Goal: Information Seeking & Learning: Learn about a topic

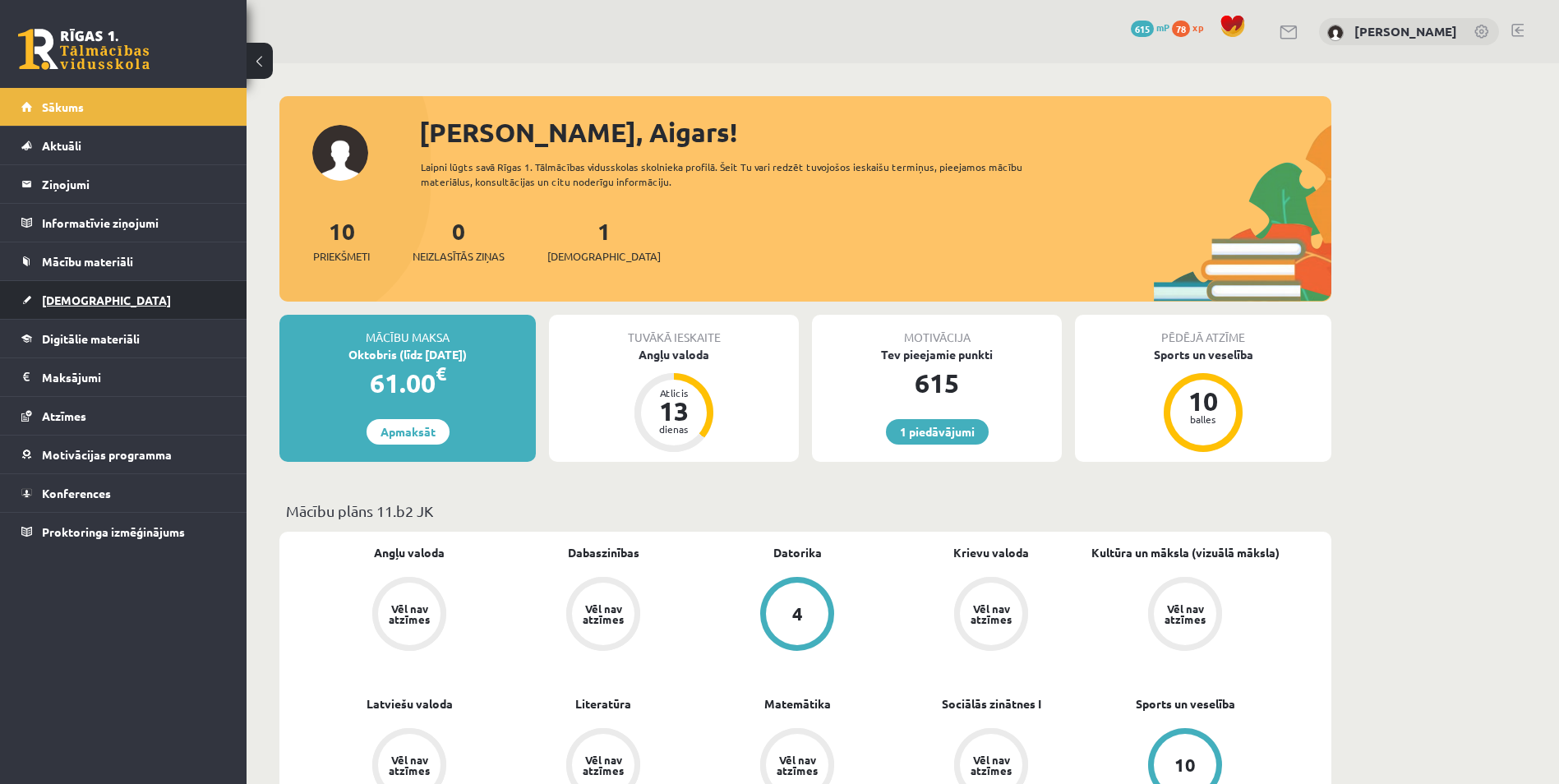
click at [186, 302] on link "[DEMOGRAPHIC_DATA]" at bounding box center [124, 300] width 204 height 38
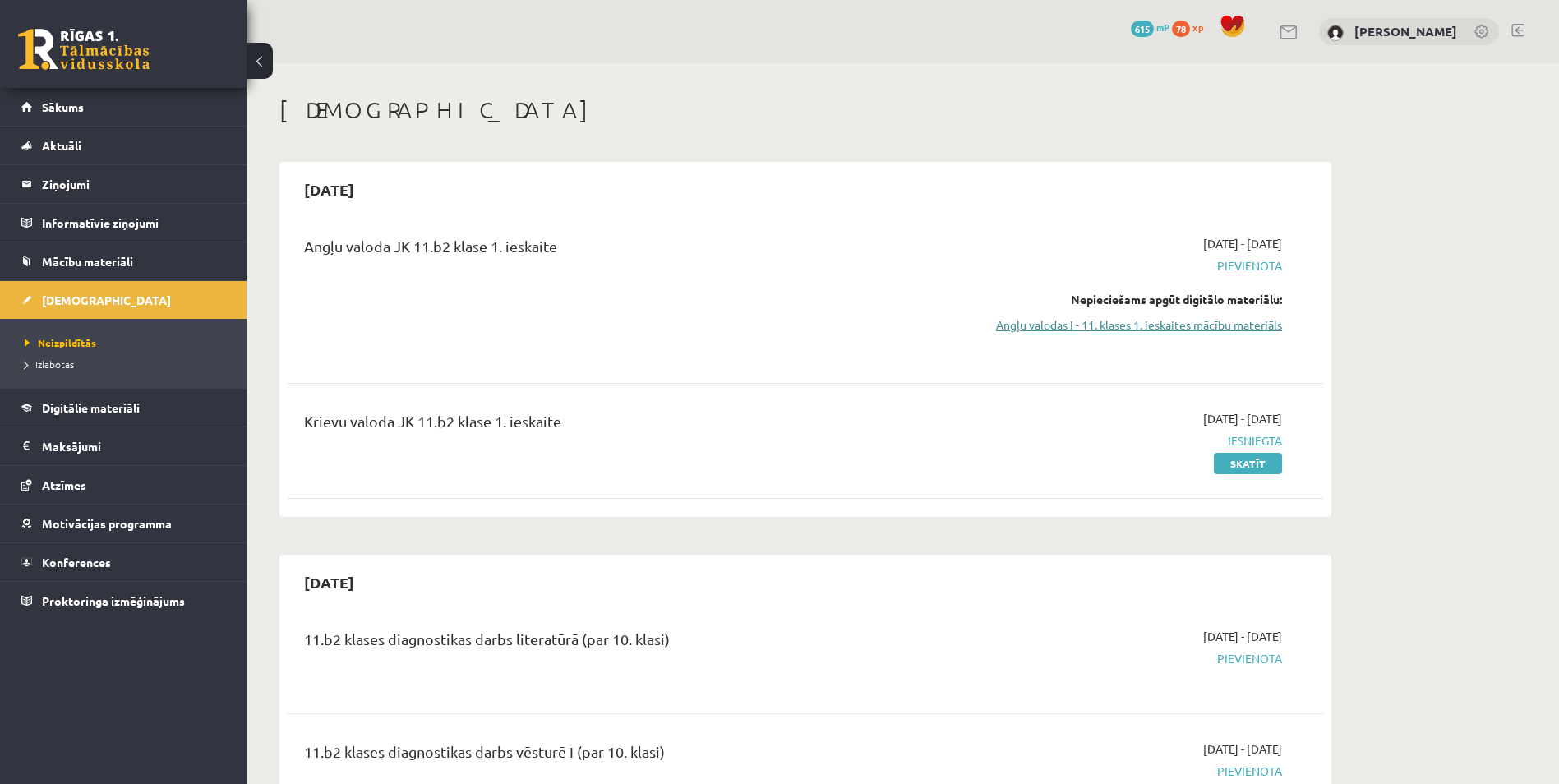
click at [1122, 329] on link "Angļu valodas I - 11. klases 1. ieskaites mācību materiāls" at bounding box center [1127, 325] width 310 height 17
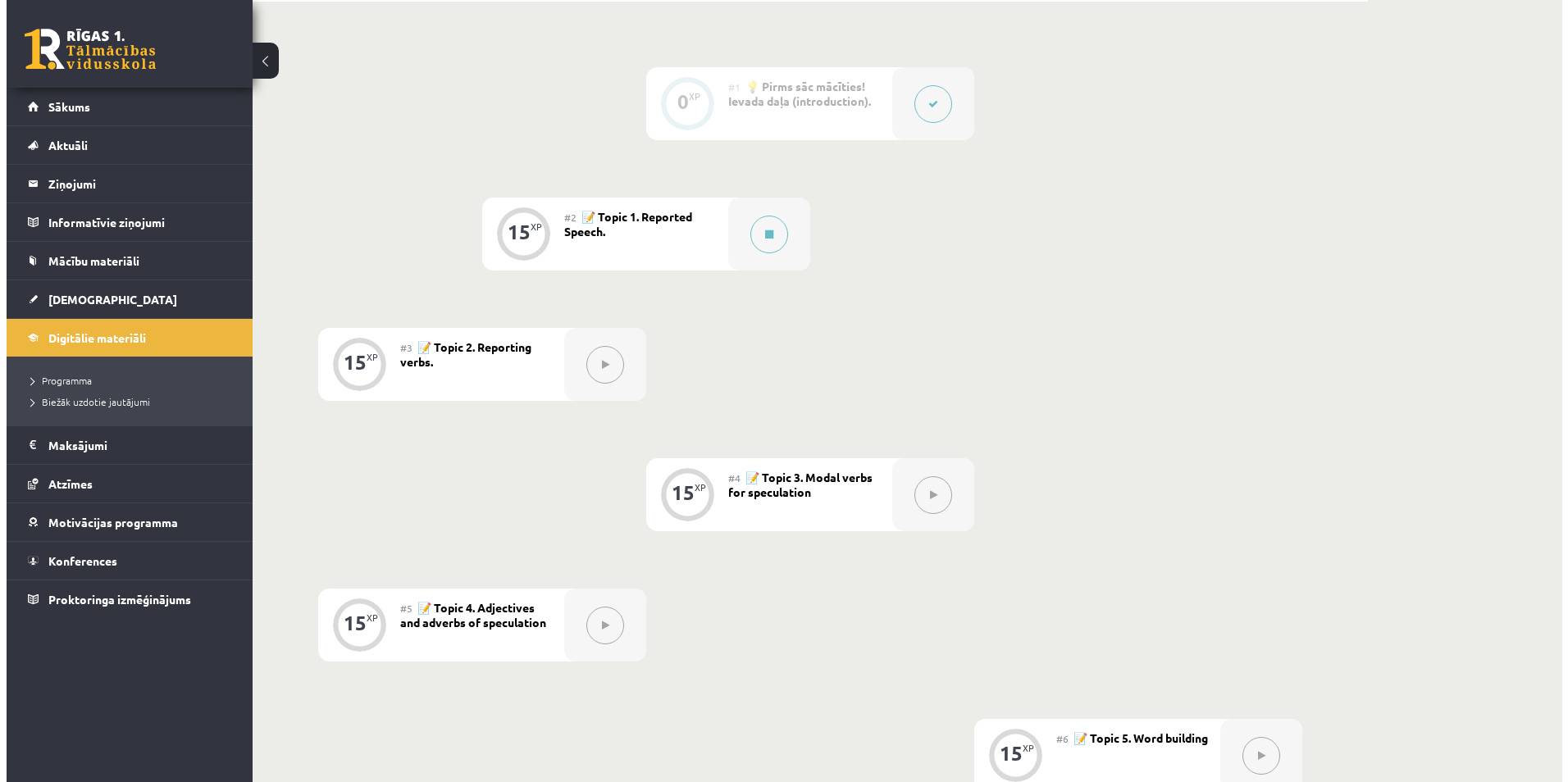
scroll to position [409, 0]
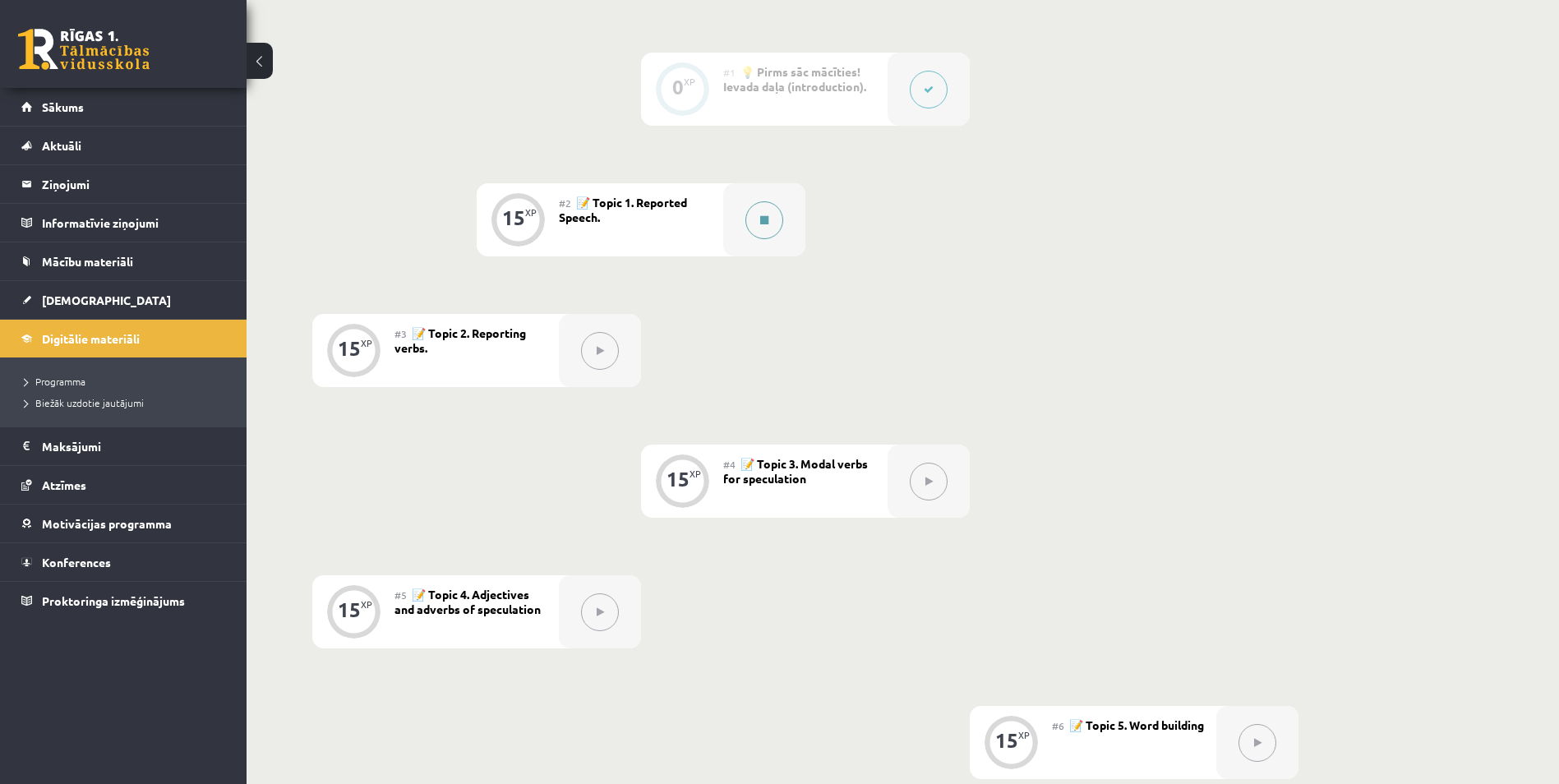
click at [770, 221] on button at bounding box center [764, 221] width 38 height 38
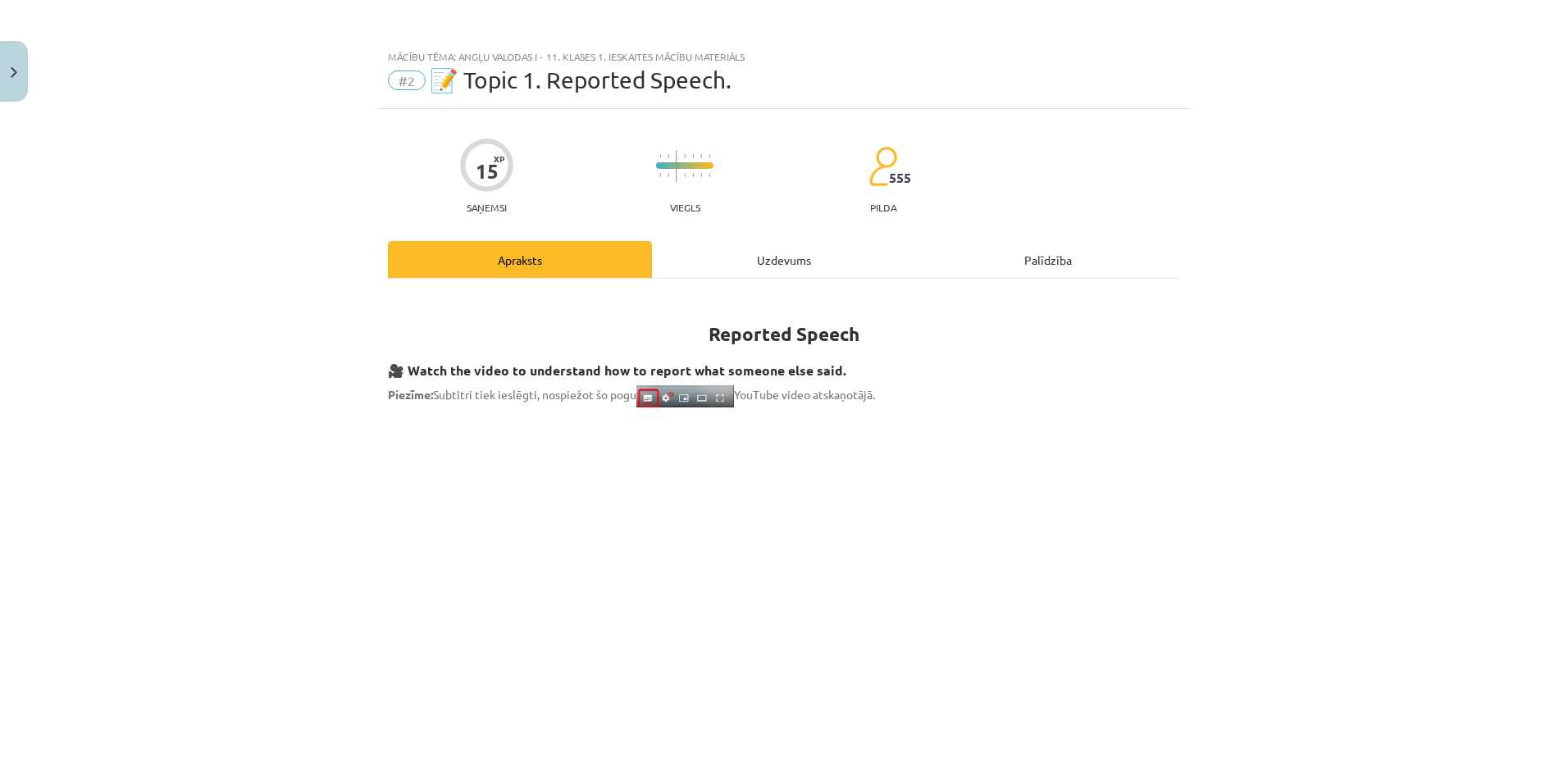
click at [837, 262] on div "Uzdevums" at bounding box center [784, 259] width 264 height 37
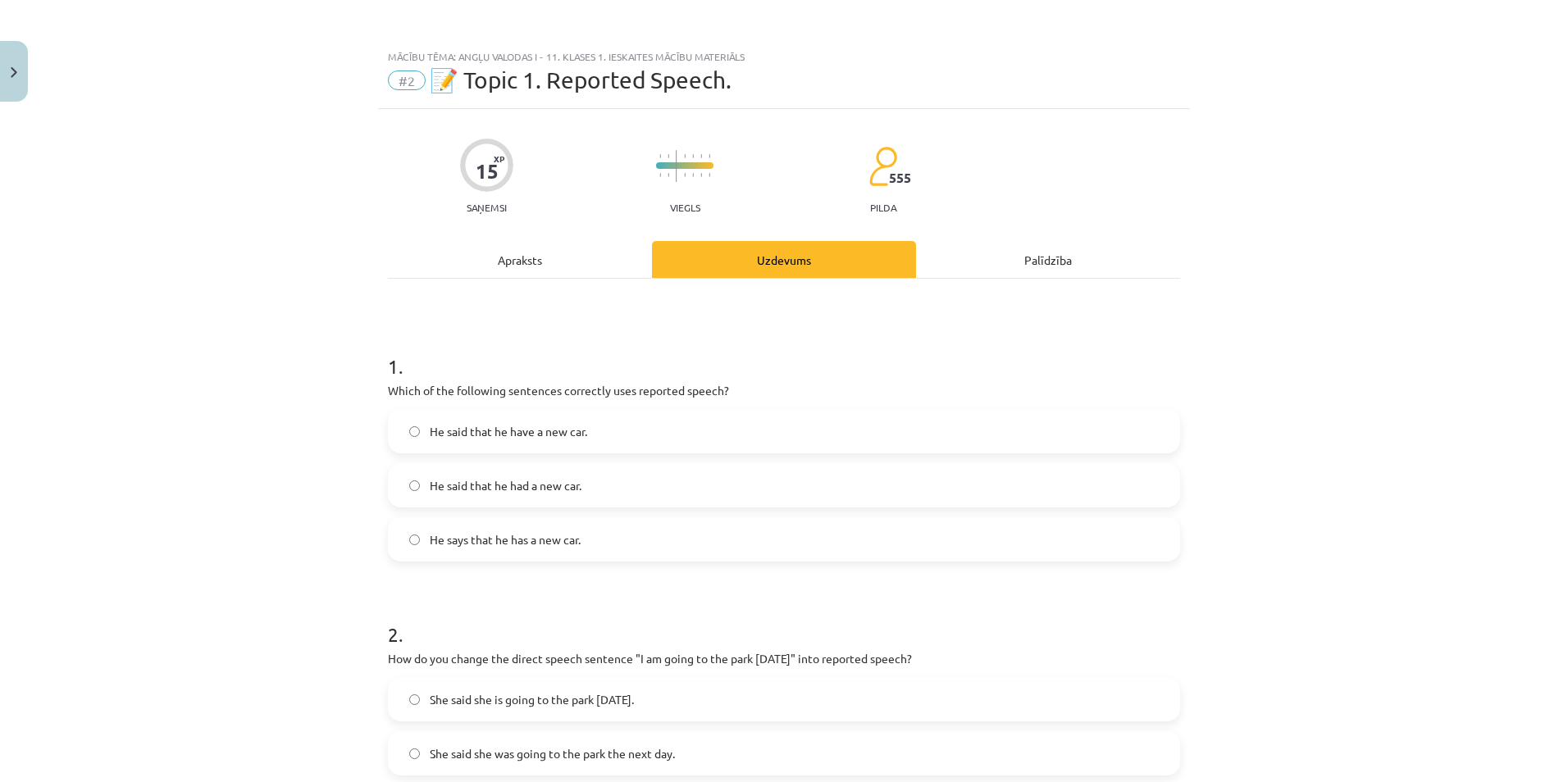
scroll to position [41, 0]
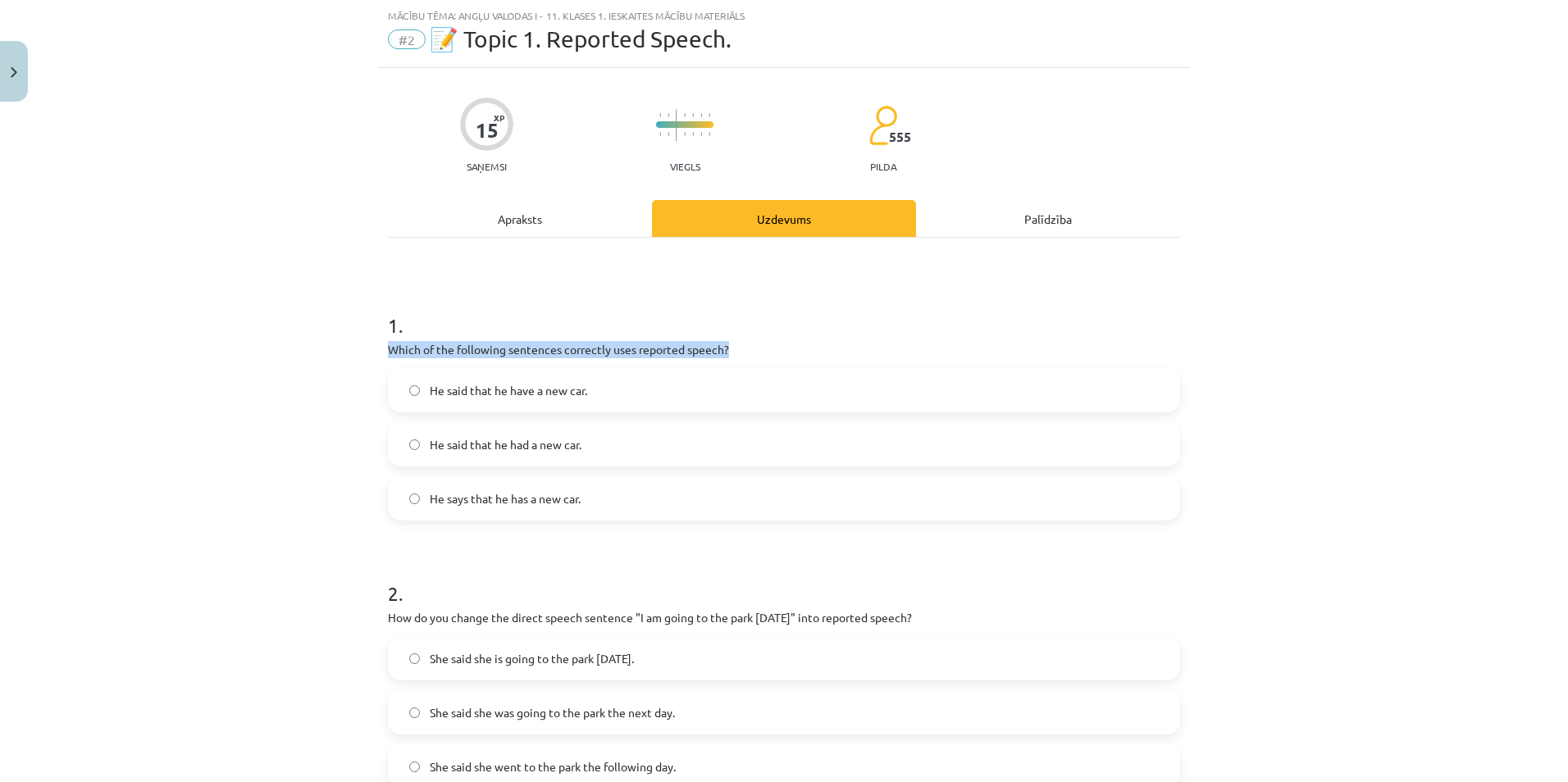
drag, startPoint x: 371, startPoint y: 348, endPoint x: 777, endPoint y: 342, distance: 406.0
click at [777, 342] on div "Mācību tēma: Angļu valodas i - 11. klases 1. ieskaites mācību materiāls #2 📝 To…" at bounding box center [784, 391] width 1568 height 782
copy p "Which of the following sentences correctly uses reported speech?"
drag, startPoint x: 414, startPoint y: 386, endPoint x: 600, endPoint y: 390, distance: 186.0
click at [600, 390] on label "He said that he have a new car." at bounding box center [784, 390] width 789 height 41
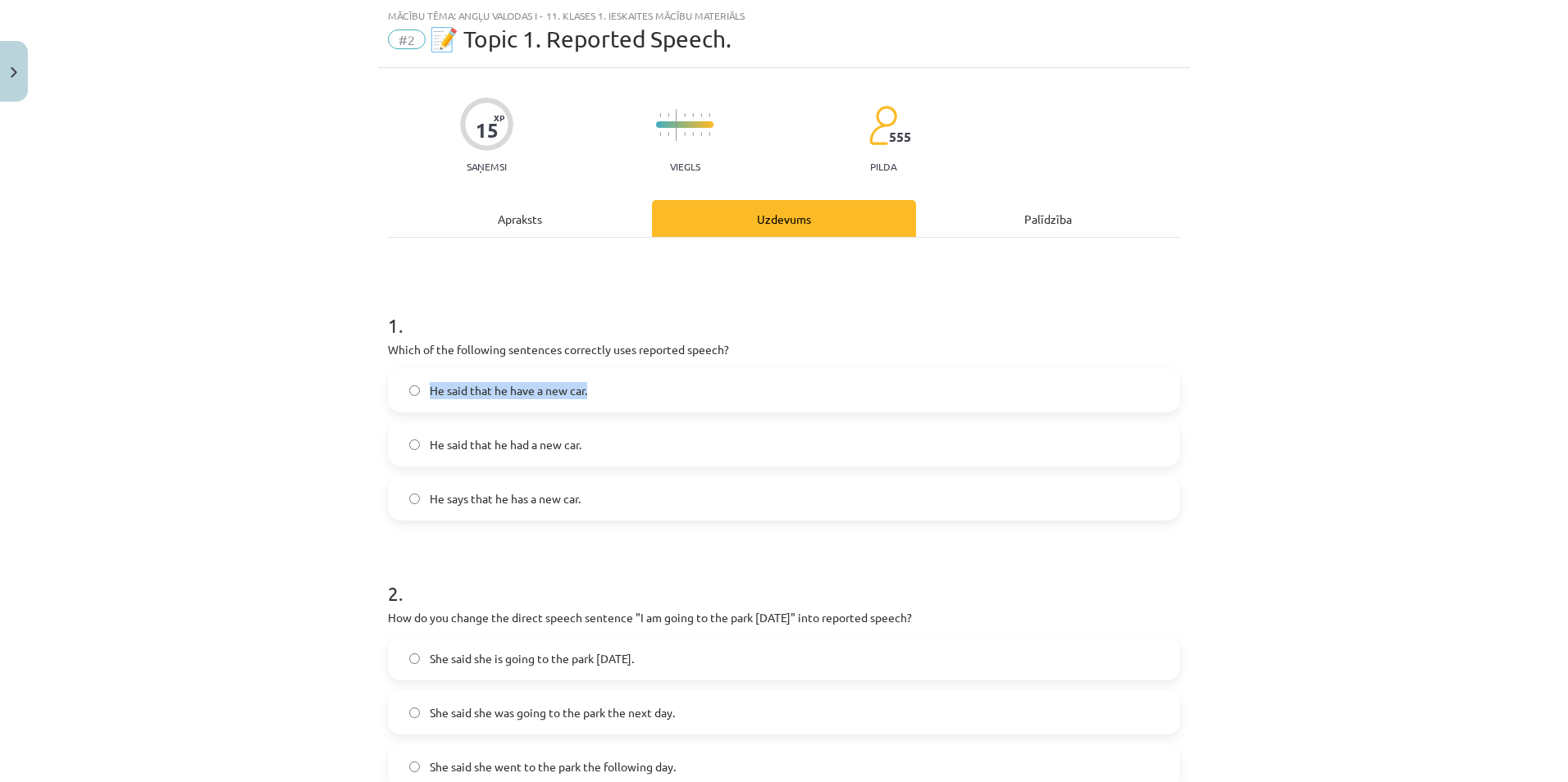
copy label "He said that he have a new car."
drag, startPoint x: 418, startPoint y: 443, endPoint x: 592, endPoint y: 454, distance: 174.3
click at [592, 454] on label "He said that he had a new car." at bounding box center [784, 444] width 789 height 41
copy label "He said that he had a new car."
drag, startPoint x: 420, startPoint y: 497, endPoint x: 600, endPoint y: 498, distance: 180.0
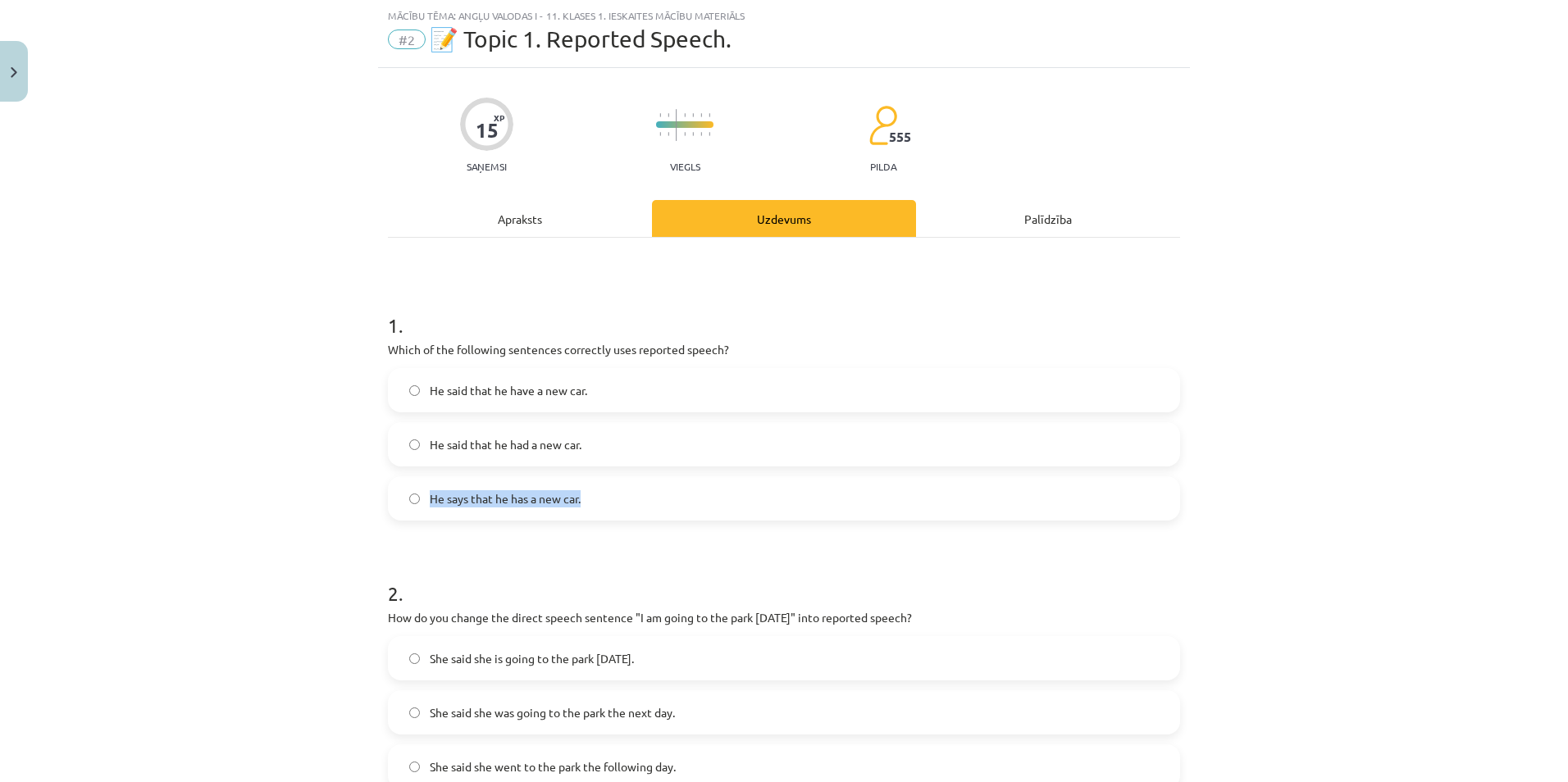
click at [600, 498] on label "He says that he has a new car." at bounding box center [784, 498] width 789 height 41
copy span "He says that he has a new car."
click at [135, 272] on div "Mācību tēma: Angļu valodas i - 11. klases 1. ieskaites mācību materiāls #2 📝 To…" at bounding box center [784, 391] width 1568 height 782
click at [494, 453] on span "He said that he had a new car." at bounding box center [505, 444] width 152 height 17
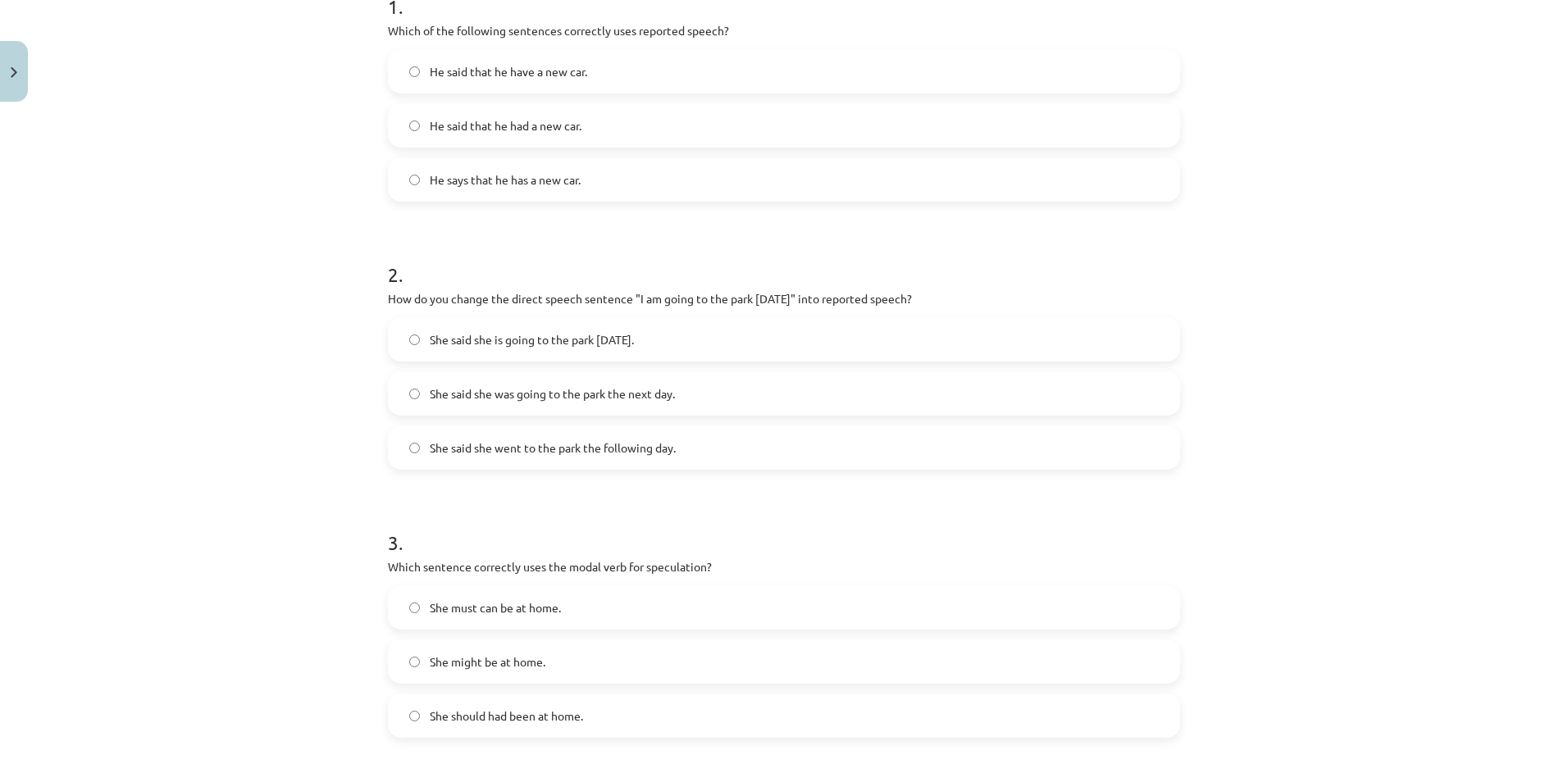
scroll to position [369, 0]
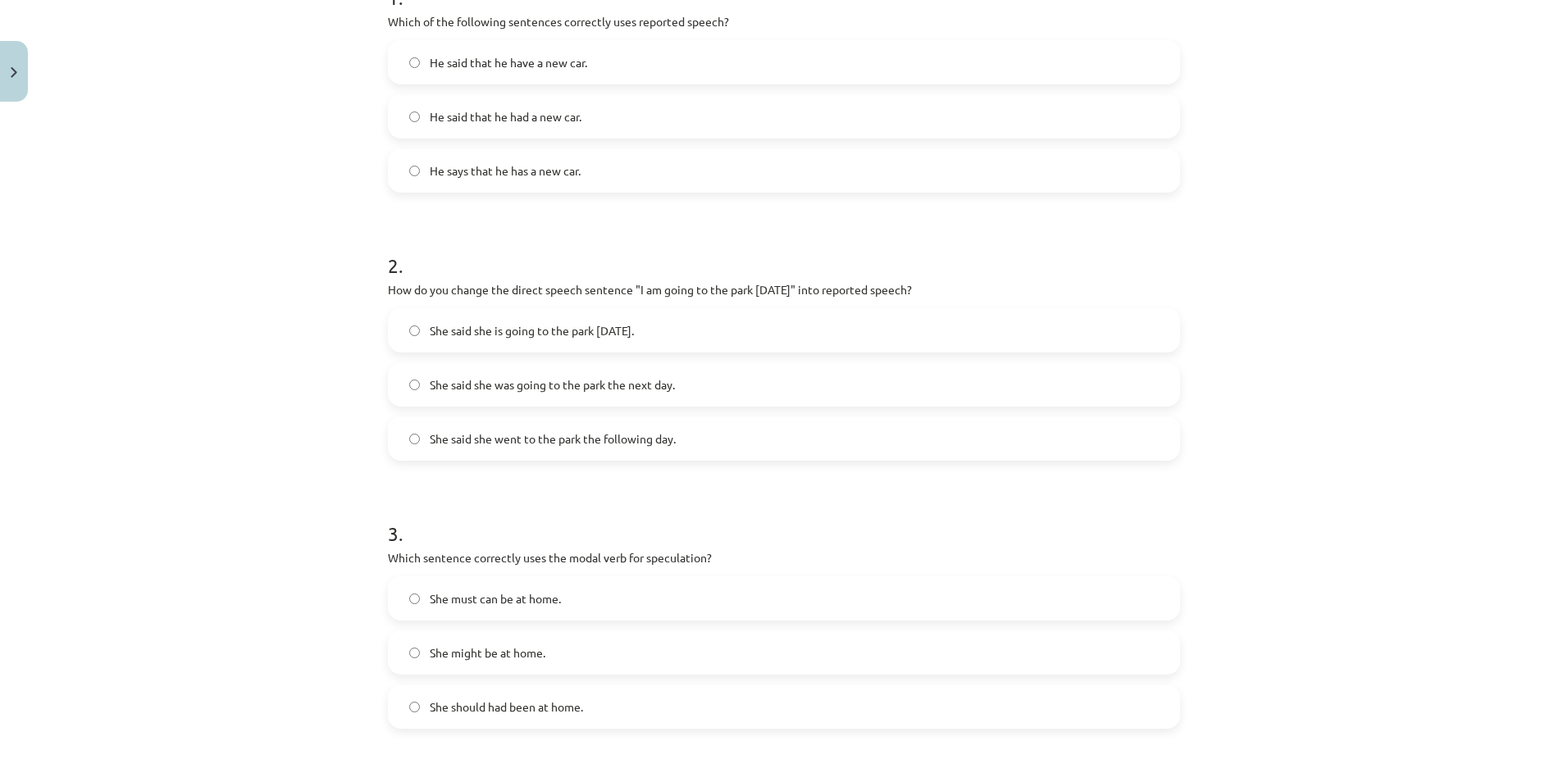
drag, startPoint x: 377, startPoint y: 288, endPoint x: 959, endPoint y: 290, distance: 582.0
click at [959, 290] on div "15 XP Saņemsi Viegls 555 pilda Apraksts Uzdevums Palīdzība 1 . Which of the fol…" at bounding box center [784, 577] width 812 height 1674
copy p "How do you change the direct speech sentence "I am going to the park [DATE]" in…"
drag, startPoint x: 418, startPoint y: 328, endPoint x: 669, endPoint y: 336, distance: 251.1
click at [669, 336] on label "She said she is going to the park [DATE]." at bounding box center [784, 330] width 789 height 41
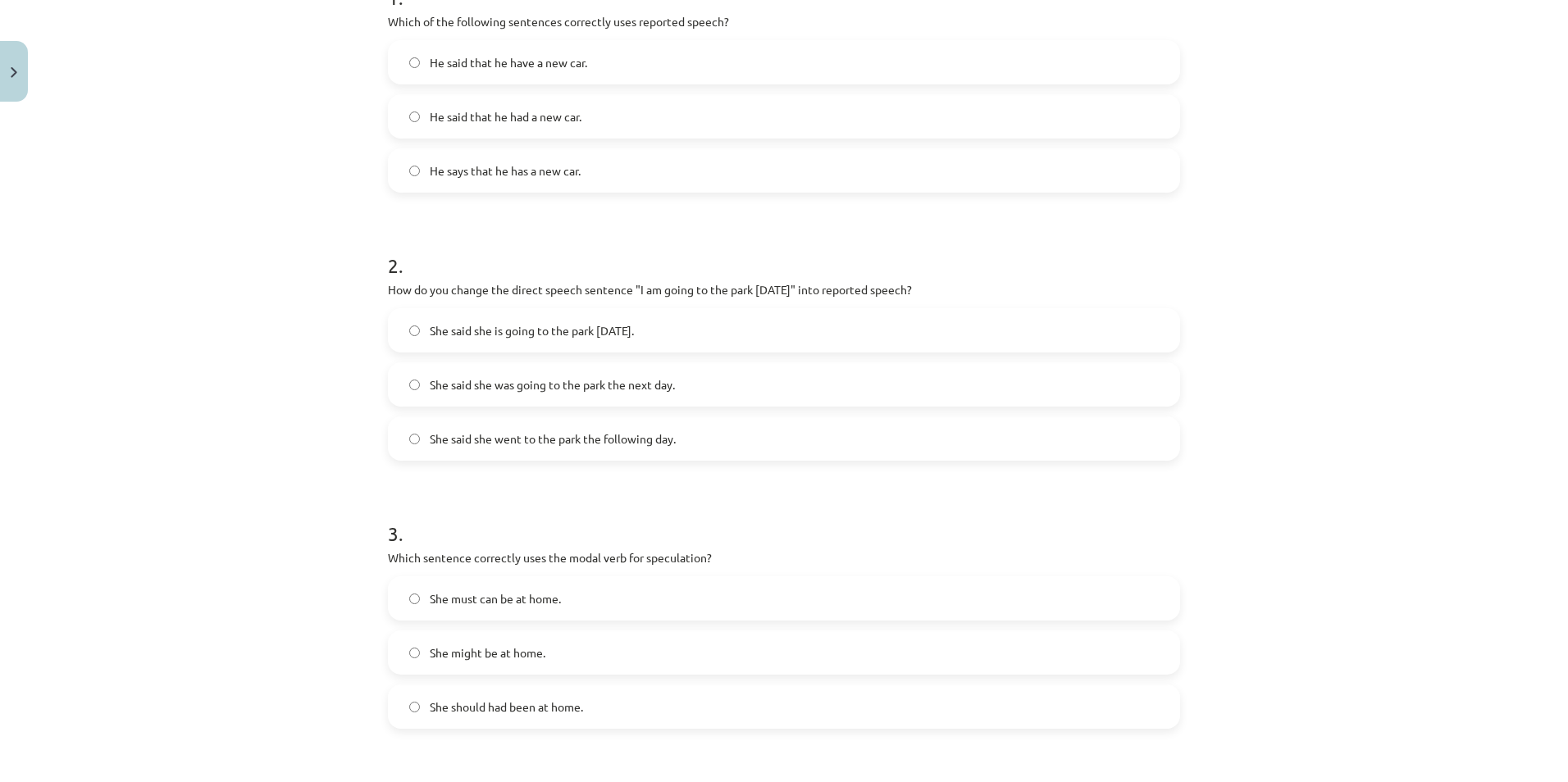
copy label "She said she is going to the park [DATE]."
drag, startPoint x: 418, startPoint y: 379, endPoint x: 710, endPoint y: 371, distance: 292.1
click at [710, 371] on label "She said she was going to the park the next day." at bounding box center [784, 384] width 789 height 41
copy span "She said she was going to the park the next day."
drag, startPoint x: 417, startPoint y: 432, endPoint x: 715, endPoint y: 421, distance: 298.2
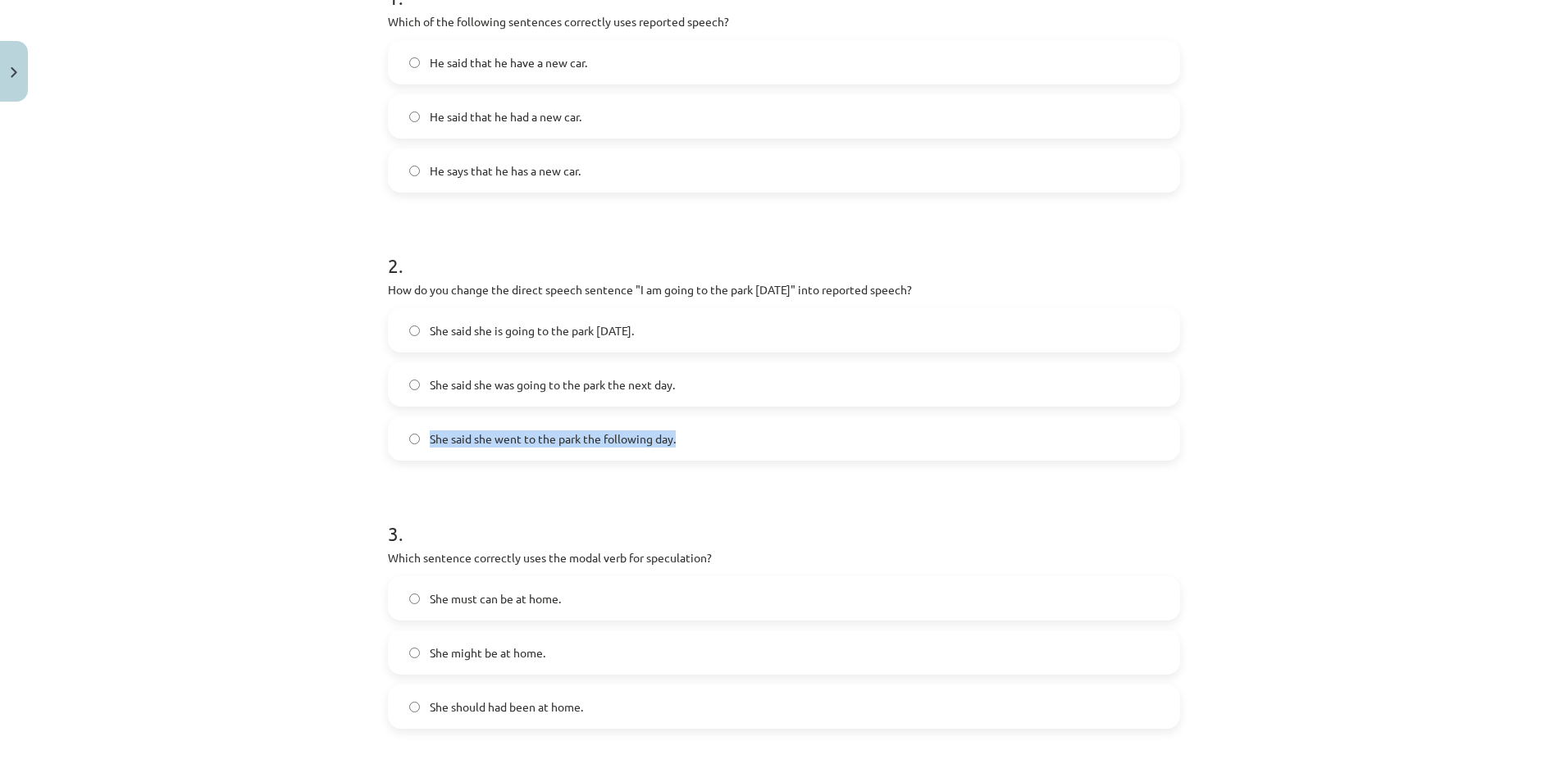
click at [715, 421] on label "She said she went to the park the following day." at bounding box center [784, 437] width 789 height 41
copy label "She said she went to the park the following day."
click at [220, 236] on div "Mācību tēma: Angļu valodas i - 11. klases 1. ieskaites mācību materiāls #2 📝 To…" at bounding box center [784, 391] width 1568 height 782
click at [481, 390] on span "She said she was going to the park the next day." at bounding box center [552, 384] width 245 height 17
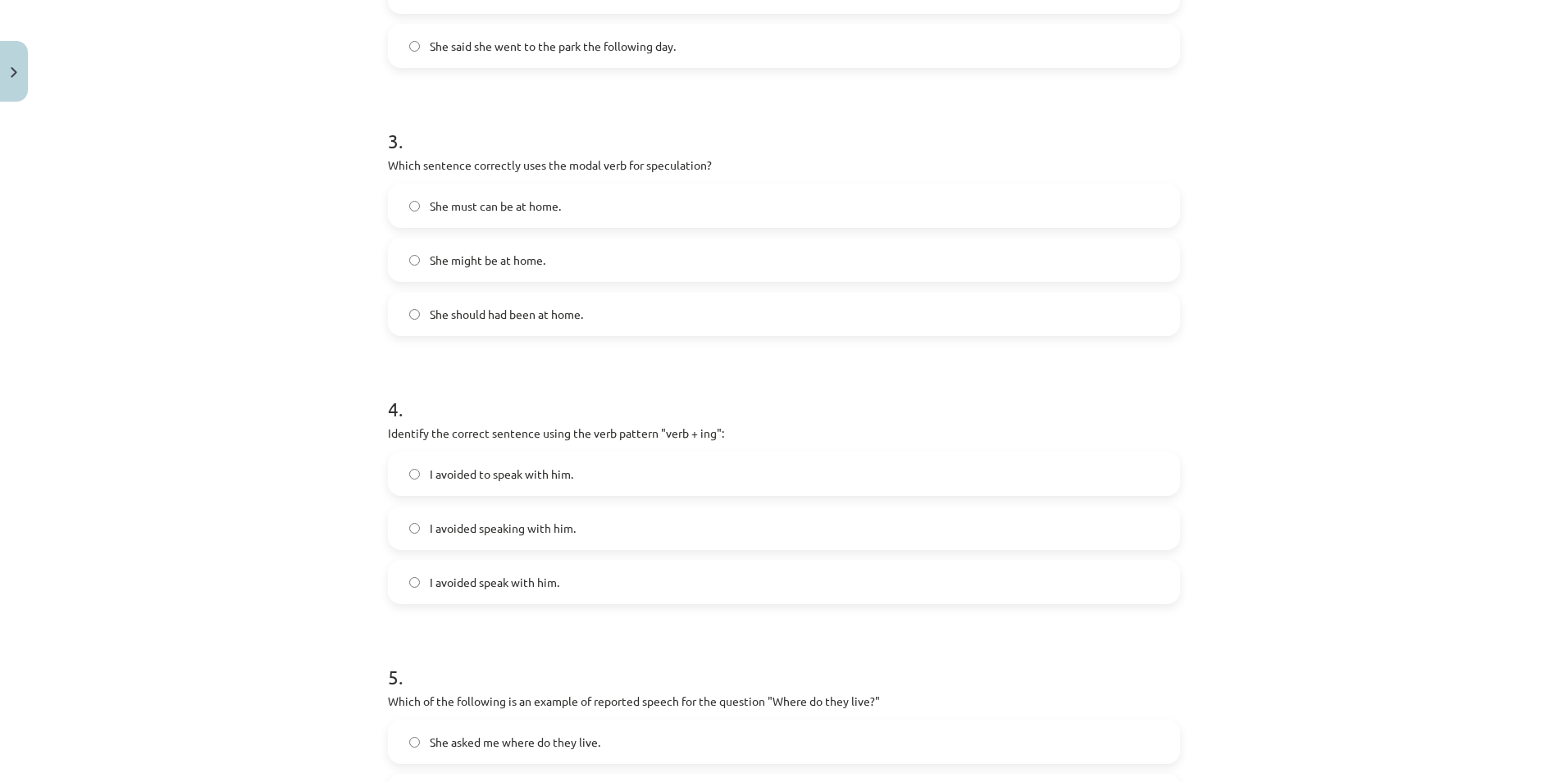
scroll to position [778, 0]
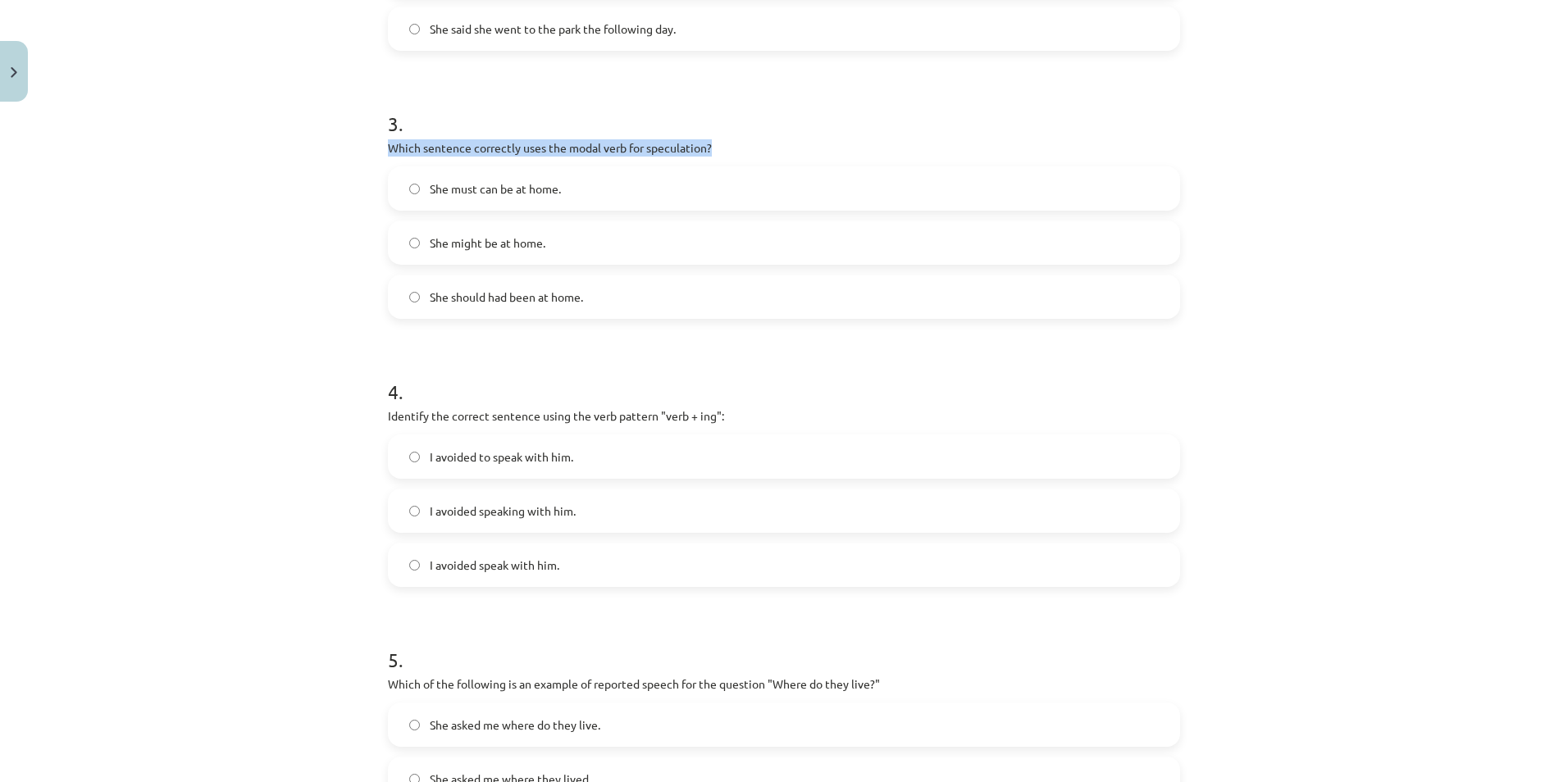
drag, startPoint x: 374, startPoint y: 145, endPoint x: 747, endPoint y: 139, distance: 373.0
click at [747, 139] on div "15 XP Saņemsi Viegls 555 pilda Apraksts Uzdevums Palīdzība 1 . Which of the fol…" at bounding box center [784, 168] width 812 height 1674
copy p "Which sentence correctly uses the modal verb for speculation?"
drag, startPoint x: 417, startPoint y: 184, endPoint x: 570, endPoint y: 188, distance: 153.1
click at [570, 188] on label "She must can be at home." at bounding box center [784, 188] width 789 height 41
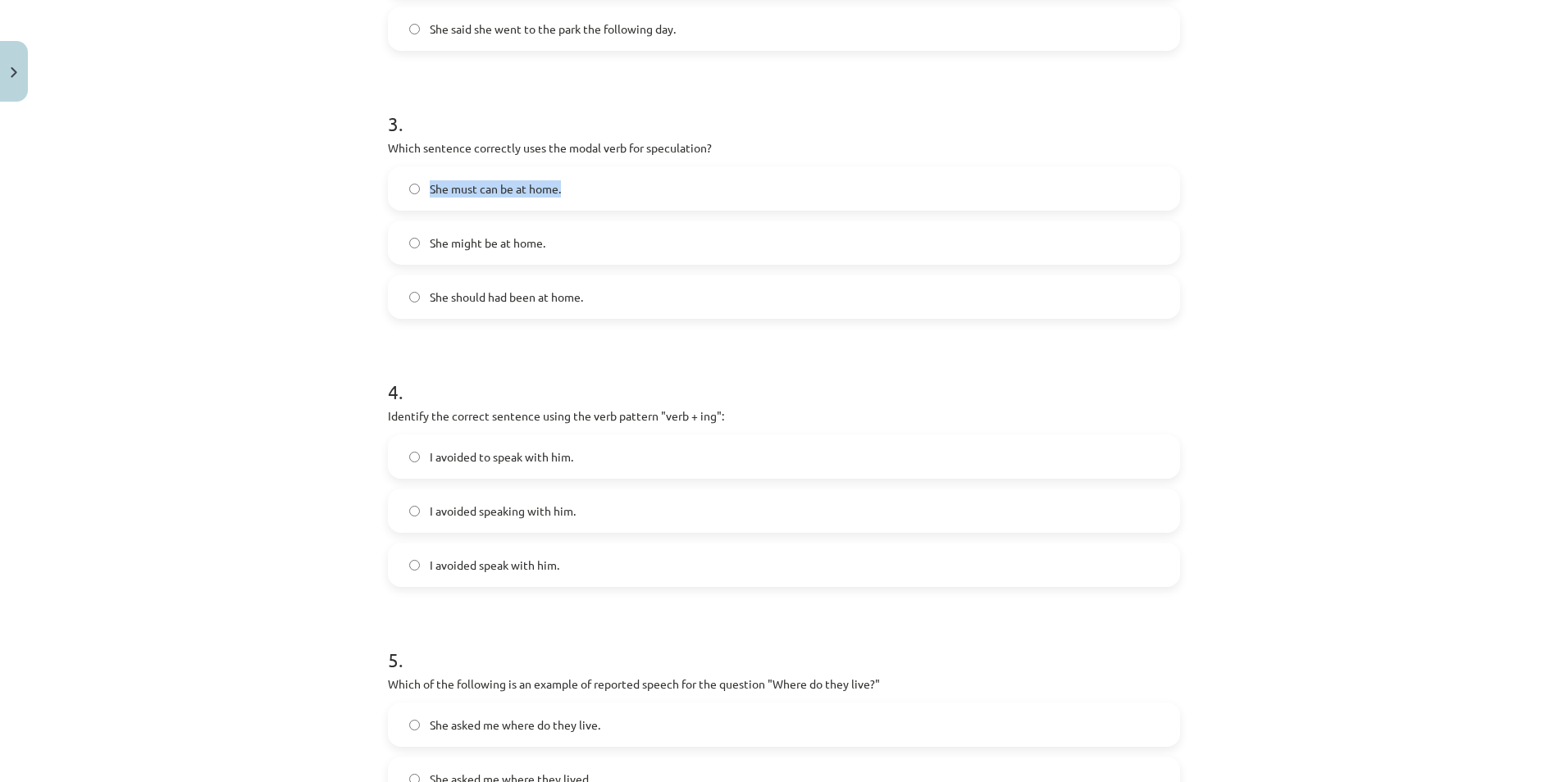
copy label "She must can be at home."
drag, startPoint x: 418, startPoint y: 242, endPoint x: 575, endPoint y: 235, distance: 157.2
click at [575, 235] on label "She might be at home." at bounding box center [784, 242] width 789 height 41
drag, startPoint x: 417, startPoint y: 297, endPoint x: 602, endPoint y: 296, distance: 185.0
click at [602, 296] on label "She should had been at home." at bounding box center [784, 296] width 789 height 41
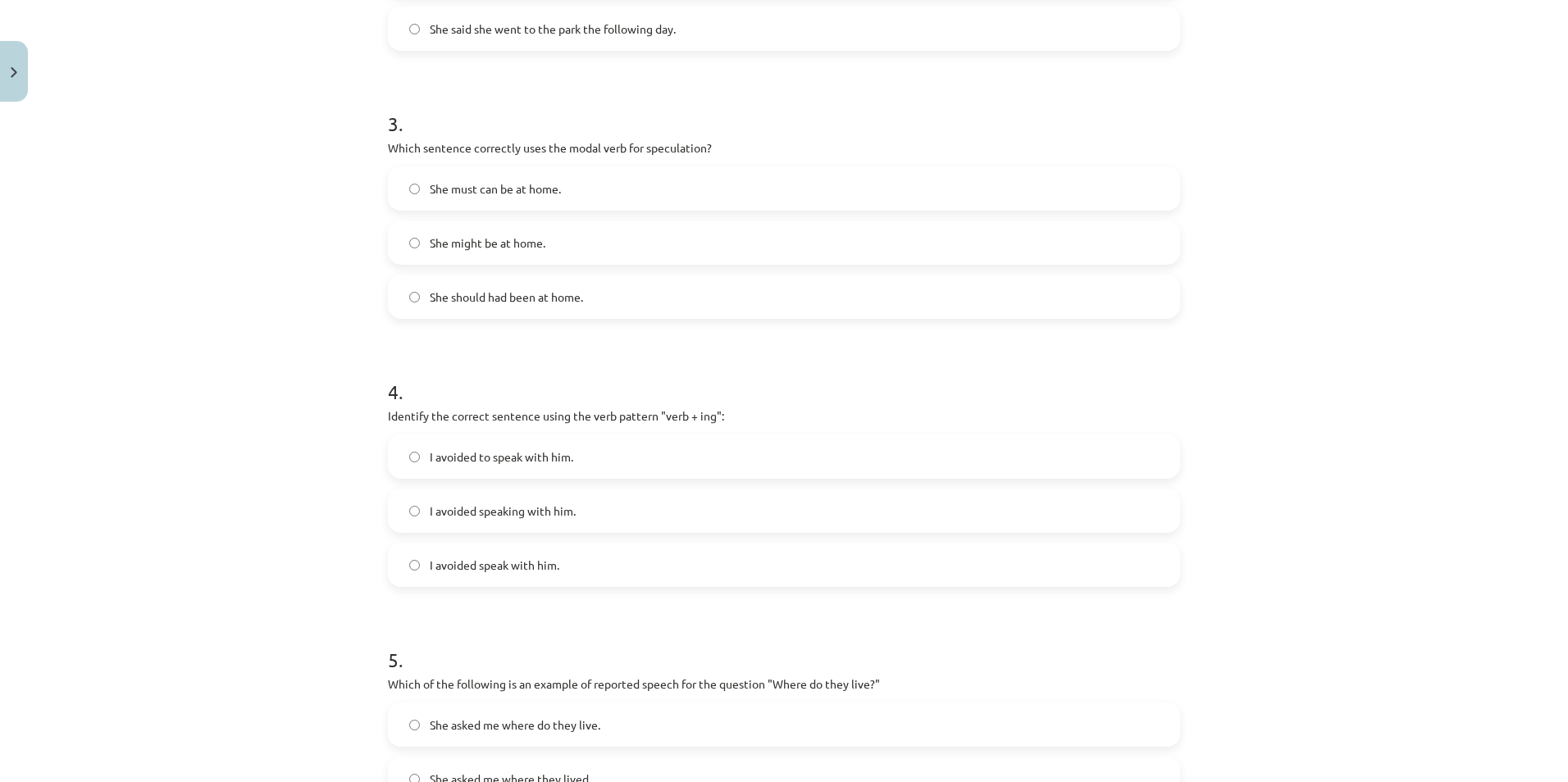
click at [265, 379] on div "Mācību tēma: Angļu valodas i - 11. klases 1. ieskaites mācību materiāls #2 📝 To…" at bounding box center [784, 391] width 1568 height 782
click at [476, 246] on span "She might be at home." at bounding box center [487, 243] width 115 height 17
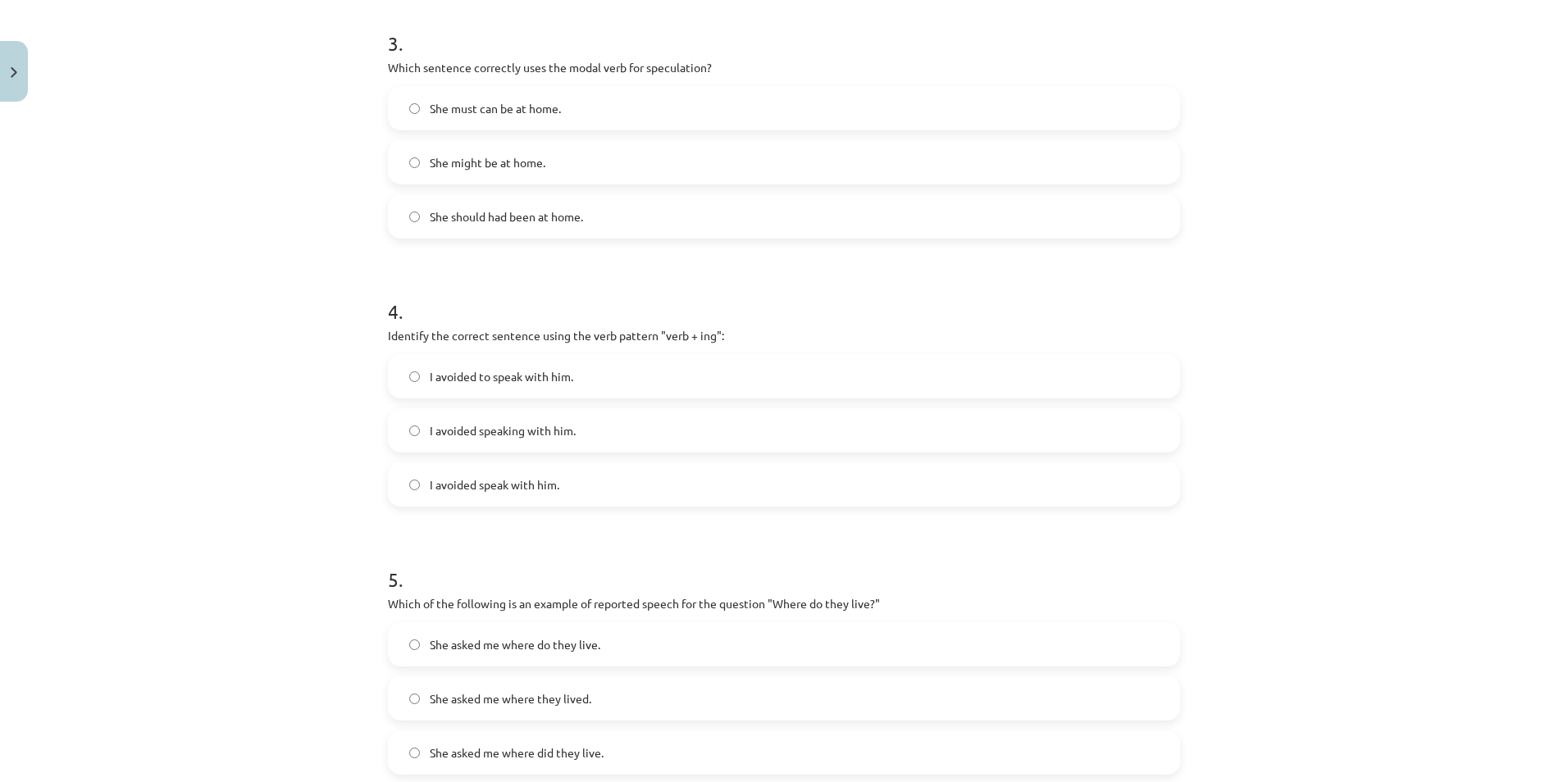
scroll to position [1025, 0]
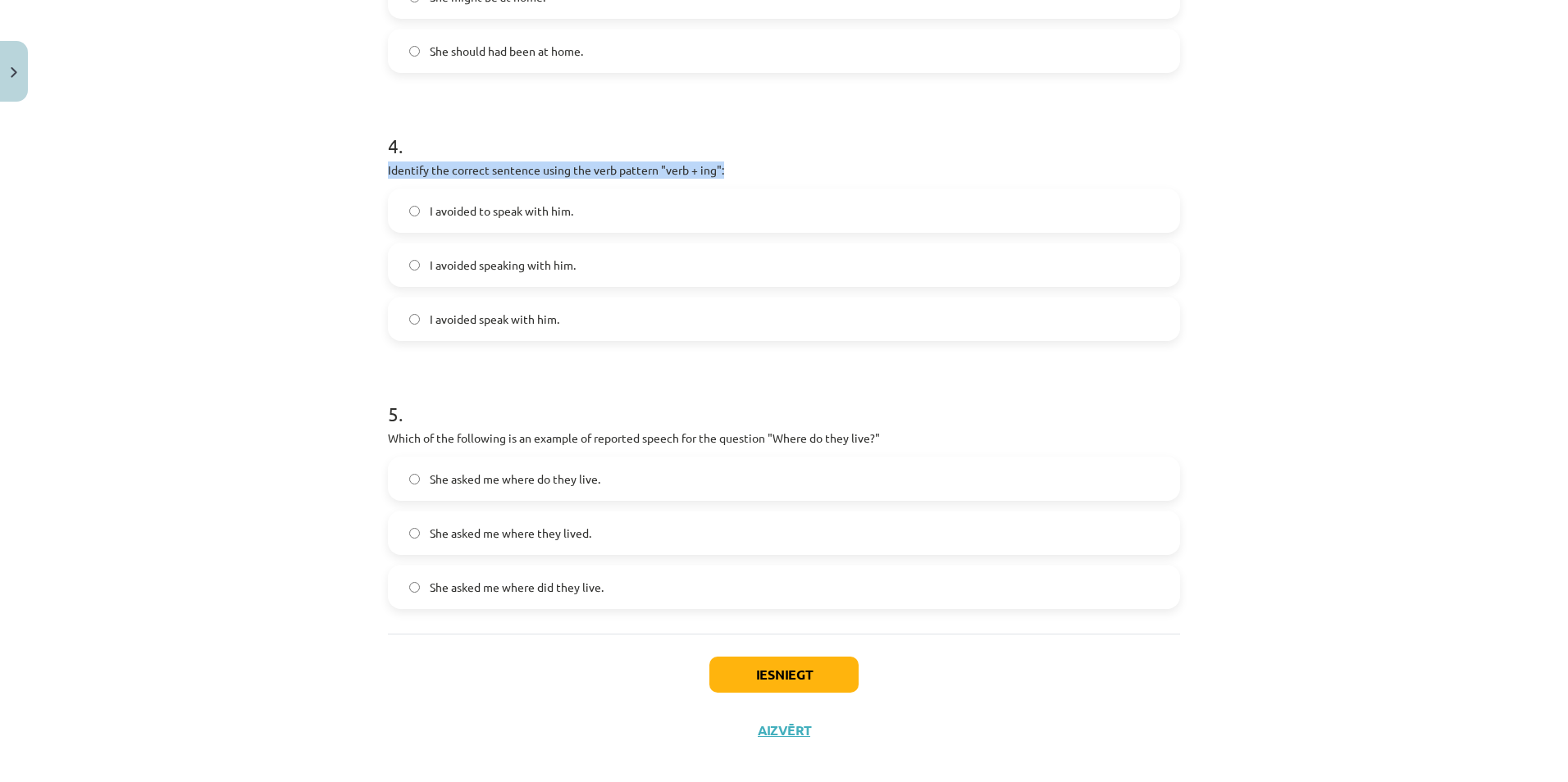
drag, startPoint x: 371, startPoint y: 163, endPoint x: 773, endPoint y: 177, distance: 402.2
click at [773, 177] on div "Mācību tēma: Angļu valodas i - 11. klases 1. ieskaites mācību materiāls #2 📝 To…" at bounding box center [784, 391] width 1568 height 782
drag, startPoint x: 418, startPoint y: 209, endPoint x: 595, endPoint y: 224, distance: 177.6
click at [595, 224] on label "I avoided to speak with him." at bounding box center [784, 210] width 789 height 41
drag, startPoint x: 414, startPoint y: 262, endPoint x: 608, endPoint y: 271, distance: 194.2
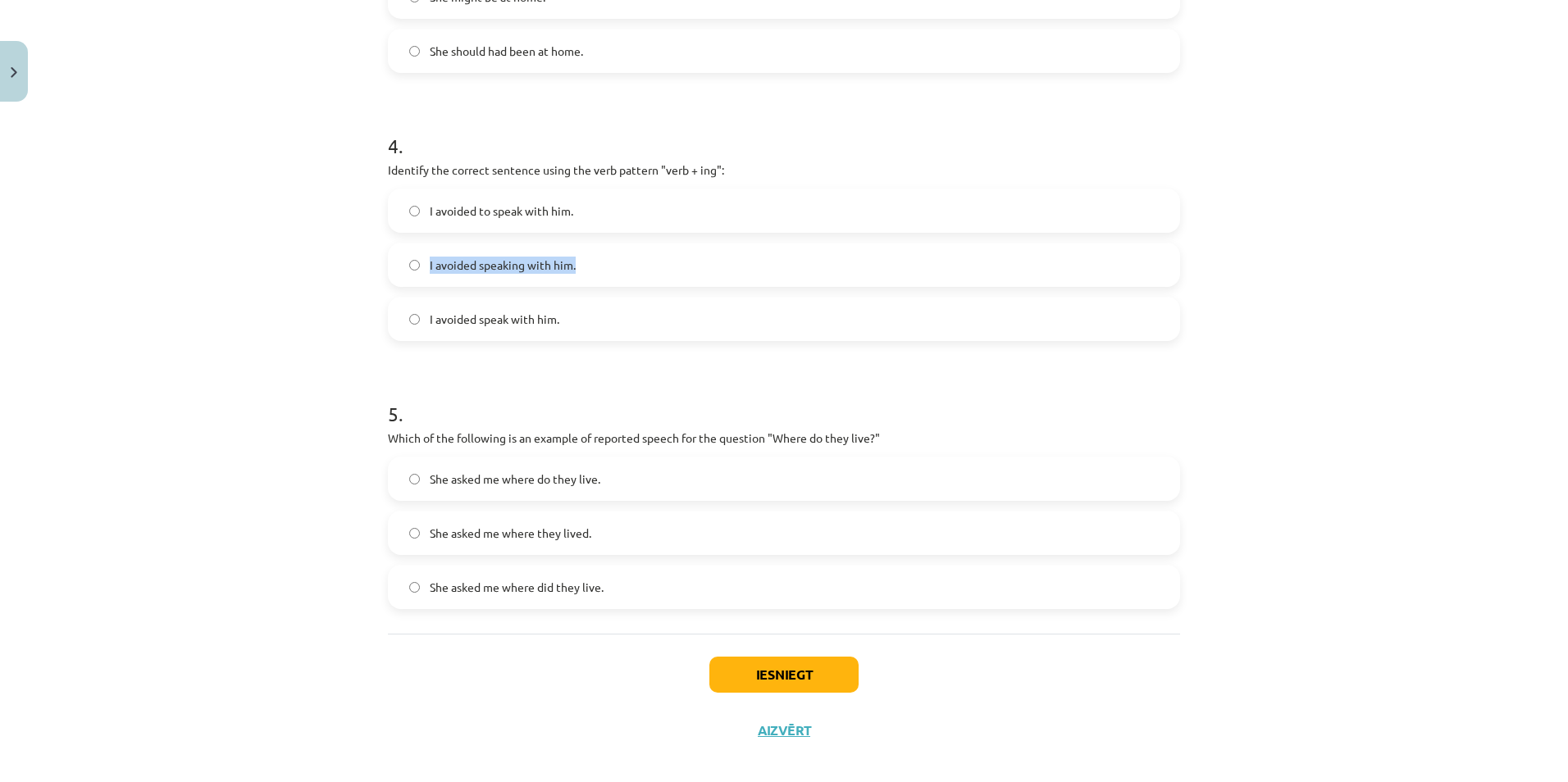
click at [608, 271] on label "I avoided speaking with him." at bounding box center [784, 264] width 789 height 41
drag, startPoint x: 418, startPoint y: 322, endPoint x: 571, endPoint y: 321, distance: 153.0
click at [571, 321] on label "I avoided speak with him." at bounding box center [784, 318] width 789 height 41
click at [295, 252] on div "Mācību tēma: Angļu valodas i - 11. klases 1. ieskaites mācību materiāls #2 📝 To…" at bounding box center [784, 391] width 1568 height 782
click at [511, 274] on label "I avoided speaking with him." at bounding box center [784, 264] width 789 height 41
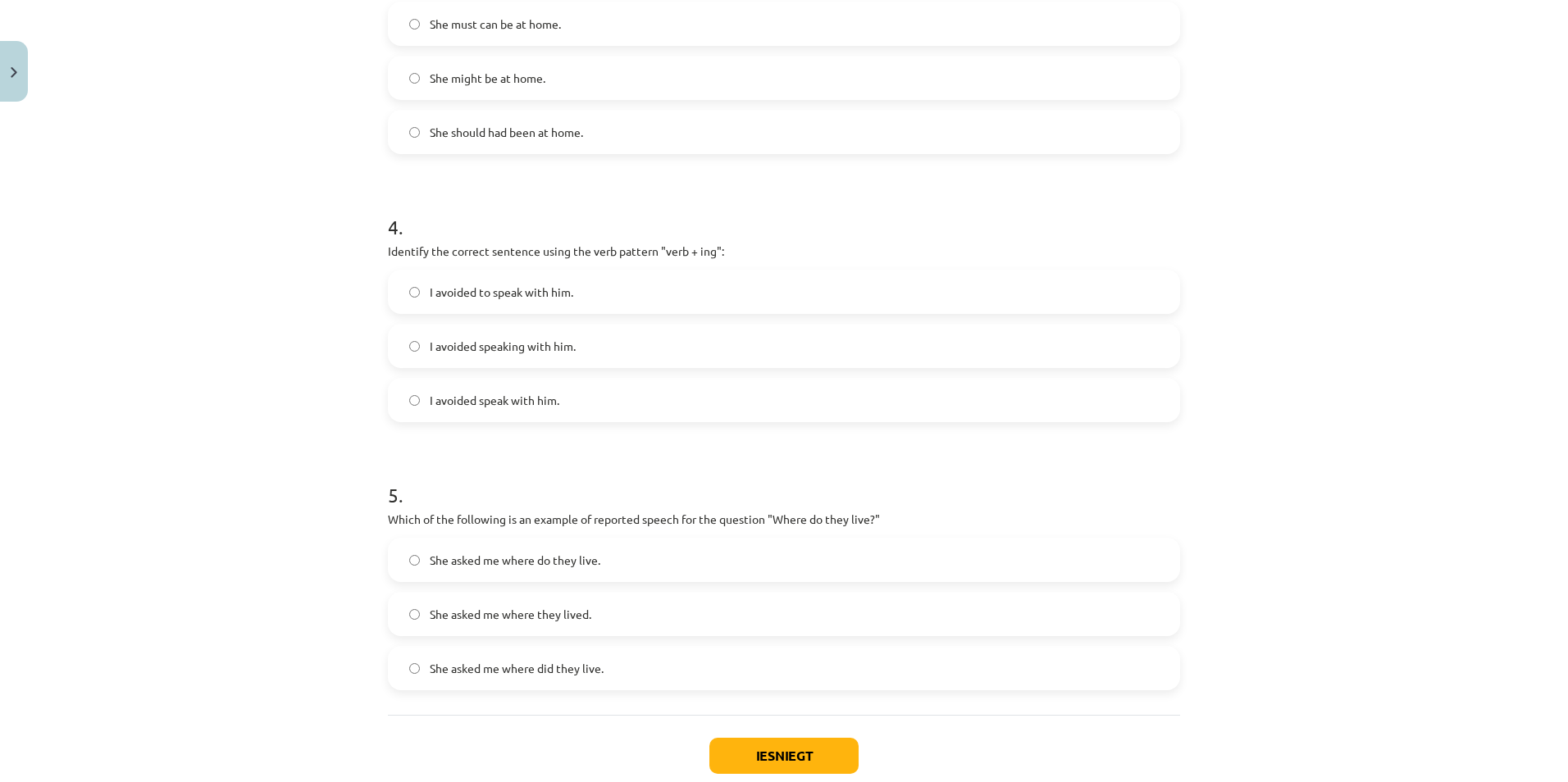
scroll to position [1042, 0]
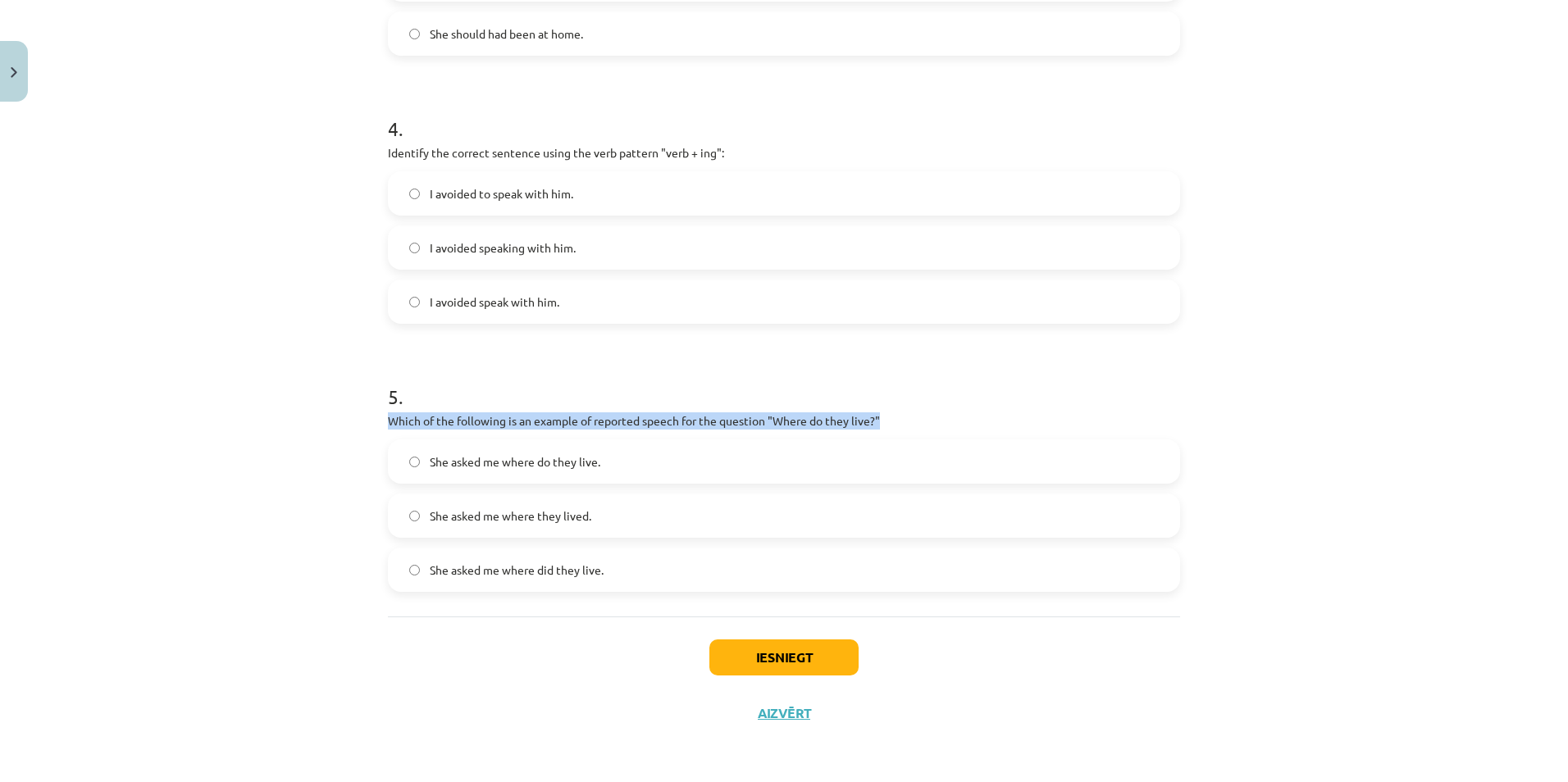
drag, startPoint x: 364, startPoint y: 419, endPoint x: 967, endPoint y: 414, distance: 603.0
click at [967, 414] on div "Mācību tēma: Angļu valodas i - 11. klases 1. ieskaites mācību materiāls #2 📝 To…" at bounding box center [784, 391] width 1568 height 782
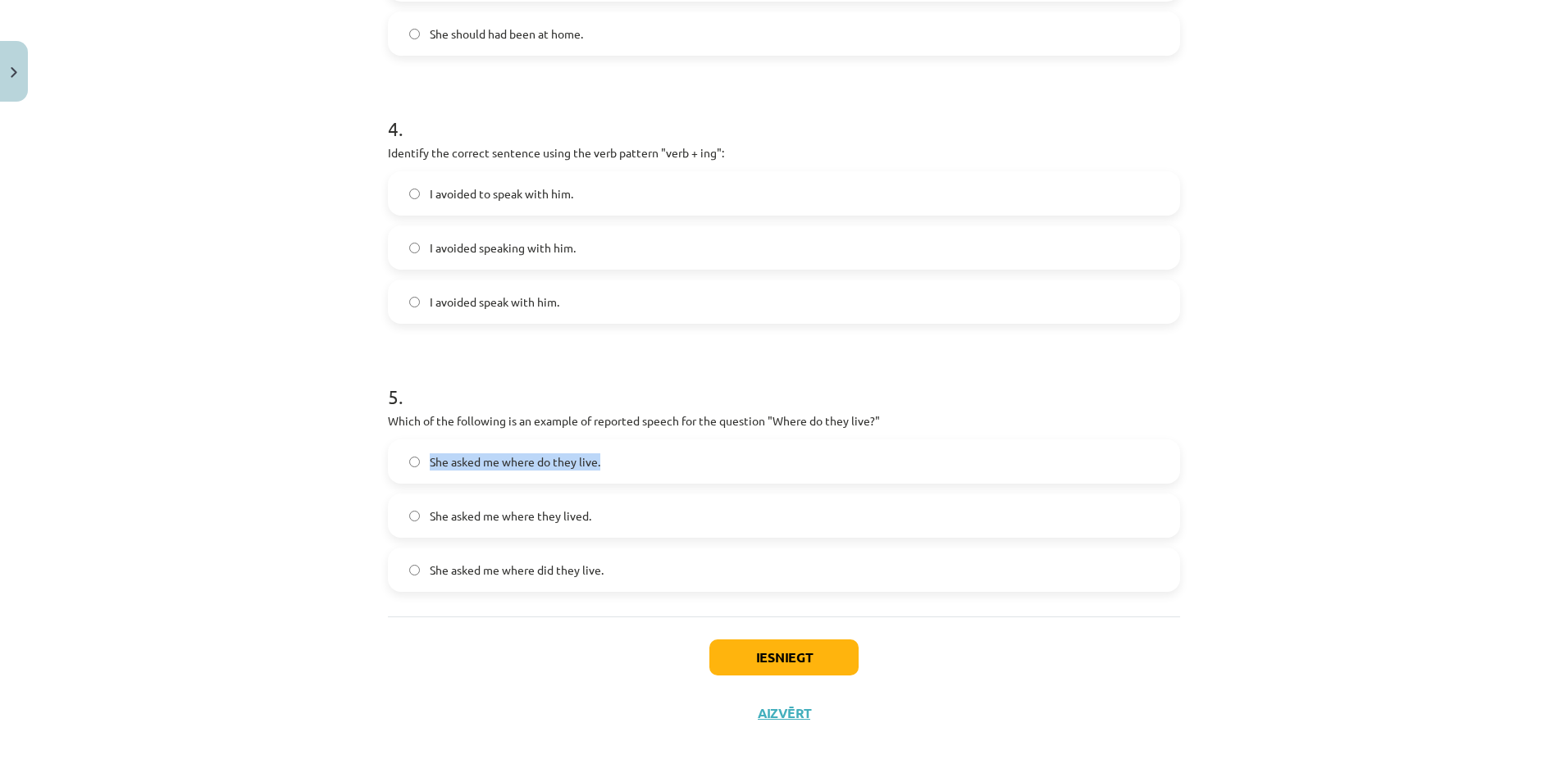
drag, startPoint x: 419, startPoint y: 461, endPoint x: 641, endPoint y: 458, distance: 222.0
click at [641, 458] on label "She asked me where do they live." at bounding box center [784, 461] width 789 height 41
drag, startPoint x: 418, startPoint y: 513, endPoint x: 611, endPoint y: 520, distance: 193.1
click at [611, 520] on label "She asked me where they lived." at bounding box center [784, 515] width 789 height 41
click at [131, 291] on div "Mācību tēma: Angļu valodas i - 11. klases 1. ieskaites mācību materiāls #2 📝 To…" at bounding box center [784, 391] width 1568 height 782
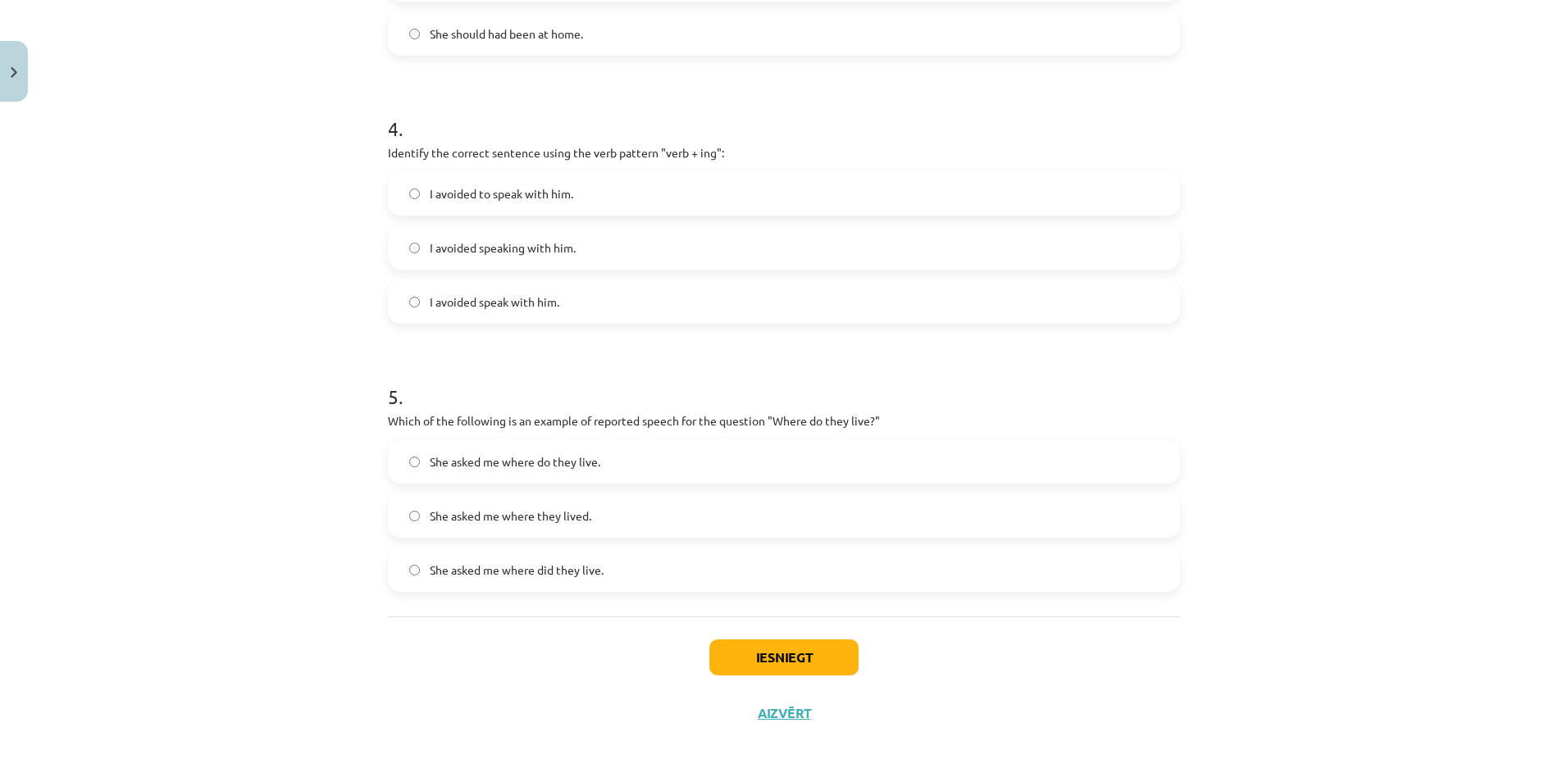
click at [300, 264] on div "Mācību tēma: Angļu valodas i - 11. klases 1. ieskaites mācību materiāls #2 📝 To…" at bounding box center [784, 391] width 1568 height 782
drag, startPoint x: 377, startPoint y: 421, endPoint x: 955, endPoint y: 418, distance: 578.0
drag, startPoint x: 418, startPoint y: 458, endPoint x: 636, endPoint y: 446, distance: 218.3
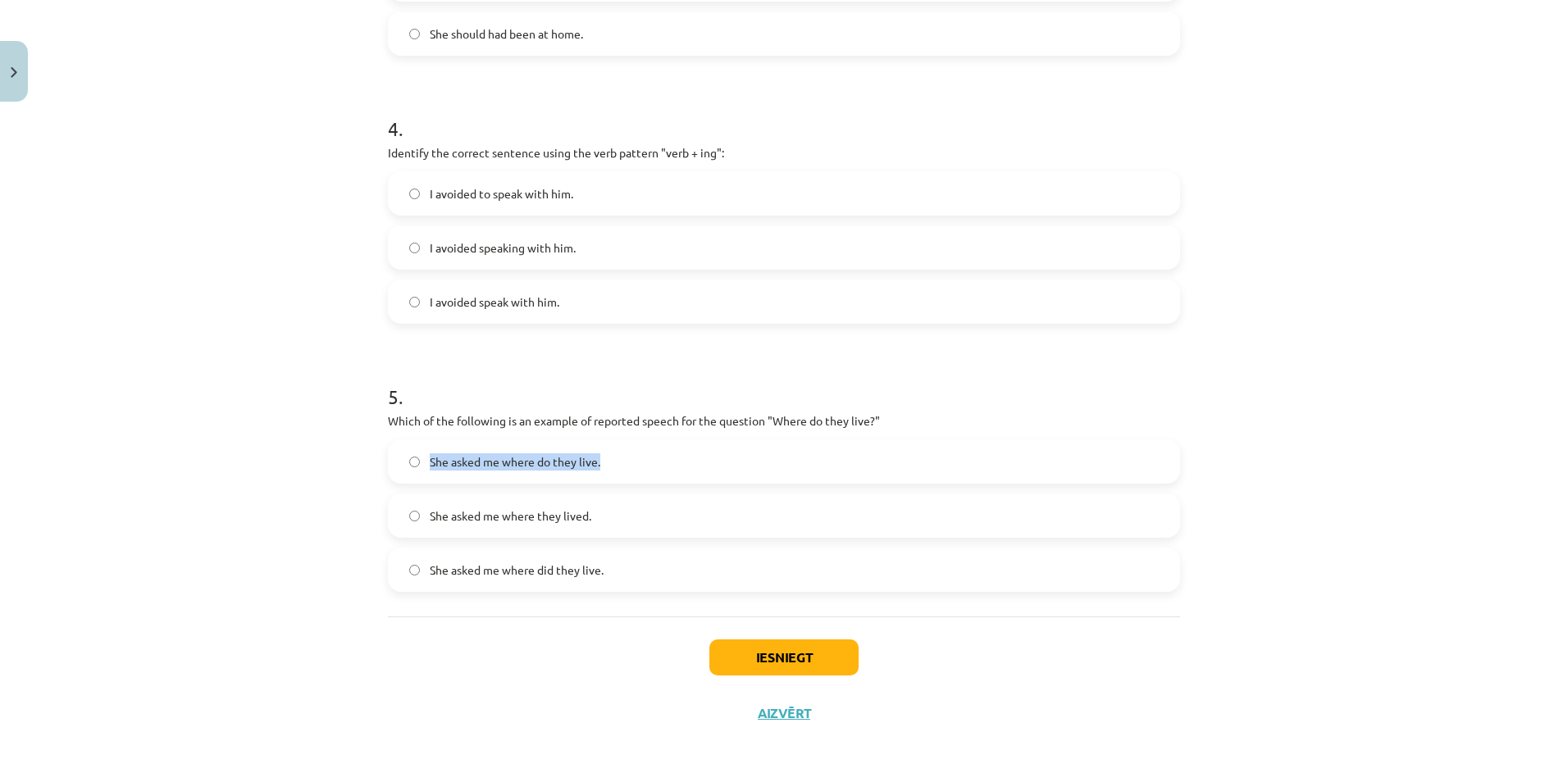
click at [636, 446] on label "She asked me where do they live." at bounding box center [784, 461] width 789 height 41
drag, startPoint x: 421, startPoint y: 517, endPoint x: 607, endPoint y: 532, distance: 186.6
click at [607, 532] on label "She asked me where they lived." at bounding box center [784, 515] width 789 height 41
drag, startPoint x: 418, startPoint y: 565, endPoint x: 619, endPoint y: 569, distance: 201.0
click at [619, 569] on label "She asked me where did they live." at bounding box center [784, 569] width 789 height 41
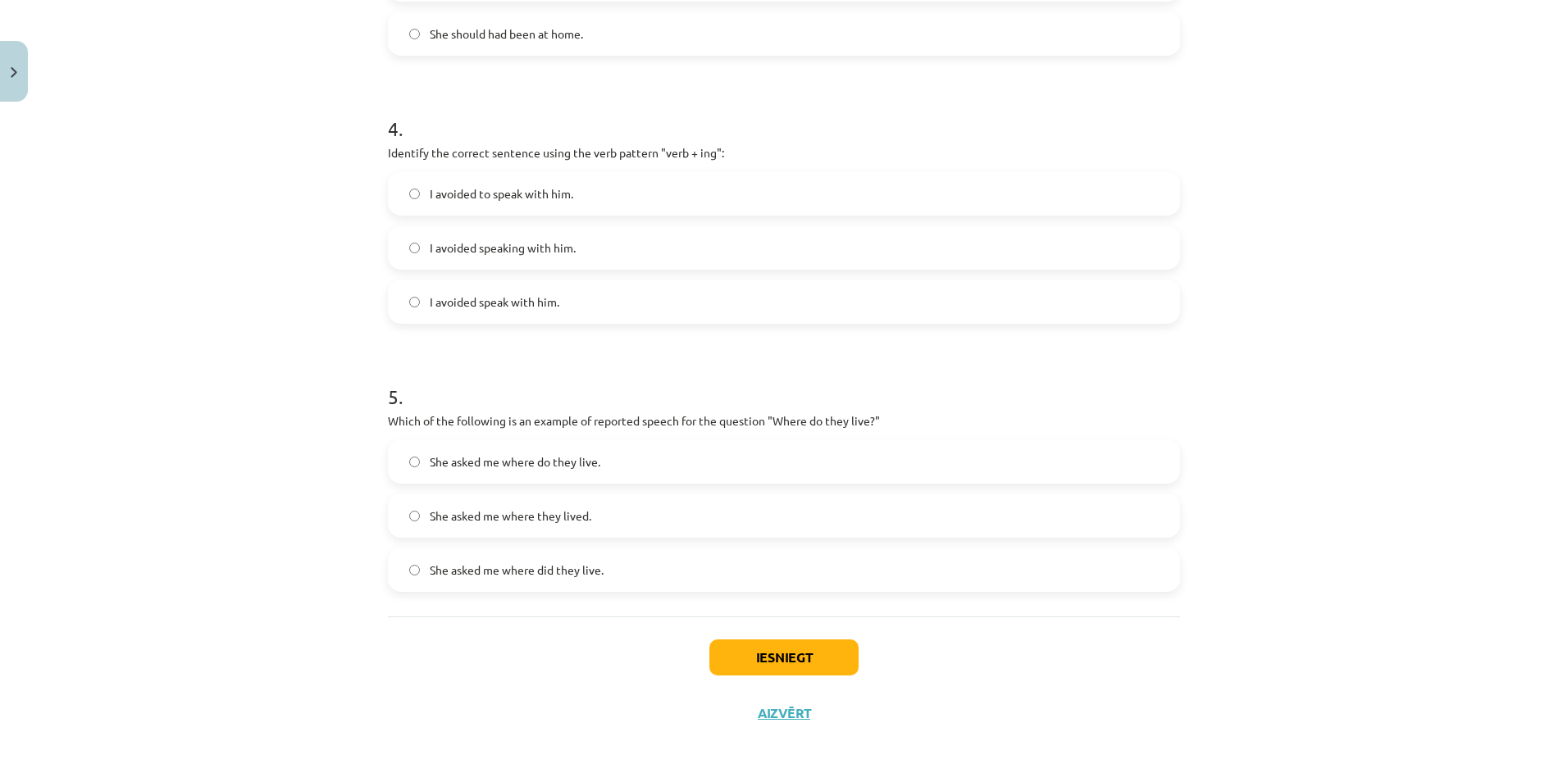
click at [73, 507] on div "Mācību tēma: Angļu valodas i - 11. klases 1. ieskaites mācību materiāls #2 📝 To…" at bounding box center [784, 391] width 1568 height 782
click at [506, 515] on span "She asked me where they lived." at bounding box center [510, 516] width 161 height 17
click at [765, 658] on button "Iesniegt" at bounding box center [783, 658] width 149 height 36
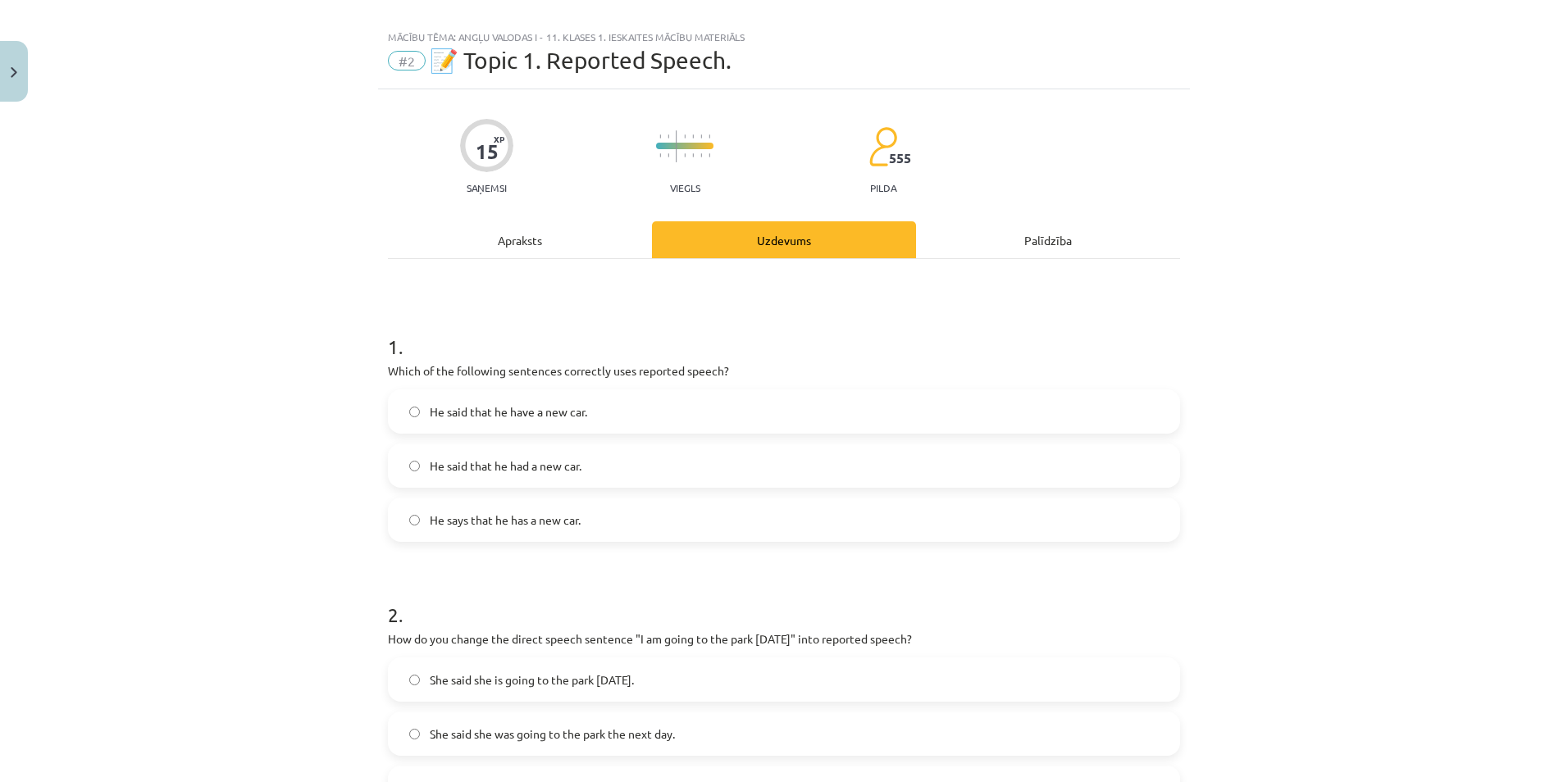
scroll to position [0, 0]
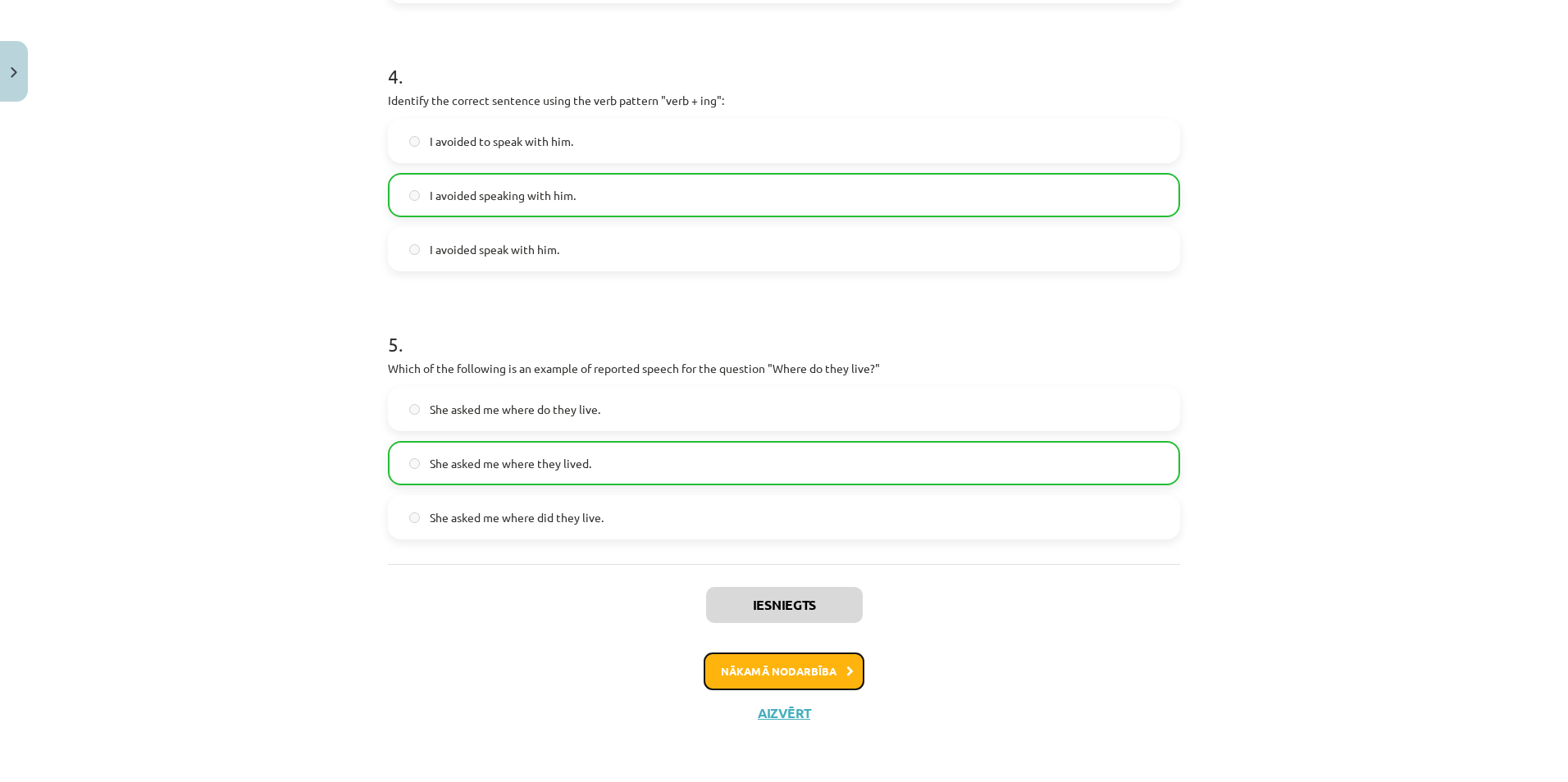
click at [815, 667] on button "Nākamā nodarbība" at bounding box center [784, 671] width 161 height 38
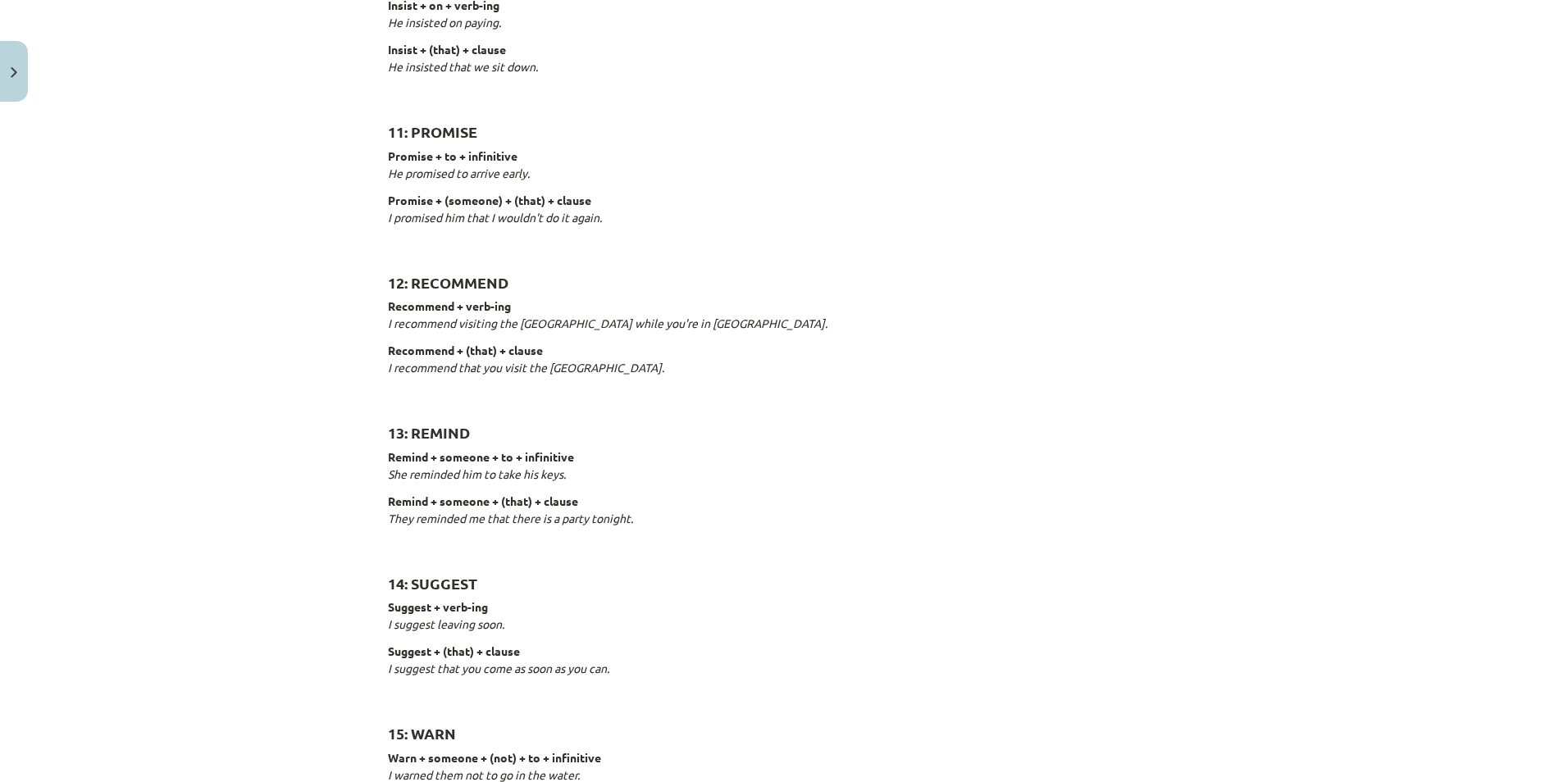
scroll to position [2382, 0]
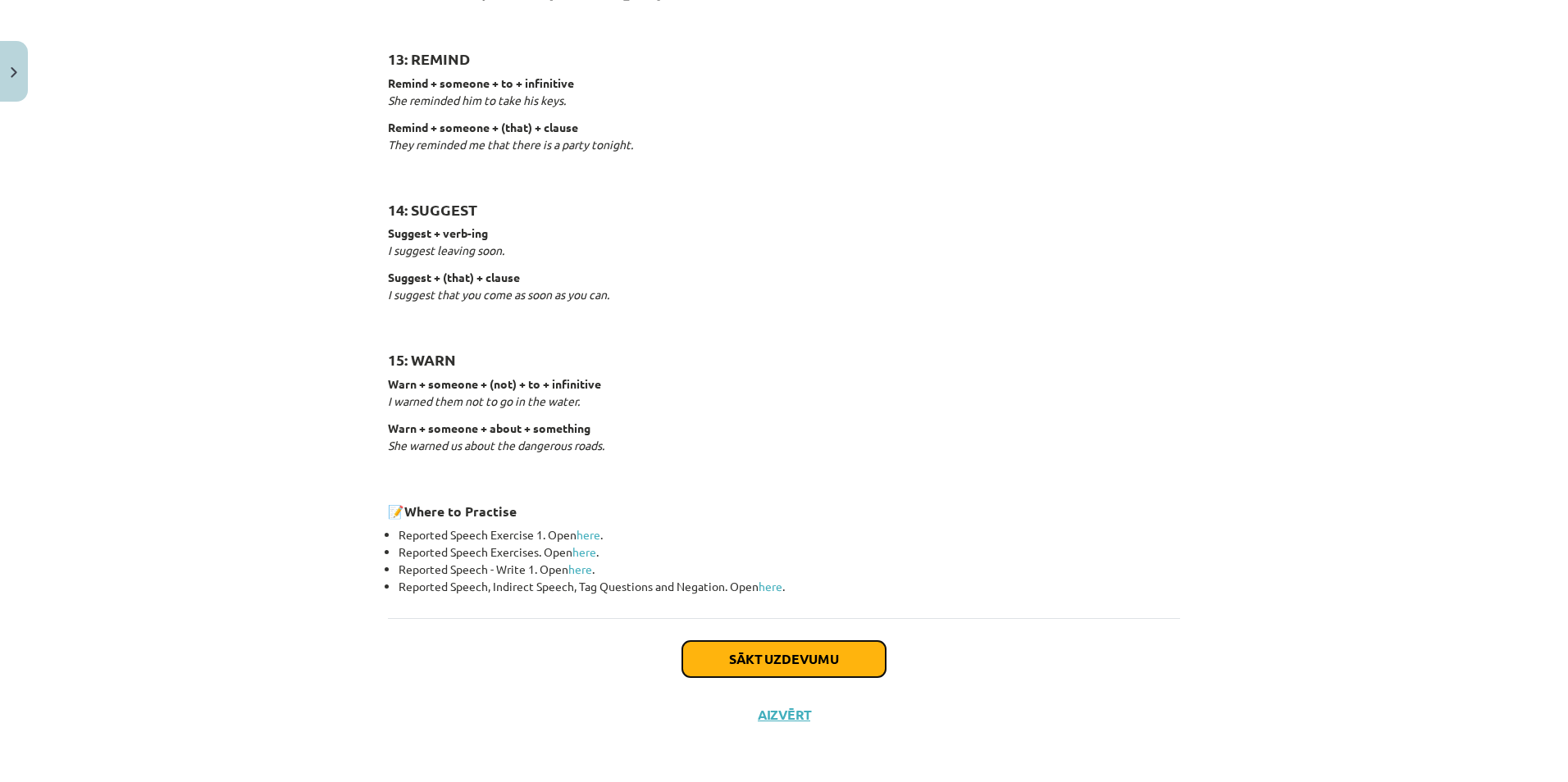
click at [806, 658] on button "Sākt uzdevumu" at bounding box center [783, 659] width 203 height 36
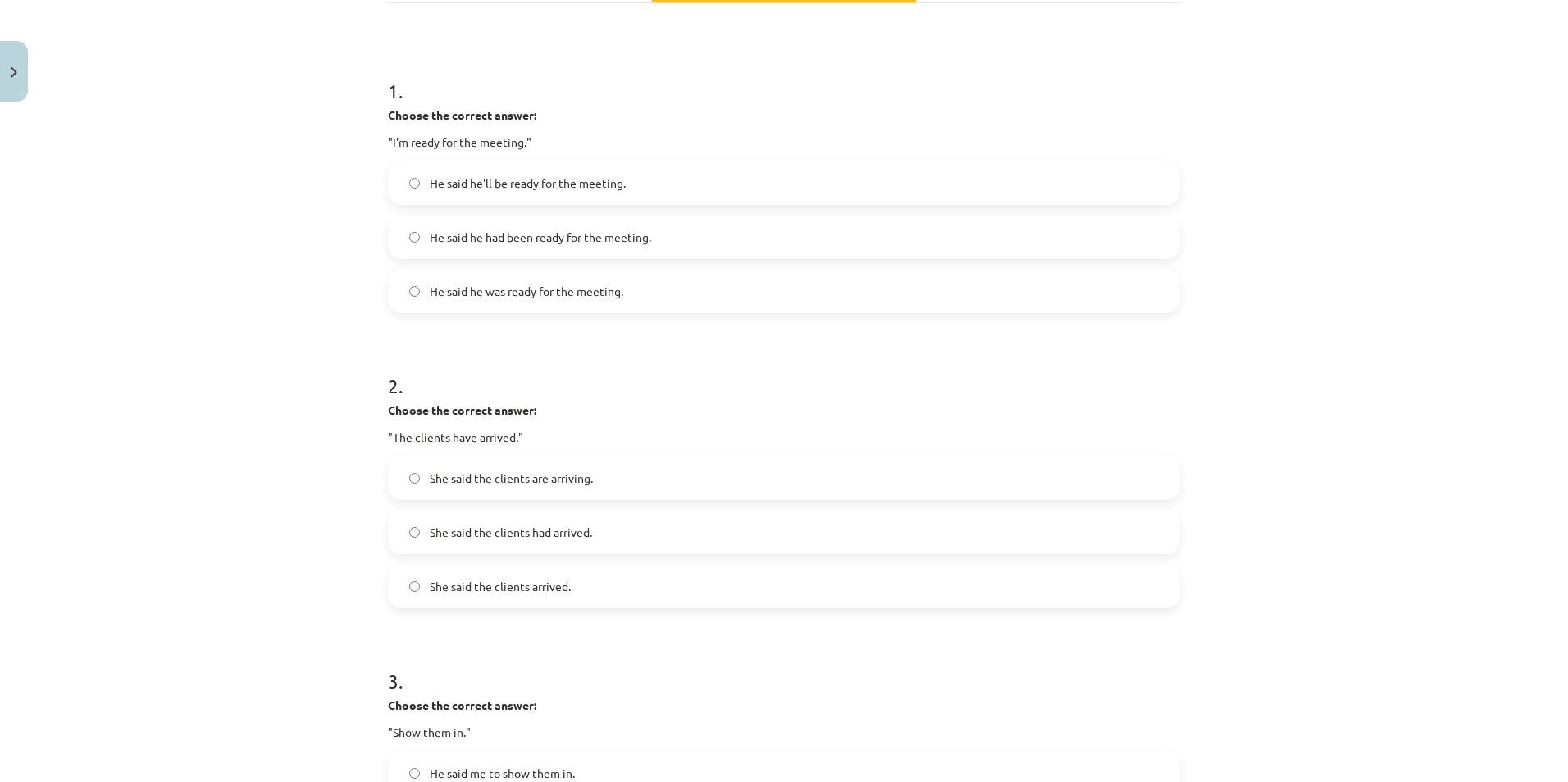
scroll to position [0, 0]
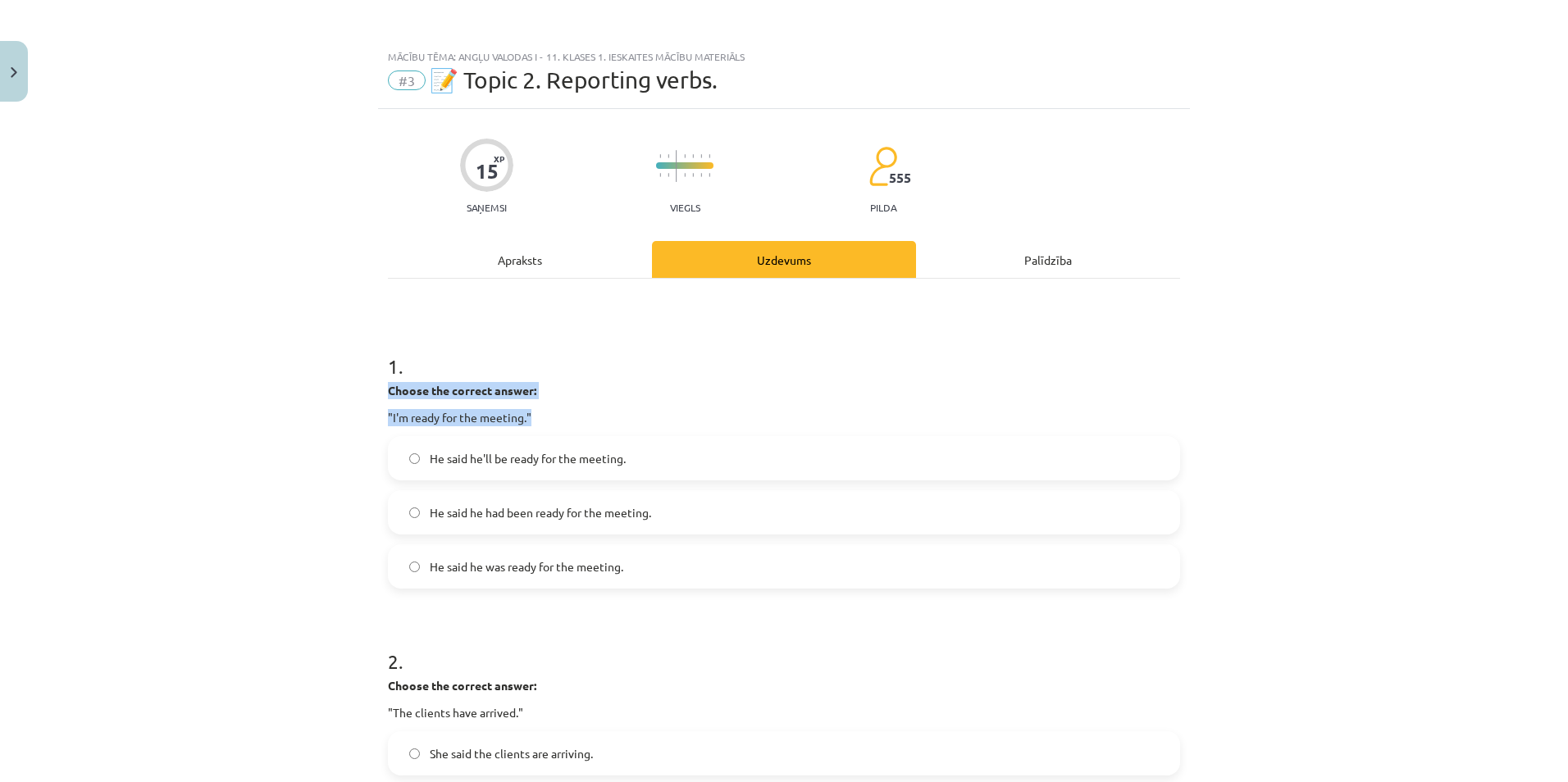
drag, startPoint x: 369, startPoint y: 384, endPoint x: 569, endPoint y: 409, distance: 201.6
click at [569, 409] on div "Mācību tēma: Angļu valodas i - 11. klases 1. ieskaites mācību materiāls #3 📝 To…" at bounding box center [784, 391] width 1568 height 782
drag, startPoint x: 419, startPoint y: 456, endPoint x: 642, endPoint y: 470, distance: 223.4
click at [642, 470] on label "He said he'll be ready for the meeting." at bounding box center [784, 457] width 789 height 41
drag, startPoint x: 417, startPoint y: 507, endPoint x: 666, endPoint y: 526, distance: 249.7
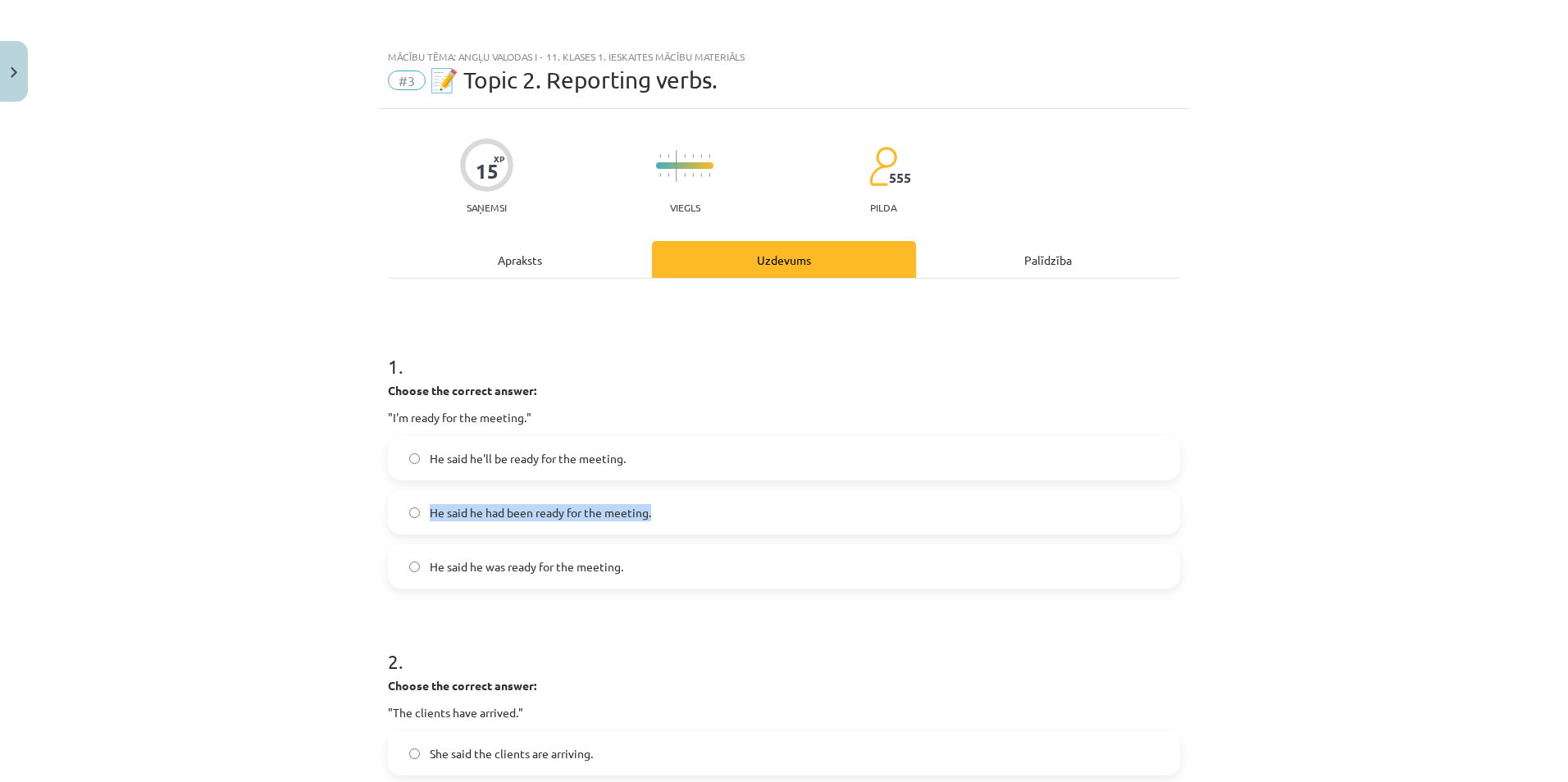
click at [666, 526] on label "He said he had been ready for the meeting." at bounding box center [784, 511] width 789 height 41
drag, startPoint x: 418, startPoint y: 566, endPoint x: 659, endPoint y: 560, distance: 241.1
click at [659, 560] on label "He said he was ready for the meeting." at bounding box center [784, 566] width 789 height 41
click at [148, 274] on div "Mācību tēma: Angļu valodas i - 11. klases 1. ieskaites mācību materiāls #3 📝 To…" at bounding box center [784, 391] width 1568 height 782
click at [480, 574] on span "He said he was ready for the meeting." at bounding box center [526, 566] width 193 height 17
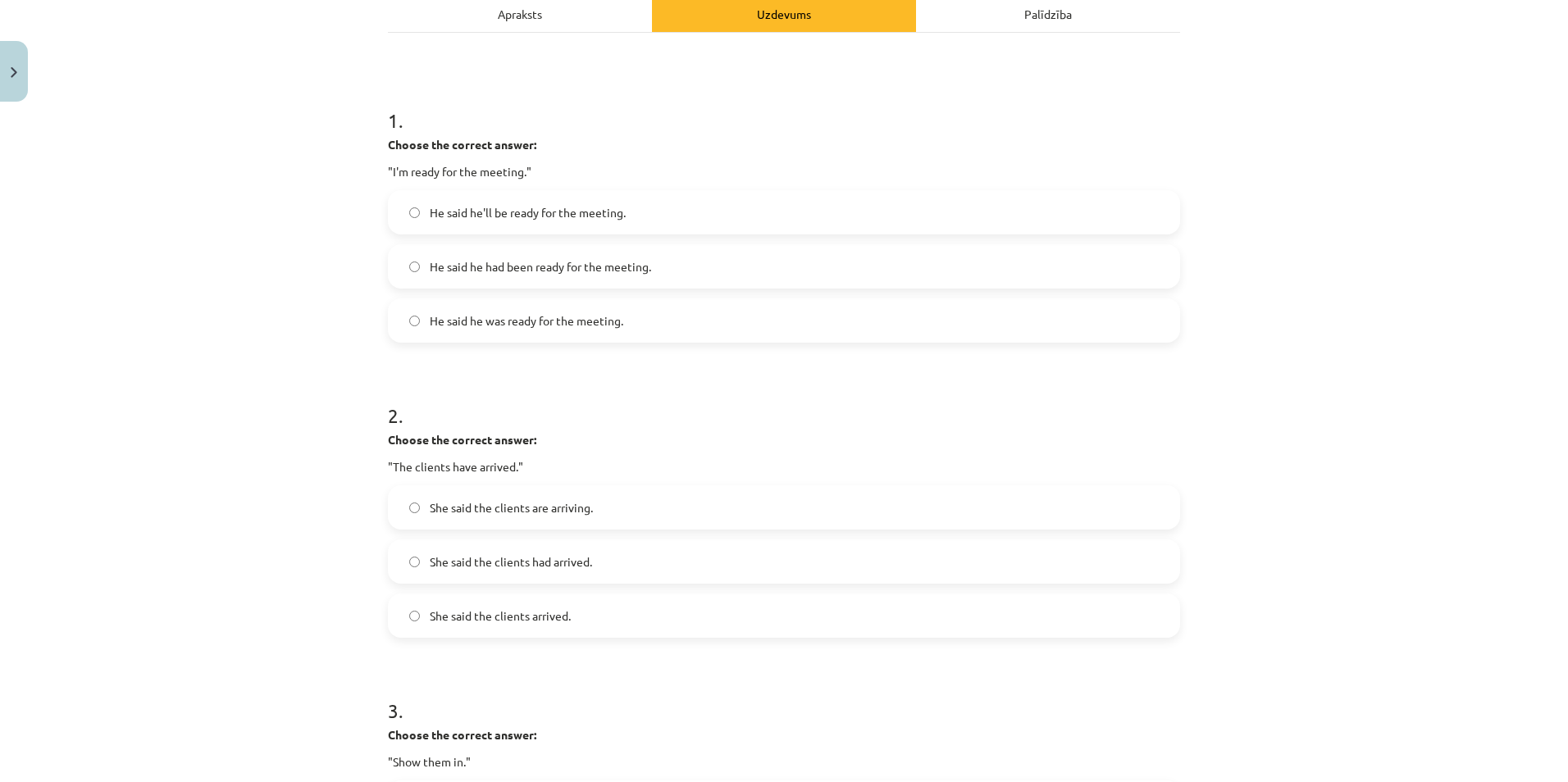
scroll to position [574, 0]
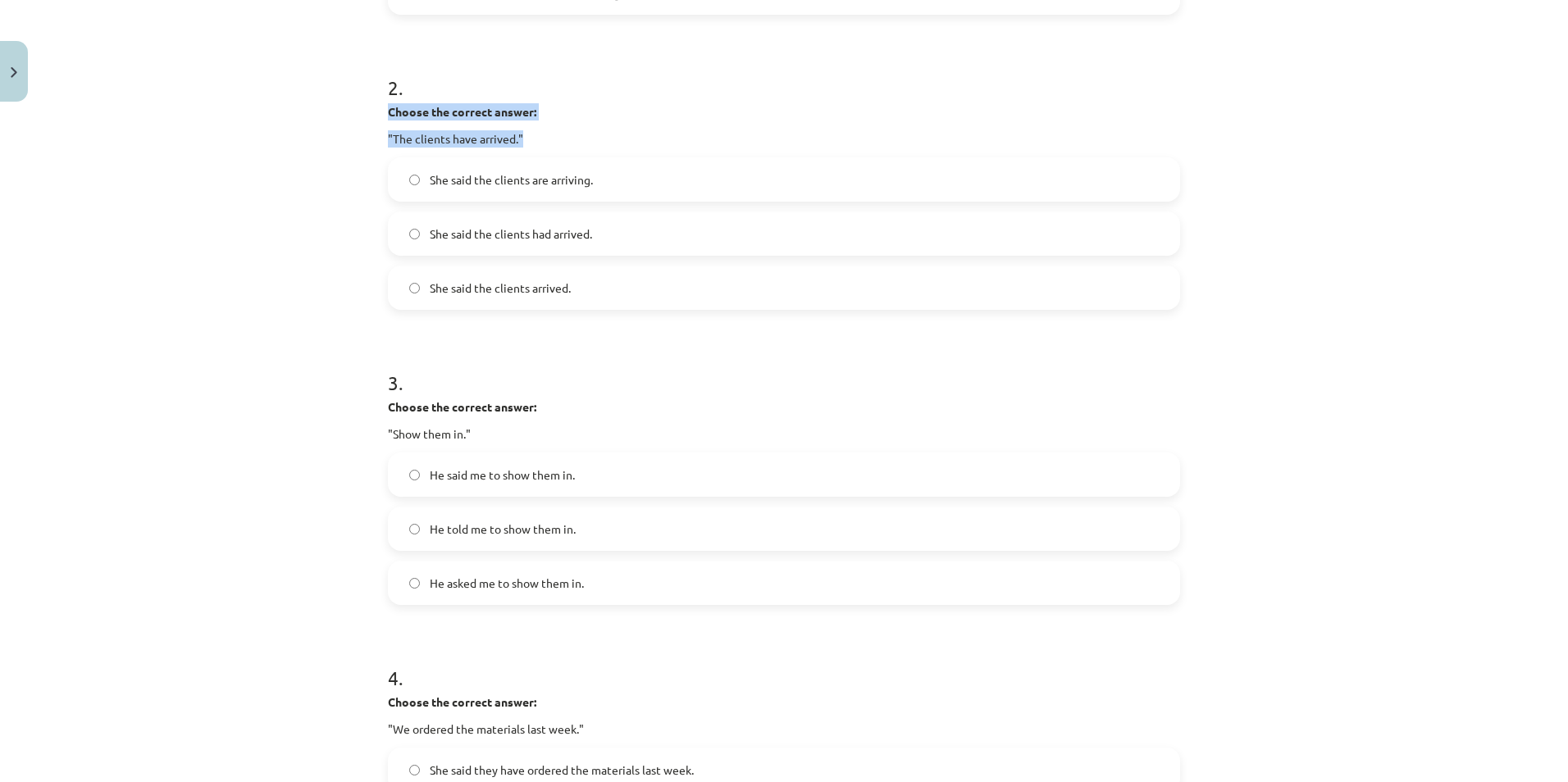
drag, startPoint x: 370, startPoint y: 107, endPoint x: 539, endPoint y: 130, distance: 170.6
click at [539, 130] on div "Mācību tēma: Angļu valodas i - 11. klases 1. ieskaites mācību materiāls #3 📝 To…" at bounding box center [784, 391] width 1568 height 782
drag, startPoint x: 418, startPoint y: 184, endPoint x: 628, endPoint y: 184, distance: 210.0
click at [628, 184] on label "She said the clients are arriving." at bounding box center [784, 179] width 789 height 41
drag, startPoint x: 418, startPoint y: 229, endPoint x: 635, endPoint y: 230, distance: 217.0
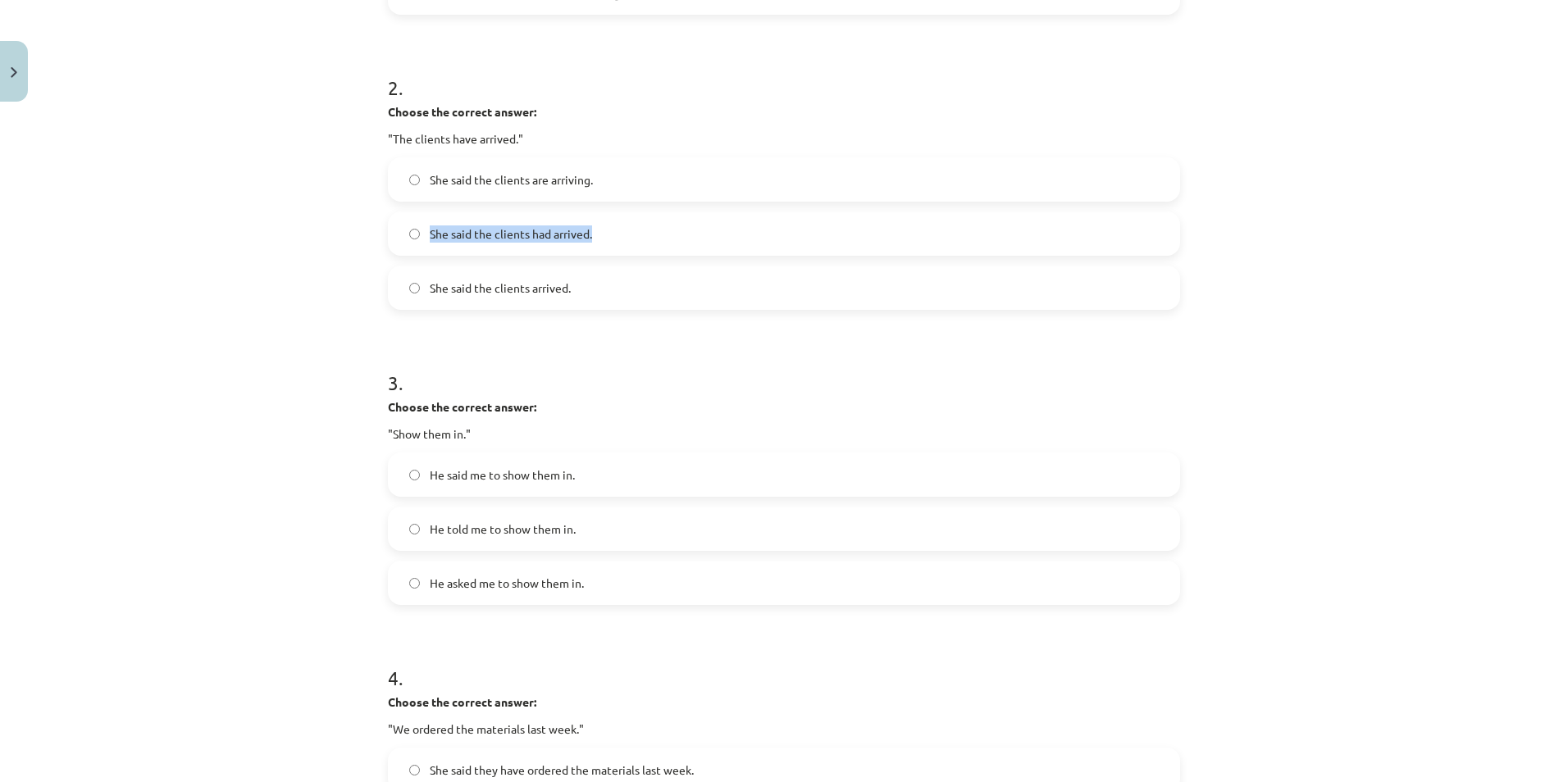
click at [635, 230] on label "She said the clients had arrived." at bounding box center [784, 233] width 789 height 41
drag, startPoint x: 420, startPoint y: 286, endPoint x: 598, endPoint y: 292, distance: 178.1
click at [598, 292] on label "She said the clients arrived." at bounding box center [784, 287] width 789 height 41
click at [291, 331] on div "Mācību tēma: Angļu valodas i - 11. klases 1. ieskaites mācību materiāls #3 📝 To…" at bounding box center [784, 391] width 1568 height 782
click at [438, 231] on span "She said the clients had arrived." at bounding box center [511, 234] width 162 height 17
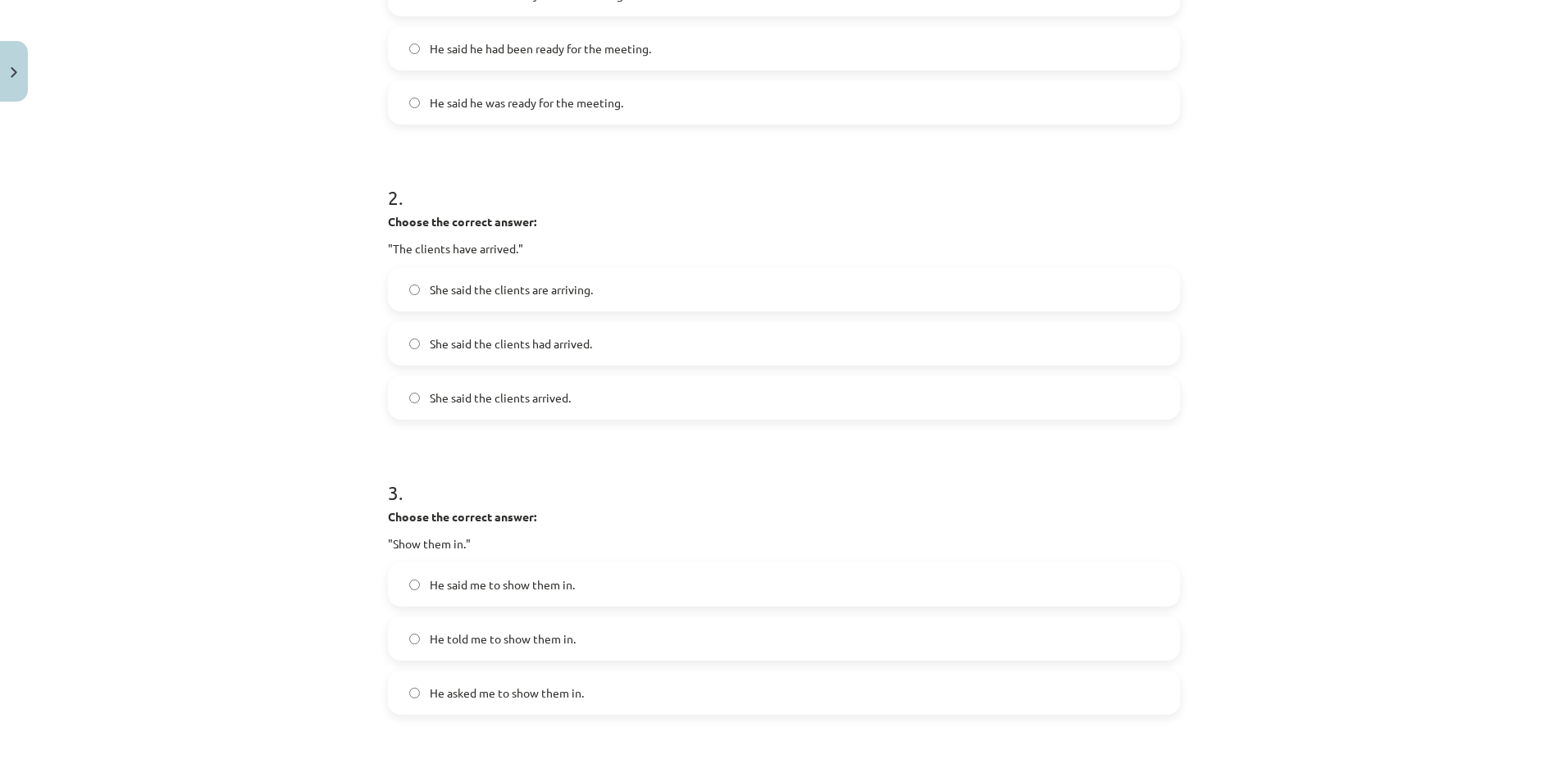
scroll to position [738, 0]
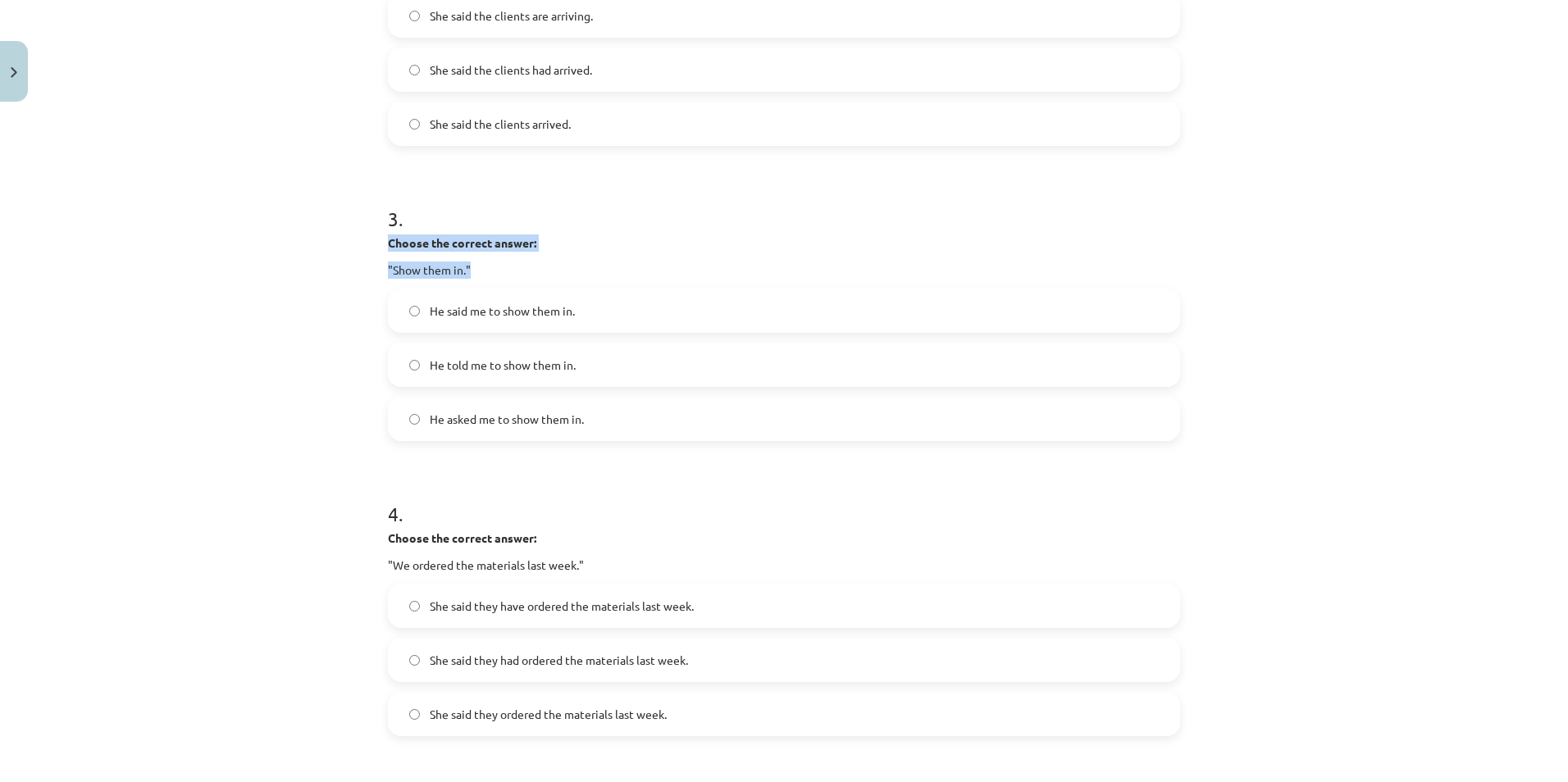
drag, startPoint x: 374, startPoint y: 237, endPoint x: 488, endPoint y: 270, distance: 118.7
click at [488, 270] on div "15 XP Saņemsi Viegls 555 pilda Apraksts Uzdevums Palīdzība 1 . Choose the corre…" at bounding box center [784, 276] width 812 height 1809
drag, startPoint x: 420, startPoint y: 309, endPoint x: 592, endPoint y: 314, distance: 172.1
click at [592, 314] on label "He said me to show them in." at bounding box center [784, 310] width 789 height 41
click at [263, 353] on div "Mācību tēma: Angļu valodas i - 11. klases 1. ieskaites mācību materiāls #3 📝 To…" at bounding box center [784, 391] width 1568 height 782
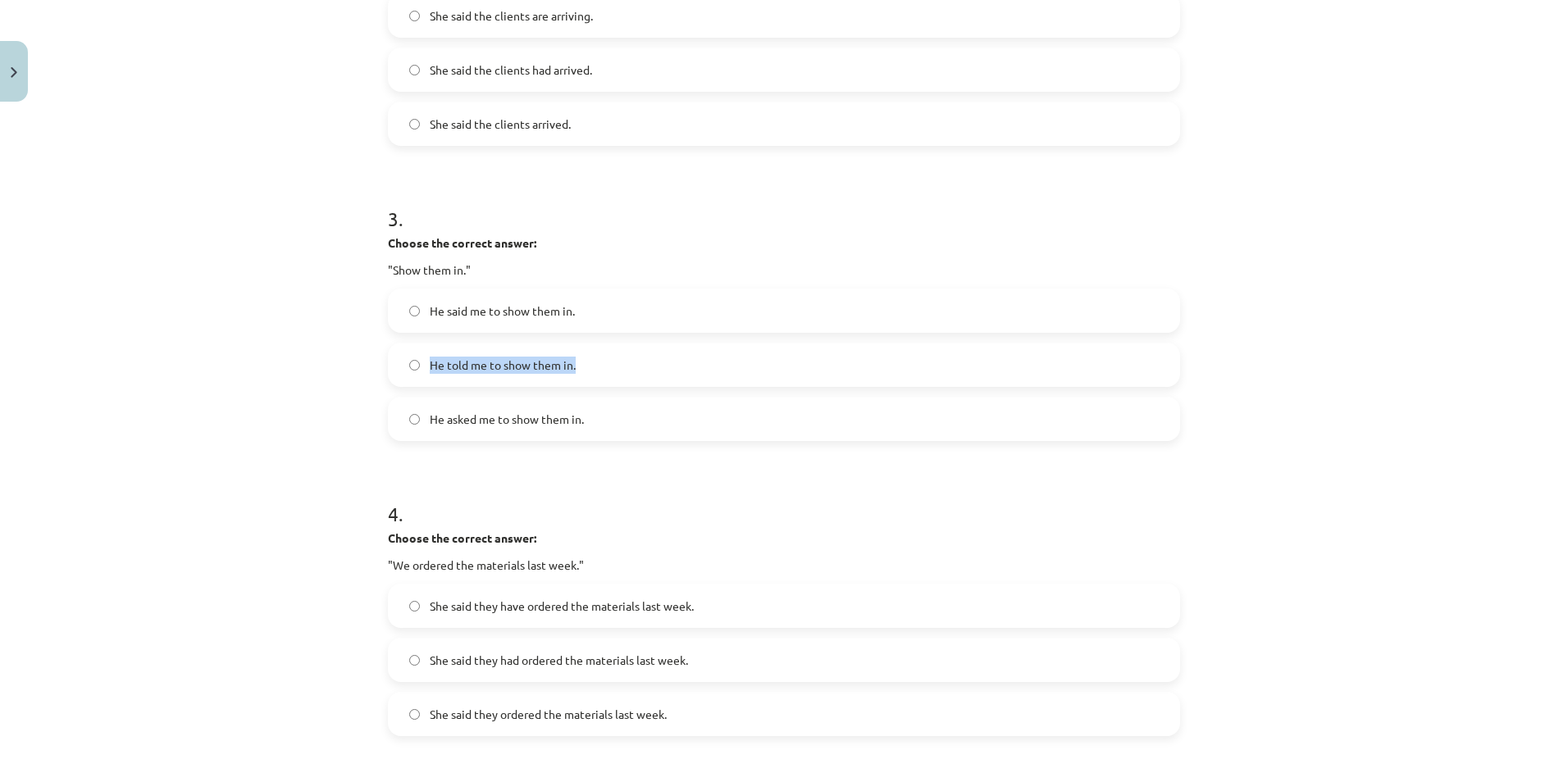
drag, startPoint x: 415, startPoint y: 360, endPoint x: 628, endPoint y: 358, distance: 213.0
click at [628, 358] on label "He told me to show them in." at bounding box center [784, 364] width 789 height 41
drag, startPoint x: 419, startPoint y: 422, endPoint x: 622, endPoint y: 428, distance: 203.1
click at [622, 428] on label "He asked me to show them in." at bounding box center [784, 419] width 789 height 41
click at [263, 211] on div "Mācību tēma: Angļu valodas i - 11. klases 1. ieskaites mācību materiāls #3 📝 To…" at bounding box center [784, 391] width 1568 height 782
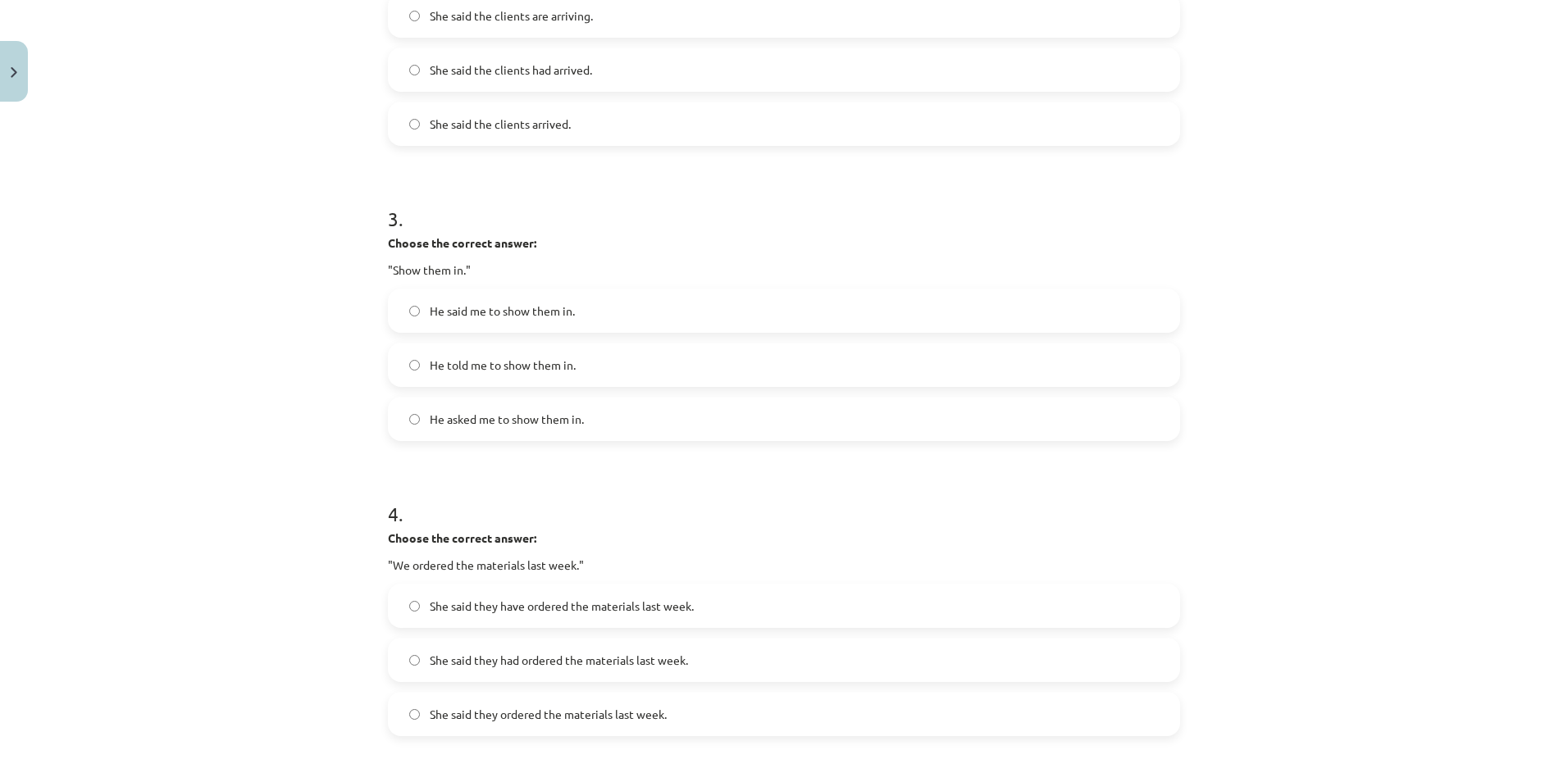
click at [438, 359] on span "He told me to show them in." at bounding box center [503, 364] width 146 height 17
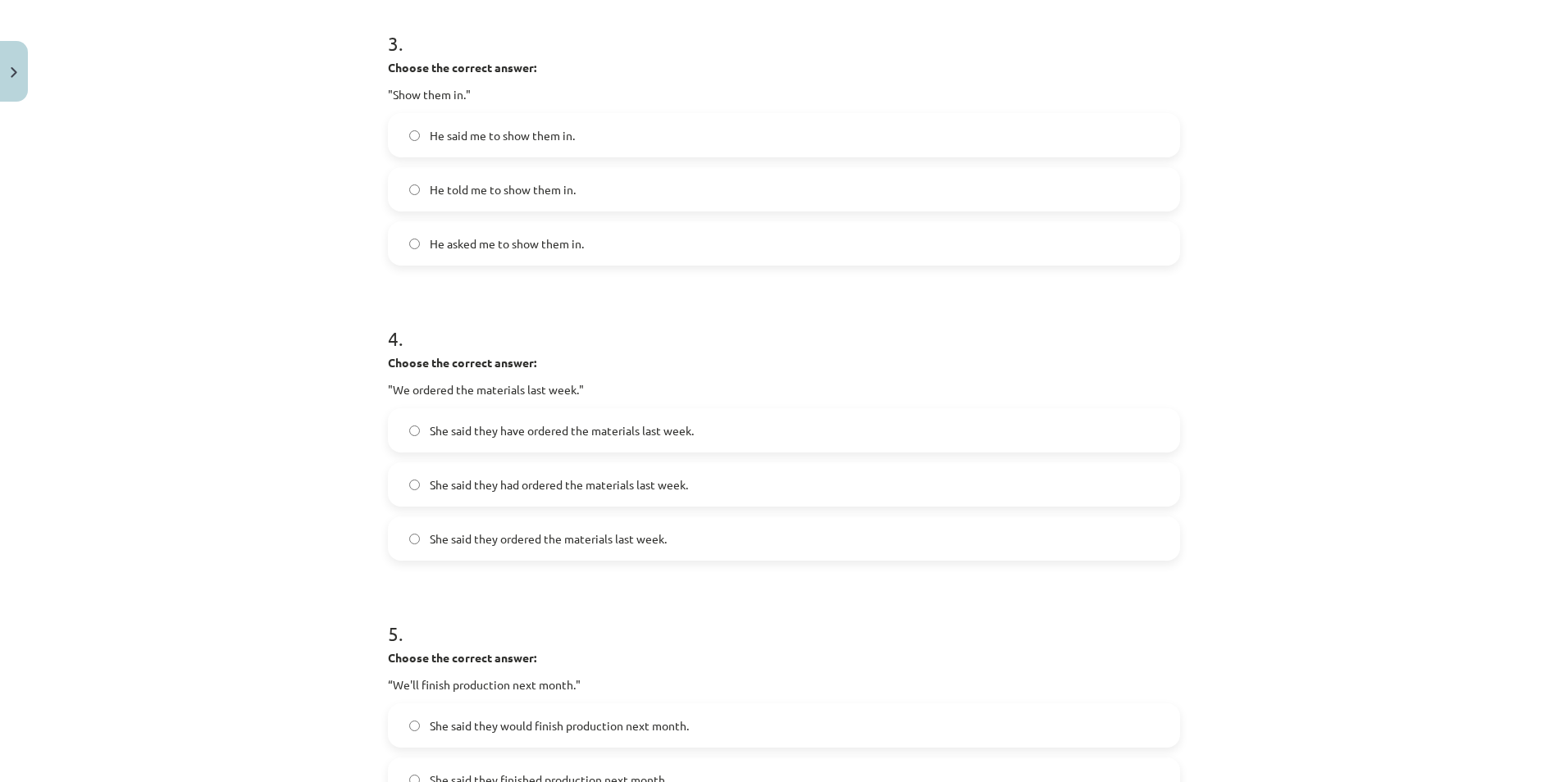
scroll to position [984, 0]
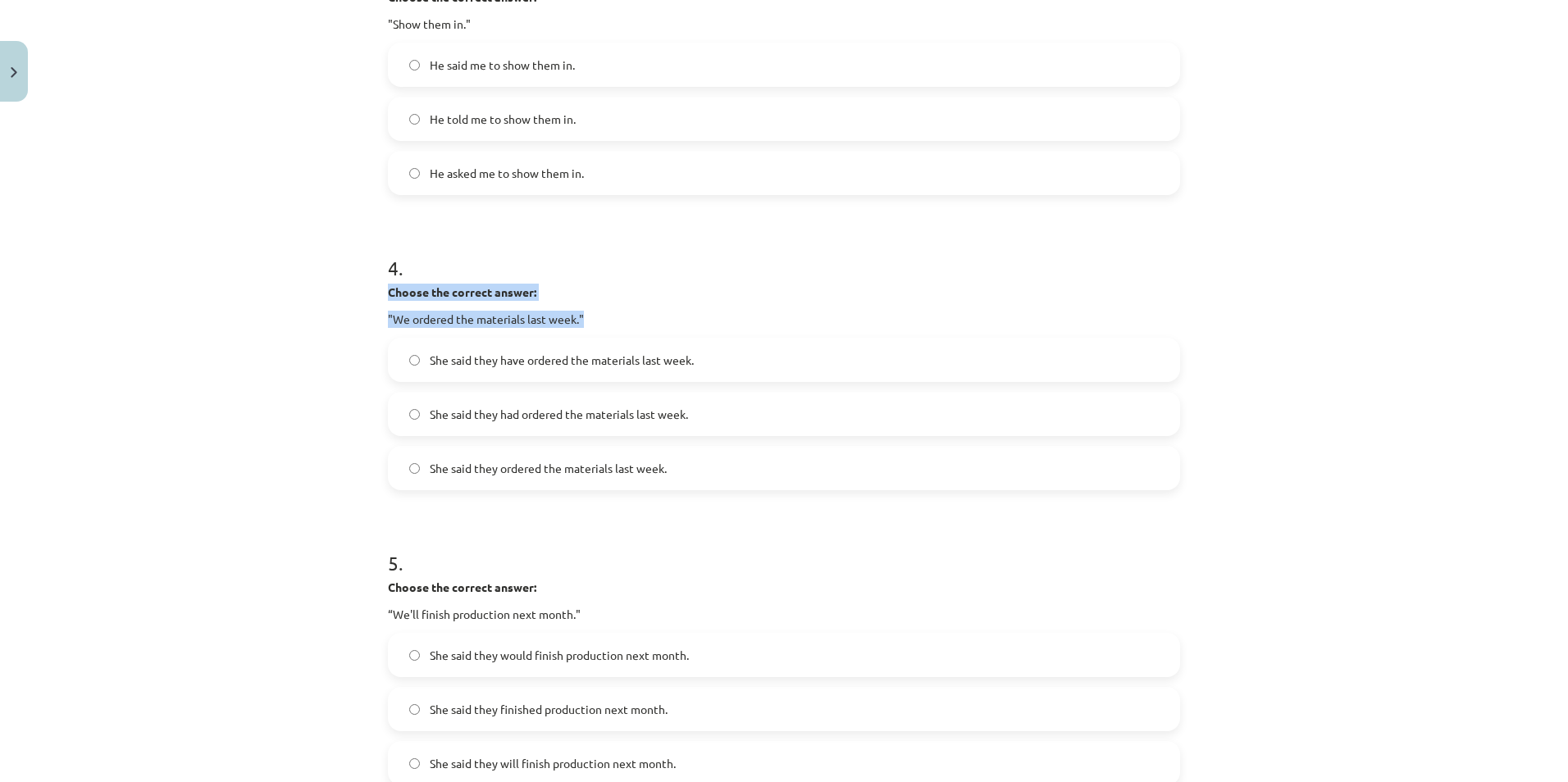
drag, startPoint x: 364, startPoint y: 286, endPoint x: 632, endPoint y: 308, distance: 268.9
click at [632, 308] on div "Mācību tēma: Angļu valodas i - 11. klases 1. ieskaites mācību materiāls #3 📝 To…" at bounding box center [784, 391] width 1568 height 782
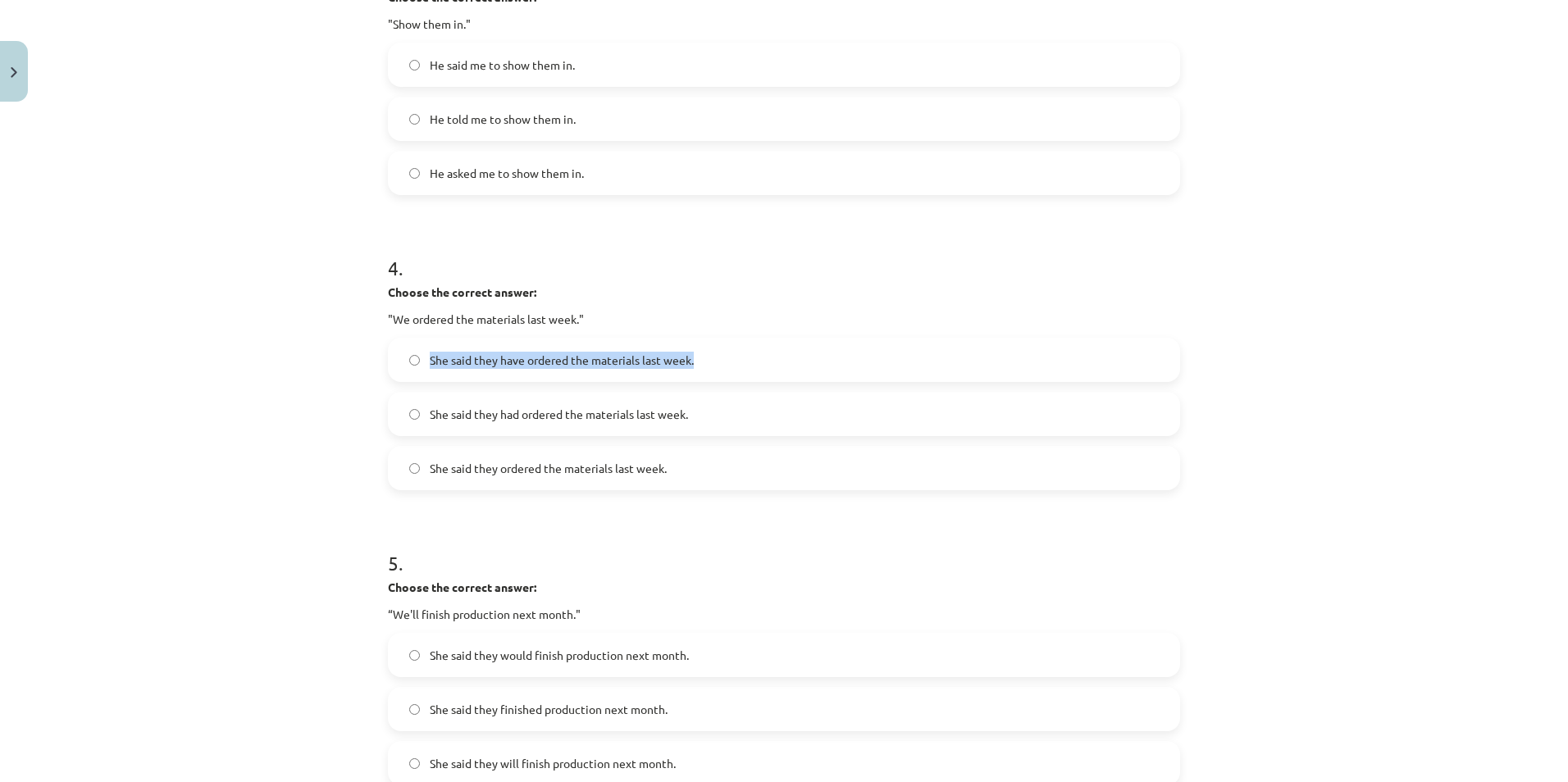
drag, startPoint x: 415, startPoint y: 358, endPoint x: 724, endPoint y: 355, distance: 309.0
click at [724, 355] on label "She said they have ordered the materials last week." at bounding box center [784, 359] width 789 height 41
drag, startPoint x: 417, startPoint y: 409, endPoint x: 728, endPoint y: 417, distance: 311.1
click at [728, 417] on label "She said they had ordered the materials last week." at bounding box center [784, 413] width 789 height 41
drag, startPoint x: 418, startPoint y: 466, endPoint x: 695, endPoint y: 458, distance: 277.1
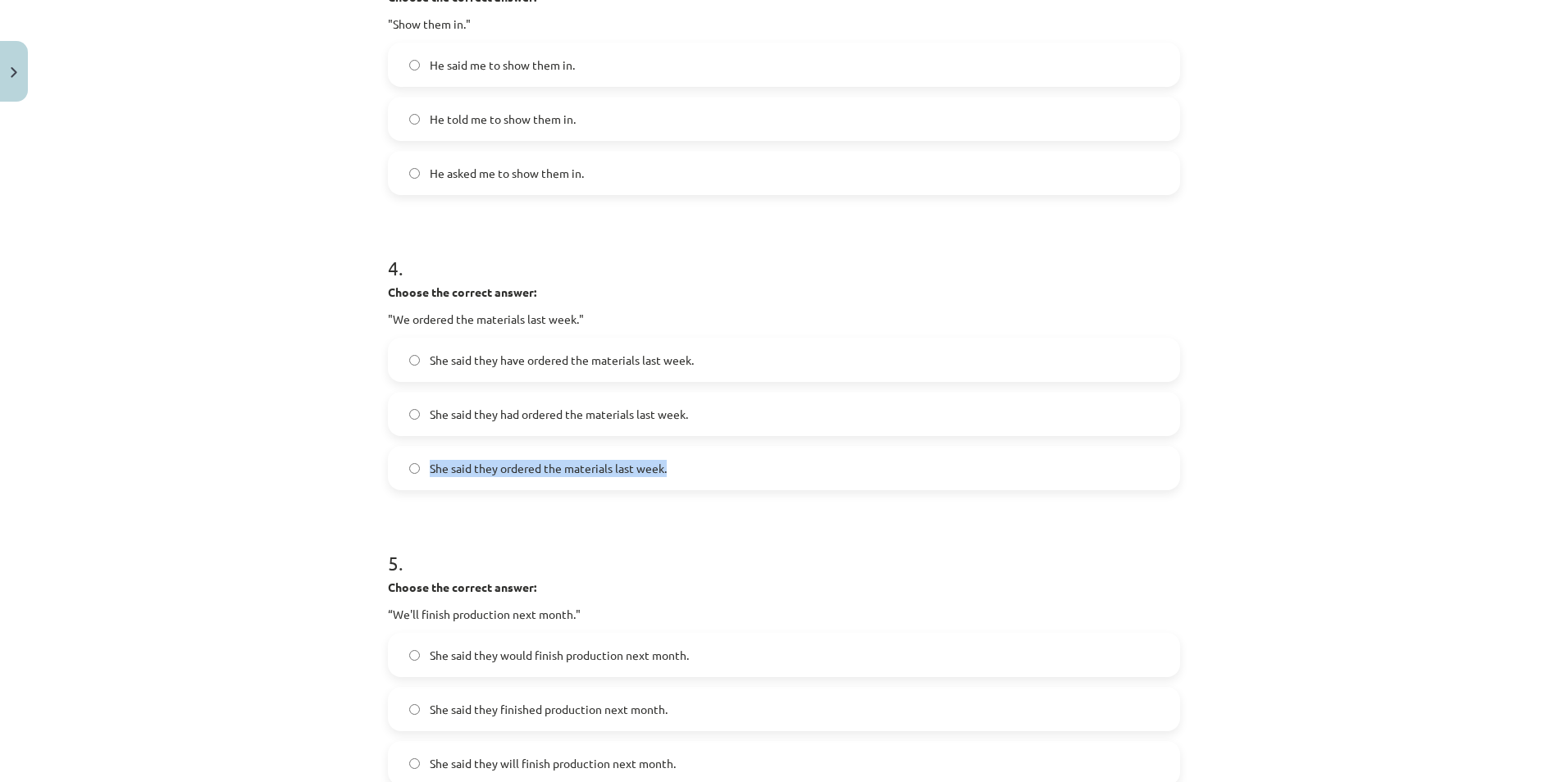
click at [695, 458] on label "She said they ordered the materials last week." at bounding box center [784, 467] width 789 height 41
click at [224, 281] on div "Mācību tēma: Angļu valodas i - 11. klases 1. ieskaites mācību materiāls #3 📝 To…" at bounding box center [784, 391] width 1568 height 782
click at [472, 425] on label "She said they had ordered the materials last week." at bounding box center [784, 413] width 789 height 41
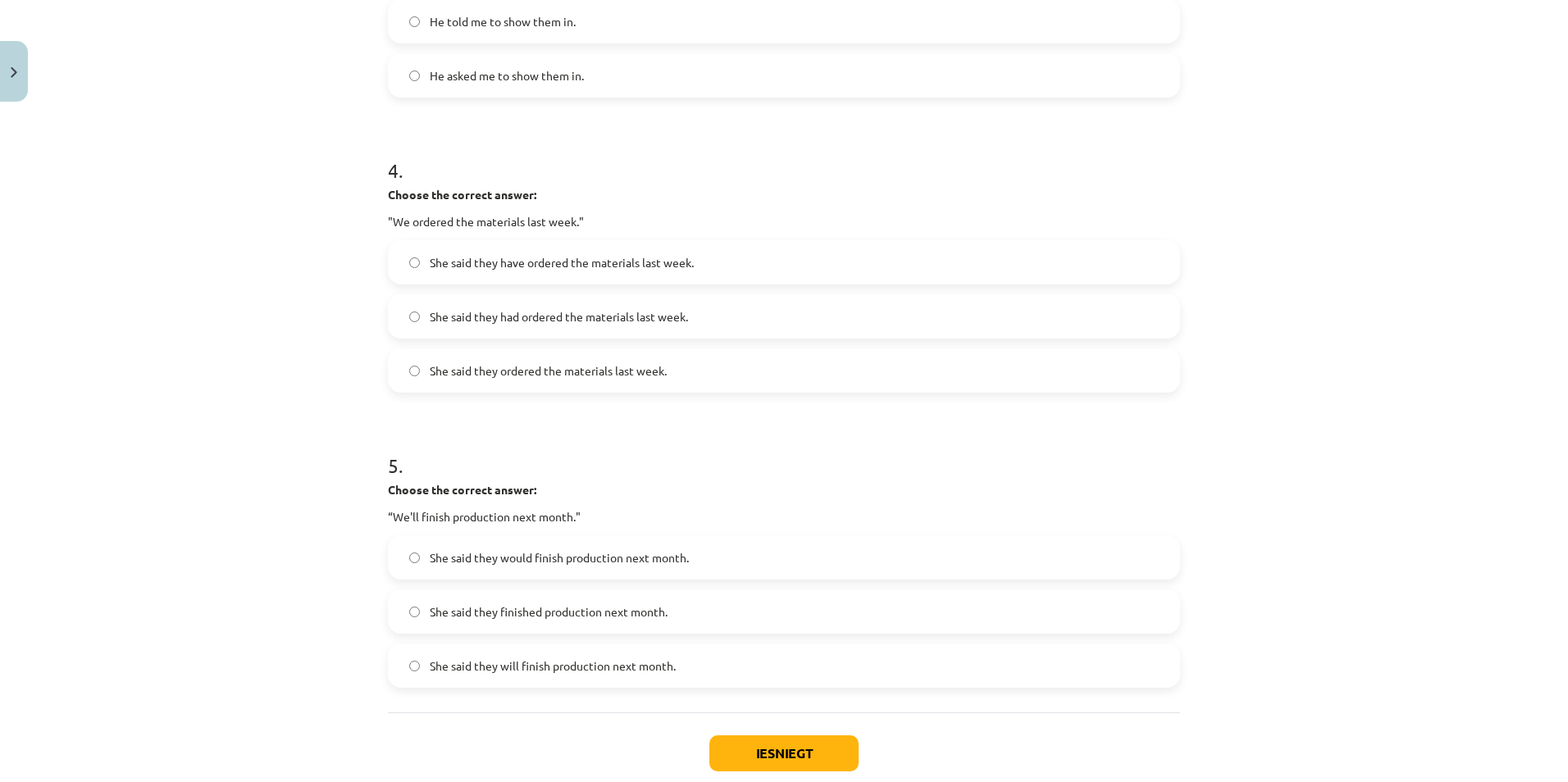
scroll to position [1177, 0]
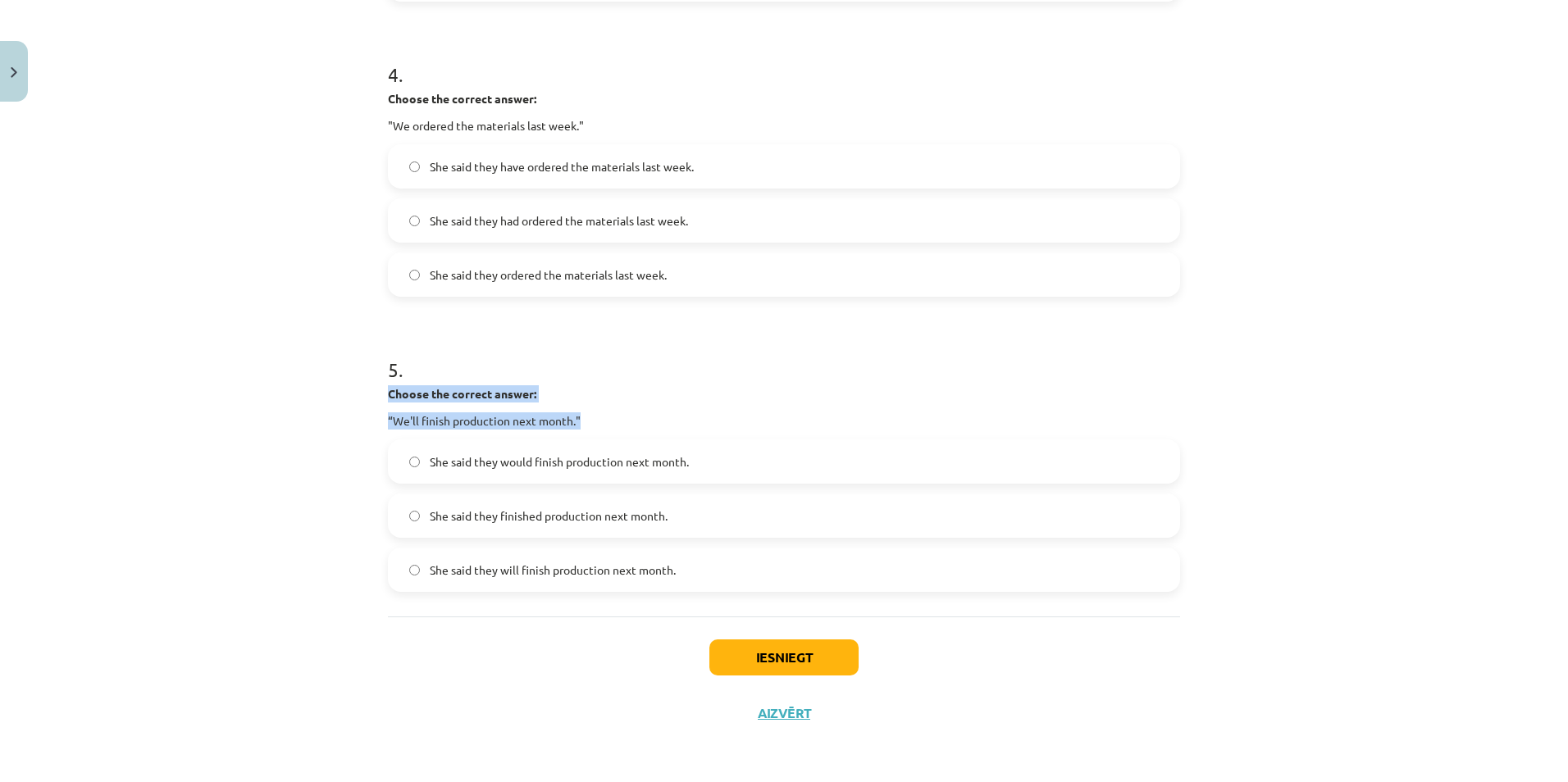
drag, startPoint x: 363, startPoint y: 391, endPoint x: 631, endPoint y: 413, distance: 268.9
click at [631, 413] on div "Mācību tēma: Angļu valodas i - 11. klases 1. ieskaites mācību materiāls #3 📝 To…" at bounding box center [784, 391] width 1568 height 782
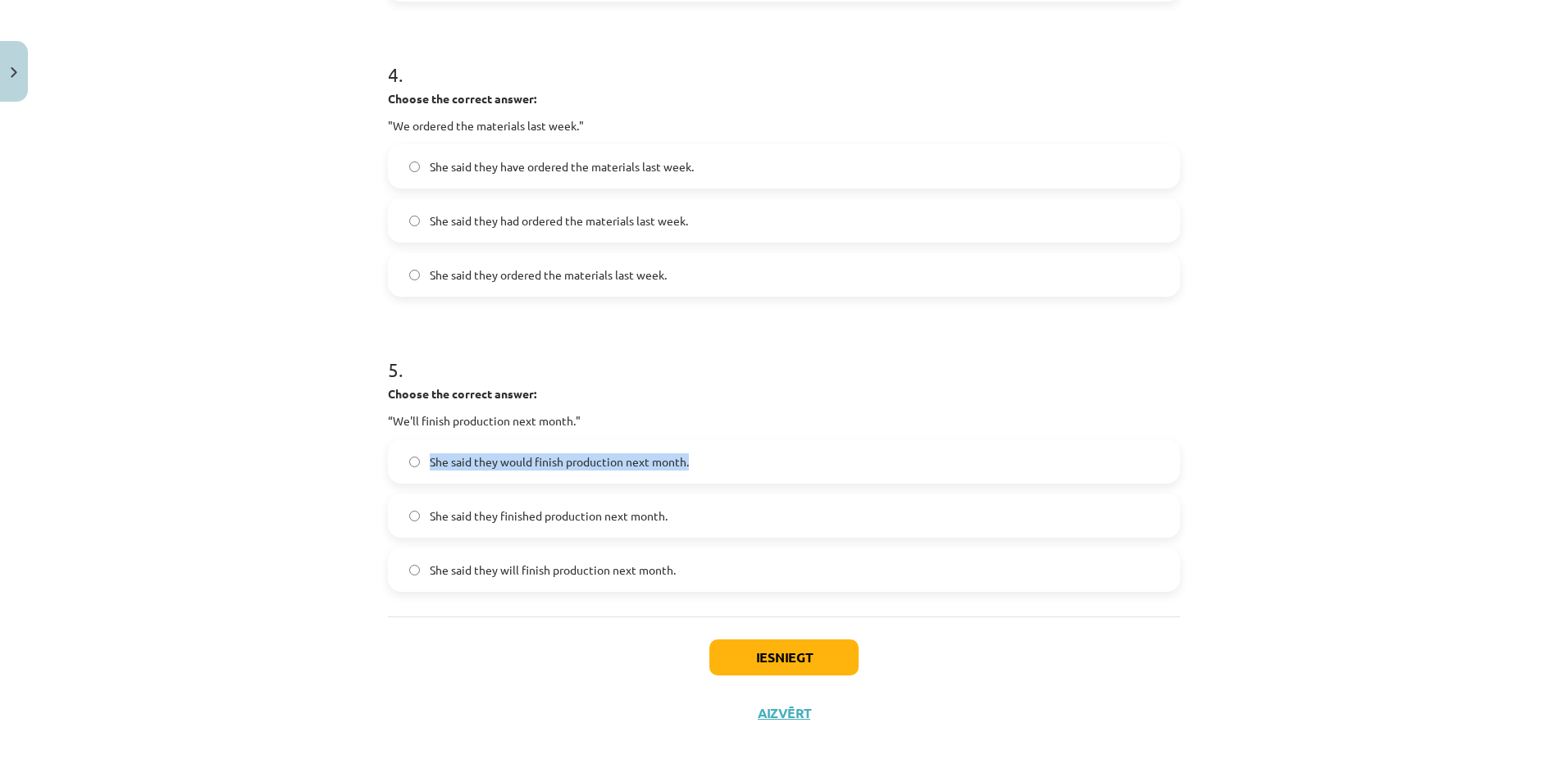
drag, startPoint x: 420, startPoint y: 459, endPoint x: 715, endPoint y: 447, distance: 295.2
click at [715, 447] on label "She said they would finish production next month." at bounding box center [784, 461] width 789 height 41
drag, startPoint x: 420, startPoint y: 511, endPoint x: 700, endPoint y: 526, distance: 280.4
click at [699, 526] on label "She said they finished production next month." at bounding box center [784, 515] width 789 height 41
drag, startPoint x: 414, startPoint y: 565, endPoint x: 696, endPoint y: 570, distance: 282.0
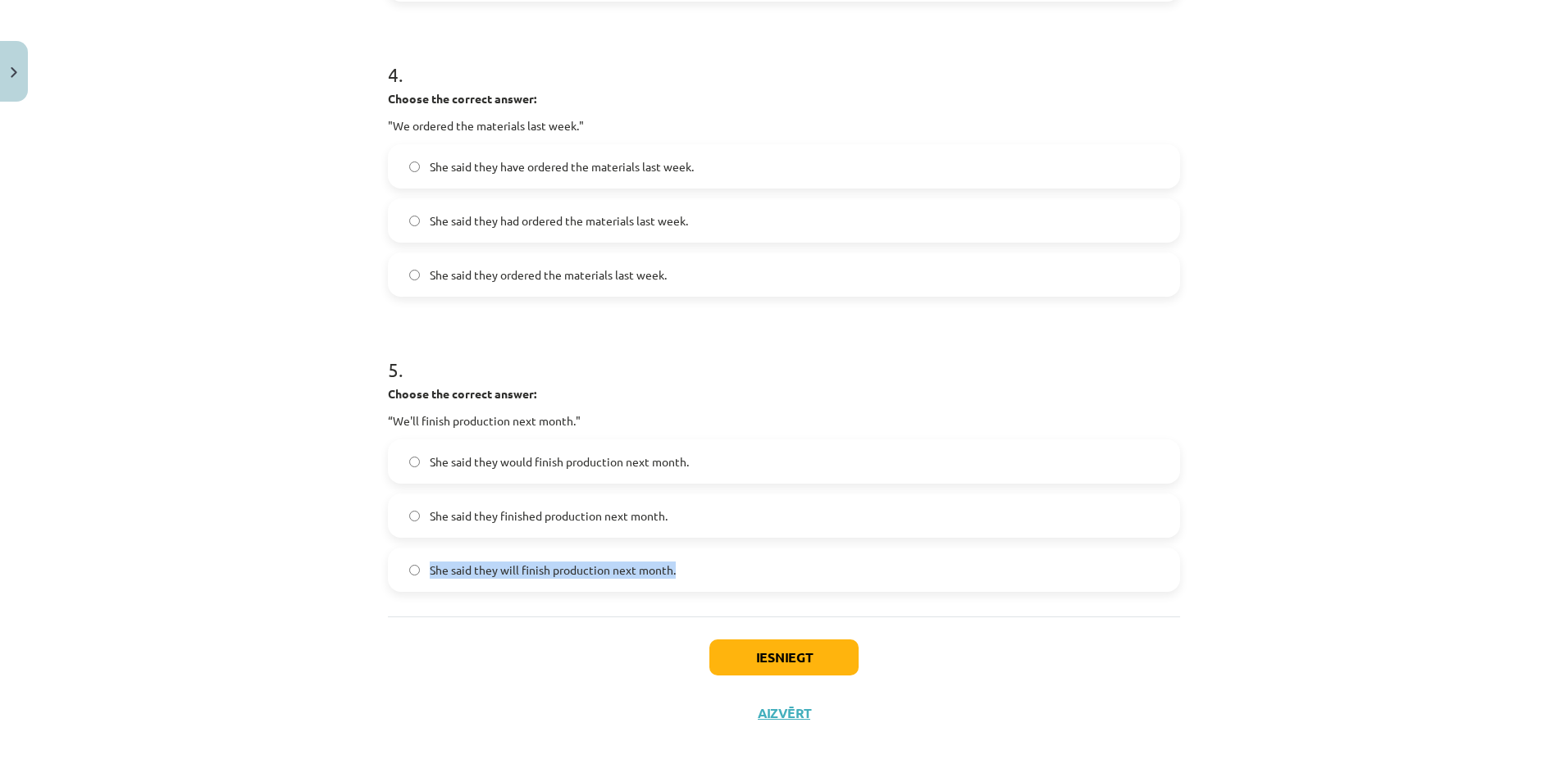
click at [696, 570] on label "She said they will finish production next month." at bounding box center [784, 569] width 789 height 41
click at [124, 443] on div "Mācību tēma: Angļu valodas i - 11. klases 1. ieskaites mācību materiāls #3 📝 To…" at bounding box center [784, 391] width 1568 height 782
click at [466, 467] on span "She said they would finish production next month." at bounding box center [558, 462] width 259 height 17
click at [808, 664] on button "Iesniegt" at bounding box center [783, 658] width 149 height 36
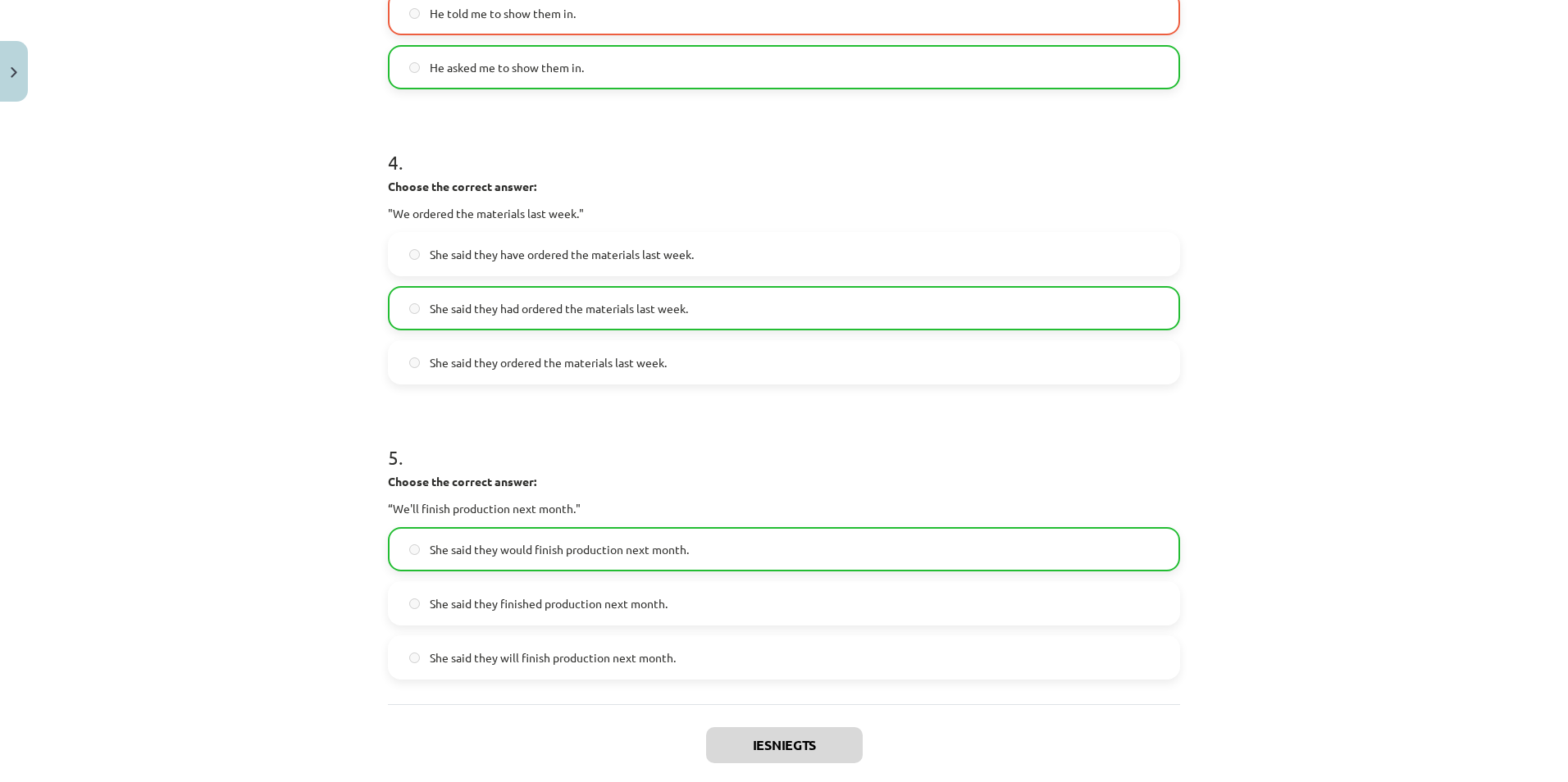
scroll to position [1229, 0]
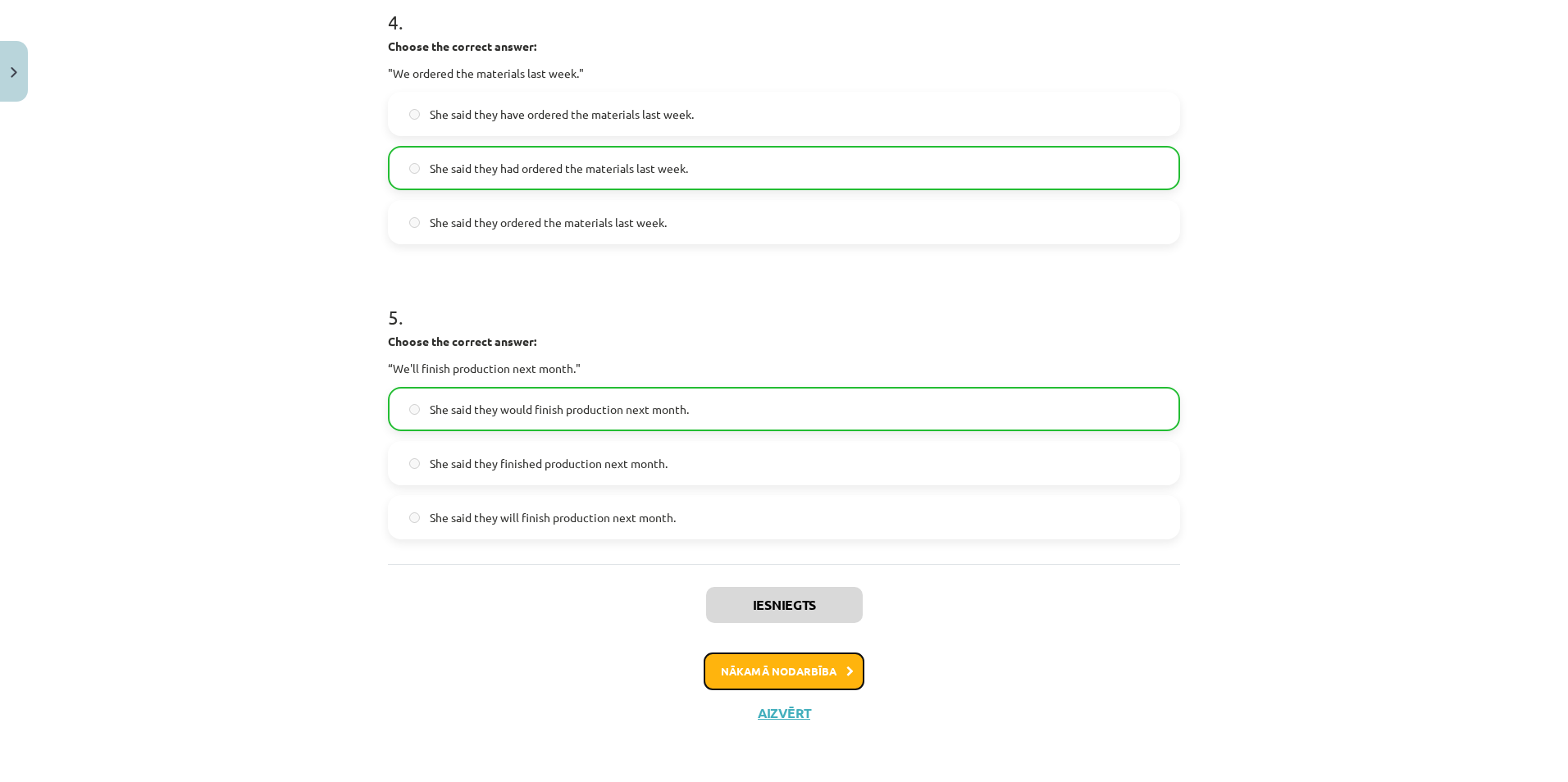
click at [814, 674] on button "Nākamā nodarbība" at bounding box center [784, 671] width 161 height 38
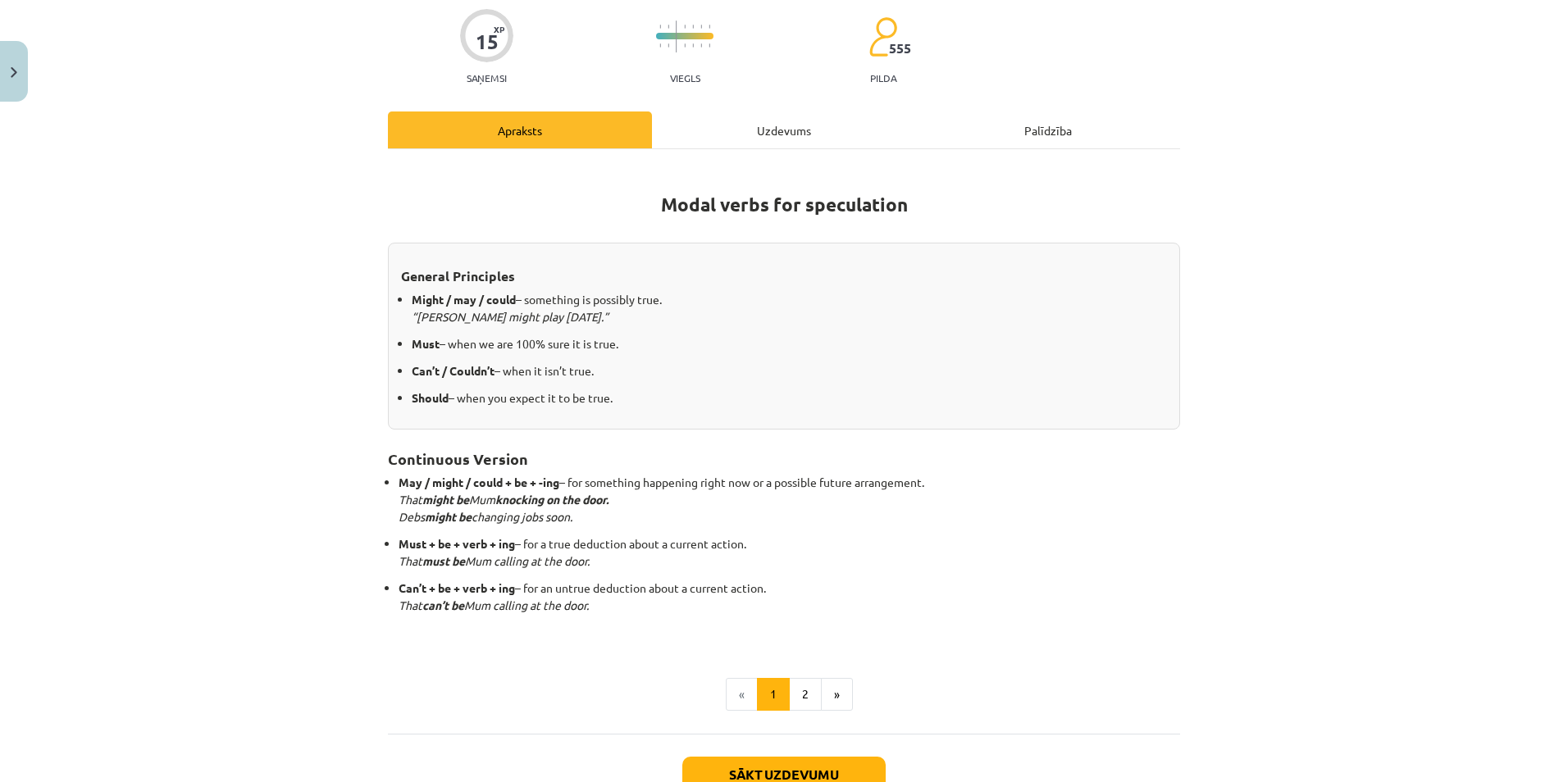
scroll to position [245, 0]
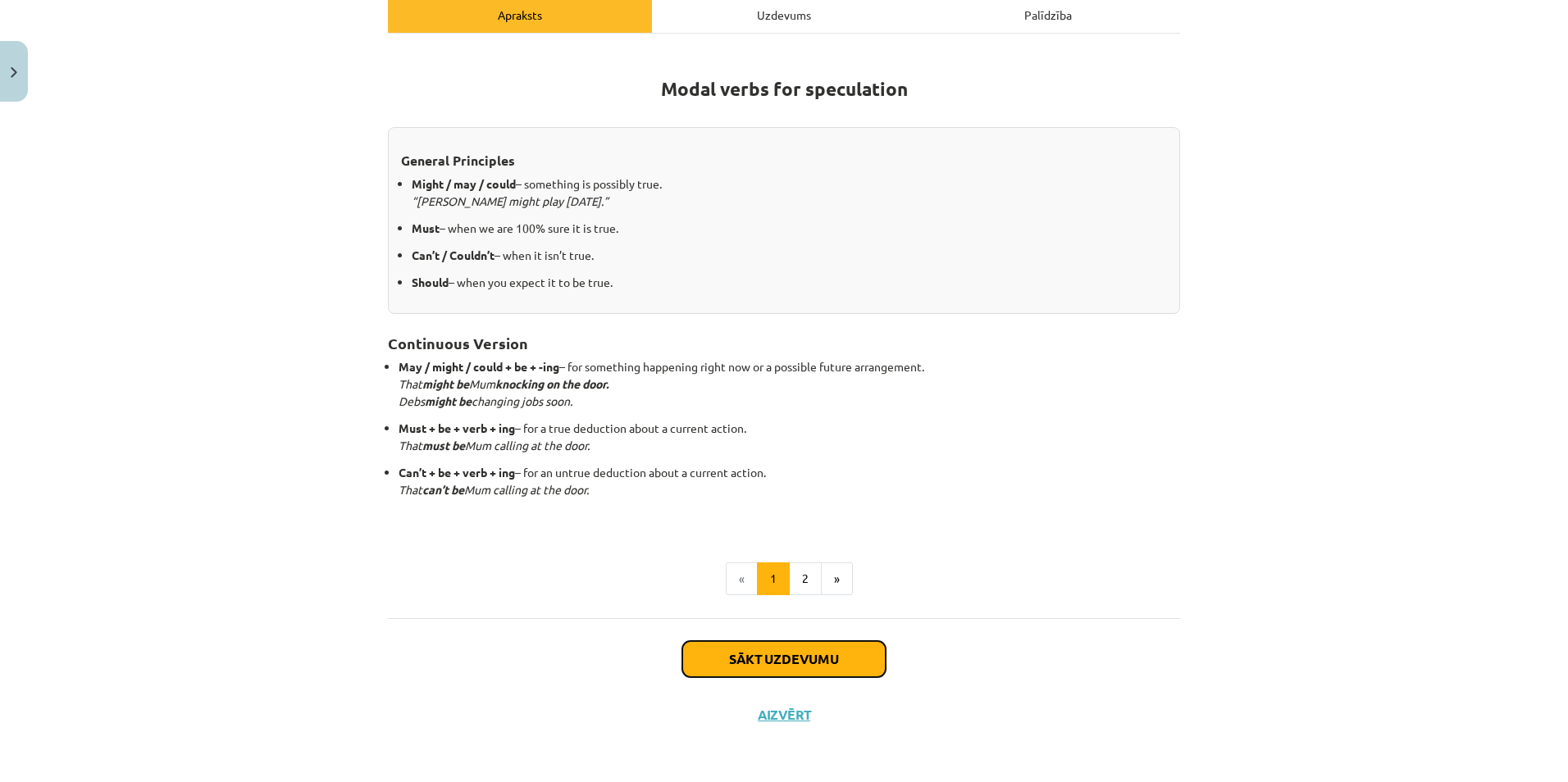
click at [816, 659] on button "Sākt uzdevumu" at bounding box center [783, 659] width 203 height 36
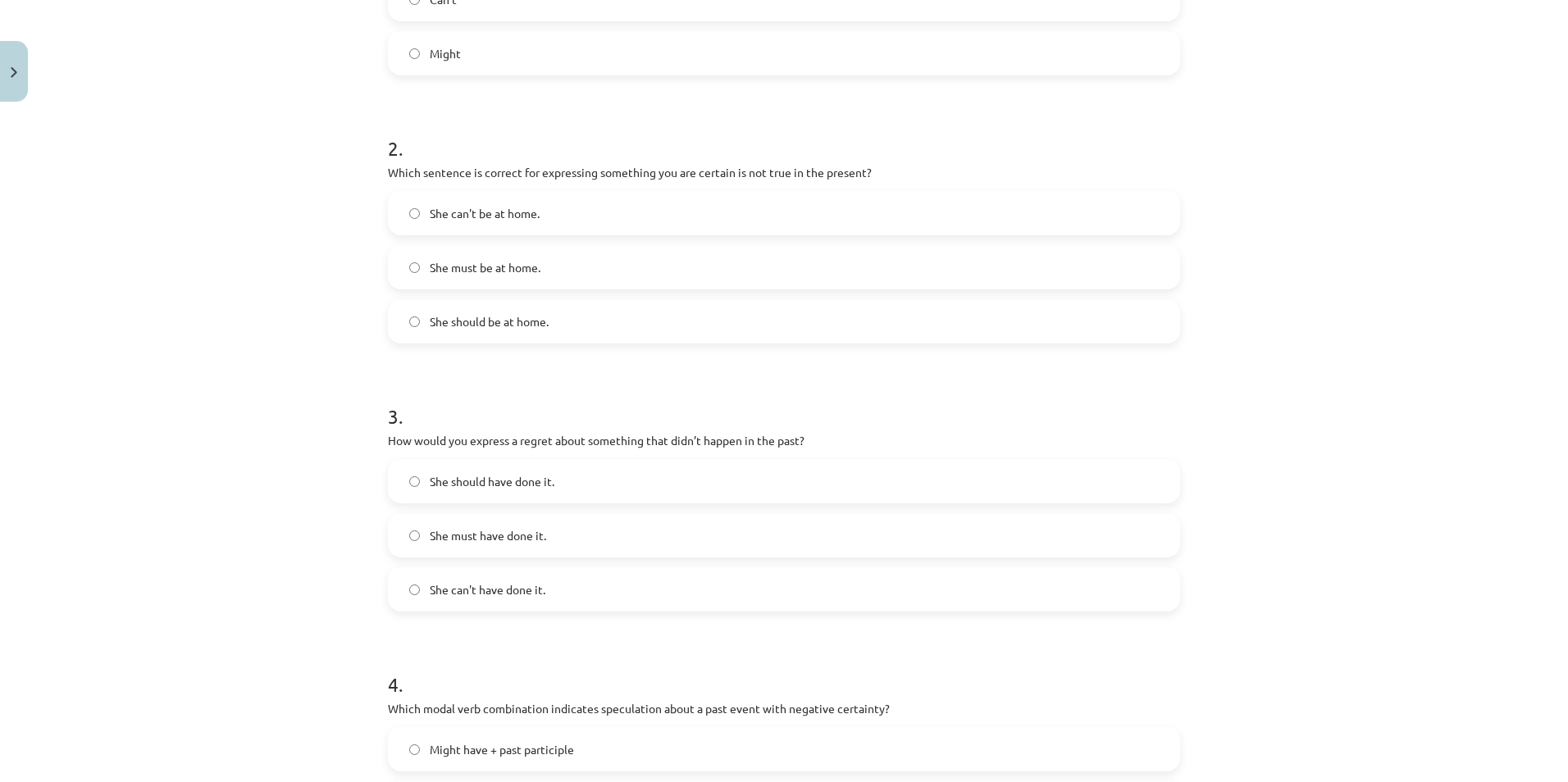
scroll to position [222, 0]
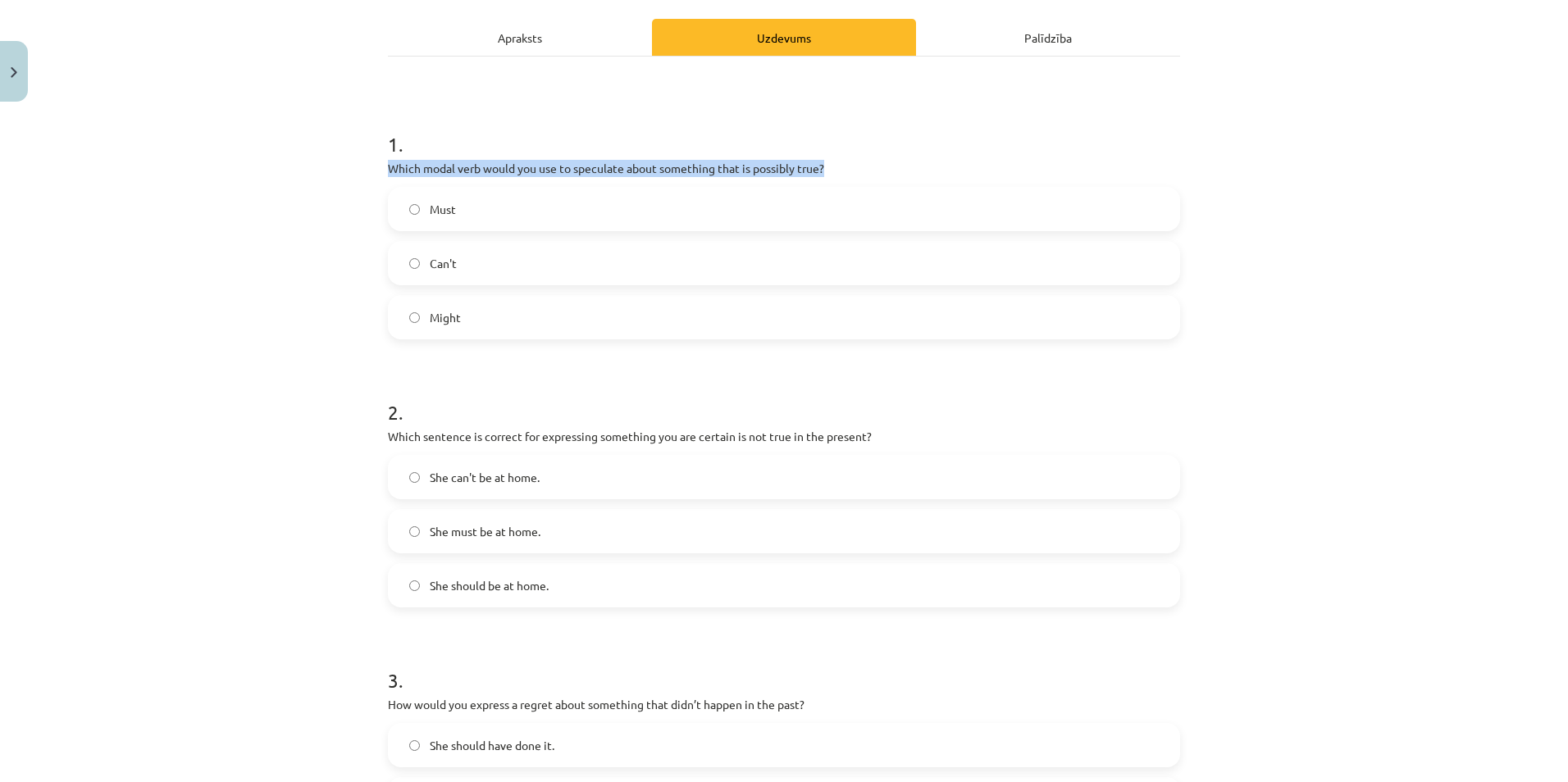
drag, startPoint x: 368, startPoint y: 162, endPoint x: 869, endPoint y: 161, distance: 501.0
click at [869, 161] on div "Mācību tēma: Angļu valodas i - 11. klases 1. ieskaites mācību materiāls #4 📝 To…" at bounding box center [784, 391] width 1568 height 782
click at [312, 165] on div "Mācību tēma: Angļu valodas i - 11. klases 1. ieskaites mācību materiāls #4 📝 To…" at bounding box center [784, 391] width 1568 height 782
drag, startPoint x: 415, startPoint y: 261, endPoint x: 466, endPoint y: 261, distance: 51.0
click at [466, 261] on label "Can't" at bounding box center [784, 262] width 789 height 41
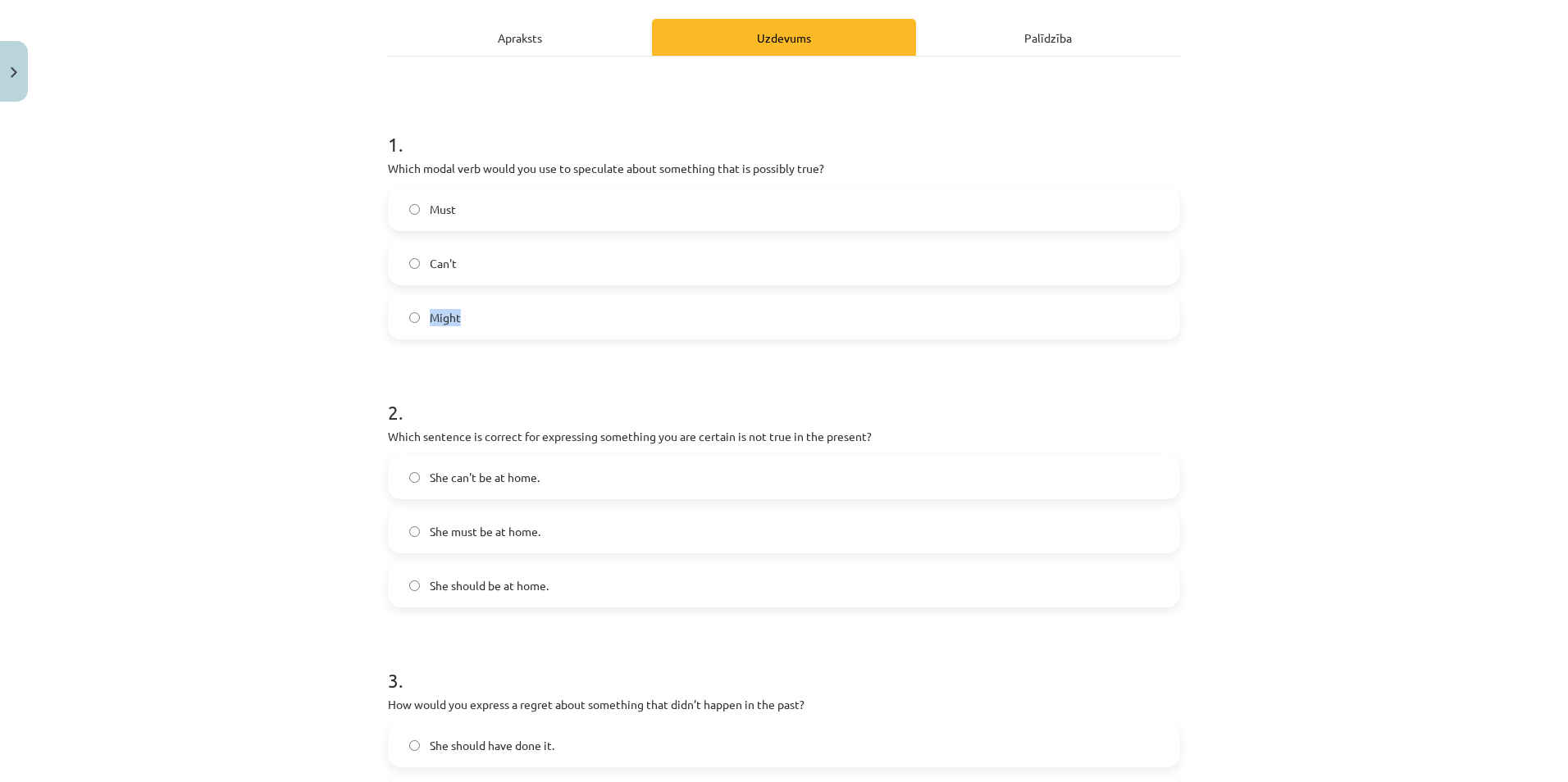
drag, startPoint x: 418, startPoint y: 315, endPoint x: 464, endPoint y: 319, distance: 46.2
click at [464, 319] on label "Might" at bounding box center [784, 317] width 789 height 41
click at [482, 326] on label "Might" at bounding box center [784, 317] width 789 height 41
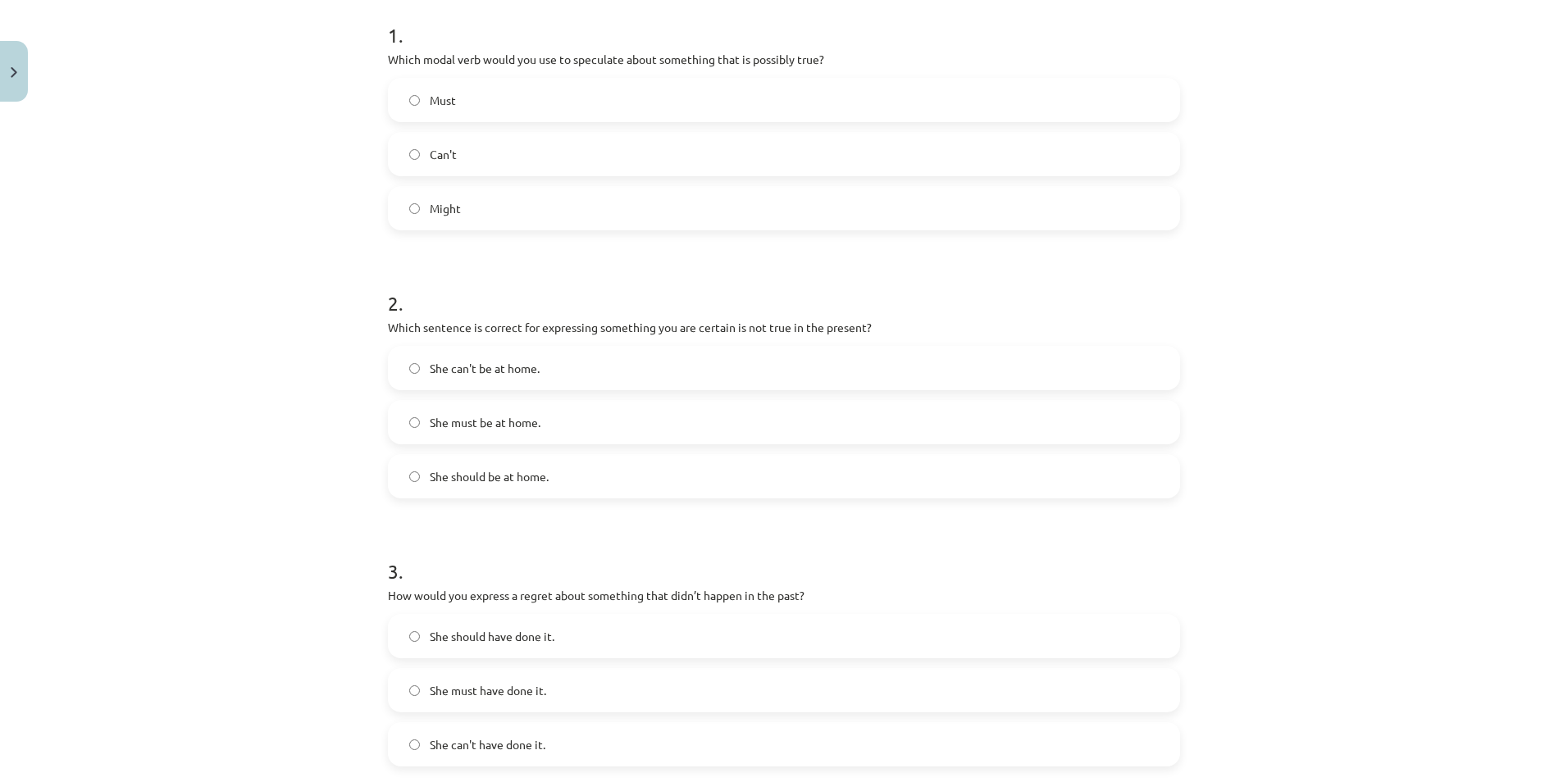
scroll to position [468, 0]
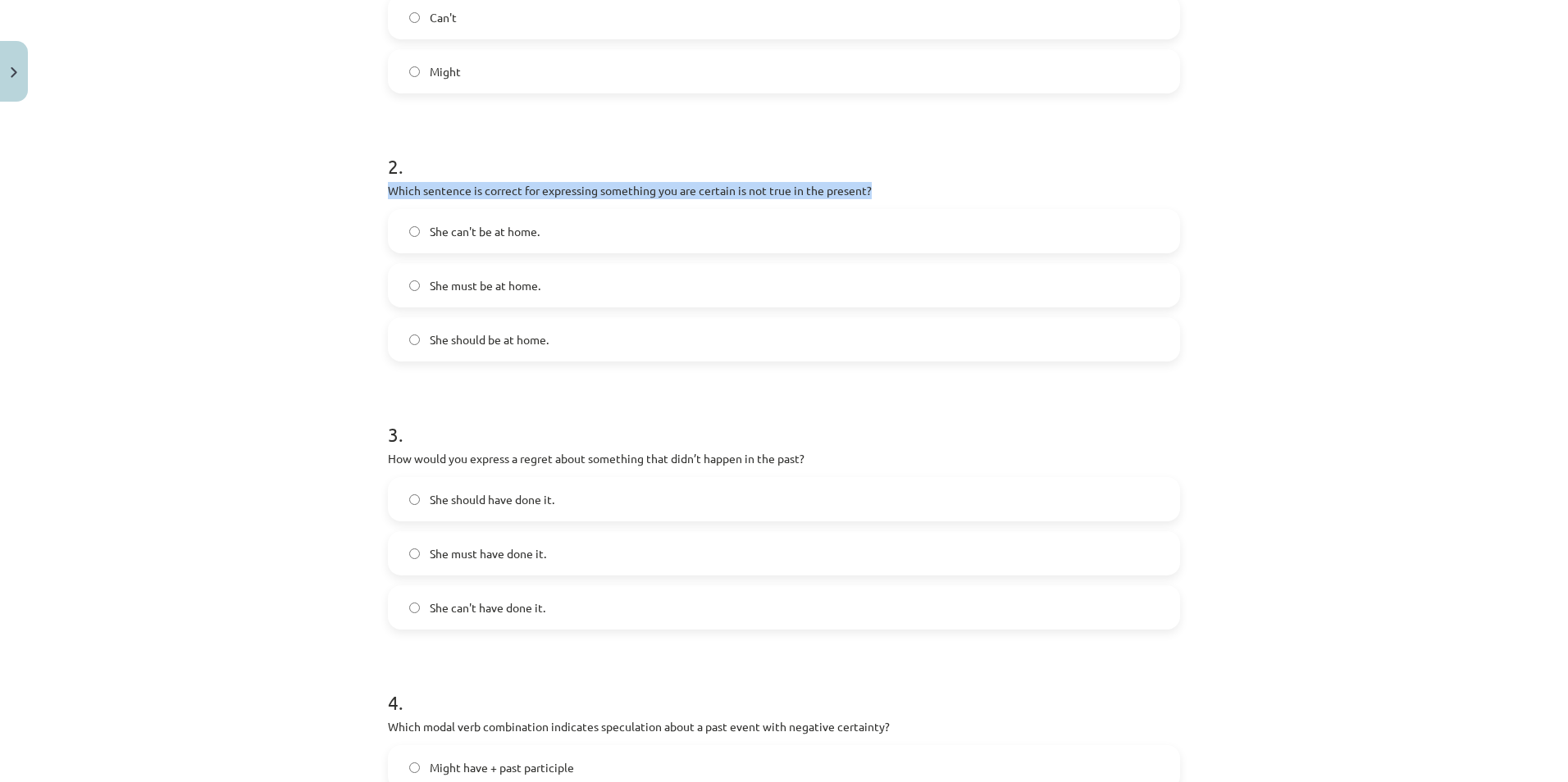
drag, startPoint x: 370, startPoint y: 187, endPoint x: 915, endPoint y: 186, distance: 545.0
click at [915, 186] on div "Mācību tēma: Angļu valodas i - 11. klases 1. ieskaites mācību materiāls #4 📝 To…" at bounding box center [784, 391] width 1568 height 782
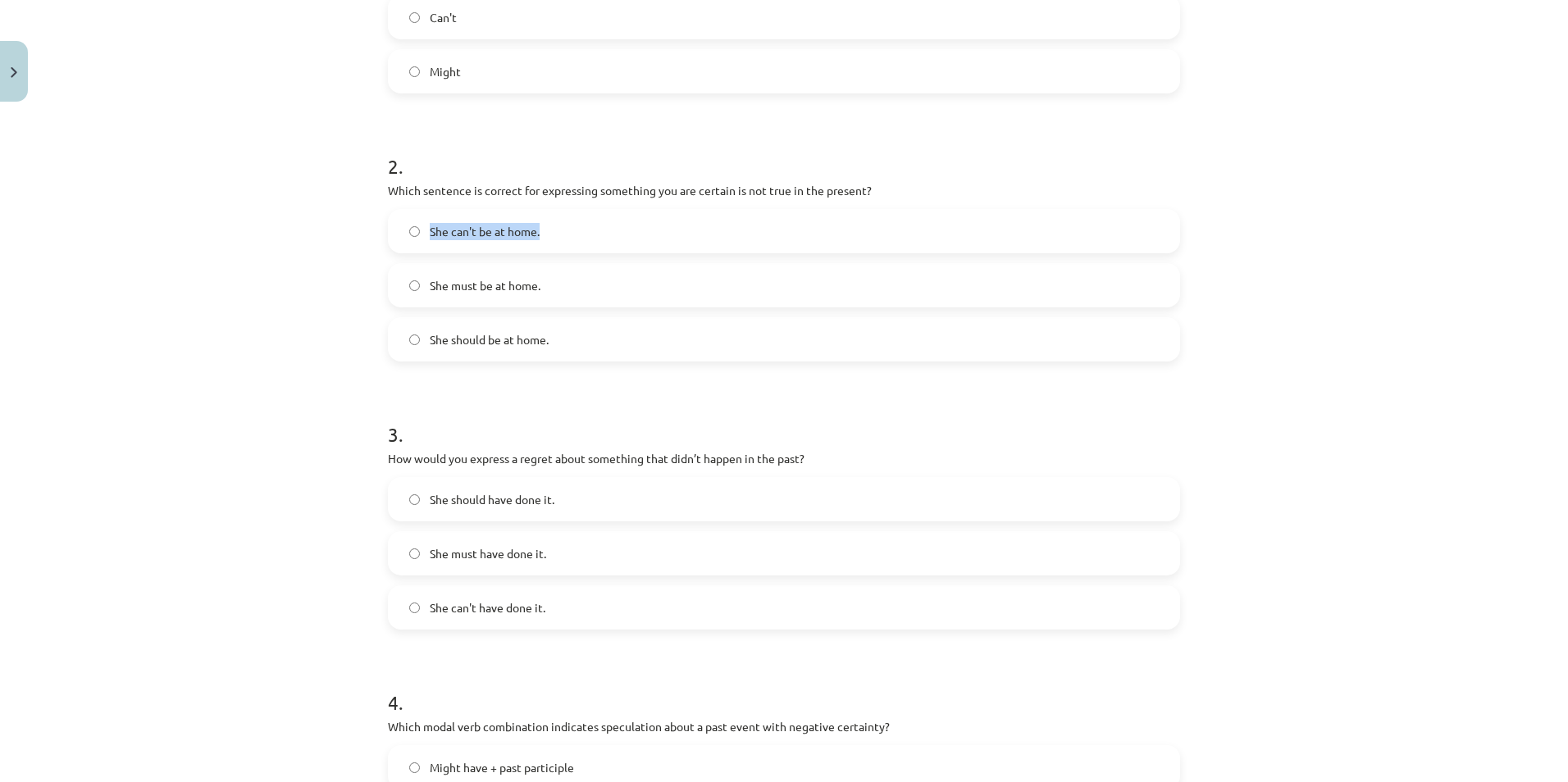
drag, startPoint x: 418, startPoint y: 225, endPoint x: 563, endPoint y: 235, distance: 145.3
click at [563, 235] on label "She can't be at home." at bounding box center [784, 231] width 789 height 41
click at [472, 283] on label "She must be at home." at bounding box center [784, 285] width 789 height 41
drag, startPoint x: 420, startPoint y: 287, endPoint x: 551, endPoint y: 290, distance: 131.0
click at [551, 290] on label "She must be at home." at bounding box center [784, 285] width 789 height 41
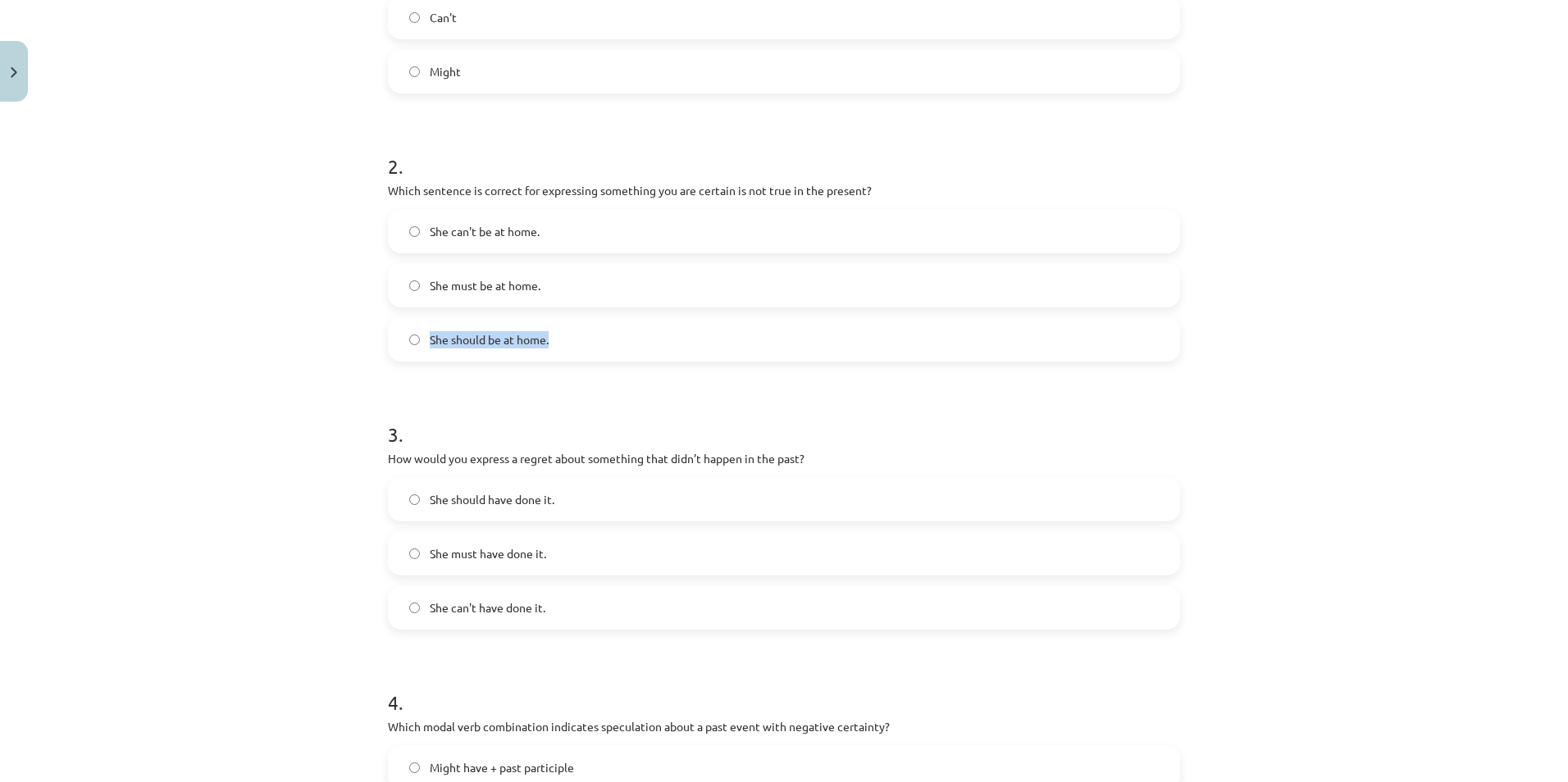
drag, startPoint x: 418, startPoint y: 339, endPoint x: 593, endPoint y: 342, distance: 175.0
click at [593, 342] on label "She should be at home." at bounding box center [784, 339] width 789 height 41
click at [166, 262] on div "Mācību tēma: Angļu valodas i - 11. klases 1. ieskaites mācību materiāls #4 📝 To…" at bounding box center [784, 391] width 1568 height 782
click at [436, 229] on span "She can't be at home." at bounding box center [484, 231] width 110 height 17
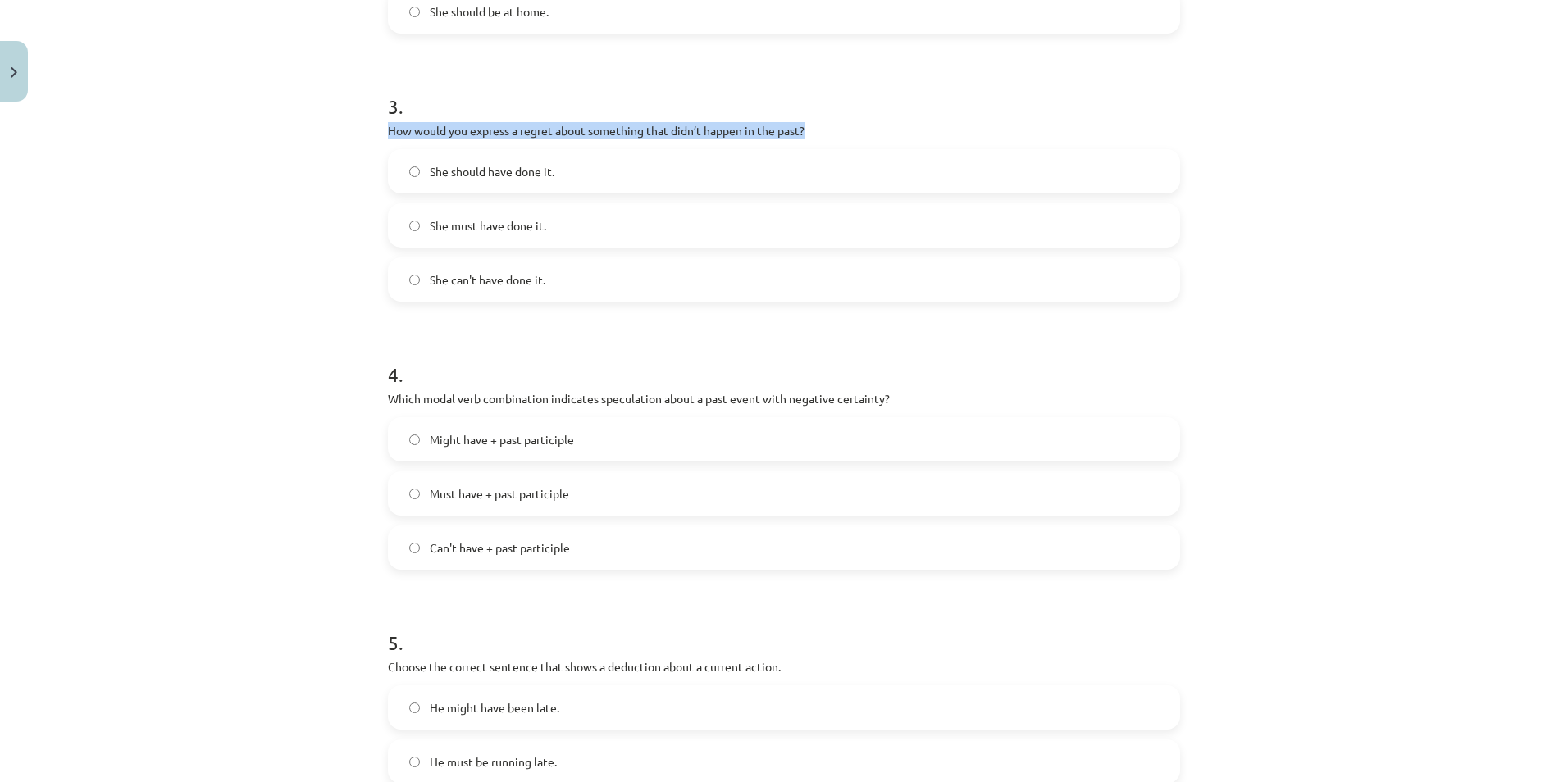
drag, startPoint x: 382, startPoint y: 129, endPoint x: 851, endPoint y: 127, distance: 469.0
click at [851, 127] on div "Mācību tēma: Angļu valodas i - 11. klases 1. ieskaites mācību materiāls #4 📝 To…" at bounding box center [784, 391] width 1568 height 782
drag, startPoint x: 414, startPoint y: 172, endPoint x: 597, endPoint y: 175, distance: 183.0
click at [597, 175] on label "She should have done it." at bounding box center [784, 170] width 789 height 41
drag, startPoint x: 417, startPoint y: 222, endPoint x: 579, endPoint y: 218, distance: 162.0
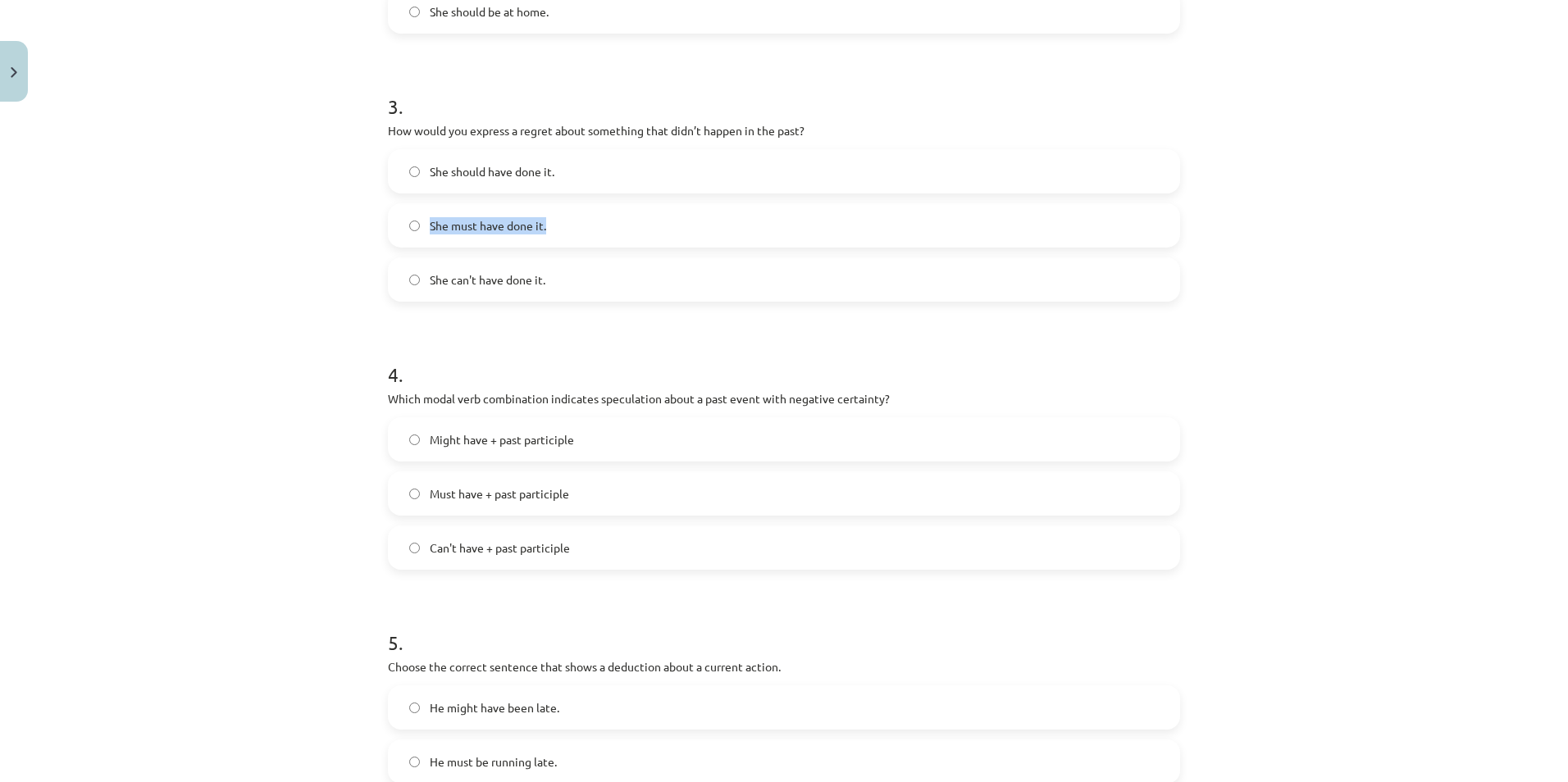
click at [578, 218] on label "She must have done it." at bounding box center [784, 225] width 789 height 41
drag, startPoint x: 417, startPoint y: 277, endPoint x: 579, endPoint y: 270, distance: 162.2
click at [579, 270] on label "She can't have done it." at bounding box center [784, 279] width 789 height 41
click at [185, 98] on div "Mācību tēma: Angļu valodas i - 11. klases 1. ieskaites mācību materiāls #4 📝 To…" at bounding box center [784, 391] width 1568 height 782
click at [495, 174] on span "She should have done it." at bounding box center [492, 171] width 125 height 17
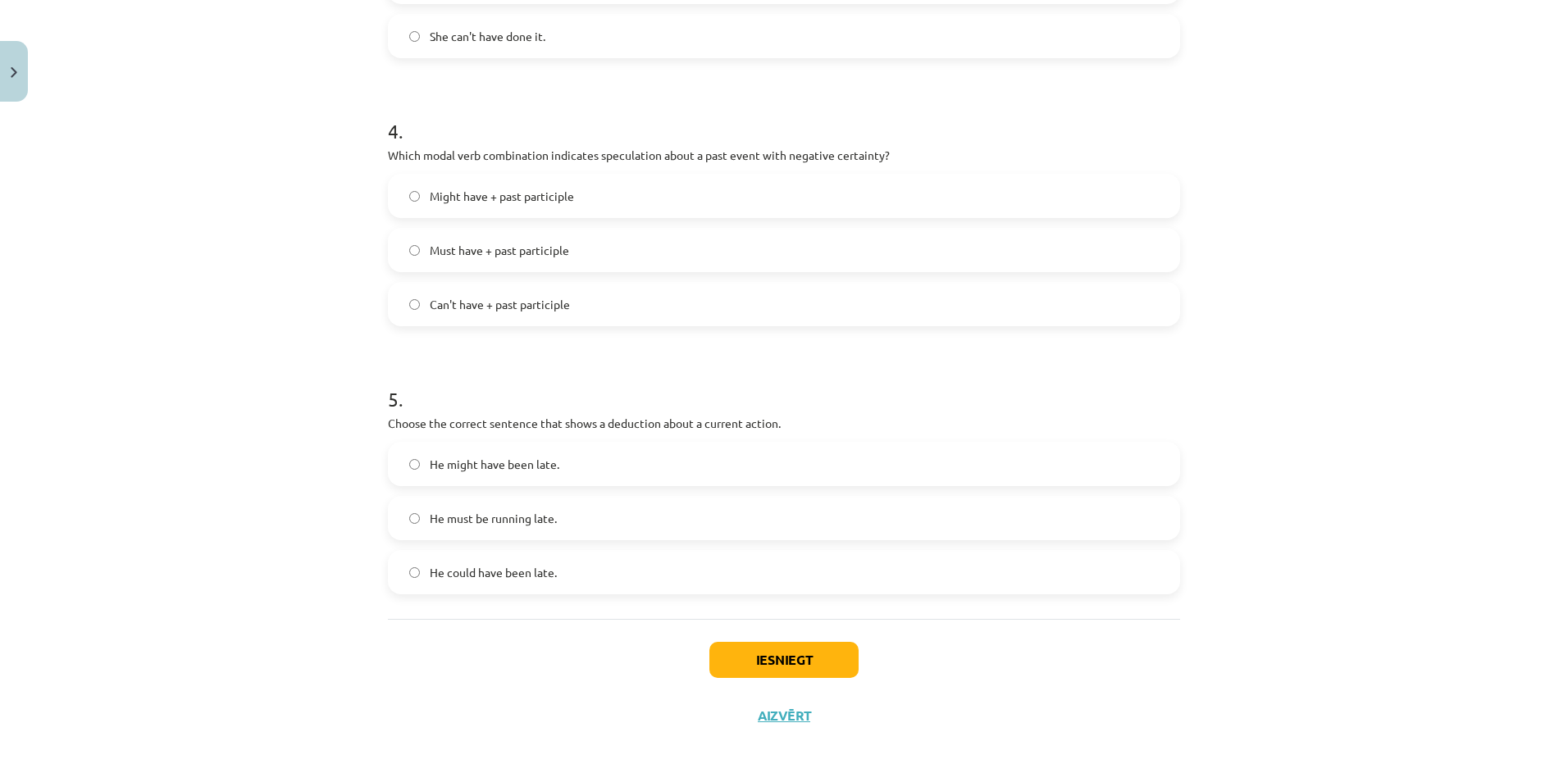
scroll to position [1042, 0]
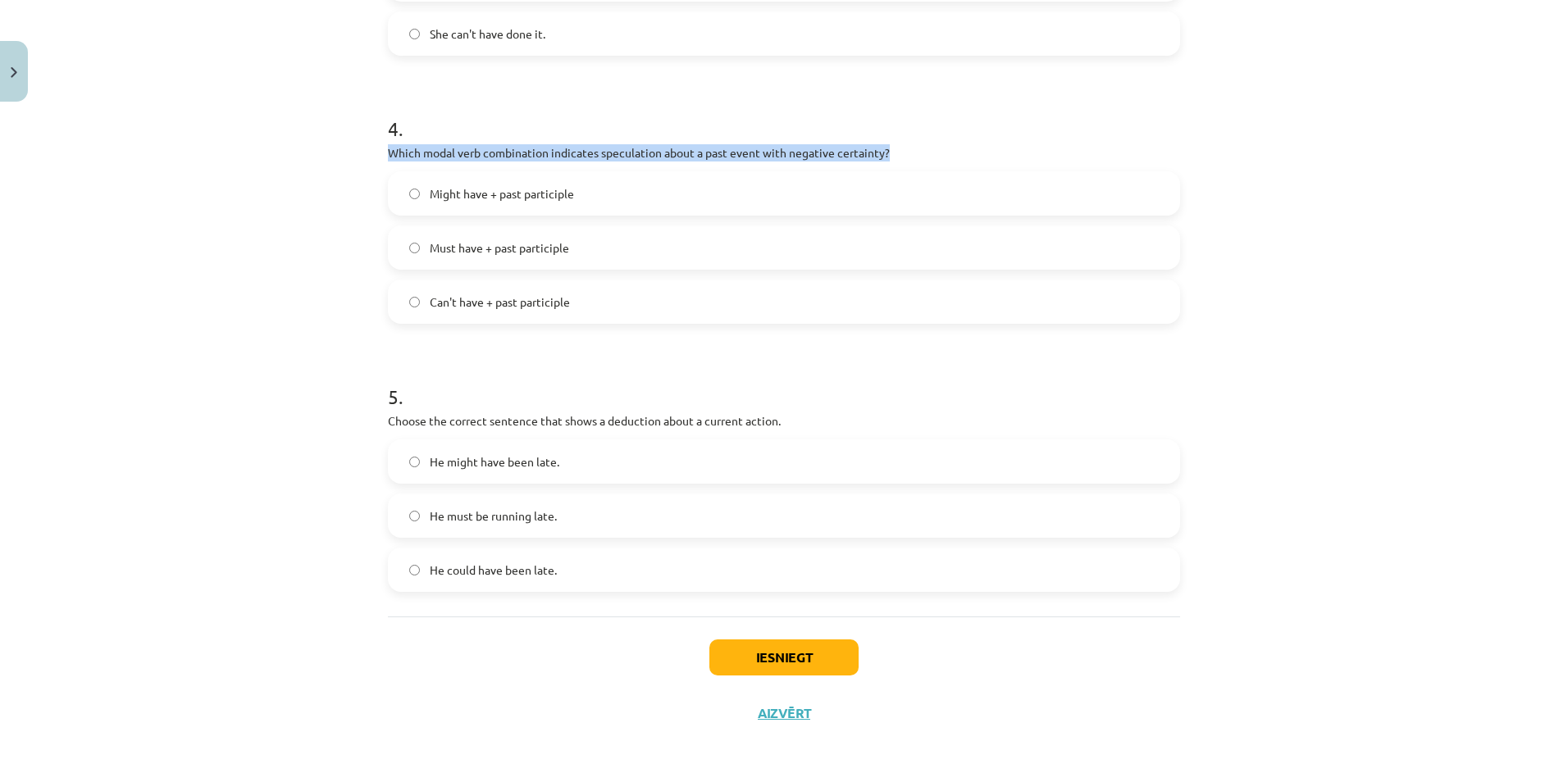
drag, startPoint x: 374, startPoint y: 147, endPoint x: 953, endPoint y: 144, distance: 579.0
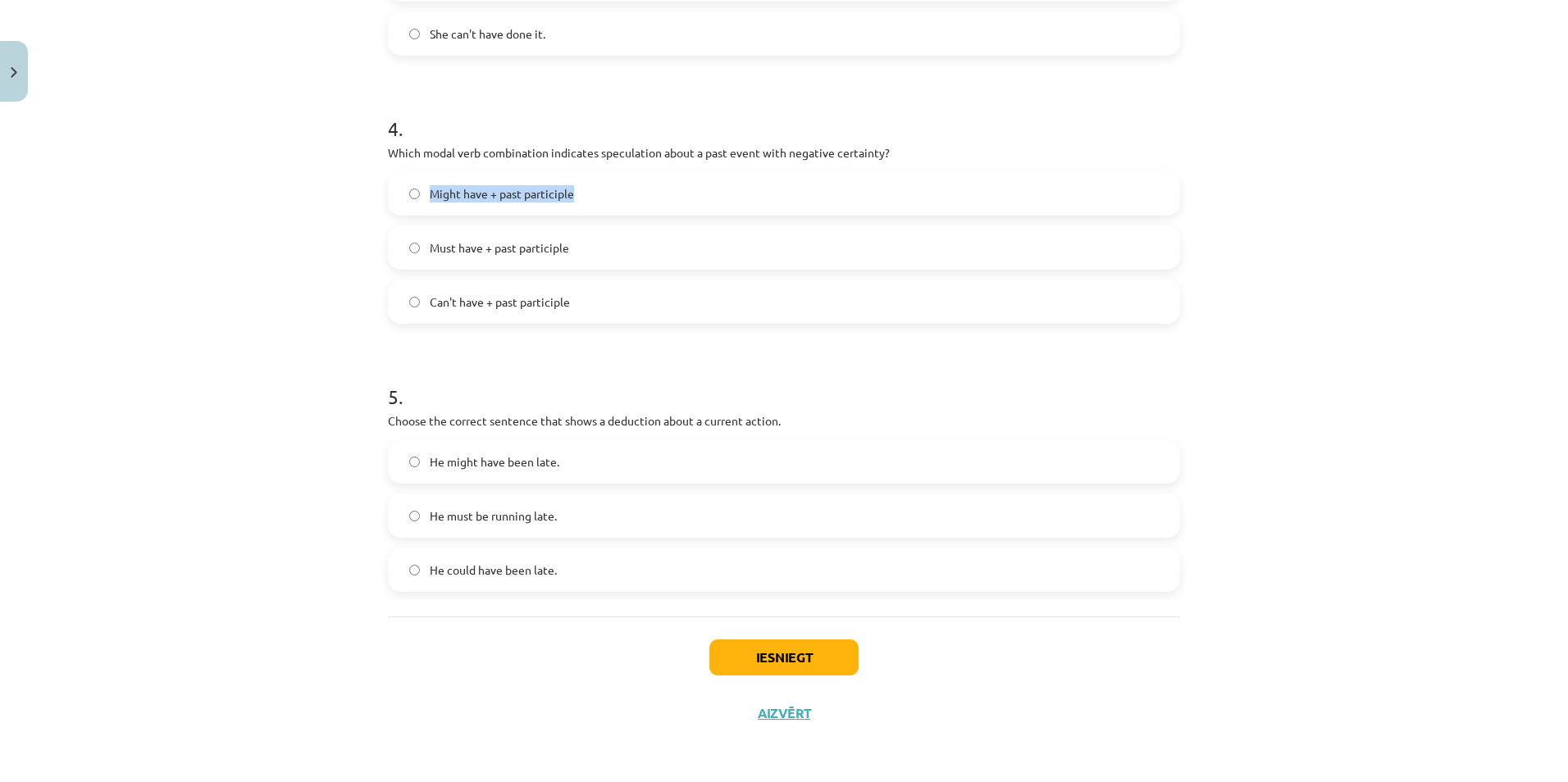
drag, startPoint x: 417, startPoint y: 198, endPoint x: 627, endPoint y: 192, distance: 210.1
click at [627, 192] on label "Might have + past participle" at bounding box center [784, 193] width 789 height 41
drag, startPoint x: 418, startPoint y: 248, endPoint x: 614, endPoint y: 253, distance: 196.1
click at [614, 253] on label "Must have + past participle" at bounding box center [784, 247] width 789 height 41
drag, startPoint x: 416, startPoint y: 300, endPoint x: 595, endPoint y: 312, distance: 179.4
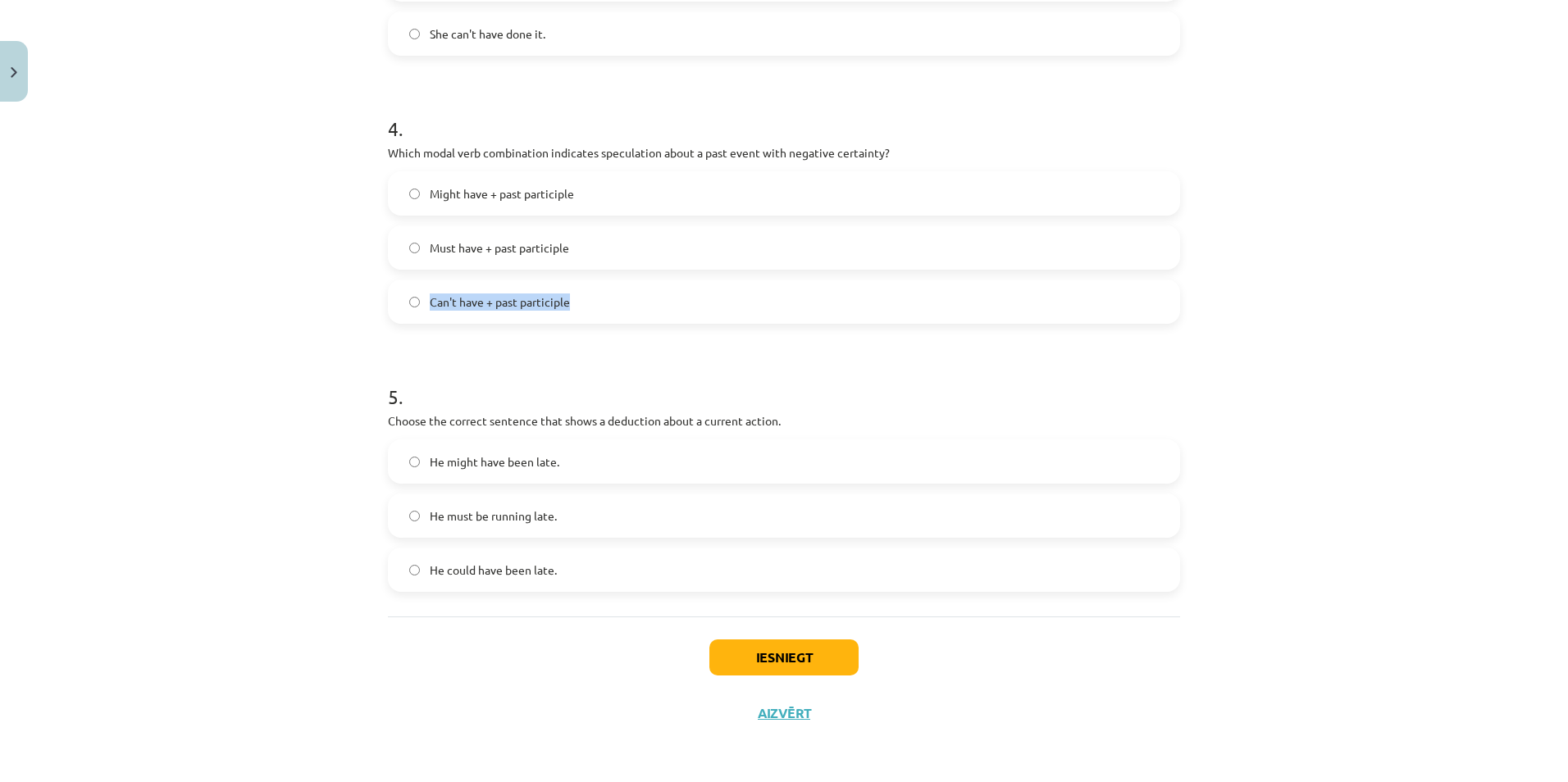
click at [595, 312] on label "Can't have + past participle" at bounding box center [784, 301] width 789 height 41
click at [77, 184] on div "Mācību tēma: Angļu valodas i - 11. klases 1. ieskaites mācību materiāls #4 📝 To…" at bounding box center [784, 391] width 1568 height 782
click at [481, 305] on span "Can't have + past participle" at bounding box center [499, 301] width 140 height 17
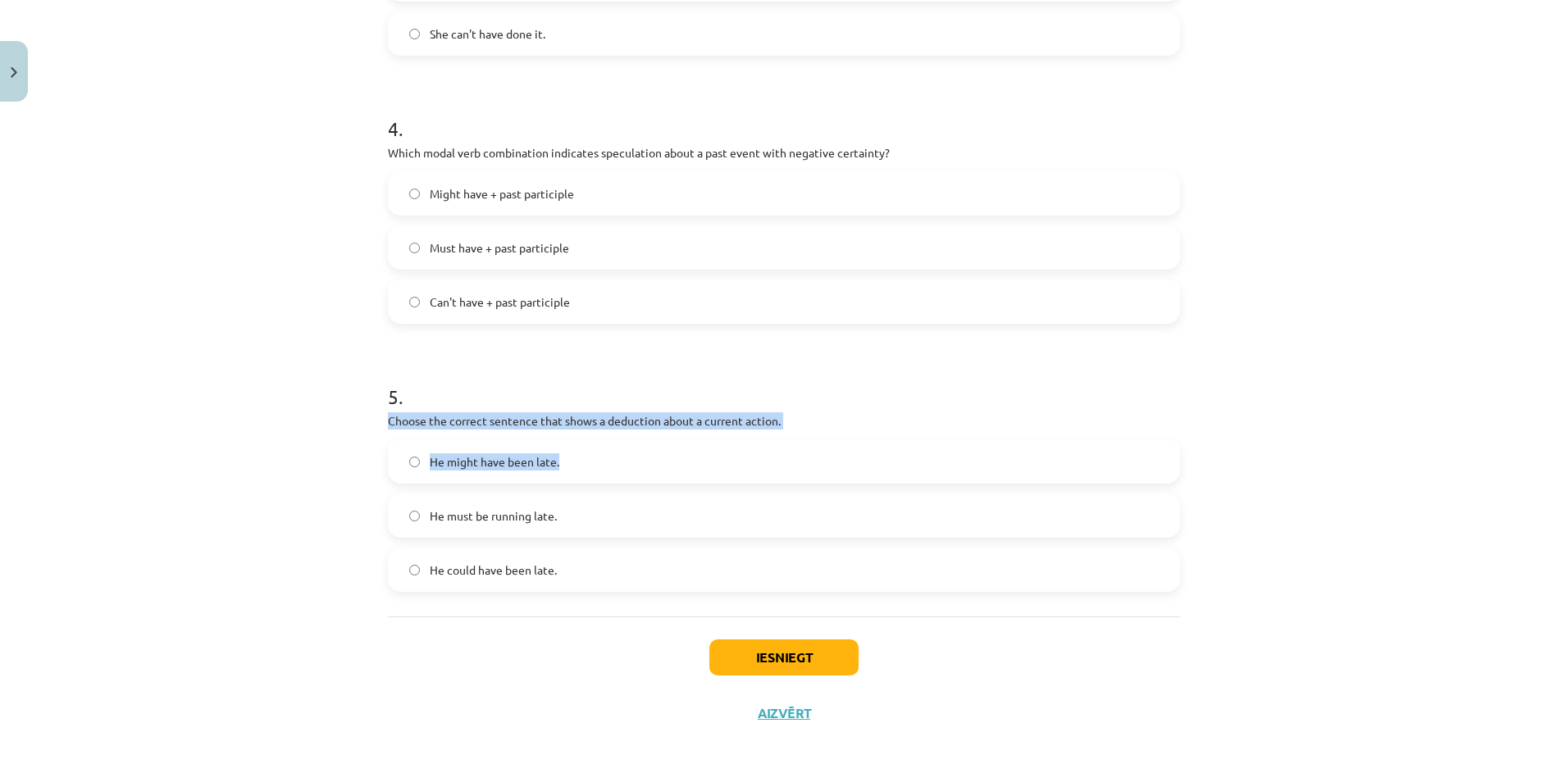
drag, startPoint x: 367, startPoint y: 415, endPoint x: 864, endPoint y: 435, distance: 497.4
click at [864, 435] on div "Mācību tēma: Angļu valodas i - 11. klases 1. ieskaites mācību materiāls #4 📝 To…" at bounding box center [784, 391] width 1568 height 782
click at [865, 435] on div "5 . Choose the correct sentence that shows a deduction about a current action. …" at bounding box center [784, 474] width 792 height 235
click at [849, 418] on p "Choose the correct sentence that shows a deduction about a current action." at bounding box center [784, 420] width 792 height 17
drag, startPoint x: 365, startPoint y: 415, endPoint x: 841, endPoint y: 410, distance: 476.0
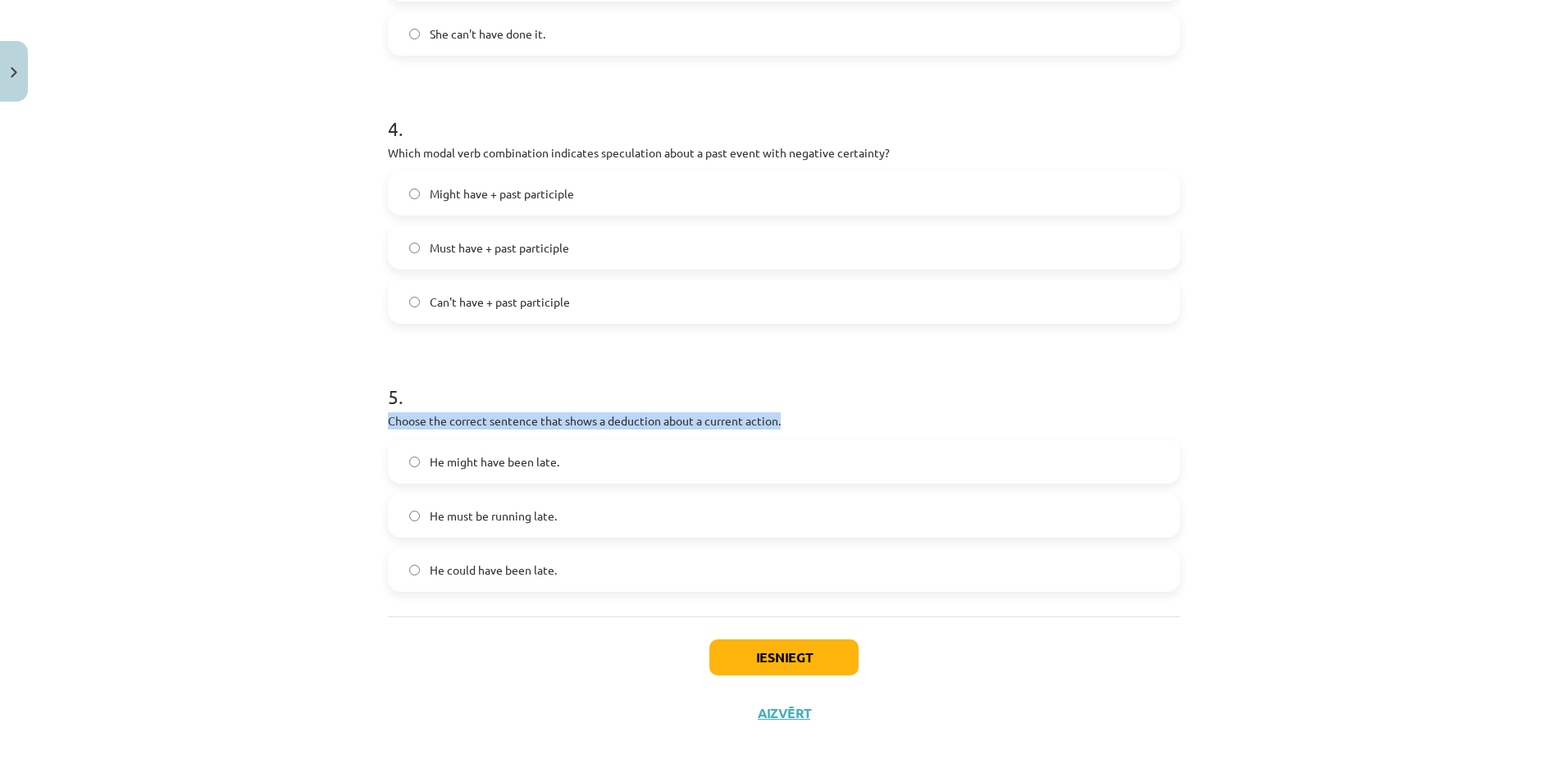
click at [841, 410] on div "Mācību tēma: Angļu valodas i - 11. klases 1. ieskaites mācību materiāls #4 📝 To…" at bounding box center [784, 391] width 1568 height 782
click at [280, 434] on div "Mācību tēma: Angļu valodas i - 11. klases 1. ieskaites mācību materiāls #4 📝 To…" at bounding box center [784, 391] width 1568 height 782
drag, startPoint x: 420, startPoint y: 455, endPoint x: 607, endPoint y: 464, distance: 187.2
click at [607, 464] on label "He might have been late." at bounding box center [784, 461] width 789 height 41
drag, startPoint x: 416, startPoint y: 511, endPoint x: 575, endPoint y: 517, distance: 159.1
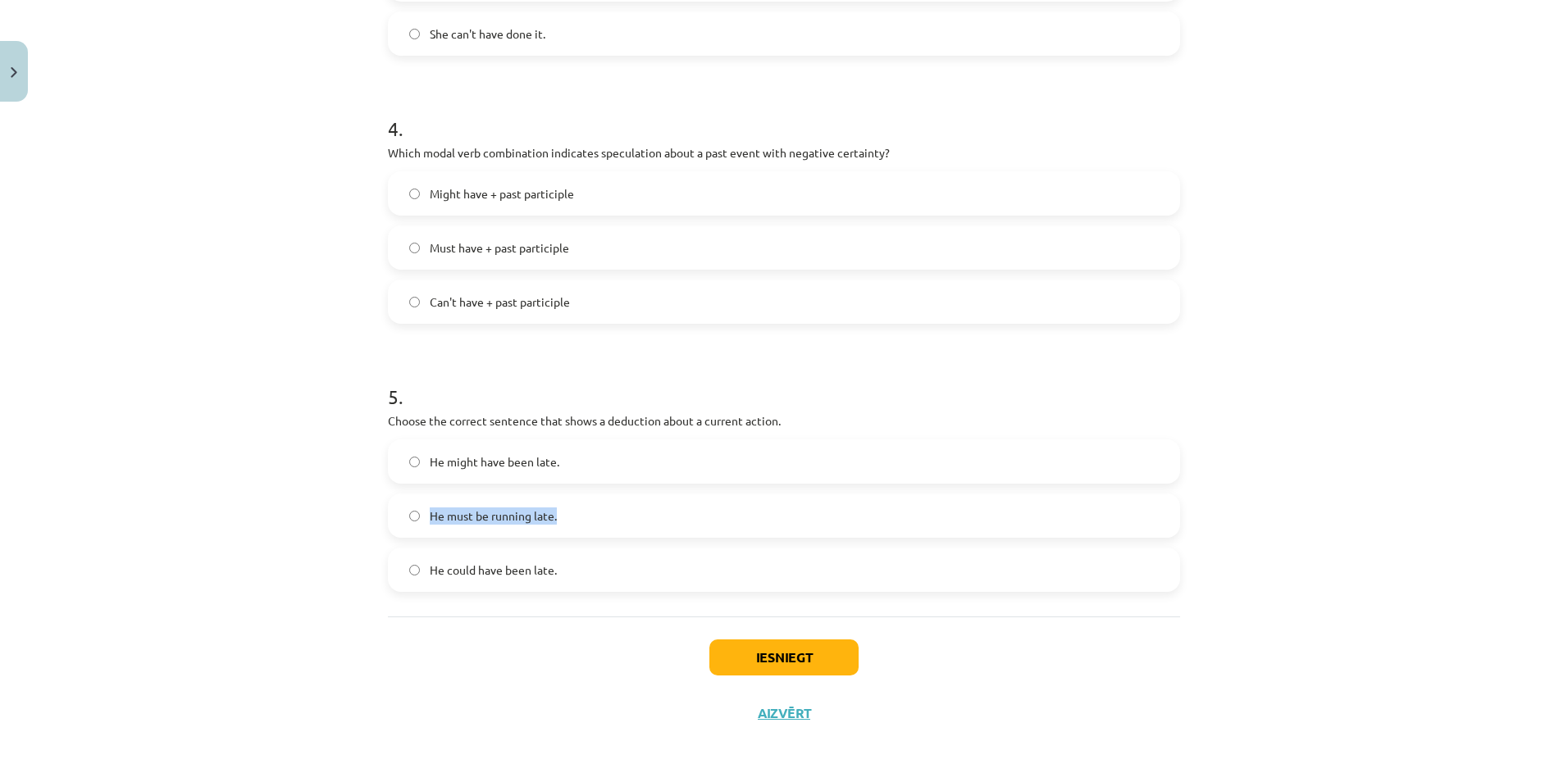
click at [575, 517] on label "He must be running late." at bounding box center [784, 515] width 789 height 41
drag, startPoint x: 415, startPoint y: 567, endPoint x: 571, endPoint y: 582, distance: 156.7
click at [571, 582] on label "He could have been late." at bounding box center [784, 569] width 789 height 41
click at [175, 350] on div "Mācību tēma: Angļu valodas i - 11. klases 1. ieskaites mācību materiāls #4 📝 To…" at bounding box center [784, 391] width 1568 height 782
click at [459, 510] on span "He must be running late." at bounding box center [493, 516] width 127 height 17
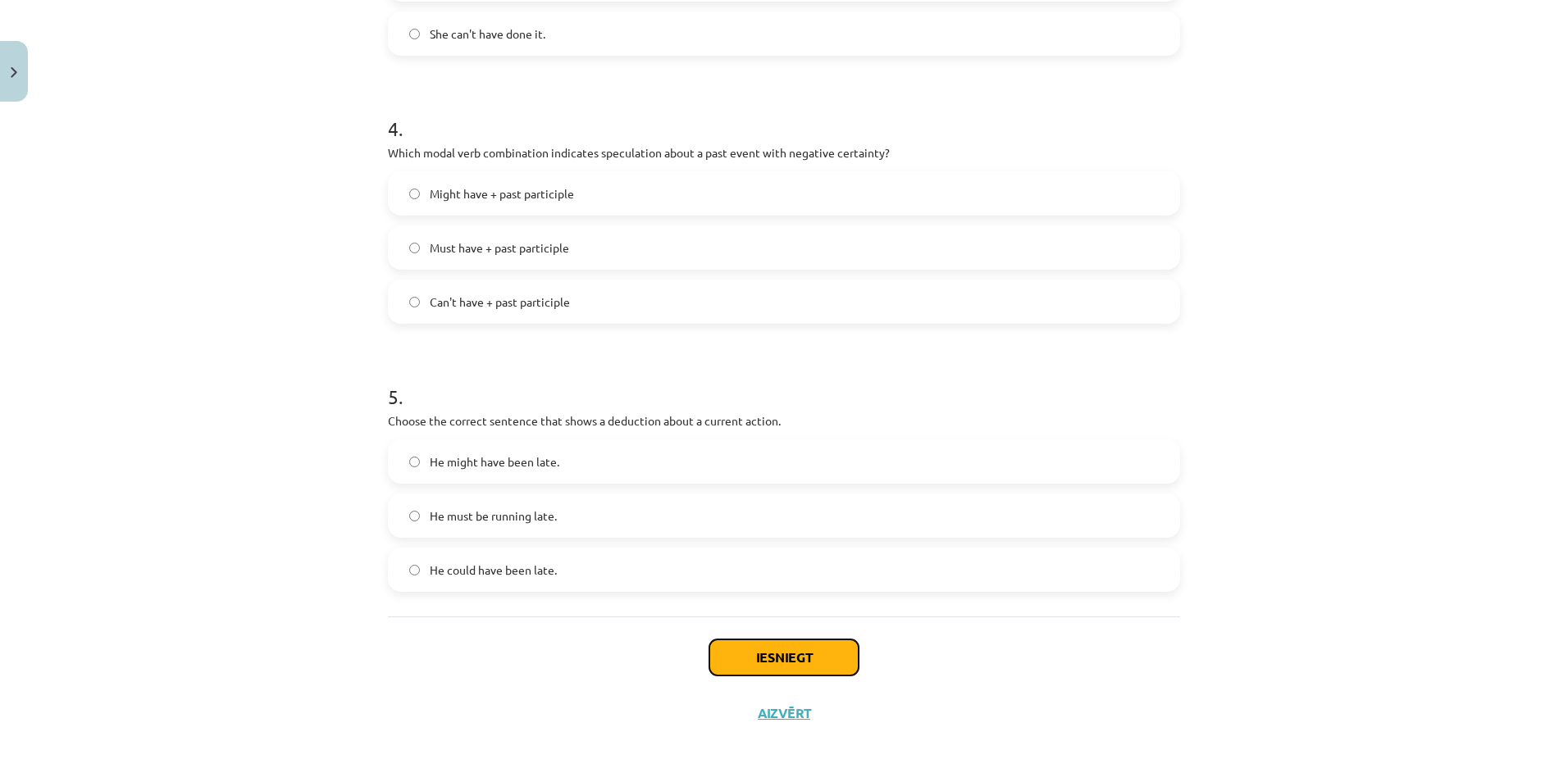
click at [816, 657] on button "Iesniegt" at bounding box center [783, 658] width 149 height 36
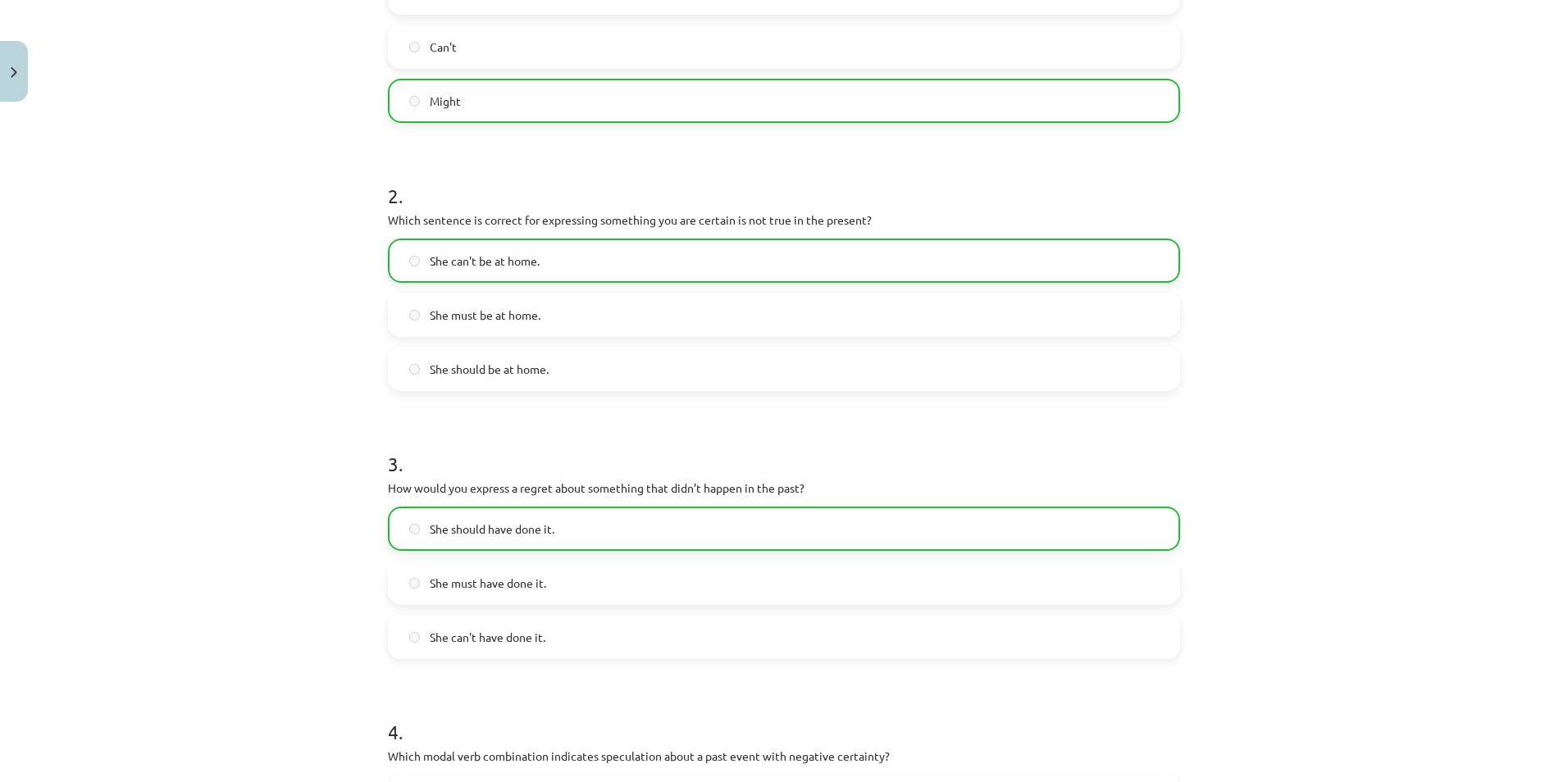
scroll to position [0, 0]
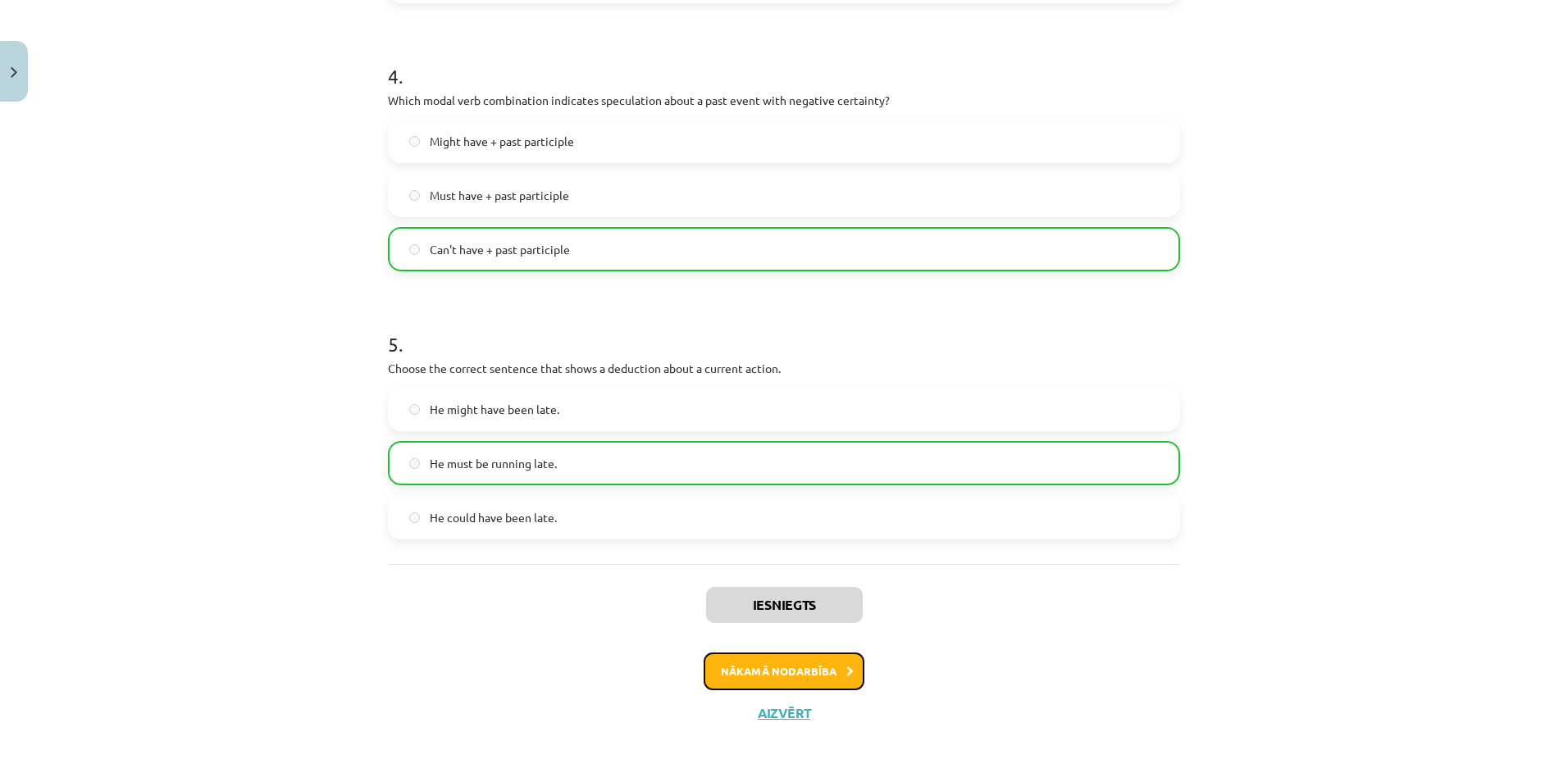
click at [823, 666] on button "Nākamā nodarbība" at bounding box center [784, 671] width 161 height 38
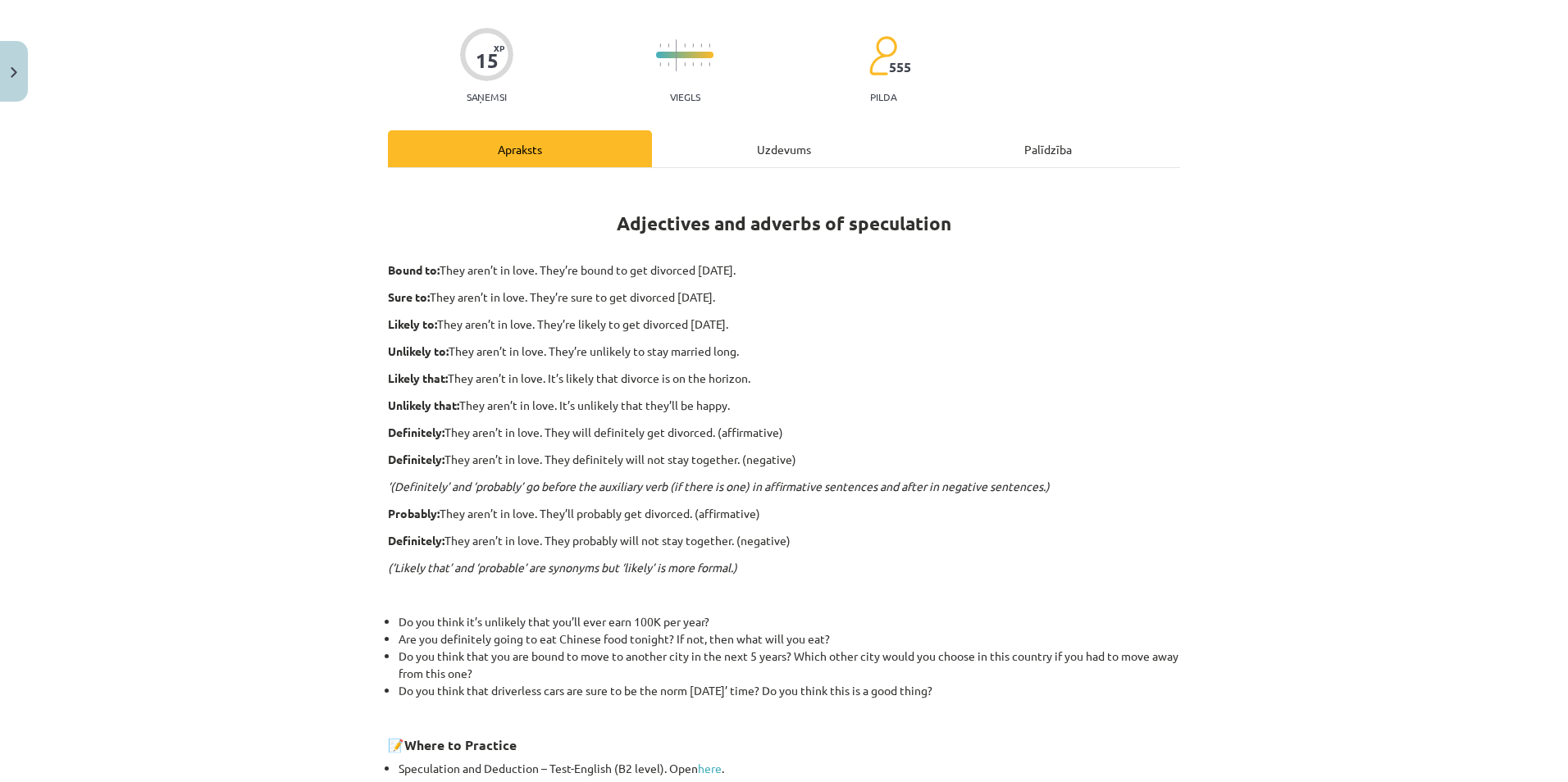
scroll to position [41, 0]
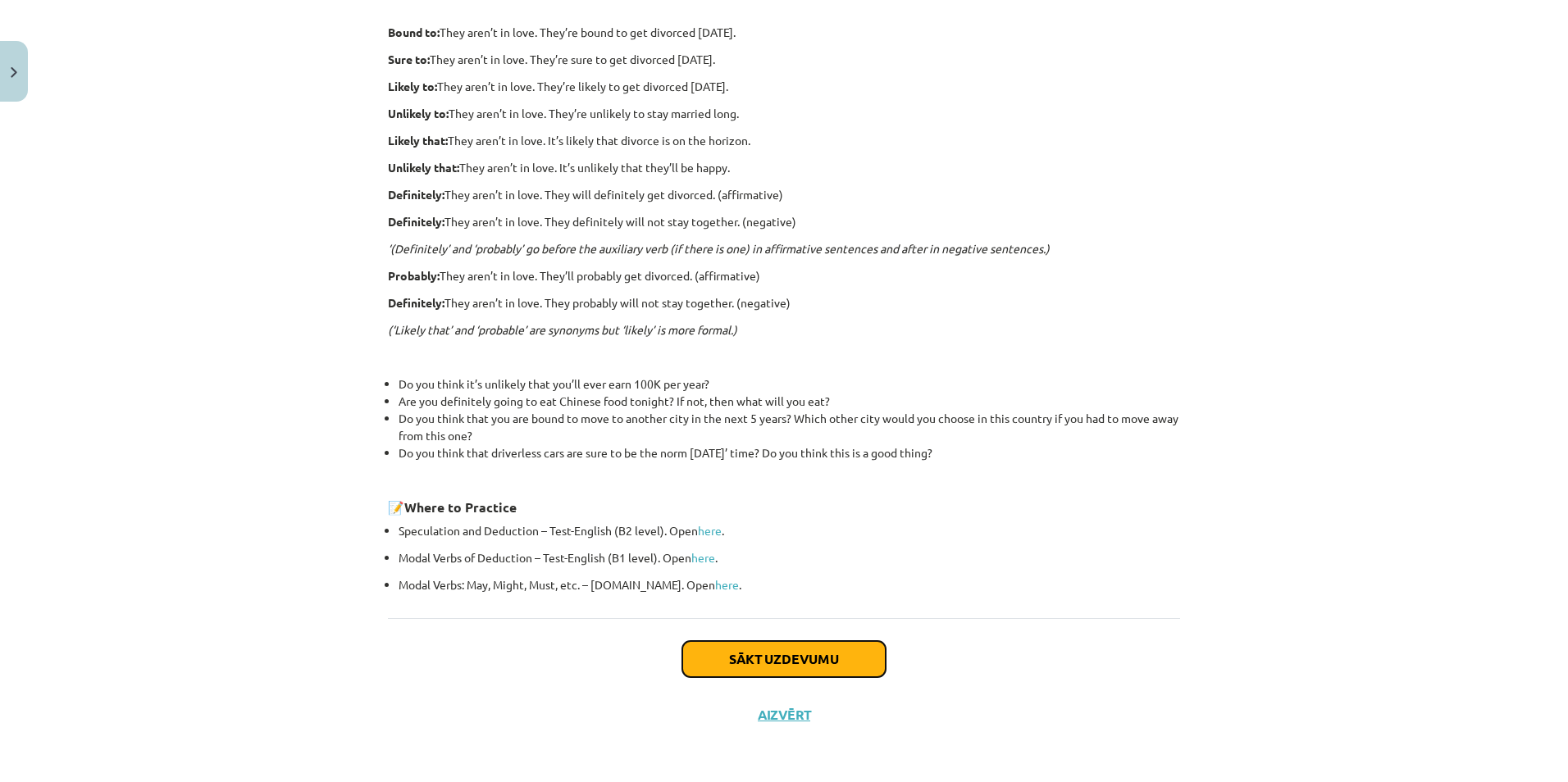
click at [835, 656] on button "Sākt uzdevumu" at bounding box center [783, 659] width 203 height 36
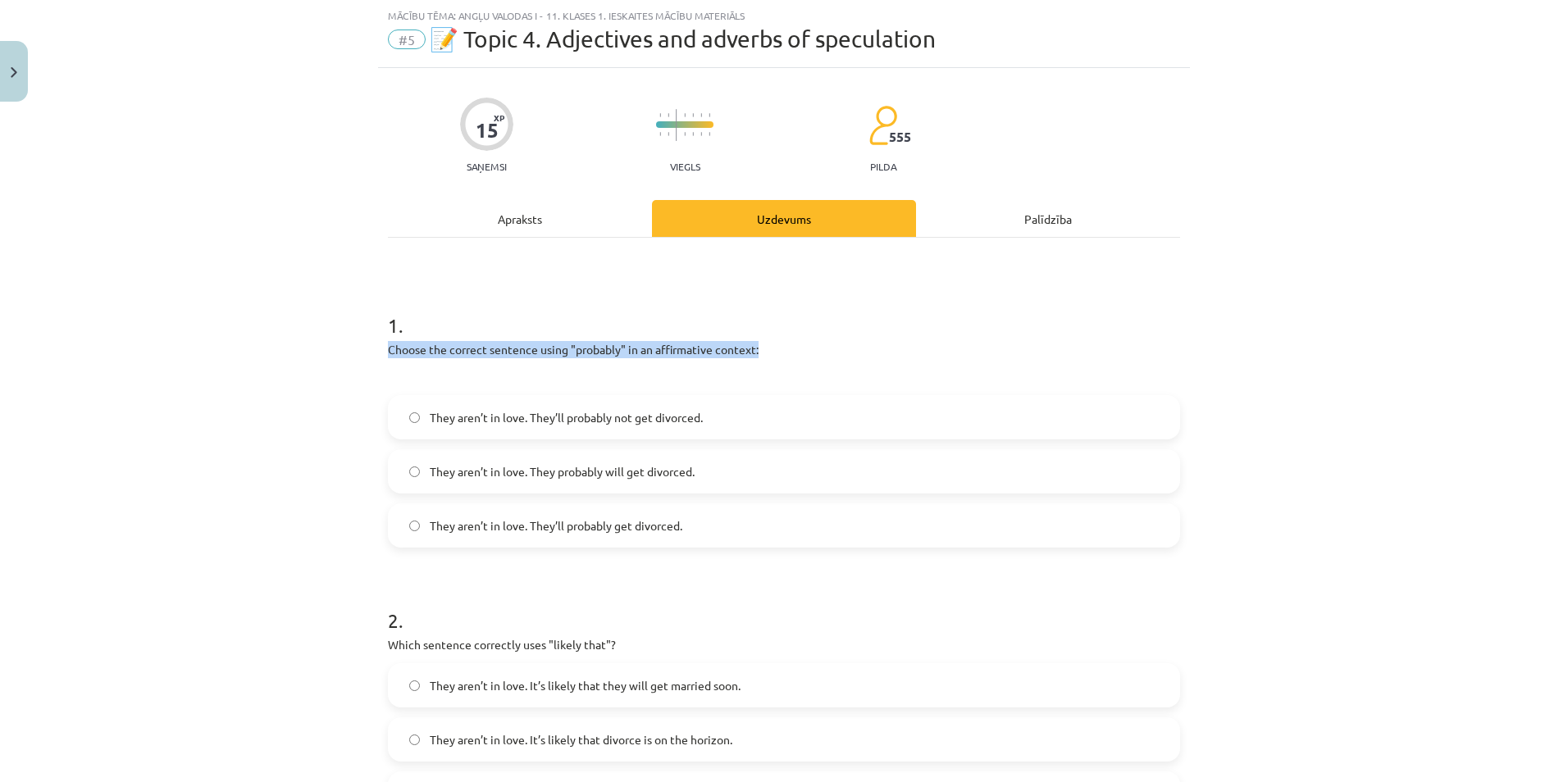
drag, startPoint x: 364, startPoint y: 343, endPoint x: 773, endPoint y: 338, distance: 409.0
click at [773, 338] on div "Mācību tēma: Angļu valodas i - 11. klases 1. ieskaites mācību materiāls #5 📝 To…" at bounding box center [784, 391] width 1568 height 782
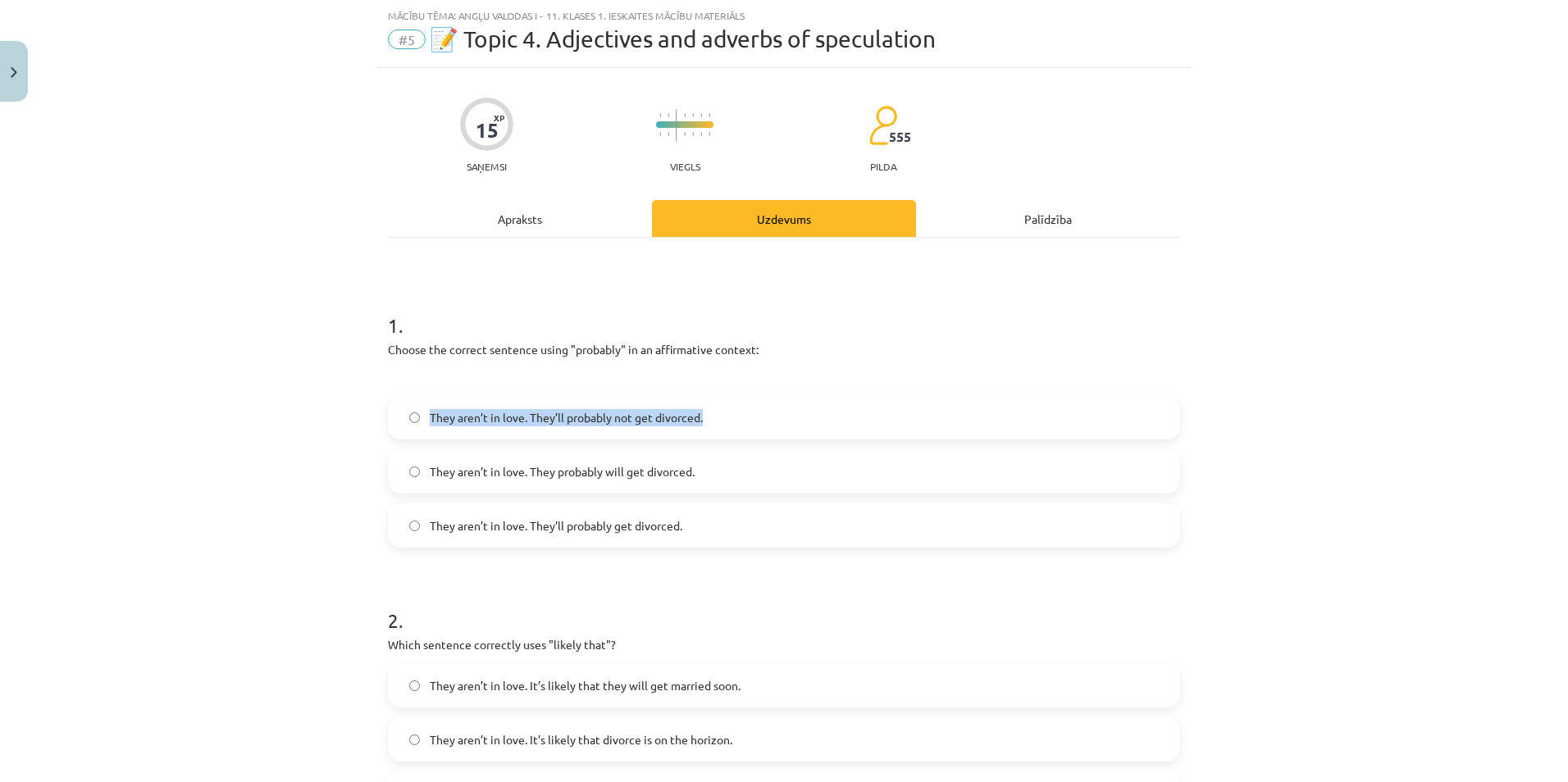
drag, startPoint x: 418, startPoint y: 418, endPoint x: 735, endPoint y: 425, distance: 317.1
click at [735, 425] on label "They aren’t in love. They’ll probably not get divorced." at bounding box center [784, 417] width 789 height 41
drag, startPoint x: 418, startPoint y: 471, endPoint x: 720, endPoint y: 465, distance: 302.1
click at [720, 465] on label "They aren’t in love. They probably will get divorced." at bounding box center [784, 471] width 789 height 41
drag, startPoint x: 415, startPoint y: 521, endPoint x: 711, endPoint y: 524, distance: 296.0
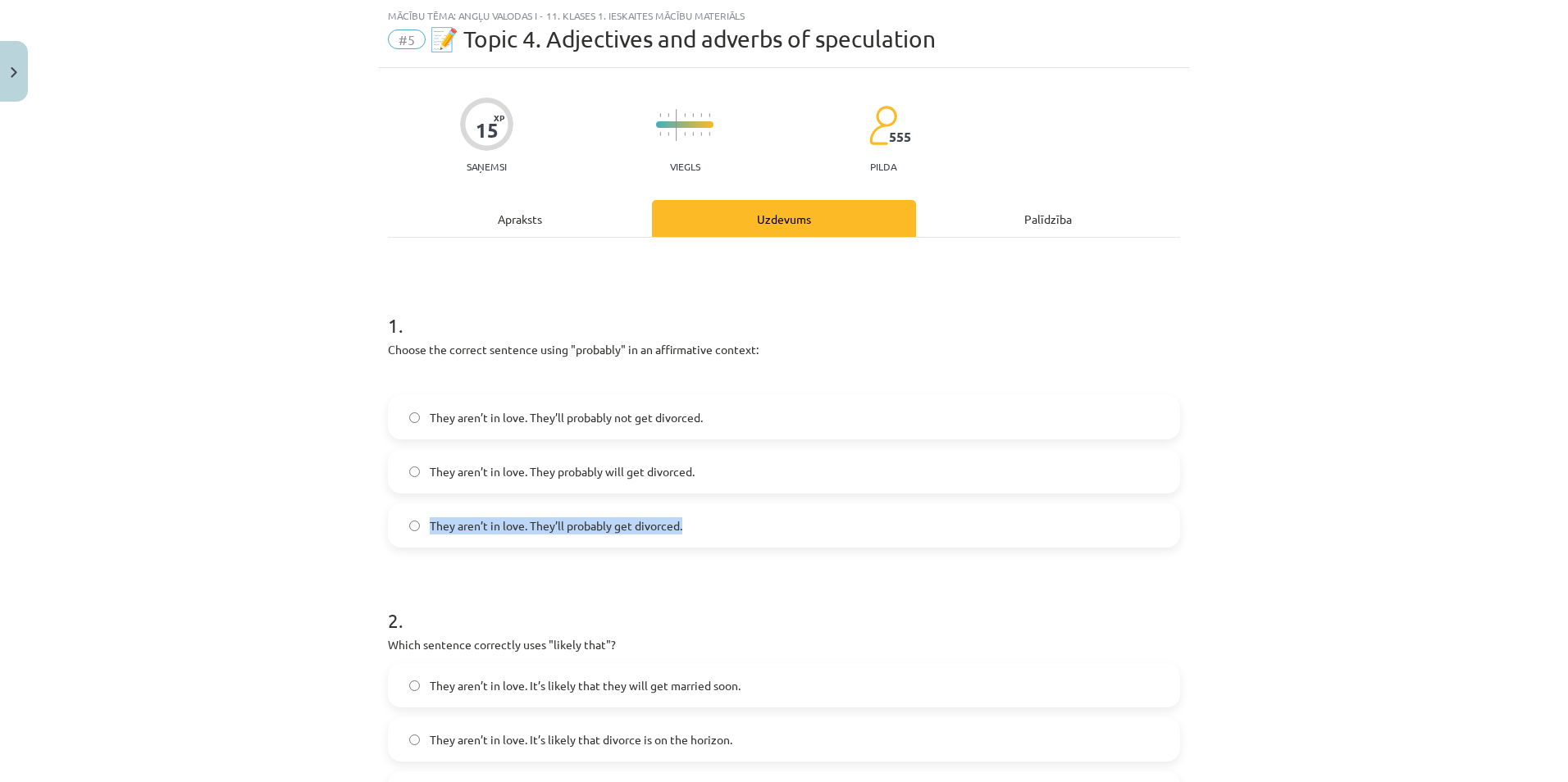
click at [711, 524] on label "They aren’t in love. They’ll probably get divorced." at bounding box center [784, 525] width 789 height 41
click at [91, 402] on div "Mācību tēma: Angļu valodas i - 11. klases 1. ieskaites mācību materiāls #5 📝 To…" at bounding box center [784, 391] width 1568 height 782
click at [562, 529] on span "They aren’t in love. They’ll probably get divorced." at bounding box center [556, 525] width 253 height 17
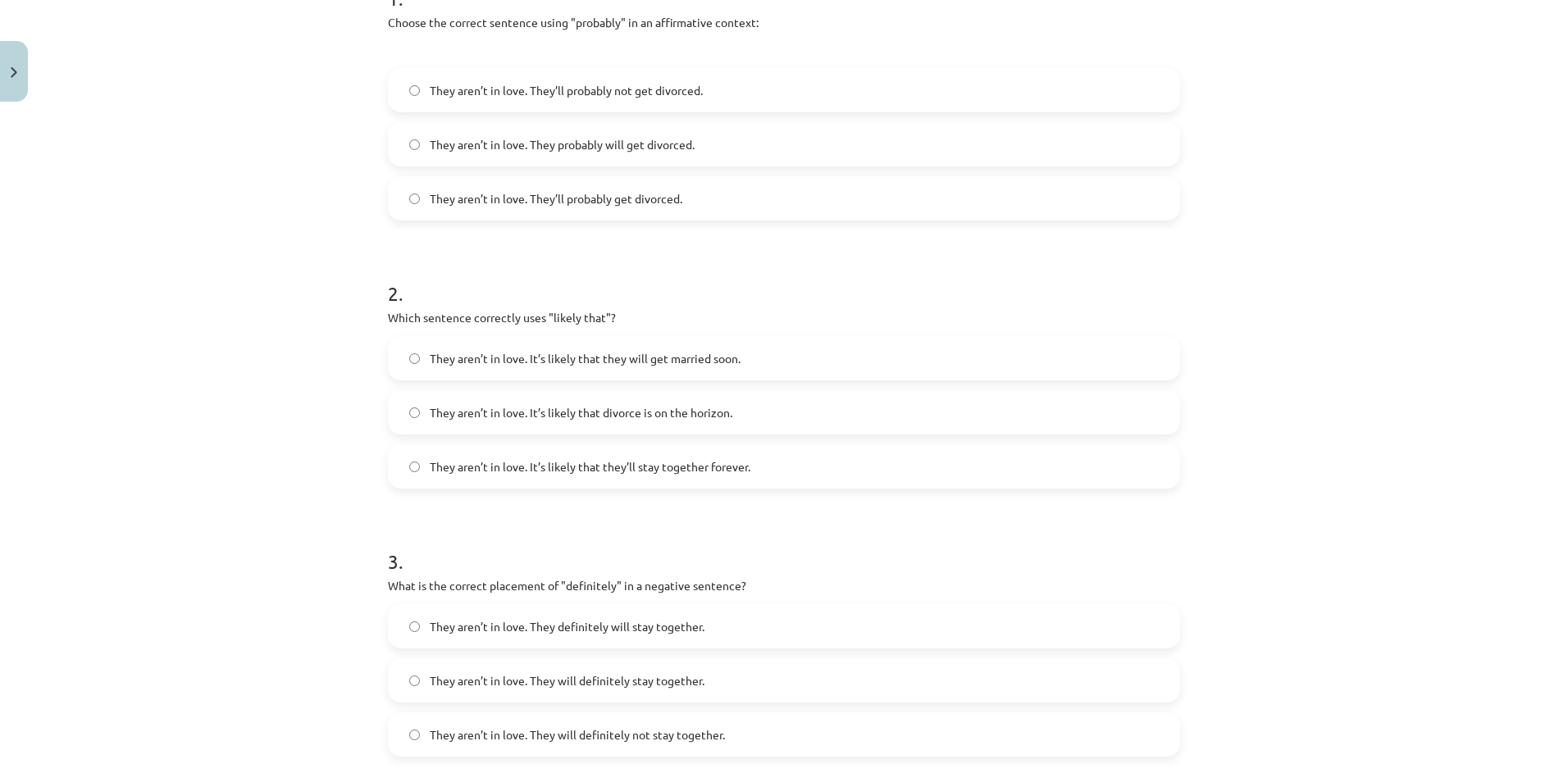
scroll to position [369, 0]
drag, startPoint x: 369, startPoint y: 317, endPoint x: 669, endPoint y: 303, distance: 300.3
click at [669, 303] on div "Mācību tēma: Angļu valodas i - 11. klases 1. ieskaites mācību materiāls #5 📝 To…" at bounding box center [784, 391] width 1568 height 782
drag, startPoint x: 420, startPoint y: 360, endPoint x: 784, endPoint y: 371, distance: 364.2
click at [784, 371] on label "They aren’t in love. It’s likely that they will get married soon." at bounding box center [784, 357] width 789 height 41
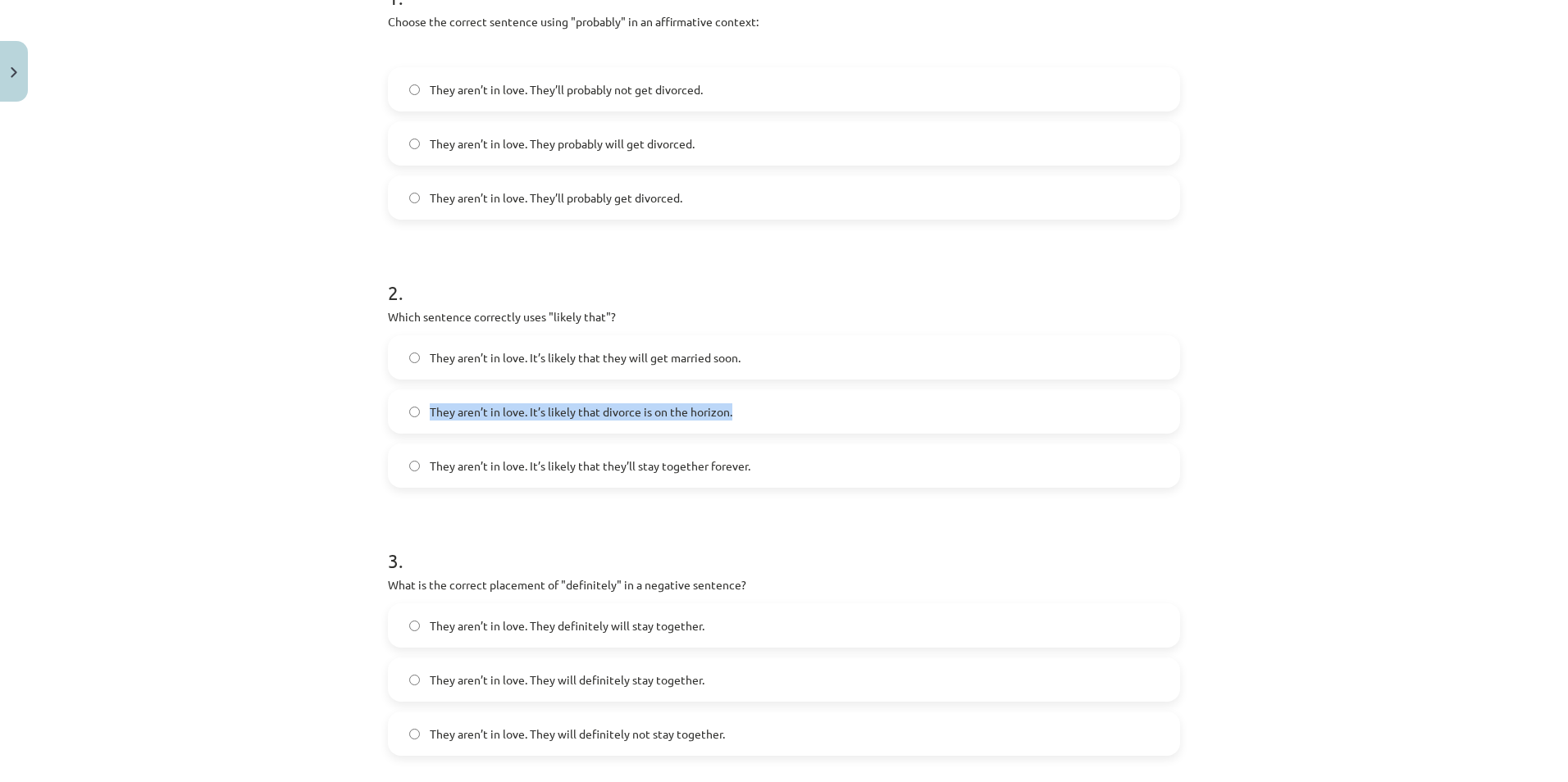
drag, startPoint x: 422, startPoint y: 410, endPoint x: 769, endPoint y: 419, distance: 347.1
click at [769, 419] on label "They aren’t in love. It’s likely that divorce is on the horizon." at bounding box center [784, 411] width 789 height 41
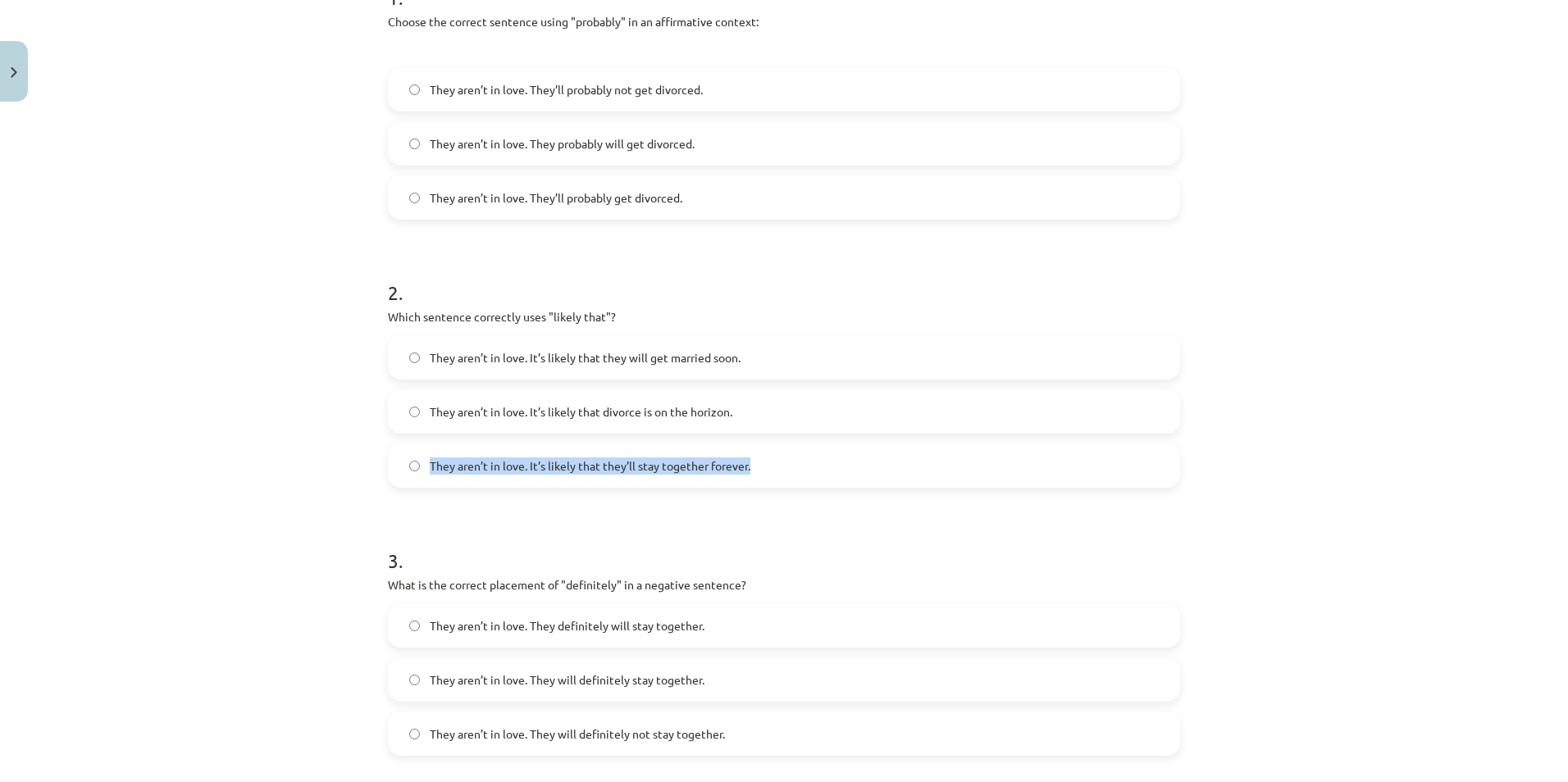
drag, startPoint x: 418, startPoint y: 465, endPoint x: 758, endPoint y: 479, distance: 340.3
click at [758, 479] on label "They aren’t in love. It’s likely that they’ll stay together forever." at bounding box center [784, 465] width 789 height 41
click at [161, 363] on div "Mācību tēma: Angļu valodas i - 11. klases 1. ieskaites mācību materiāls #5 📝 To…" at bounding box center [784, 391] width 1568 height 782
click at [429, 413] on span "They aren’t in love. It’s likely that divorce is on the horizon." at bounding box center [580, 411] width 302 height 17
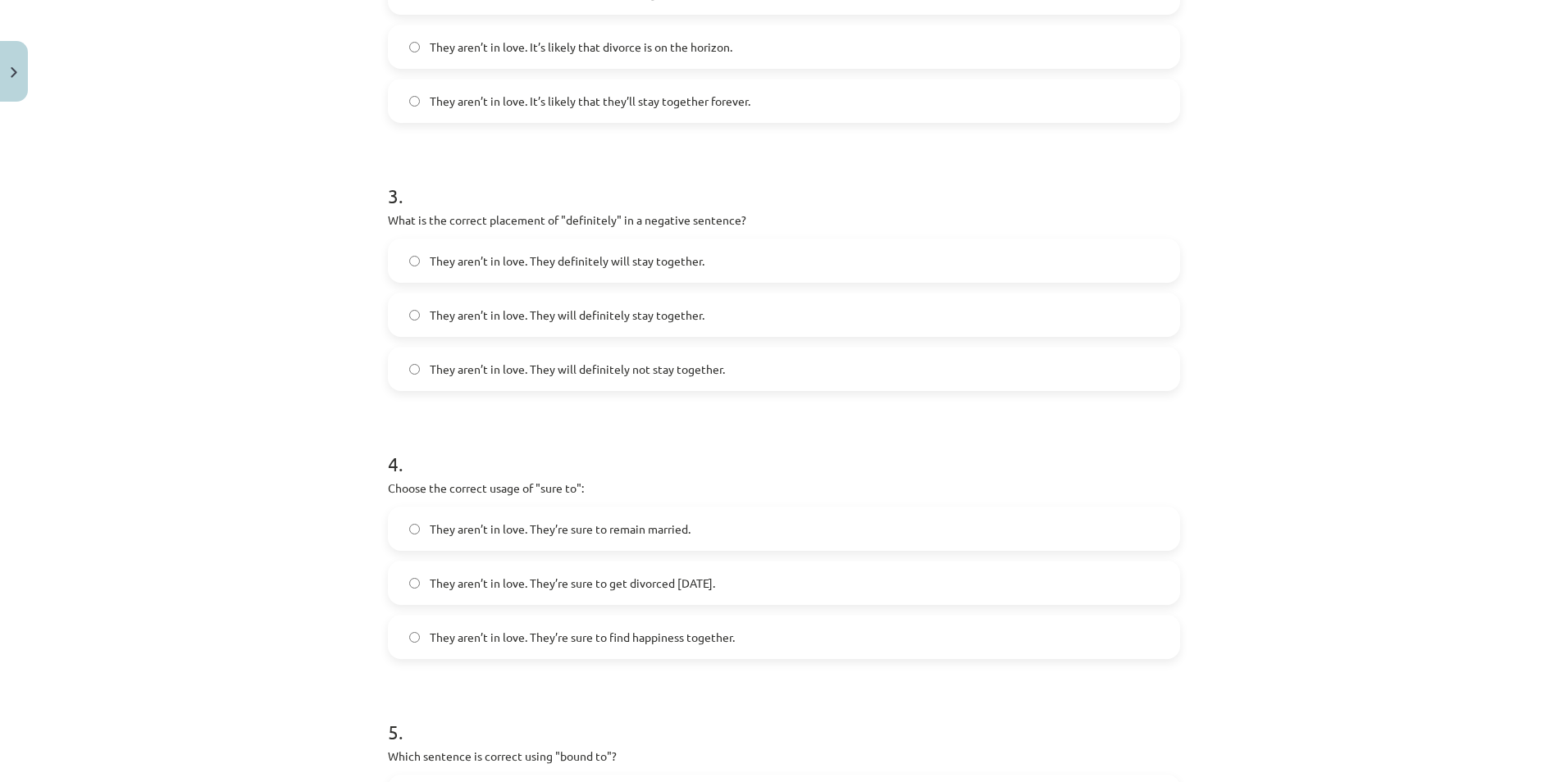
scroll to position [778, 0]
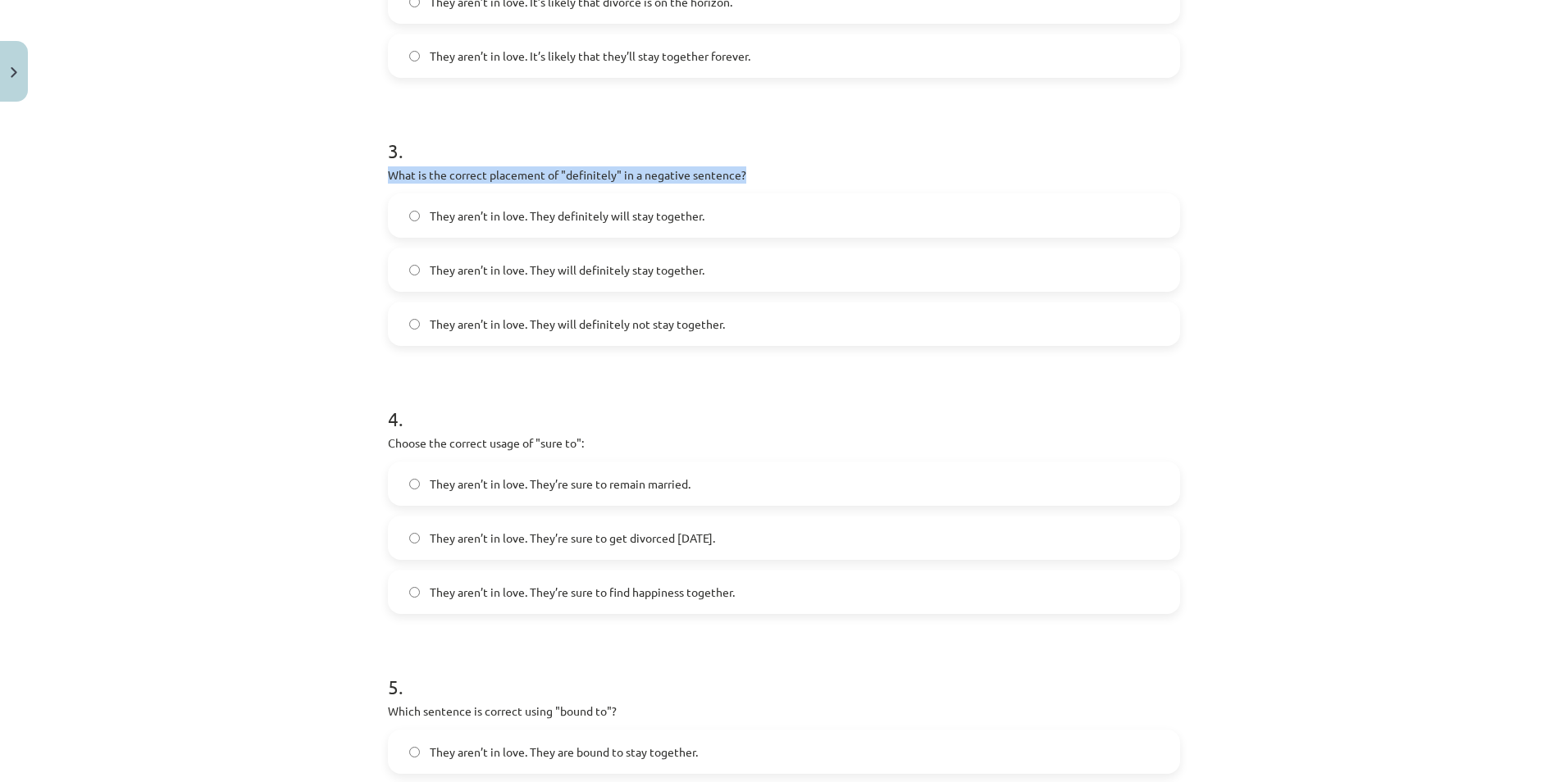
drag, startPoint x: 373, startPoint y: 172, endPoint x: 783, endPoint y: 172, distance: 410.0
click at [782, 172] on div "15 XP Saņemsi Viegls 555 pilda Apraksts Uzdevums Palīdzība 1 . Choose the corre…" at bounding box center [784, 181] width 812 height 1701
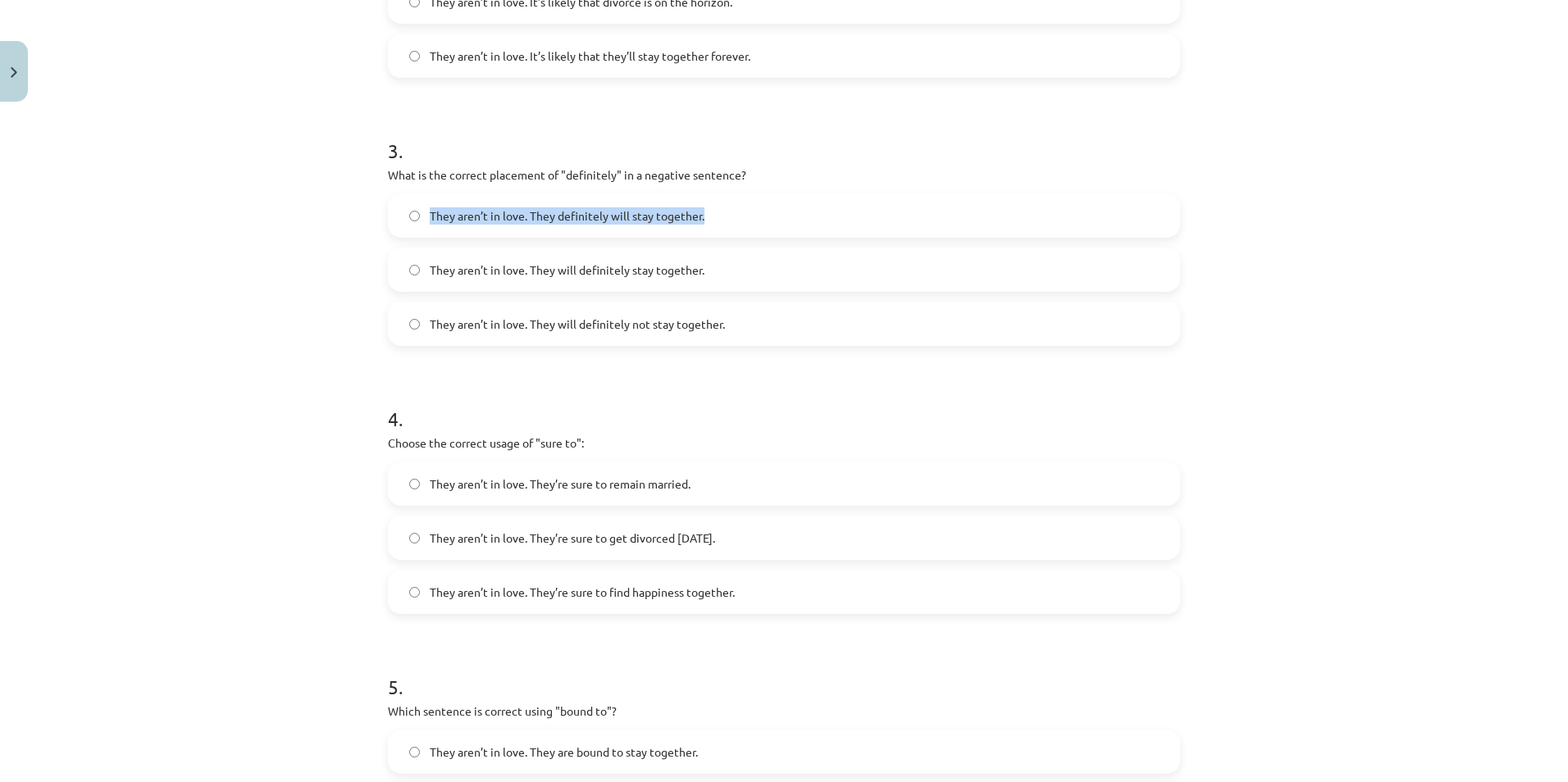
drag, startPoint x: 417, startPoint y: 213, endPoint x: 711, endPoint y: 224, distance: 294.2
click at [711, 224] on label "They aren’t in love. They definitely will stay together." at bounding box center [784, 215] width 789 height 41
drag, startPoint x: 419, startPoint y: 266, endPoint x: 730, endPoint y: 265, distance: 311.0
click at [730, 265] on label "They aren’t in love. They will definitely stay together." at bounding box center [784, 269] width 789 height 41
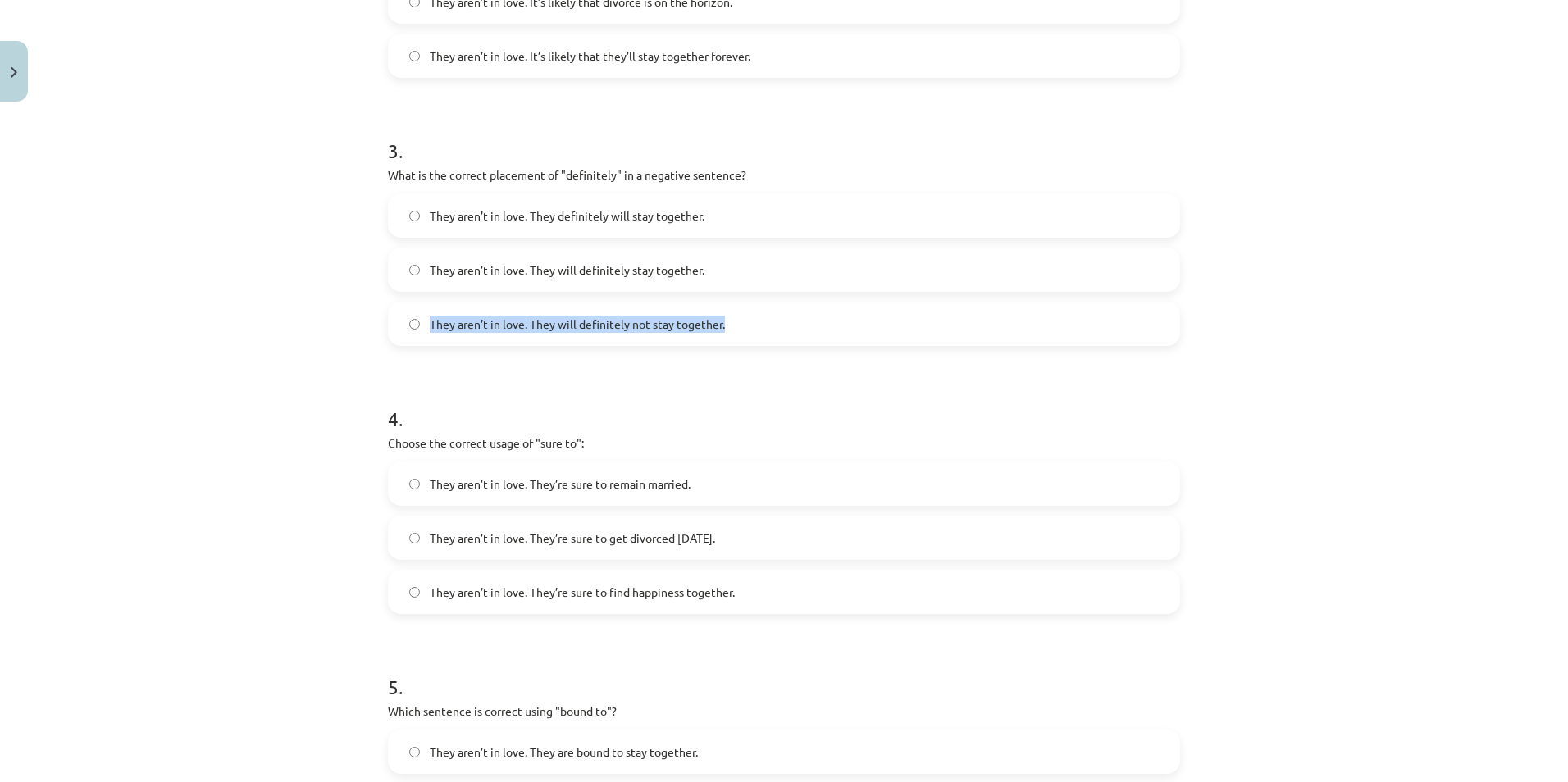
drag, startPoint x: 418, startPoint y: 320, endPoint x: 796, endPoint y: 316, distance: 378.0
click at [796, 316] on label "They aren’t in love. They will definitely not stay together." at bounding box center [784, 323] width 789 height 41
click at [135, 290] on div "Mācību tēma: Angļu valodas i - 11. klases 1. ieskaites mācību materiāls #5 📝 To…" at bounding box center [784, 391] width 1568 height 782
click at [487, 313] on label "They aren’t in love. They will definitely not stay together." at bounding box center [784, 323] width 789 height 41
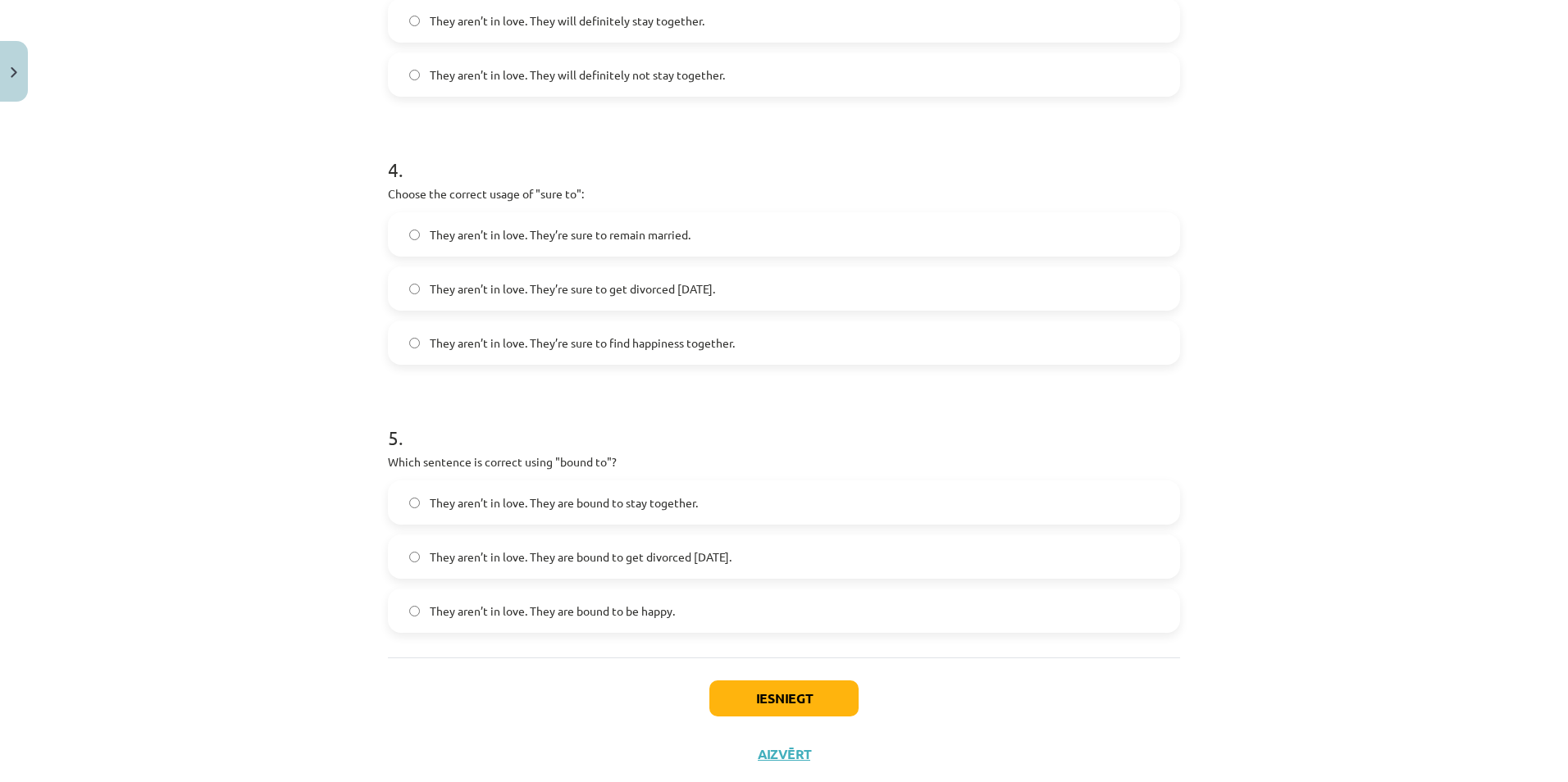
scroll to position [1069, 0]
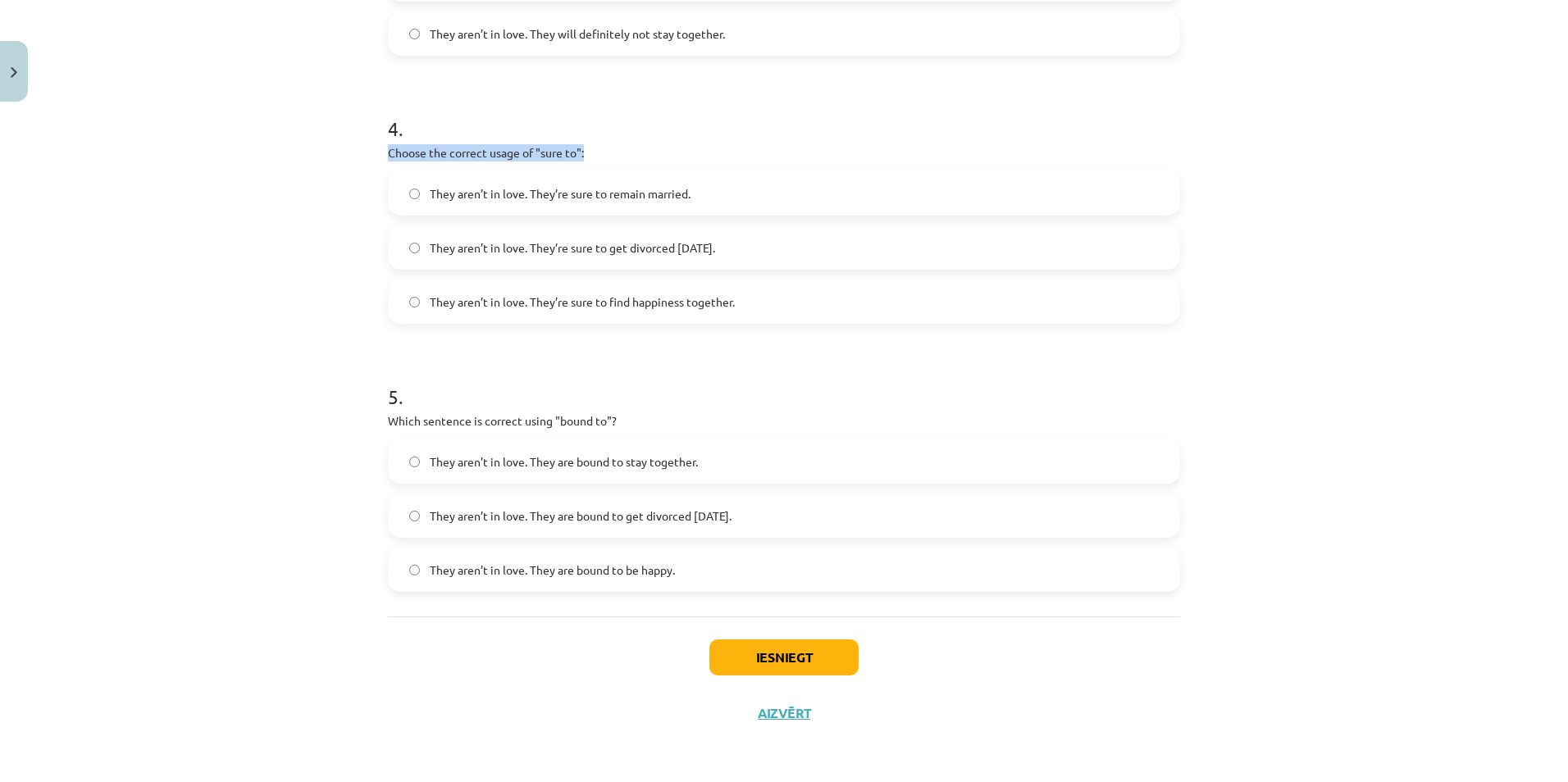
drag, startPoint x: 372, startPoint y: 148, endPoint x: 647, endPoint y: 148, distance: 275.0
drag, startPoint x: 420, startPoint y: 197, endPoint x: 731, endPoint y: 184, distance: 311.3
click at [731, 184] on label "They aren’t in love. They’re sure to remain married." at bounding box center [784, 193] width 789 height 41
drag, startPoint x: 417, startPoint y: 247, endPoint x: 792, endPoint y: 245, distance: 375.0
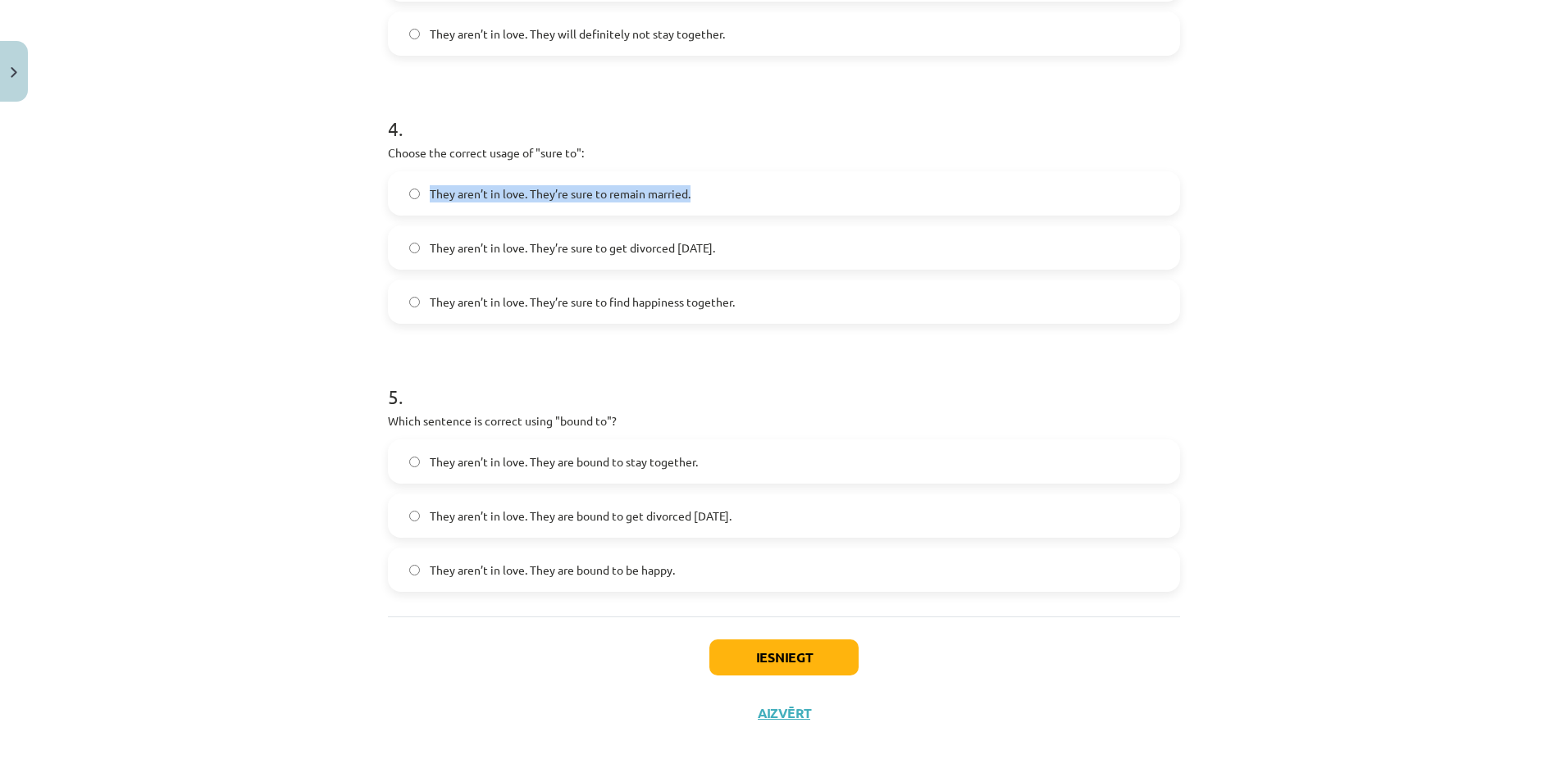
click at [792, 245] on label "They aren’t in love. They’re sure to get divorced [DATE]." at bounding box center [784, 247] width 789 height 41
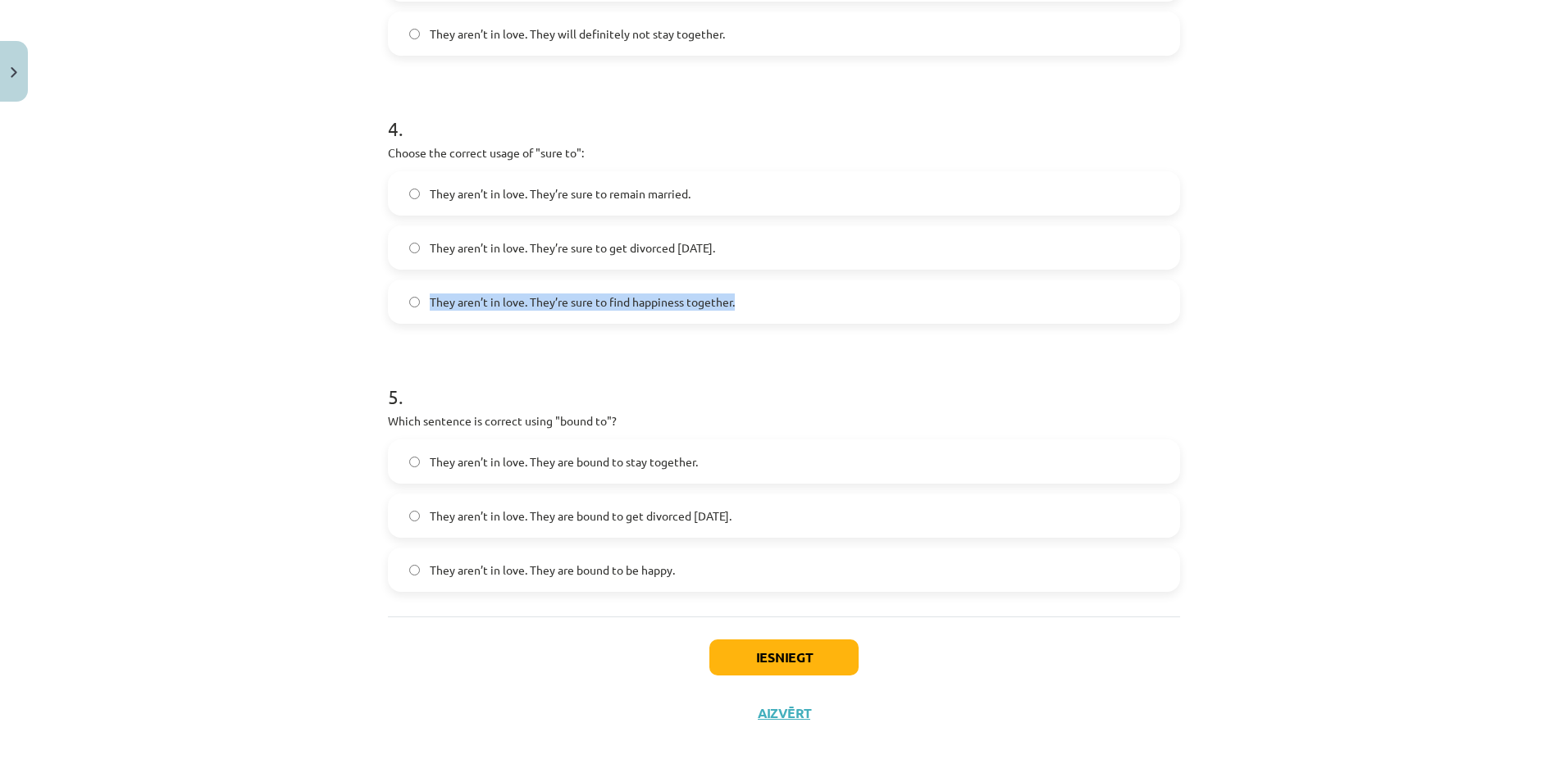
drag, startPoint x: 423, startPoint y: 304, endPoint x: 751, endPoint y: 313, distance: 328.1
click at [751, 313] on label "They aren’t in love. They’re sure to find happiness together." at bounding box center [784, 301] width 789 height 41
click at [95, 299] on div "Mācību tēma: Angļu valodas i - 11. klases 1. ieskaites mācību materiāls #5 📝 To…" at bounding box center [784, 391] width 1568 height 782
click at [573, 244] on span "They aren’t in love. They’re sure to get divorced [DATE]." at bounding box center [572, 247] width 285 height 17
drag, startPoint x: 370, startPoint y: 416, endPoint x: 644, endPoint y: 409, distance: 274.1
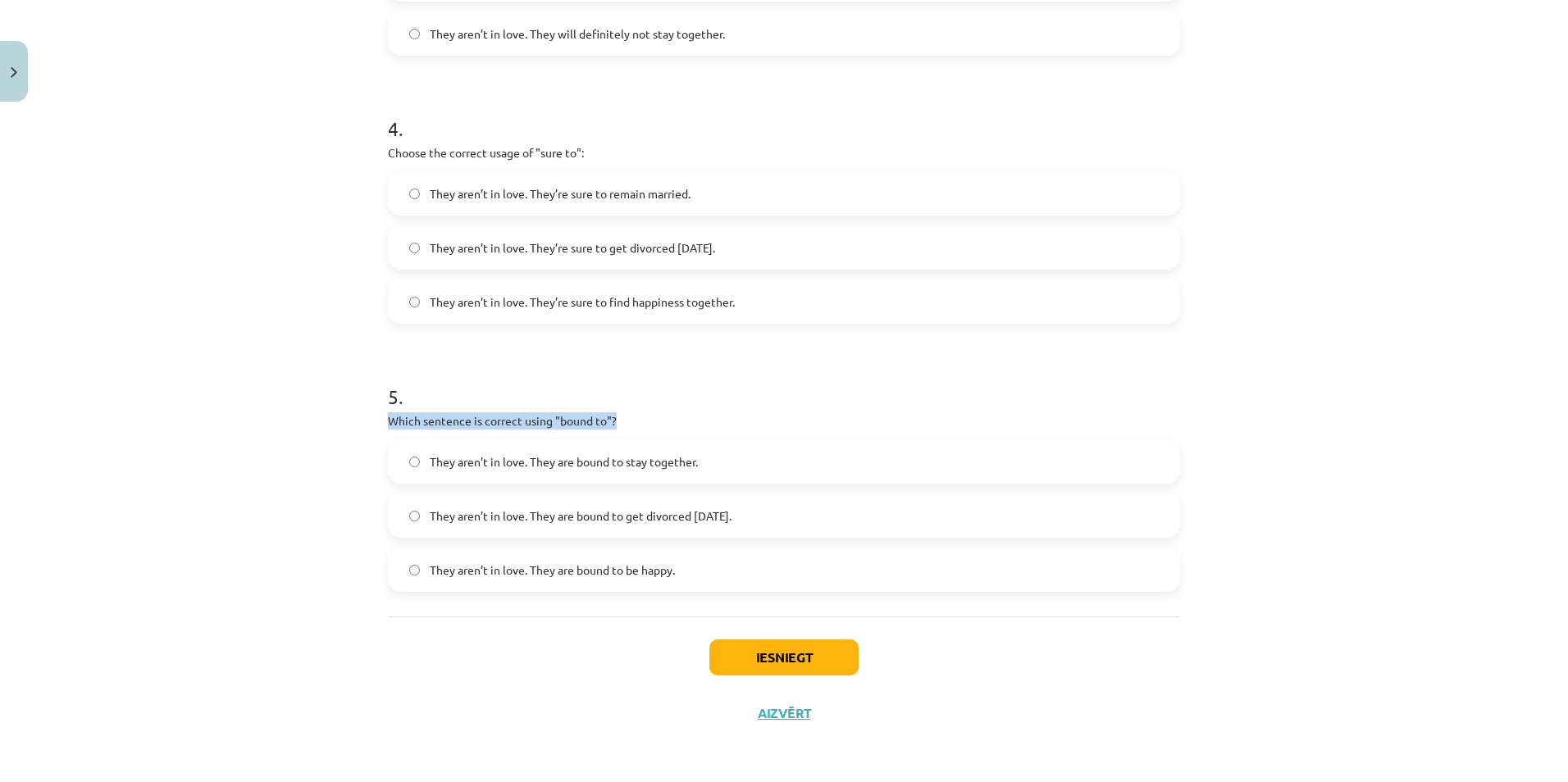
click at [644, 409] on div "Mācību tēma: Angļu valodas i - 11. klases 1. ieskaites mācību materiāls #5 📝 To…" at bounding box center [784, 391] width 1568 height 782
drag, startPoint x: 420, startPoint y: 457, endPoint x: 716, endPoint y: 452, distance: 296.0
click at [716, 452] on label "They aren’t in love. They are bound to stay together." at bounding box center [784, 461] width 789 height 41
drag, startPoint x: 415, startPoint y: 517, endPoint x: 814, endPoint y: 497, distance: 399.5
click at [814, 497] on label "They aren’t in love. They are bound to get divorced [DATE]." at bounding box center [784, 515] width 789 height 41
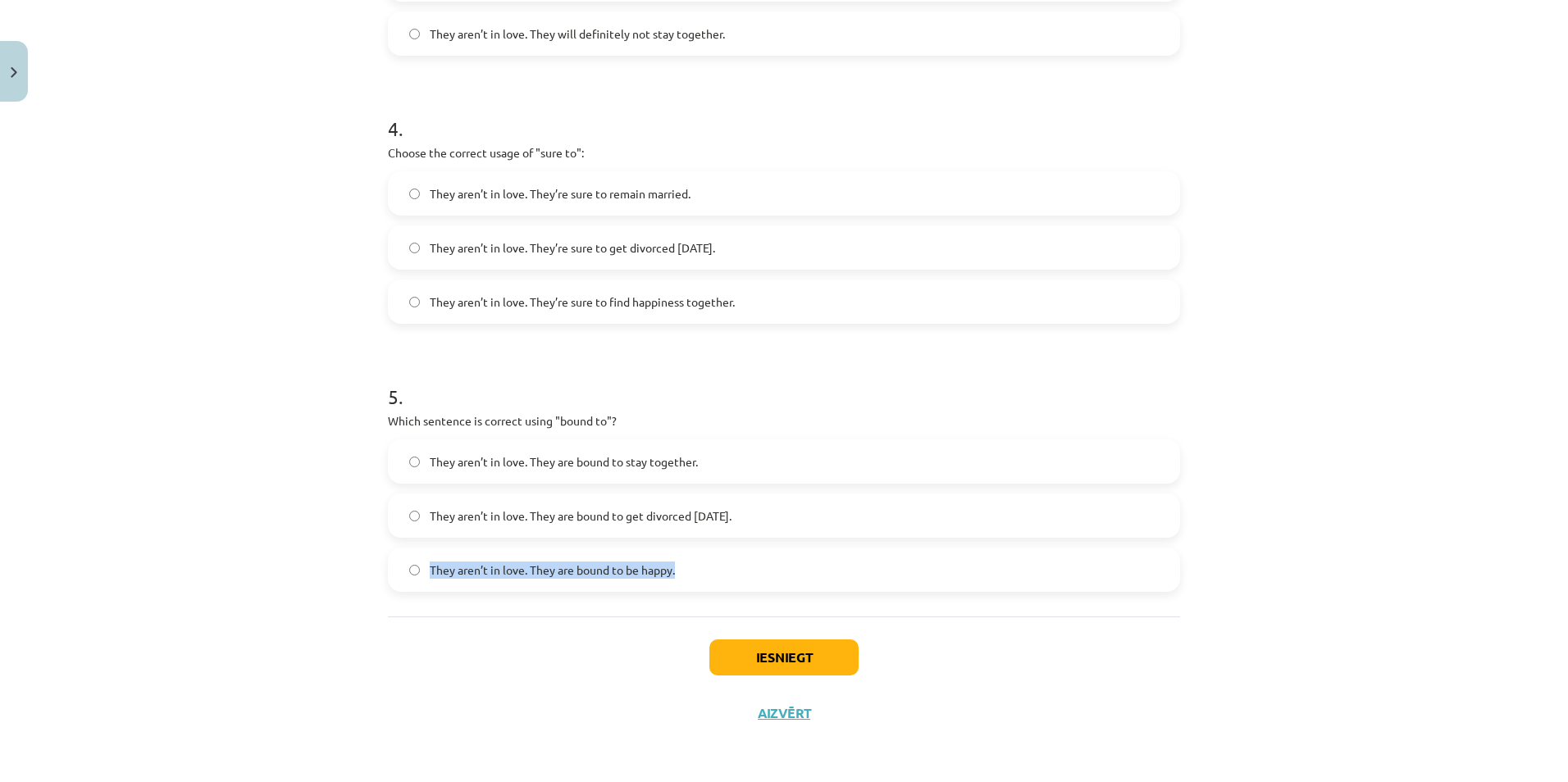
drag, startPoint x: 420, startPoint y: 565, endPoint x: 703, endPoint y: 580, distance: 283.4
click at [703, 580] on label "They aren’t in love. They are bound to be happy." at bounding box center [784, 569] width 789 height 41
click at [112, 338] on div "Mācību tēma: Angļu valodas i - 11. klases 1. ieskaites mācību materiāls #5 📝 To…" at bounding box center [784, 391] width 1568 height 782
click at [438, 526] on label "They aren’t in love. They are bound to get divorced [DATE]." at bounding box center [784, 515] width 789 height 41
click at [755, 664] on button "Iesniegt" at bounding box center [783, 658] width 149 height 36
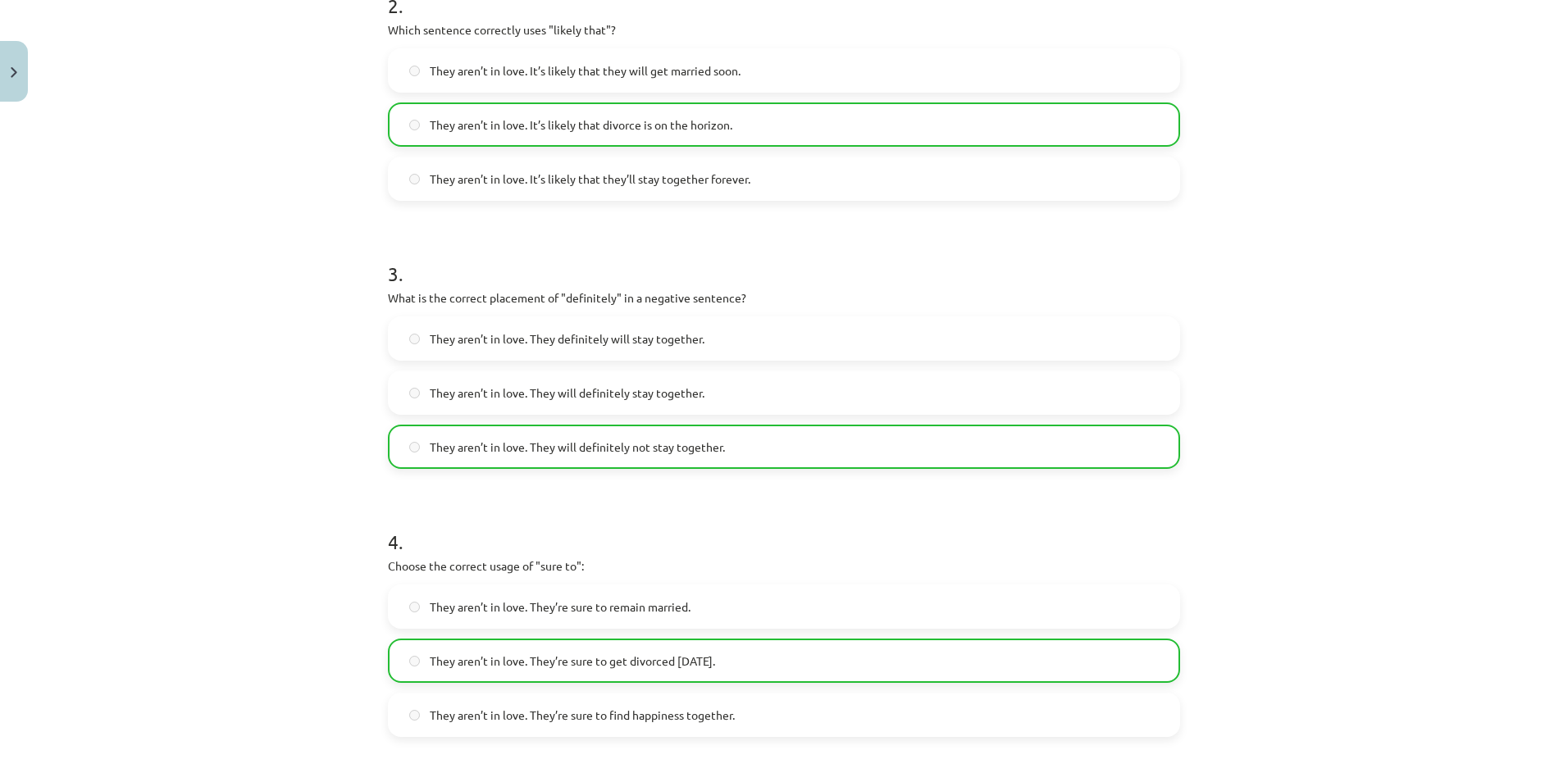
scroll to position [1121, 0]
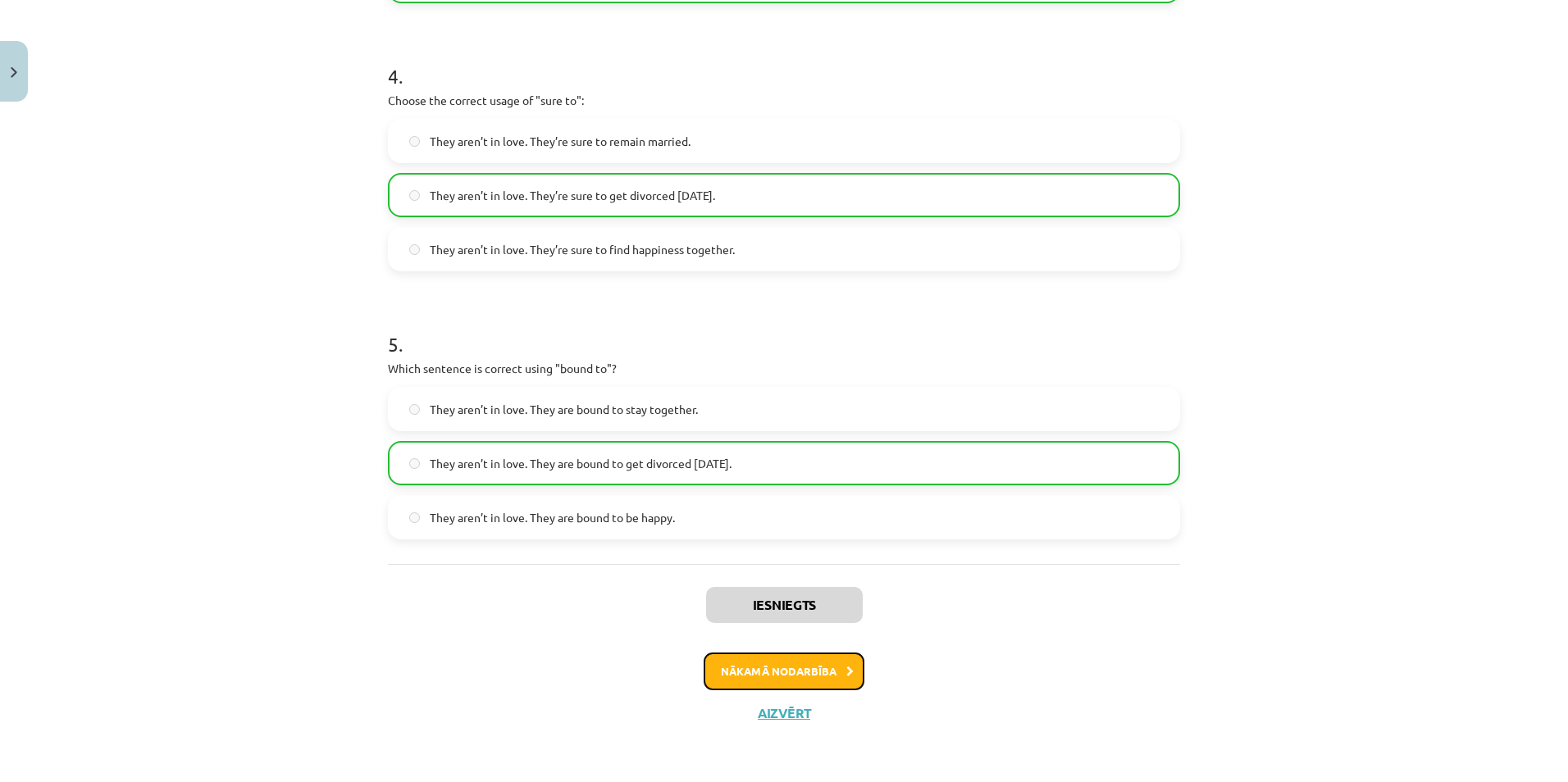
click at [793, 670] on button "Nākamā nodarbība" at bounding box center [784, 671] width 161 height 38
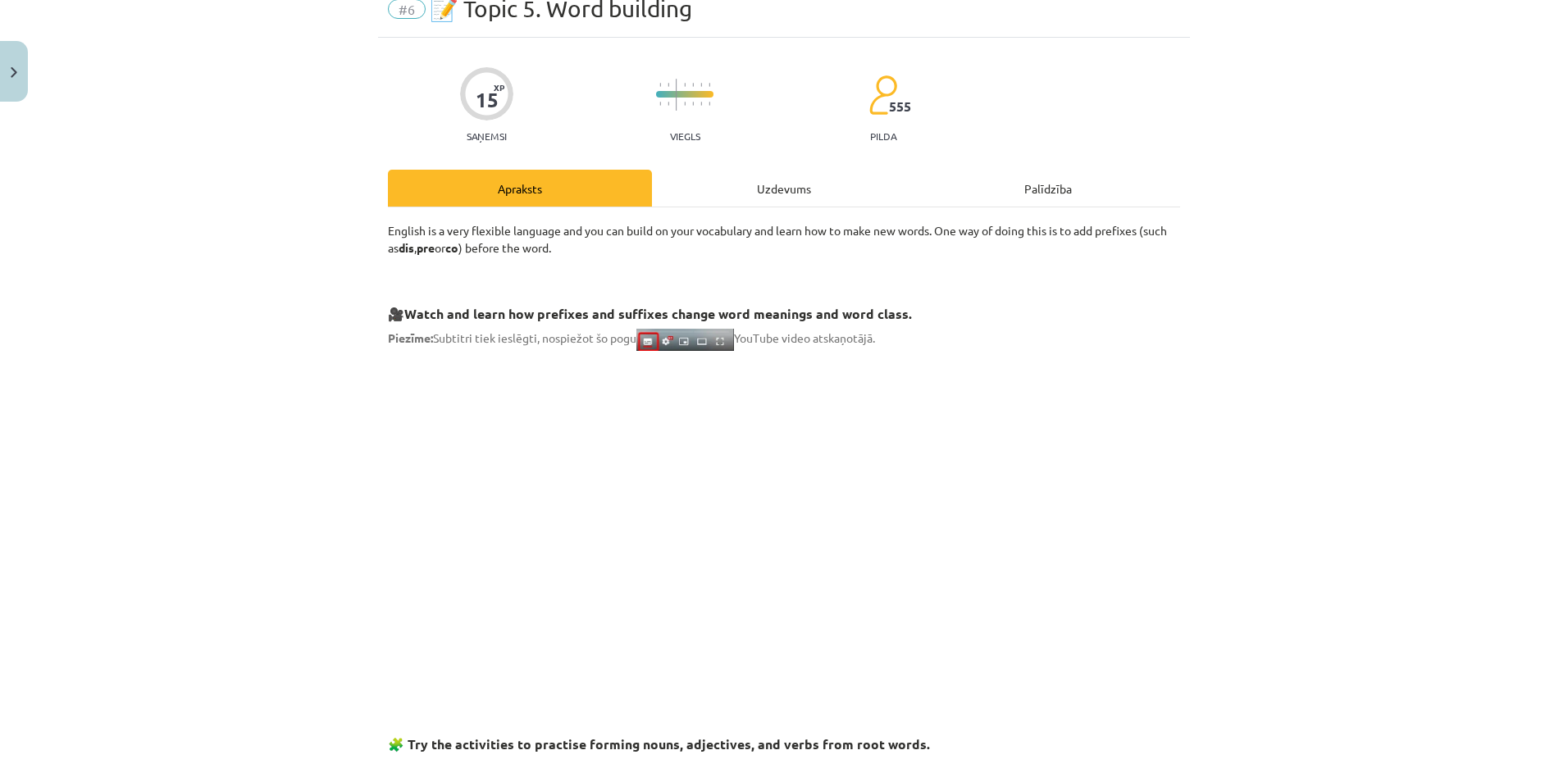
scroll to position [41, 0]
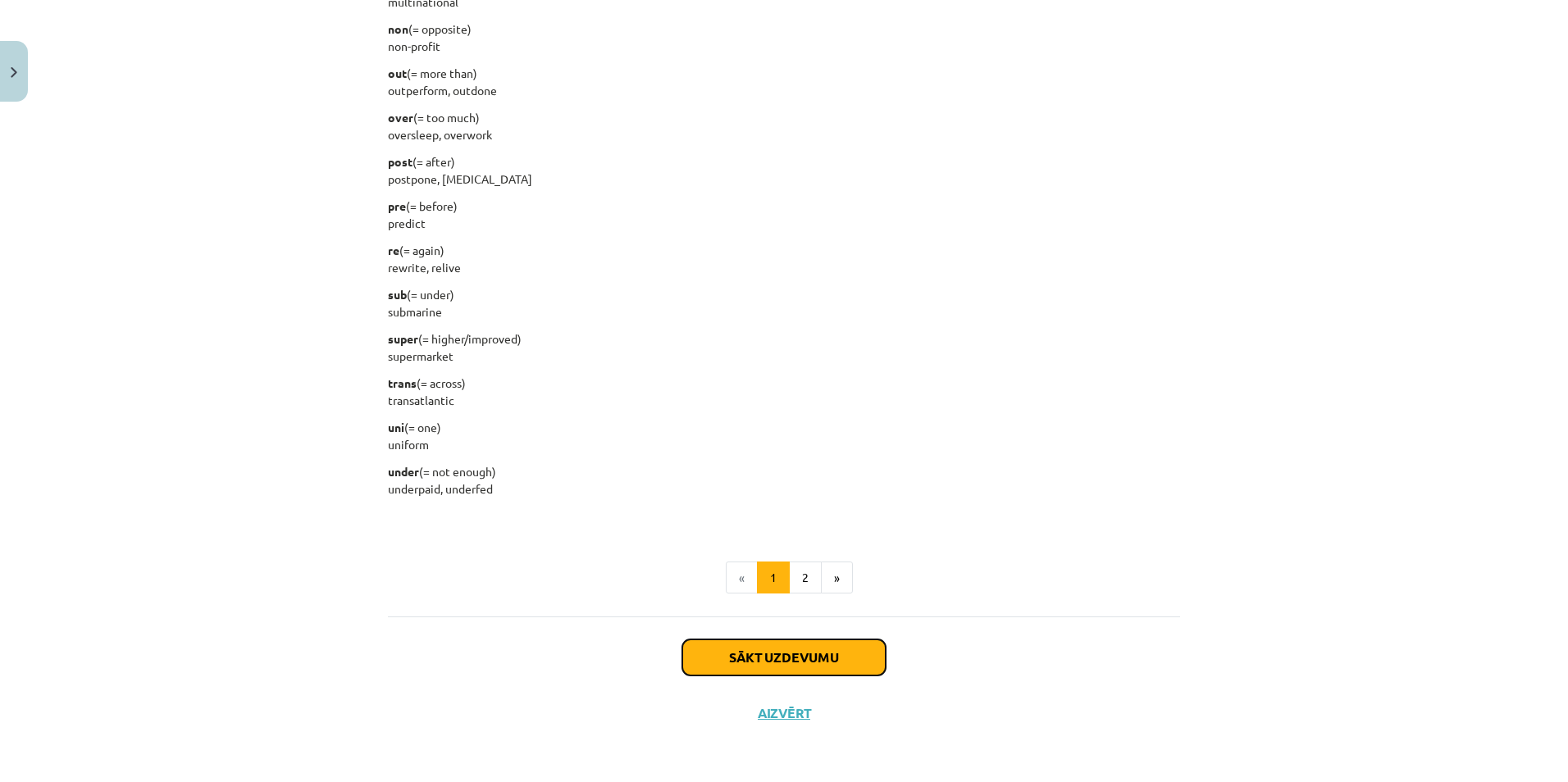
click at [806, 652] on button "Sākt uzdevumu" at bounding box center [783, 658] width 203 height 36
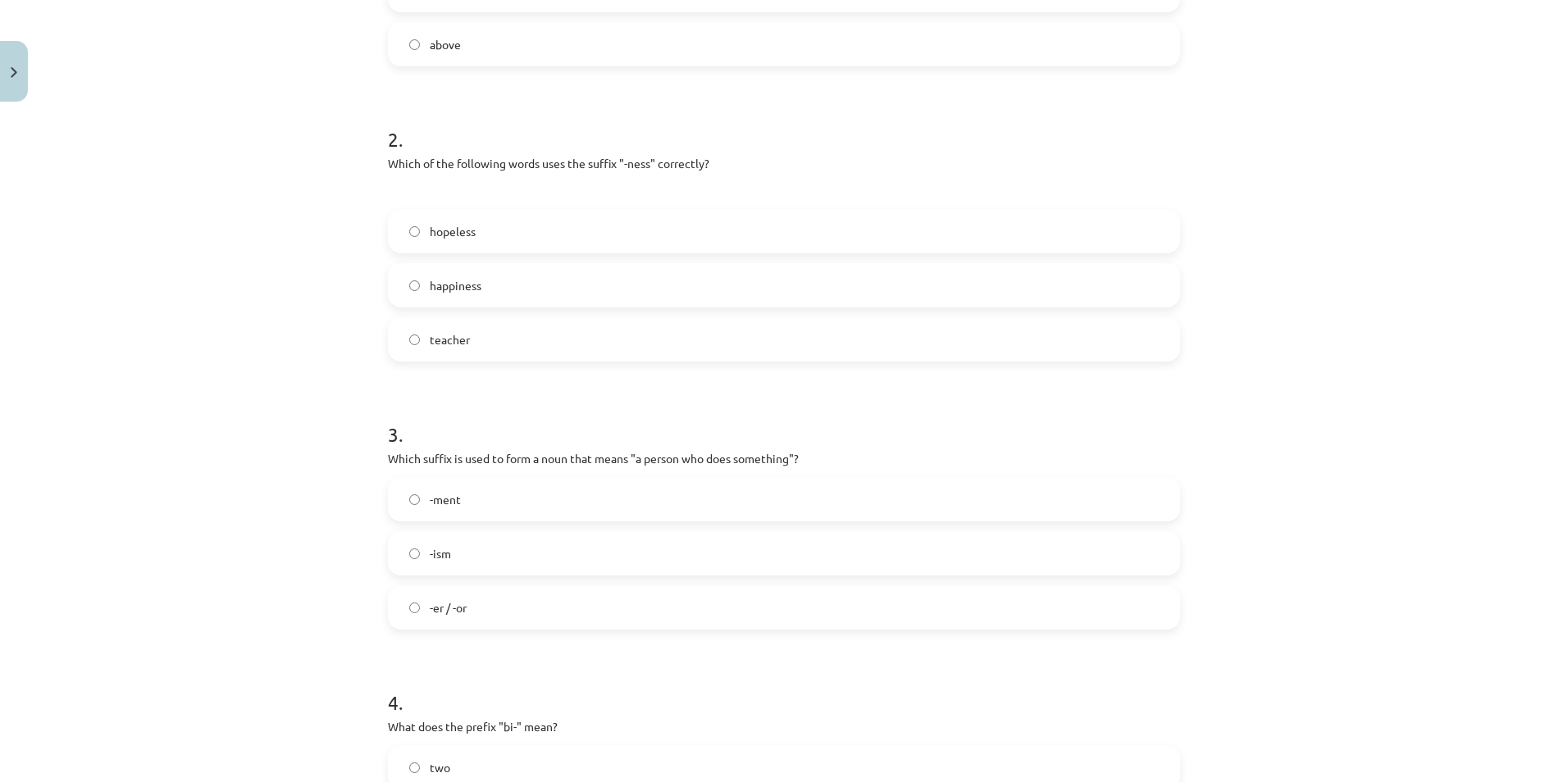
scroll to position [4, 0]
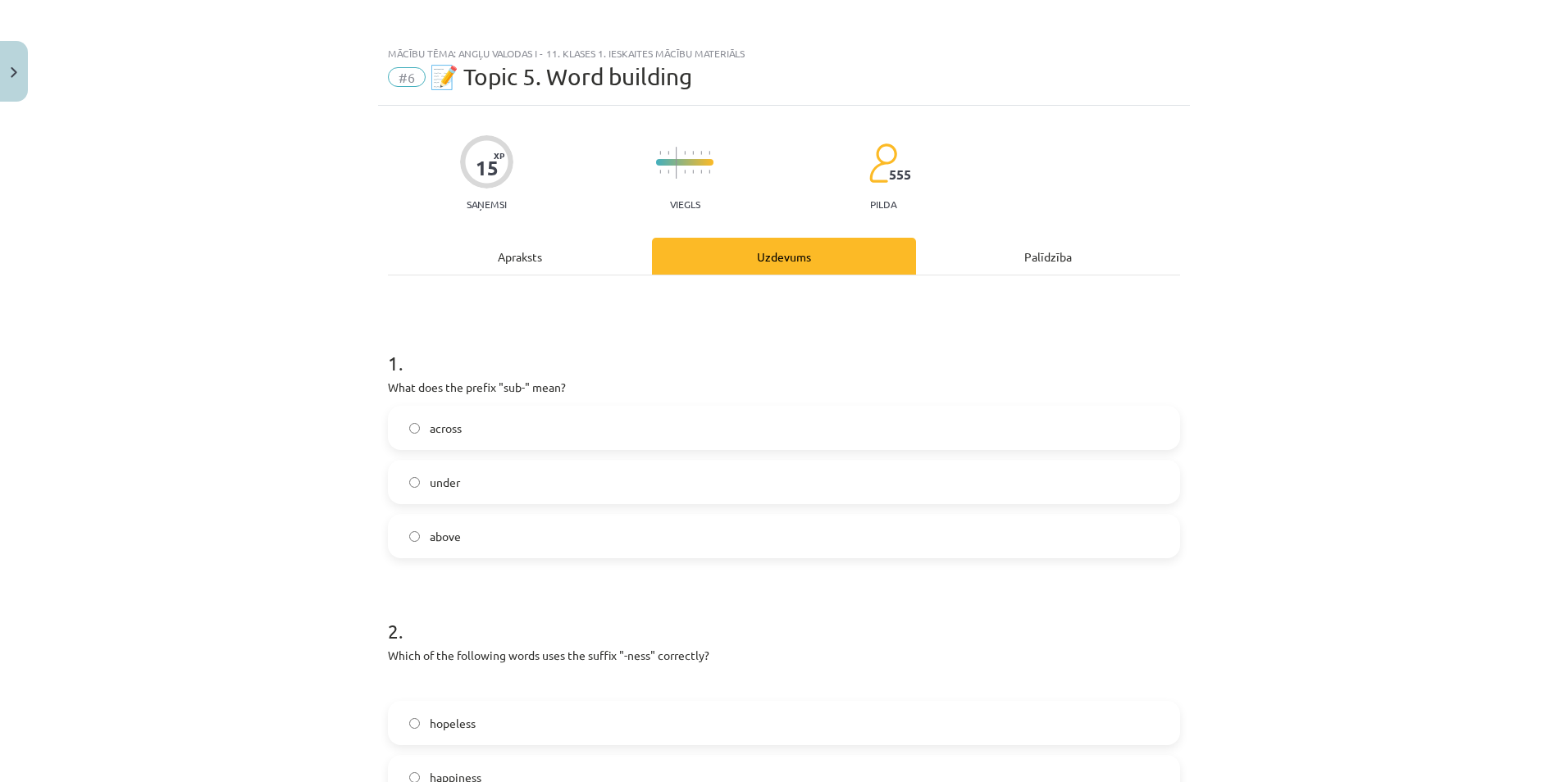
drag, startPoint x: 371, startPoint y: 379, endPoint x: 649, endPoint y: 373, distance: 278.1
click at [649, 373] on div "Mācību tēma: Angļu valodas i - 11. klases 1. ieskaites mācību materiāls #6 📝 To…" at bounding box center [784, 391] width 1568 height 782
click at [229, 361] on div "Mācību tēma: Angļu valodas i - 11. klases 1. ieskaites mācību materiāls #6 📝 To…" at bounding box center [784, 391] width 1568 height 782
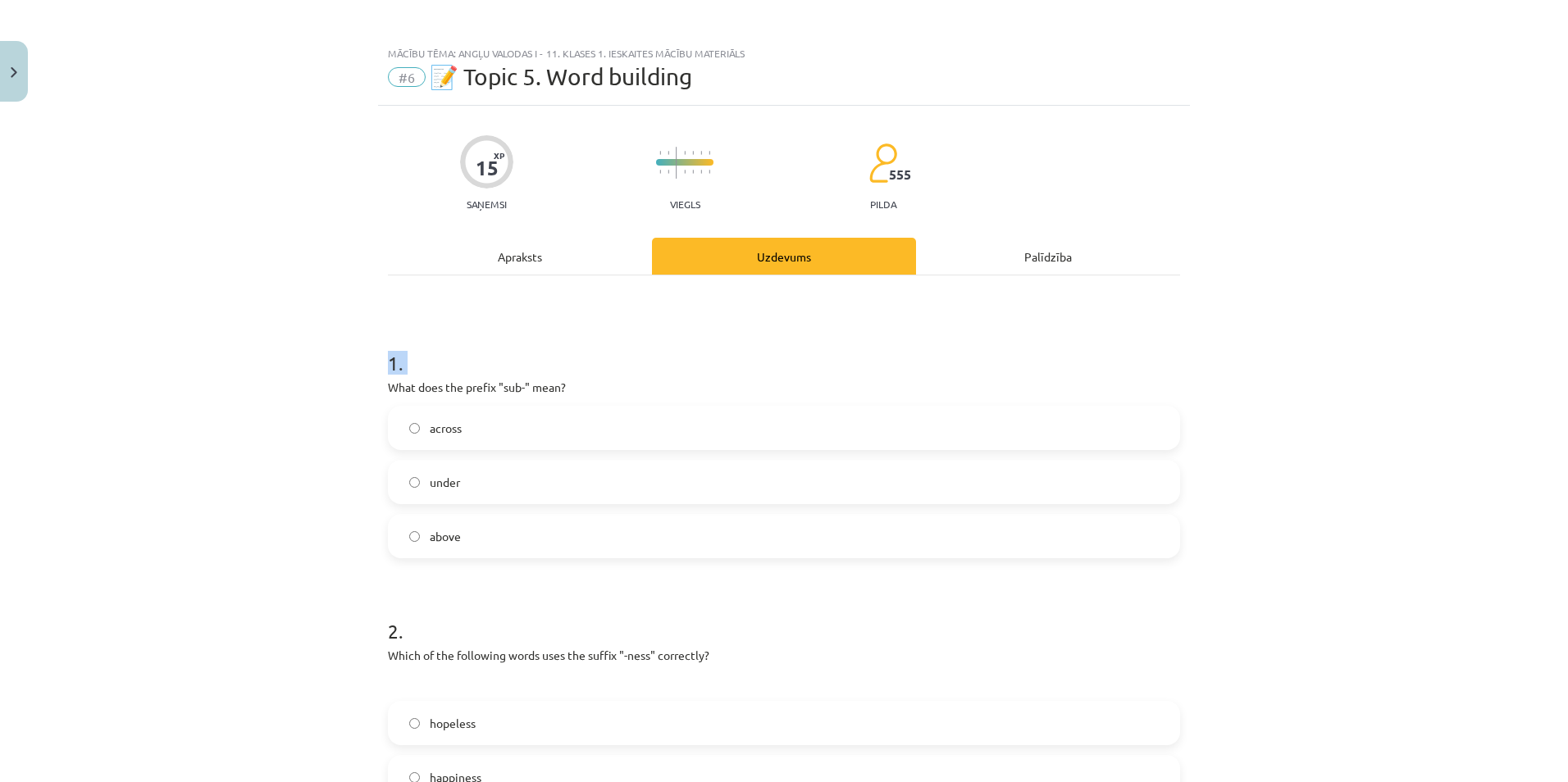
drag, startPoint x: 229, startPoint y: 361, endPoint x: 235, endPoint y: 373, distance: 13.4
click at [229, 361] on div "Mācību tēma: Angļu valodas i - 11. klases 1. ieskaites mācību materiāls #6 📝 To…" at bounding box center [784, 391] width 1568 height 782
drag, startPoint x: 375, startPoint y: 382, endPoint x: 597, endPoint y: 377, distance: 222.1
drag, startPoint x: 418, startPoint y: 429, endPoint x: 472, endPoint y: 430, distance: 54.0
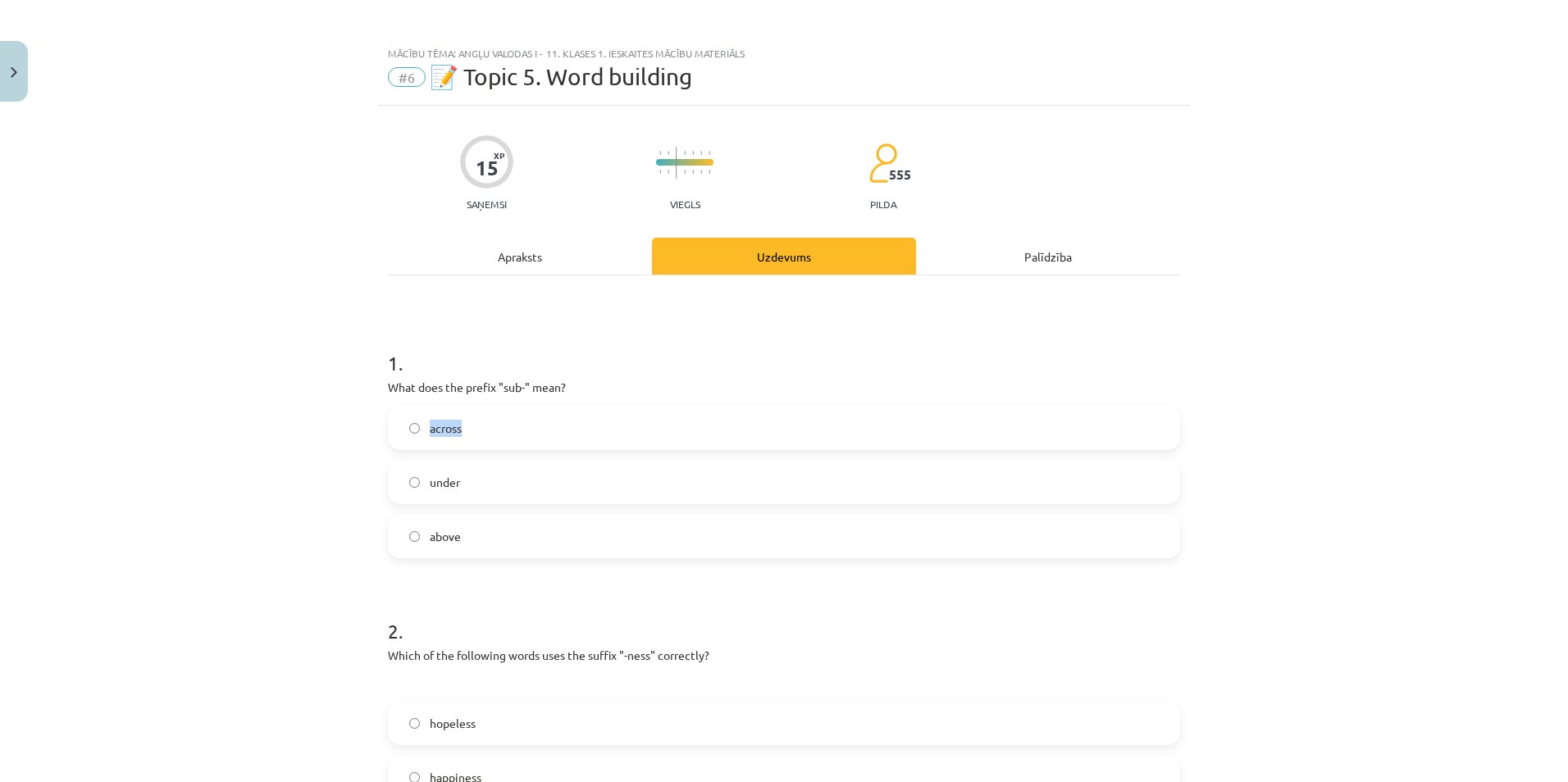
click at [472, 430] on label "across" at bounding box center [784, 428] width 789 height 41
drag, startPoint x: 419, startPoint y: 480, endPoint x: 463, endPoint y: 484, distance: 44.2
click at [463, 484] on label "under" at bounding box center [784, 482] width 789 height 41
drag, startPoint x: 417, startPoint y: 533, endPoint x: 474, endPoint y: 541, distance: 57.6
click at [473, 541] on label "above" at bounding box center [784, 536] width 789 height 41
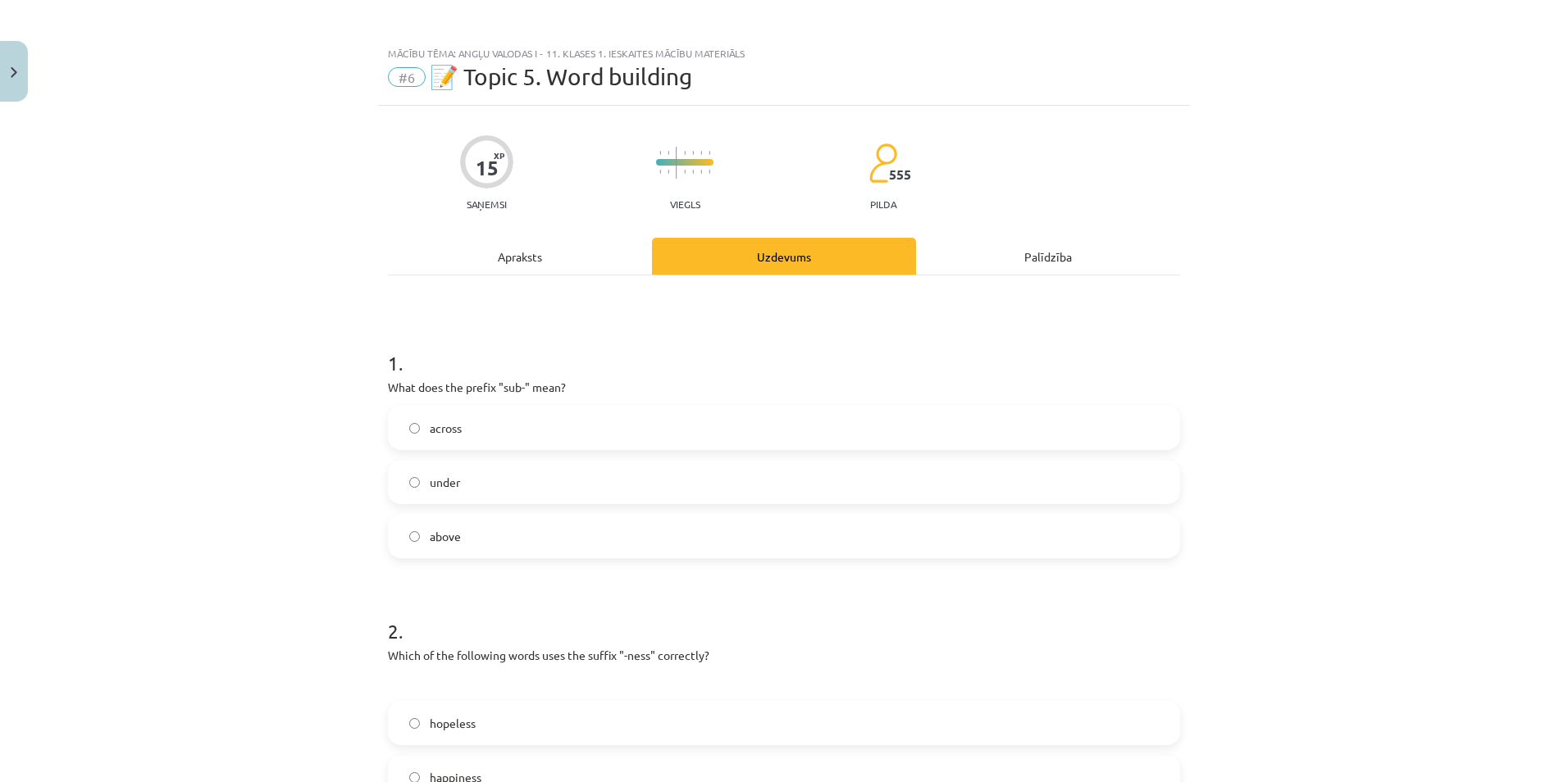
click at [484, 476] on label "under" at bounding box center [784, 482] width 789 height 41
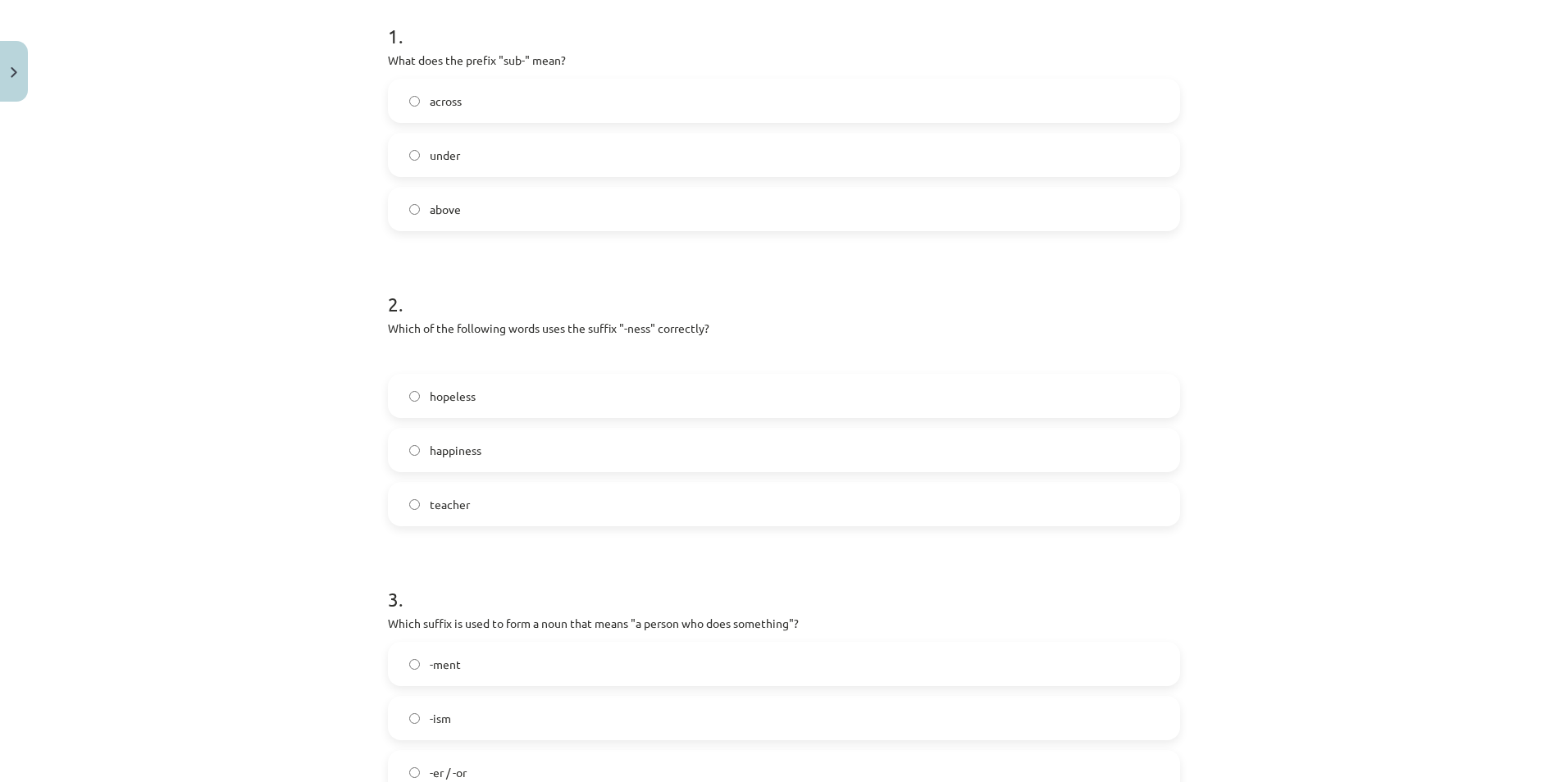
scroll to position [331, 0]
drag, startPoint x: 374, startPoint y: 322, endPoint x: 742, endPoint y: 318, distance: 368.0
click at [742, 318] on div "15 XP Saņemsi Viegls 555 pilda Apraksts Uzdevums Palīdzība 1 . What does the pr…" at bounding box center [784, 629] width 812 height 1701
drag, startPoint x: 420, startPoint y: 395, endPoint x: 489, endPoint y: 402, distance: 69.4
click at [489, 402] on label "hopeless" at bounding box center [784, 394] width 789 height 41
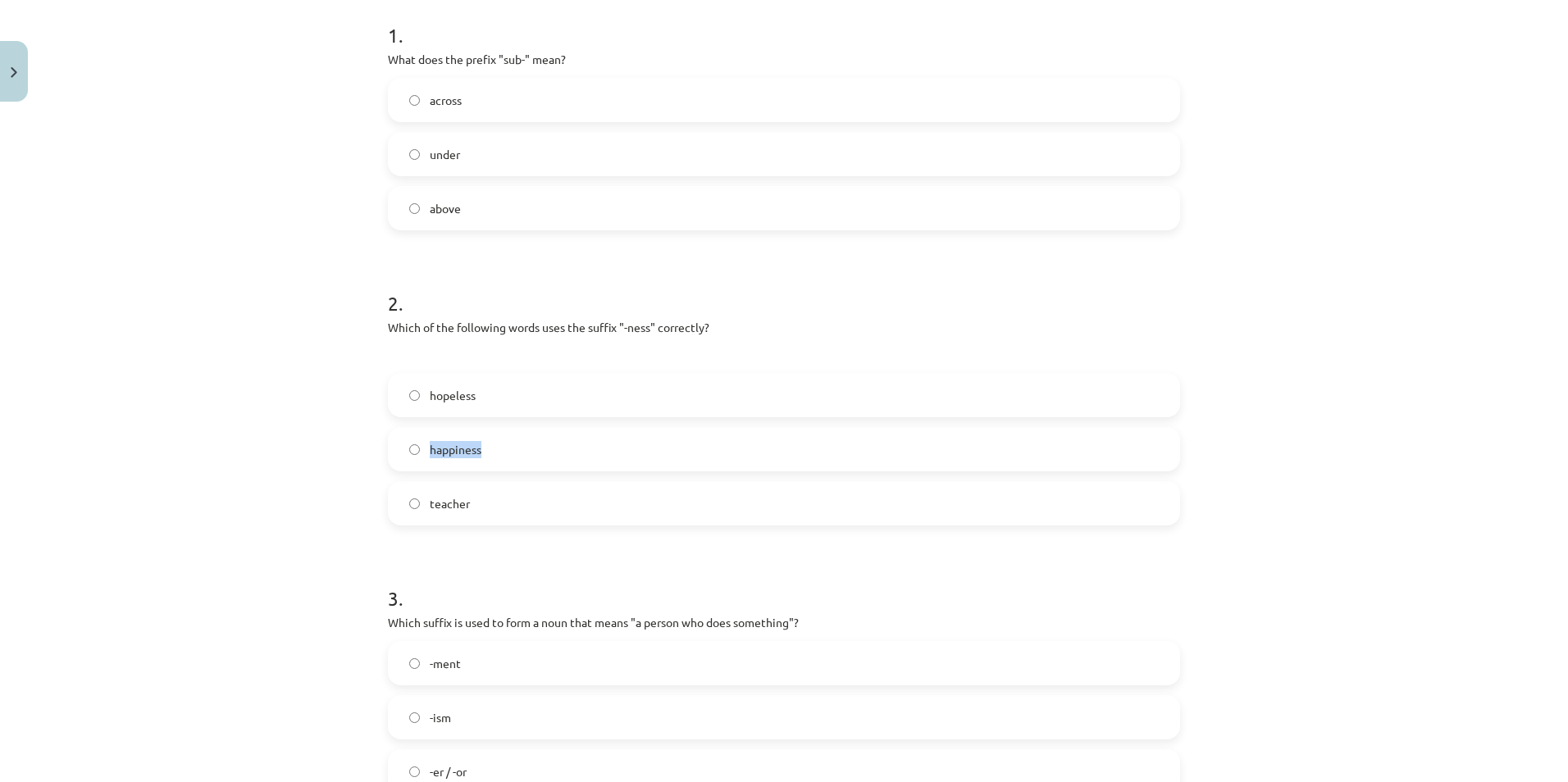
drag, startPoint x: 419, startPoint y: 451, endPoint x: 509, endPoint y: 452, distance: 90.0
click at [509, 452] on label "happiness" at bounding box center [784, 448] width 789 height 41
drag, startPoint x: 419, startPoint y: 503, endPoint x: 498, endPoint y: 506, distance: 79.1
click at [498, 506] on label "teacher" at bounding box center [784, 502] width 789 height 41
click at [466, 448] on span "happiness" at bounding box center [455, 449] width 51 height 17
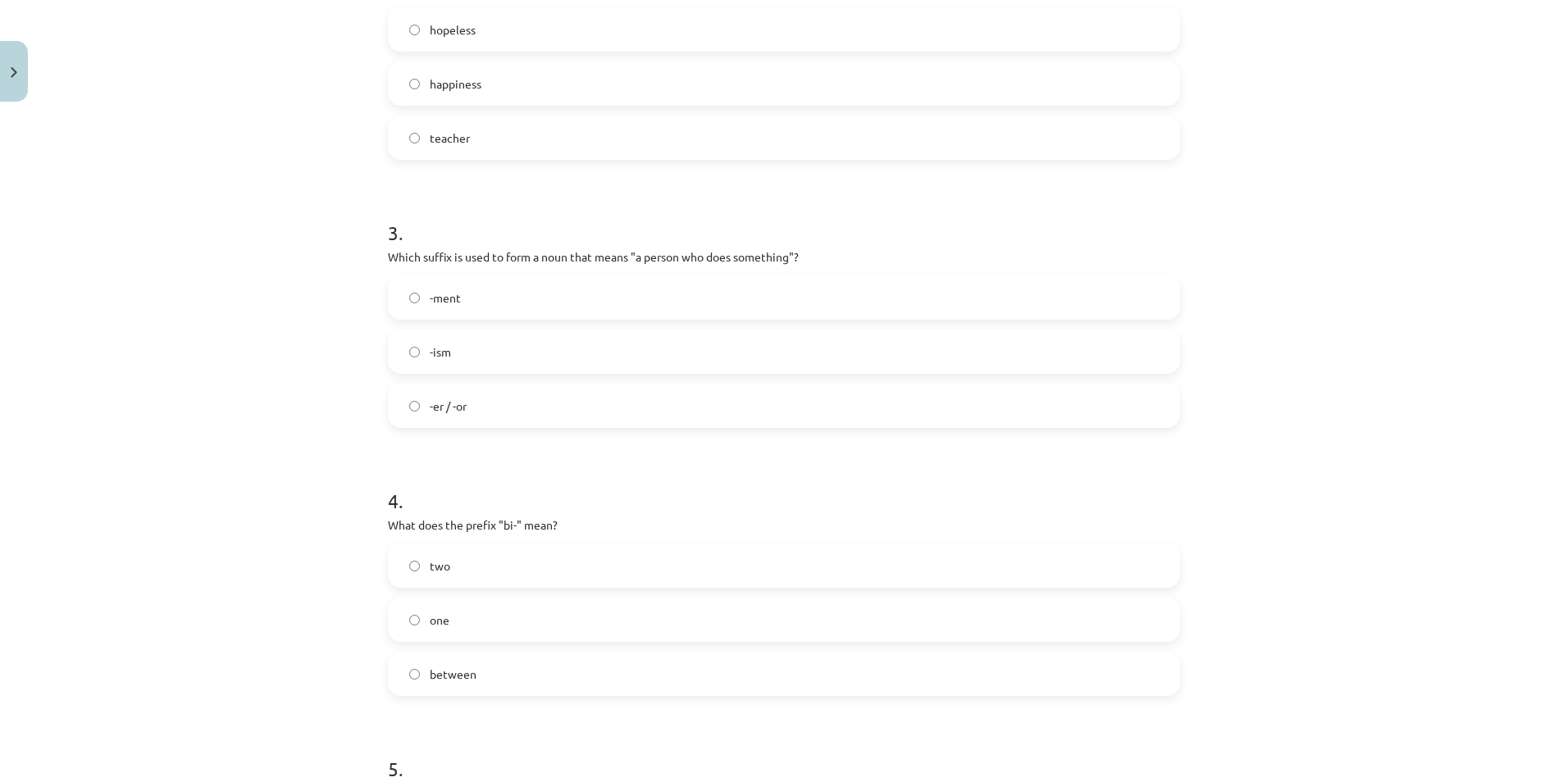
scroll to position [741, 0]
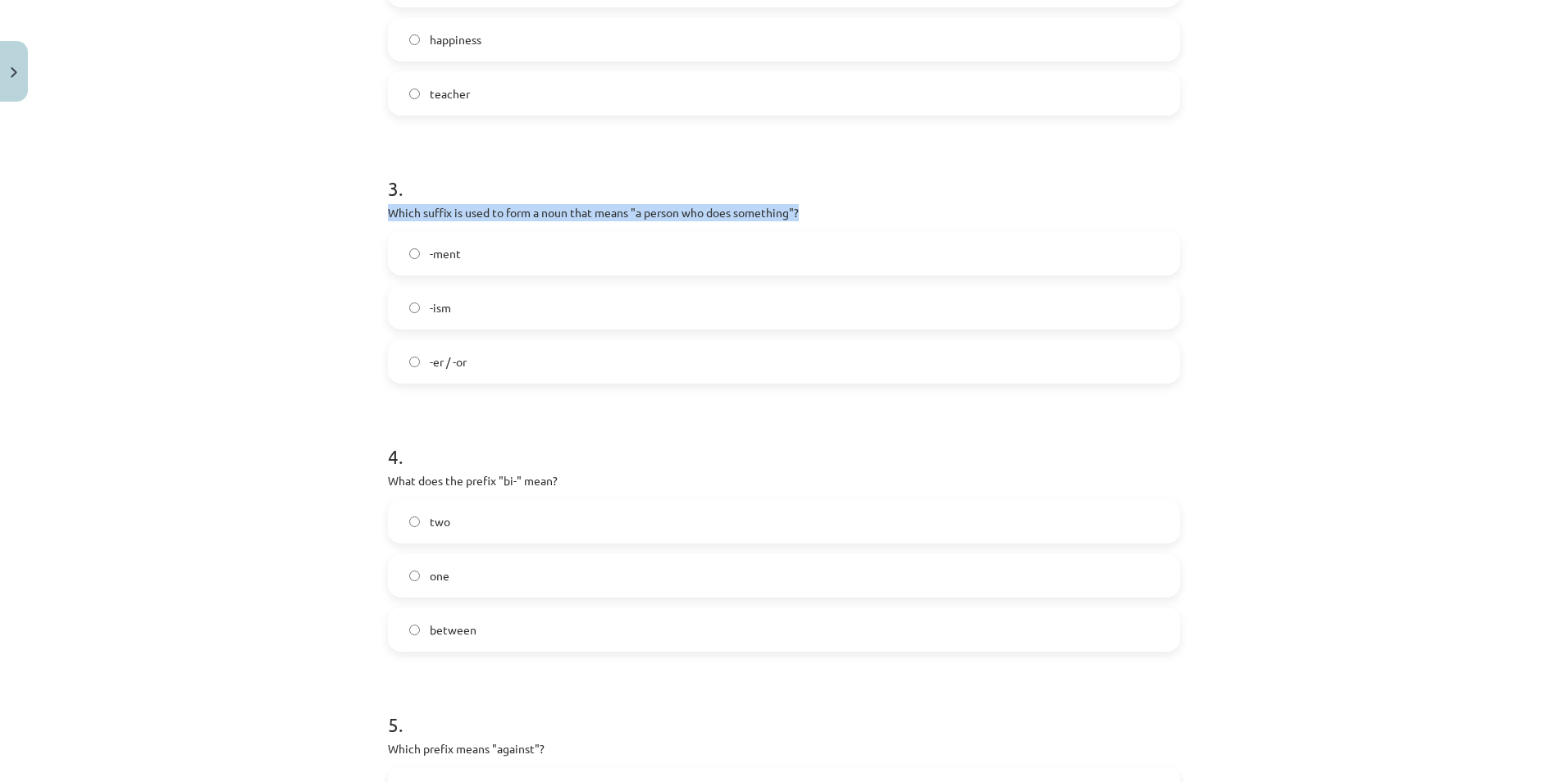
drag, startPoint x: 367, startPoint y: 207, endPoint x: 859, endPoint y: 206, distance: 492.0
click at [859, 206] on div "Mācību tēma: Angļu valodas i - 11. klases 1. ieskaites mācību materiāls #6 📝 To…" at bounding box center [784, 391] width 1568 height 782
drag, startPoint x: 419, startPoint y: 252, endPoint x: 462, endPoint y: 252, distance: 43.0
click at [462, 252] on label "-ment" at bounding box center [784, 253] width 789 height 41
drag, startPoint x: 416, startPoint y: 302, endPoint x: 458, endPoint y: 307, distance: 42.3
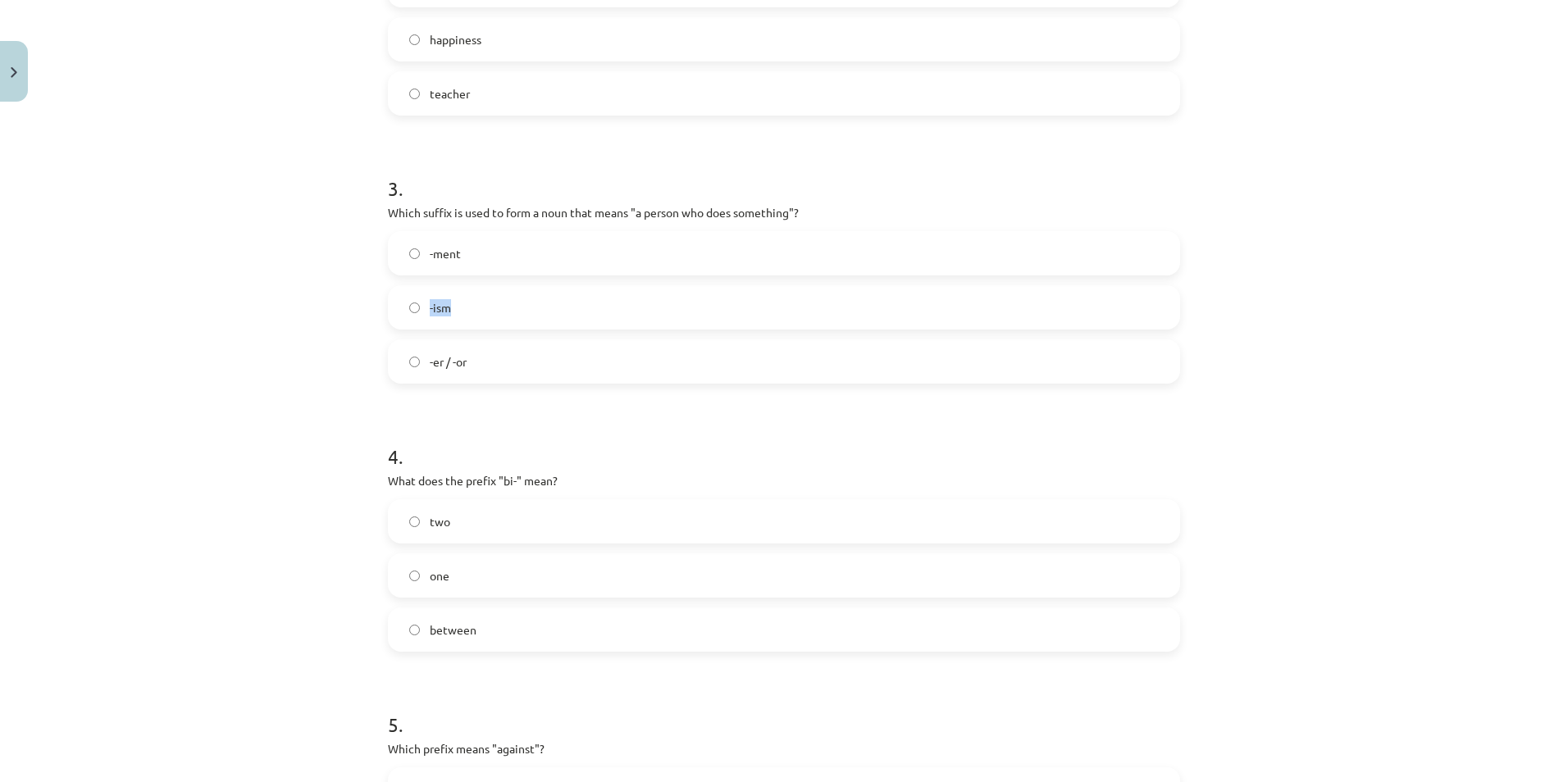
click at [458, 307] on label "-ism" at bounding box center [784, 307] width 789 height 41
drag, startPoint x: 415, startPoint y: 370, endPoint x: 480, endPoint y: 364, distance: 65.3
click at [480, 364] on label "-er / -or" at bounding box center [784, 361] width 789 height 41
click at [572, 367] on label "-er / -or" at bounding box center [784, 361] width 789 height 41
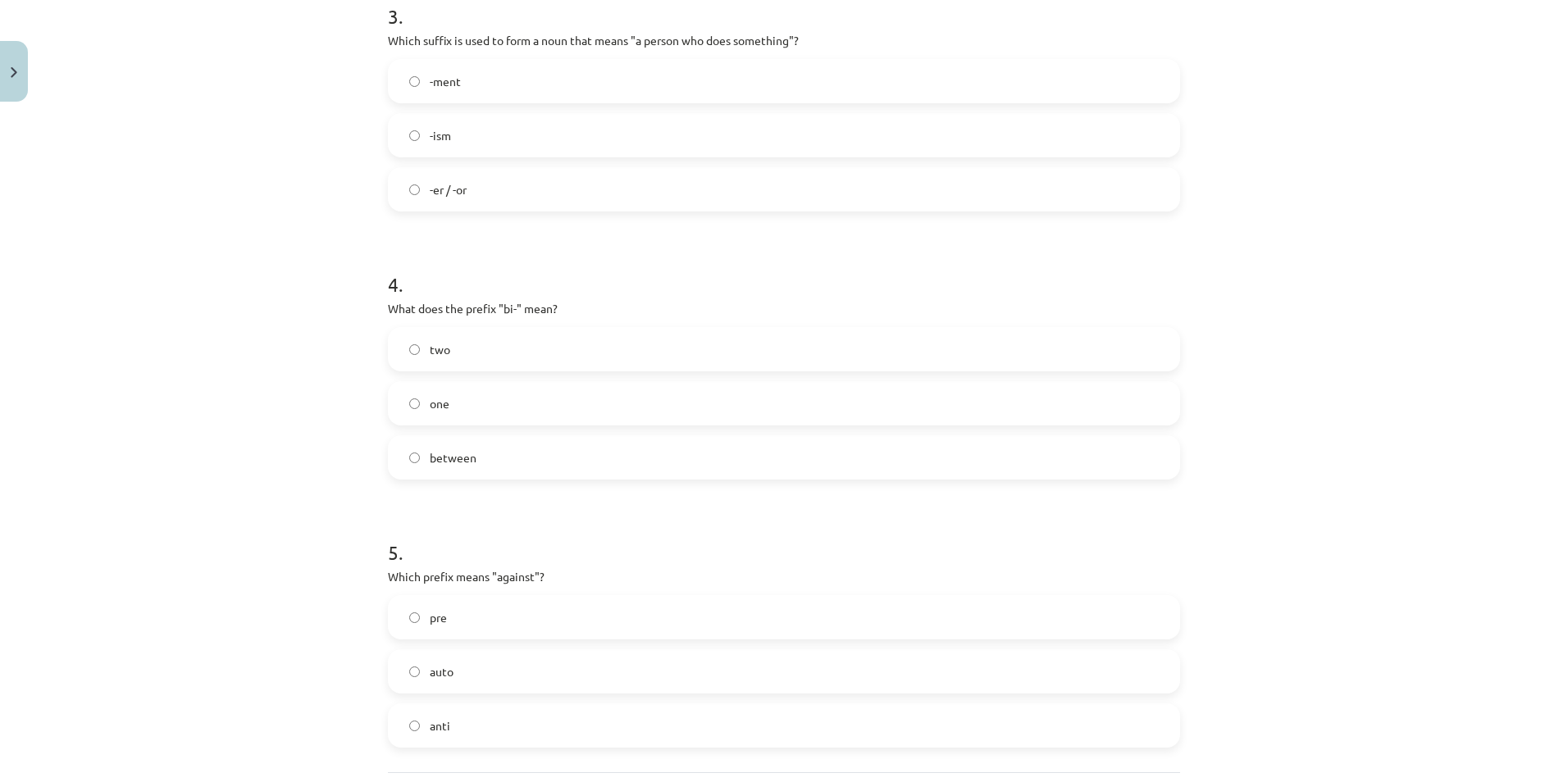
scroll to position [1069, 0]
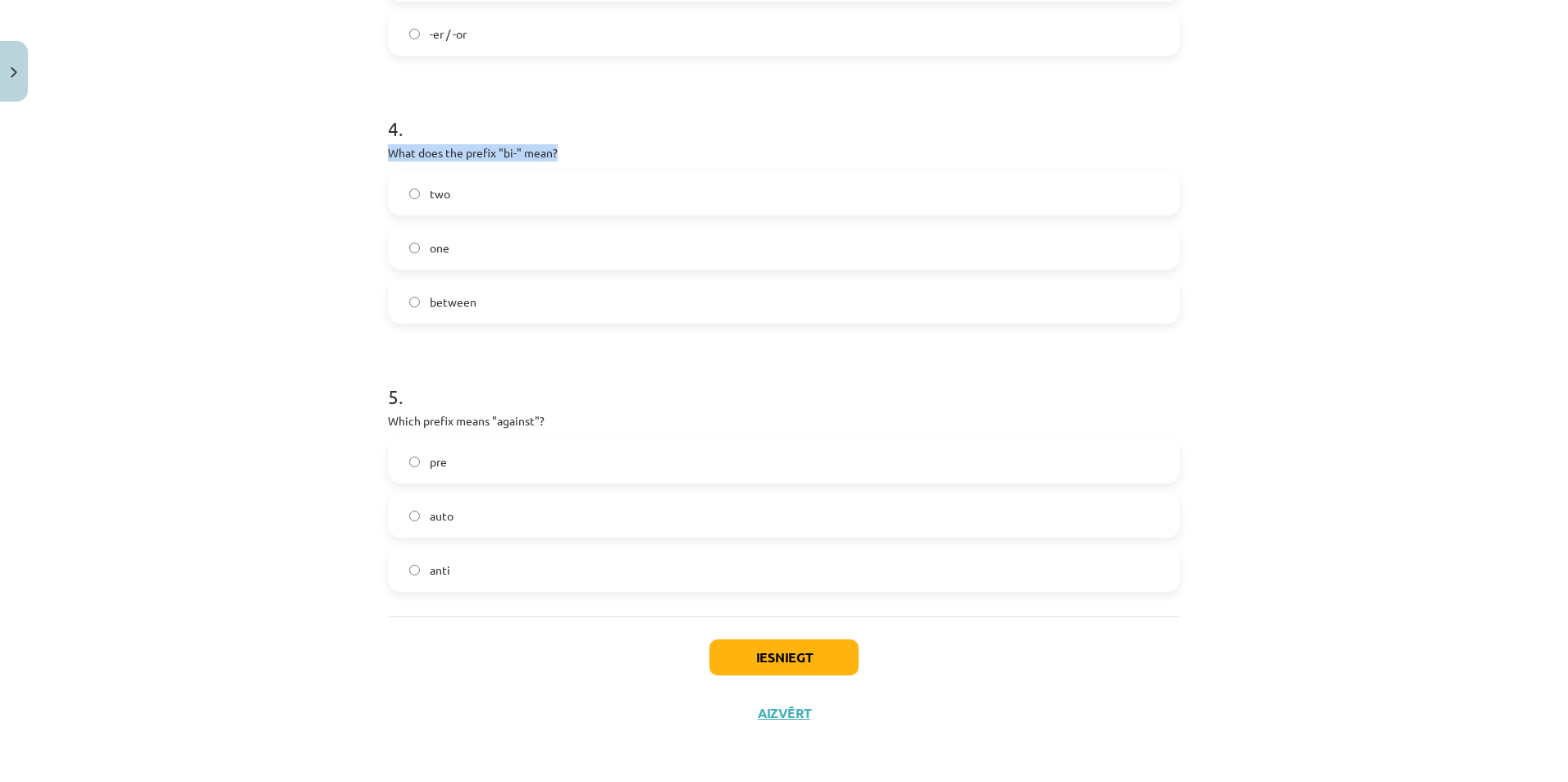
drag, startPoint x: 349, startPoint y: 151, endPoint x: 589, endPoint y: 145, distance: 240.1
click at [589, 145] on div "Mācību tēma: Angļu valodas i - 11. klases 1. ieskaites mācību materiāls #6 📝 To…" at bounding box center [784, 391] width 1568 height 782
drag, startPoint x: 414, startPoint y: 191, endPoint x: 449, endPoint y: 196, distance: 35.4
click at [449, 196] on label "two" at bounding box center [784, 193] width 789 height 41
click at [460, 250] on label "one" at bounding box center [784, 247] width 789 height 41
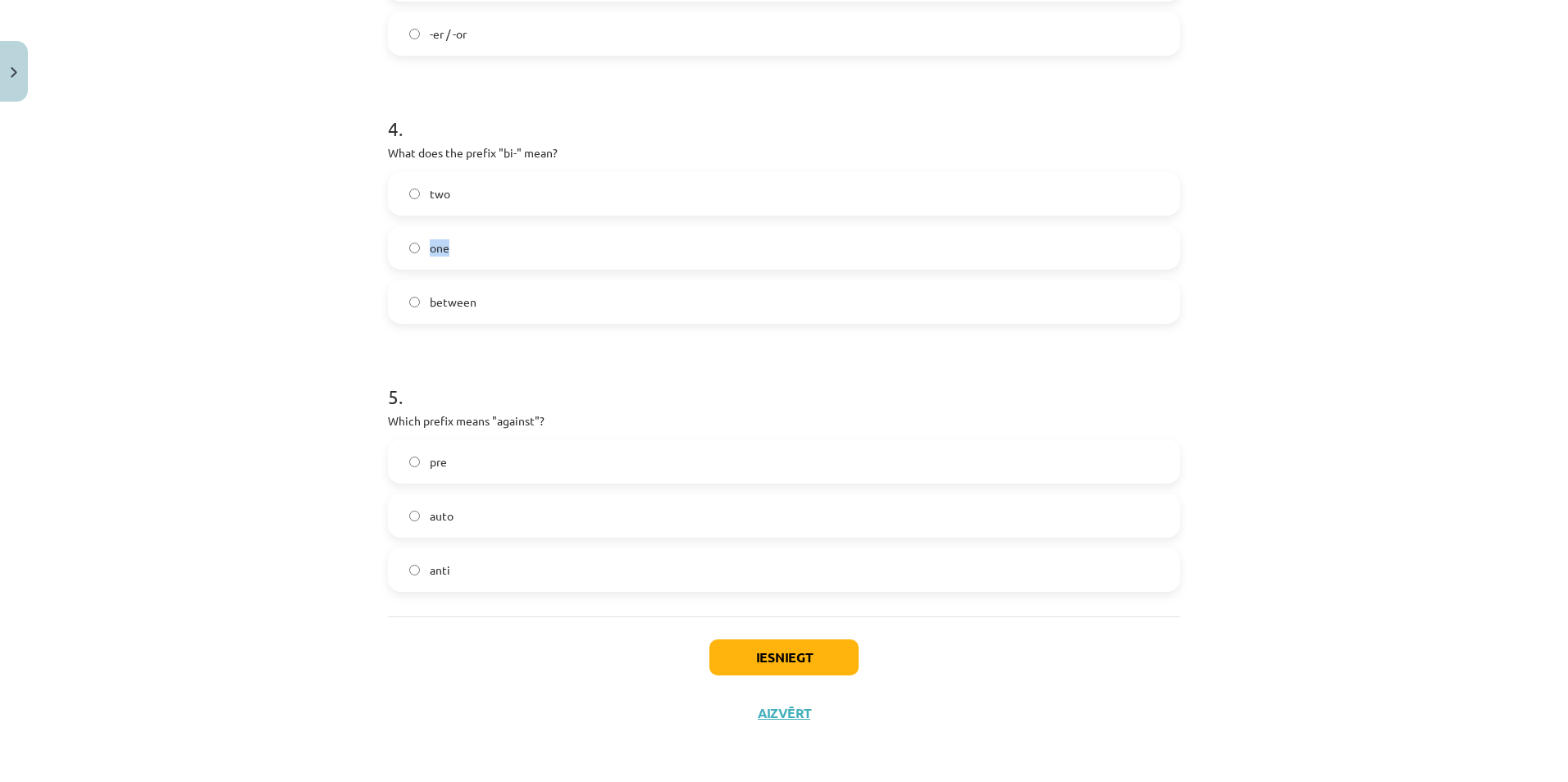
drag, startPoint x: 418, startPoint y: 246, endPoint x: 455, endPoint y: 249, distance: 37.1
click at [455, 249] on label "one" at bounding box center [784, 247] width 789 height 41
drag, startPoint x: 415, startPoint y: 301, endPoint x: 489, endPoint y: 301, distance: 74.0
click at [489, 301] on label "between" at bounding box center [784, 301] width 789 height 41
click at [524, 178] on label "two" at bounding box center [784, 193] width 789 height 41
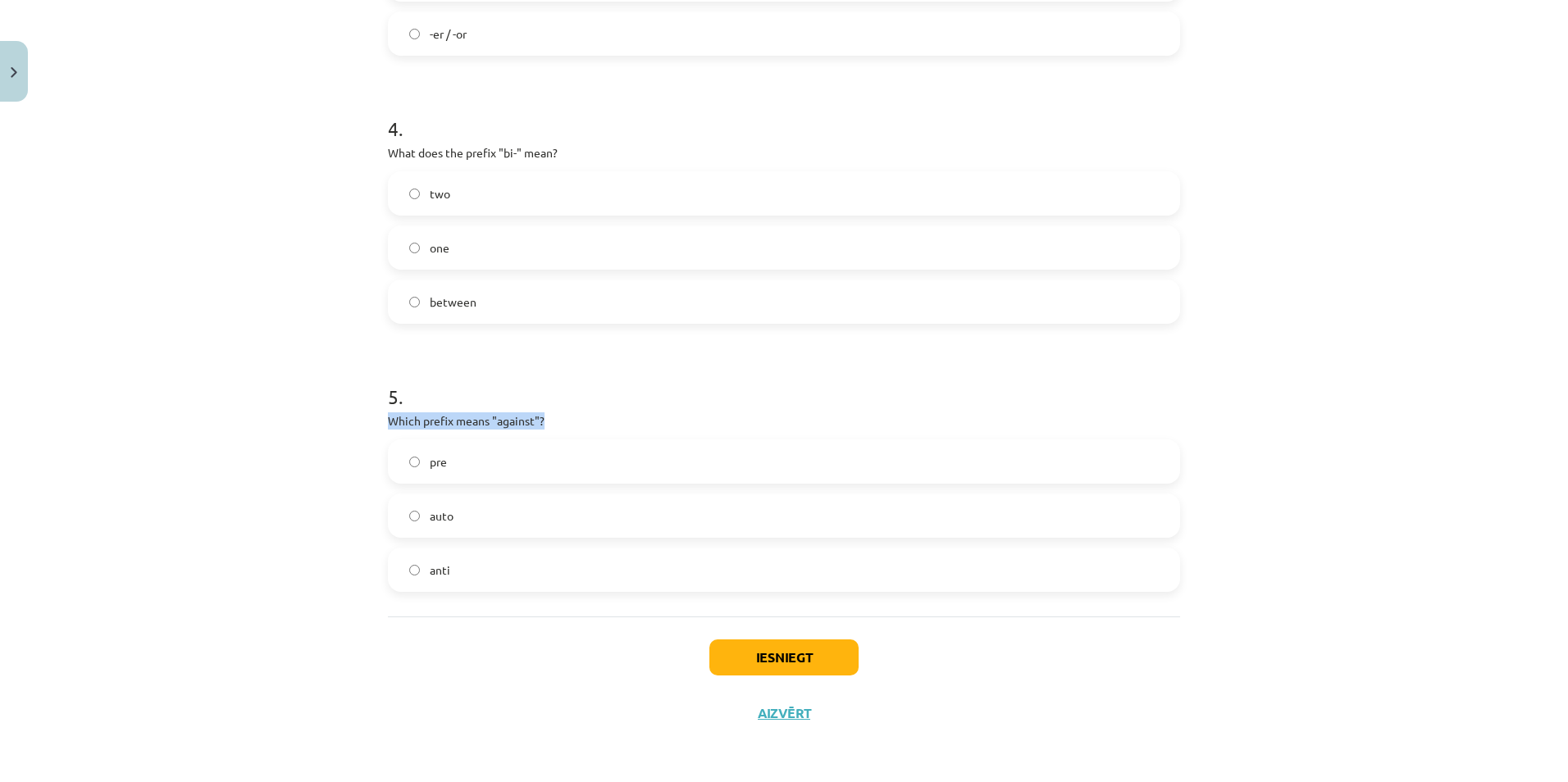
drag, startPoint x: 374, startPoint y: 414, endPoint x: 561, endPoint y: 419, distance: 187.1
drag, startPoint x: 418, startPoint y: 461, endPoint x: 447, endPoint y: 465, distance: 29.3
click at [447, 465] on label "pre" at bounding box center [784, 461] width 789 height 41
drag, startPoint x: 418, startPoint y: 512, endPoint x: 475, endPoint y: 508, distance: 57.1
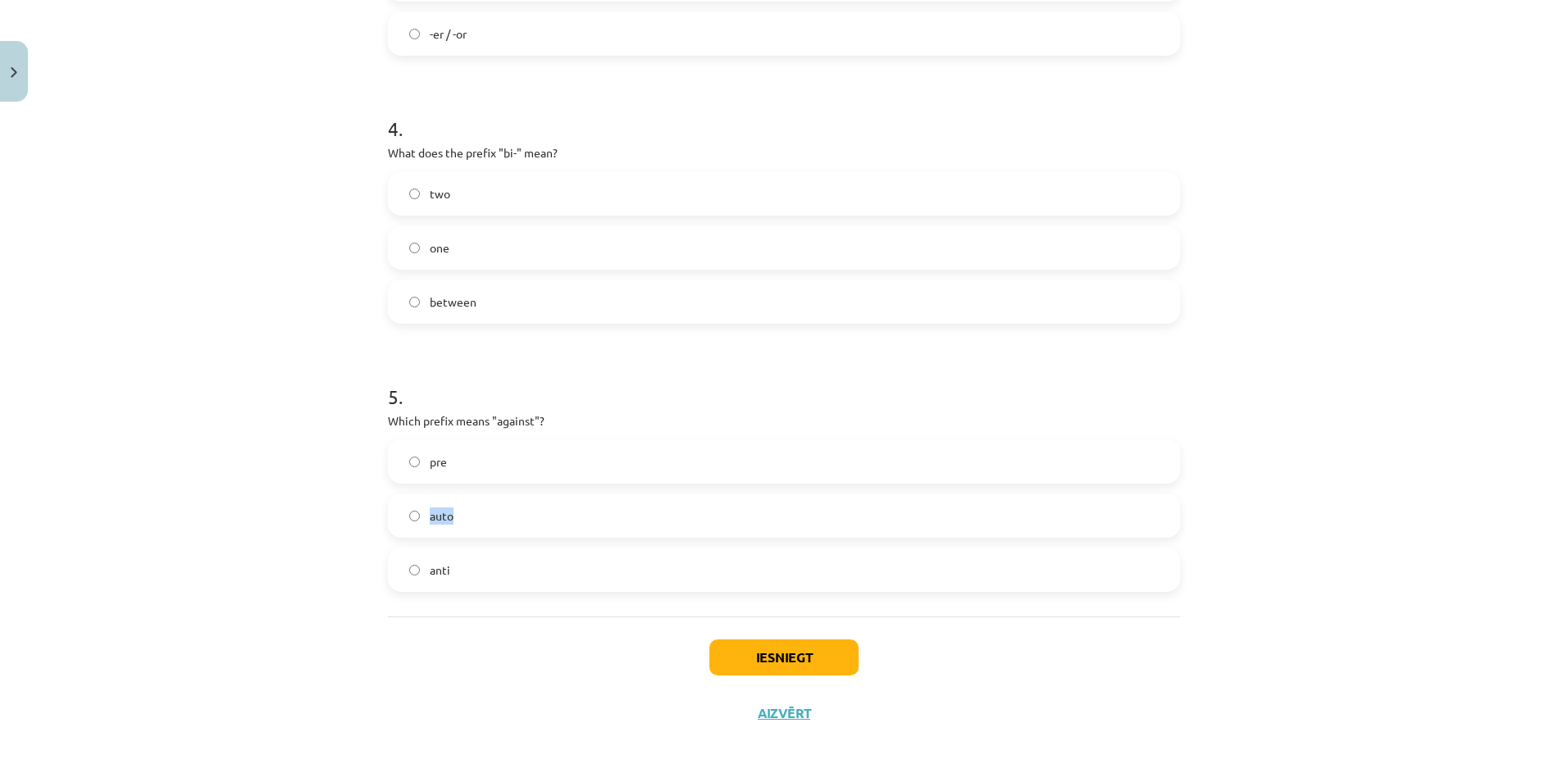
click at [475, 508] on label "auto" at bounding box center [784, 515] width 789 height 41
drag, startPoint x: 420, startPoint y: 571, endPoint x: 455, endPoint y: 570, distance: 35.0
click at [455, 570] on label "anti" at bounding box center [784, 569] width 789 height 41
click at [567, 571] on label "anti" at bounding box center [784, 569] width 789 height 41
click at [745, 647] on button "Iesniegt" at bounding box center [783, 658] width 149 height 36
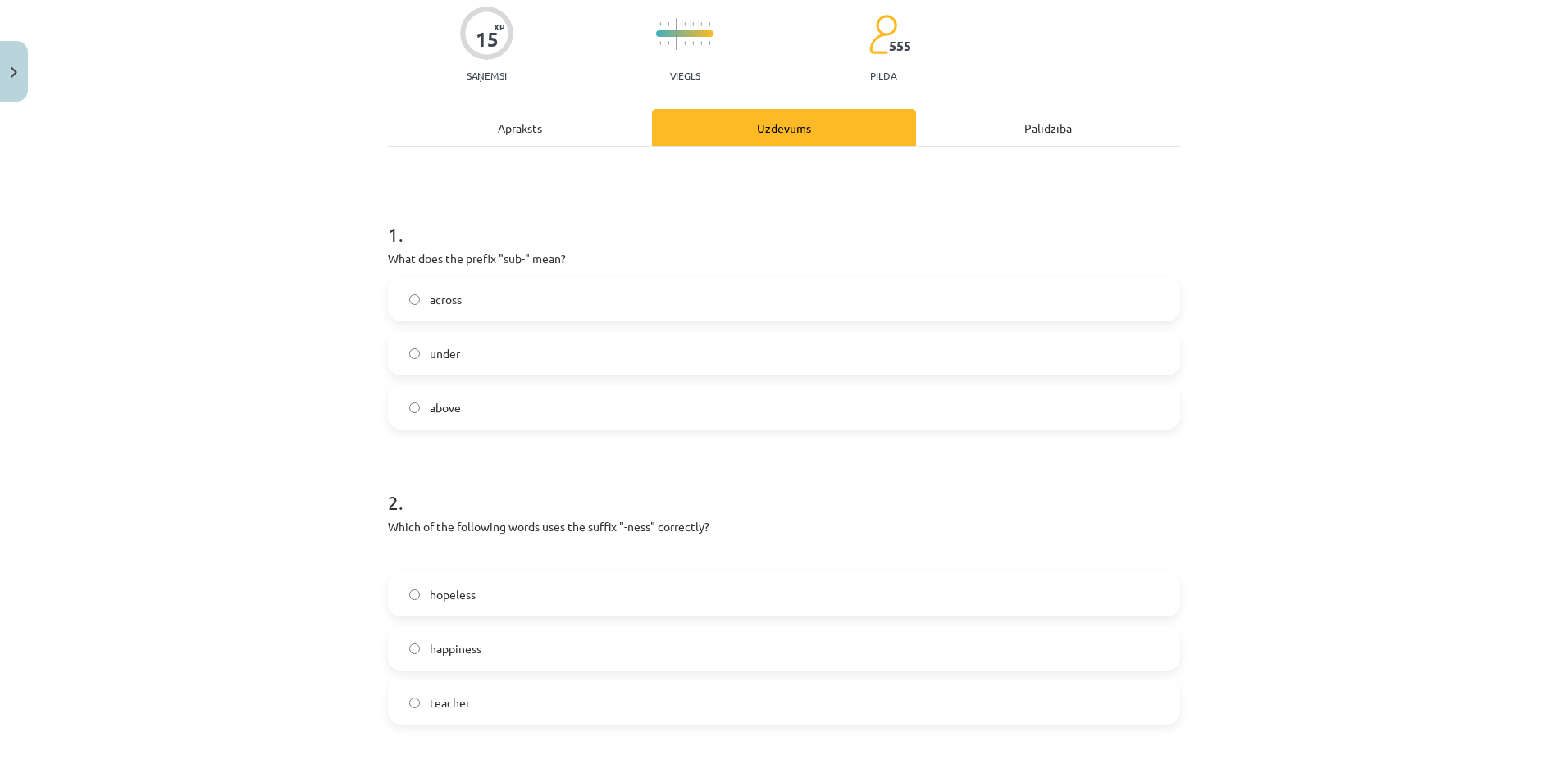
scroll to position [86, 0]
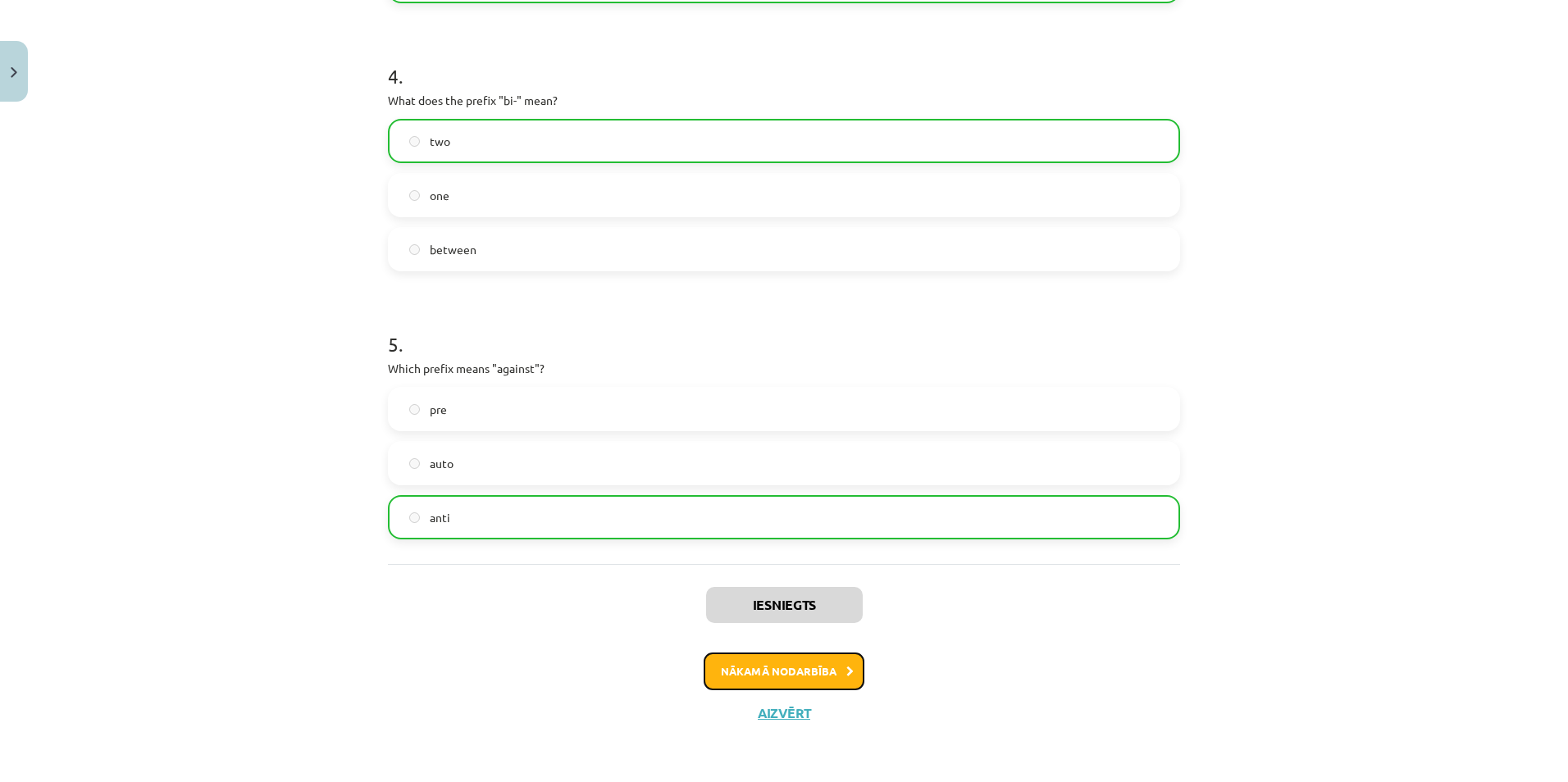
click at [807, 657] on button "Nākamā nodarbība" at bounding box center [784, 671] width 161 height 38
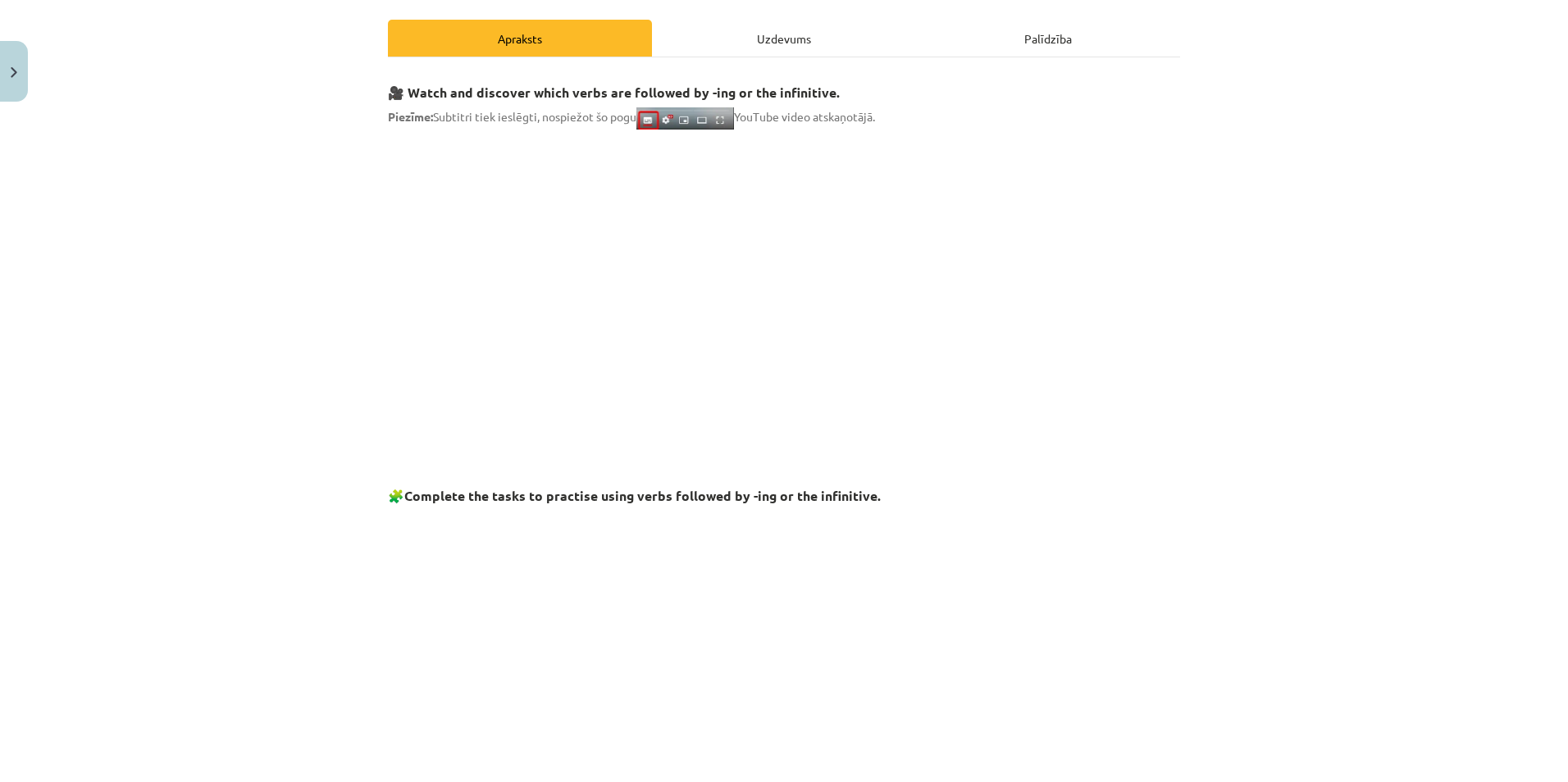
scroll to position [41, 0]
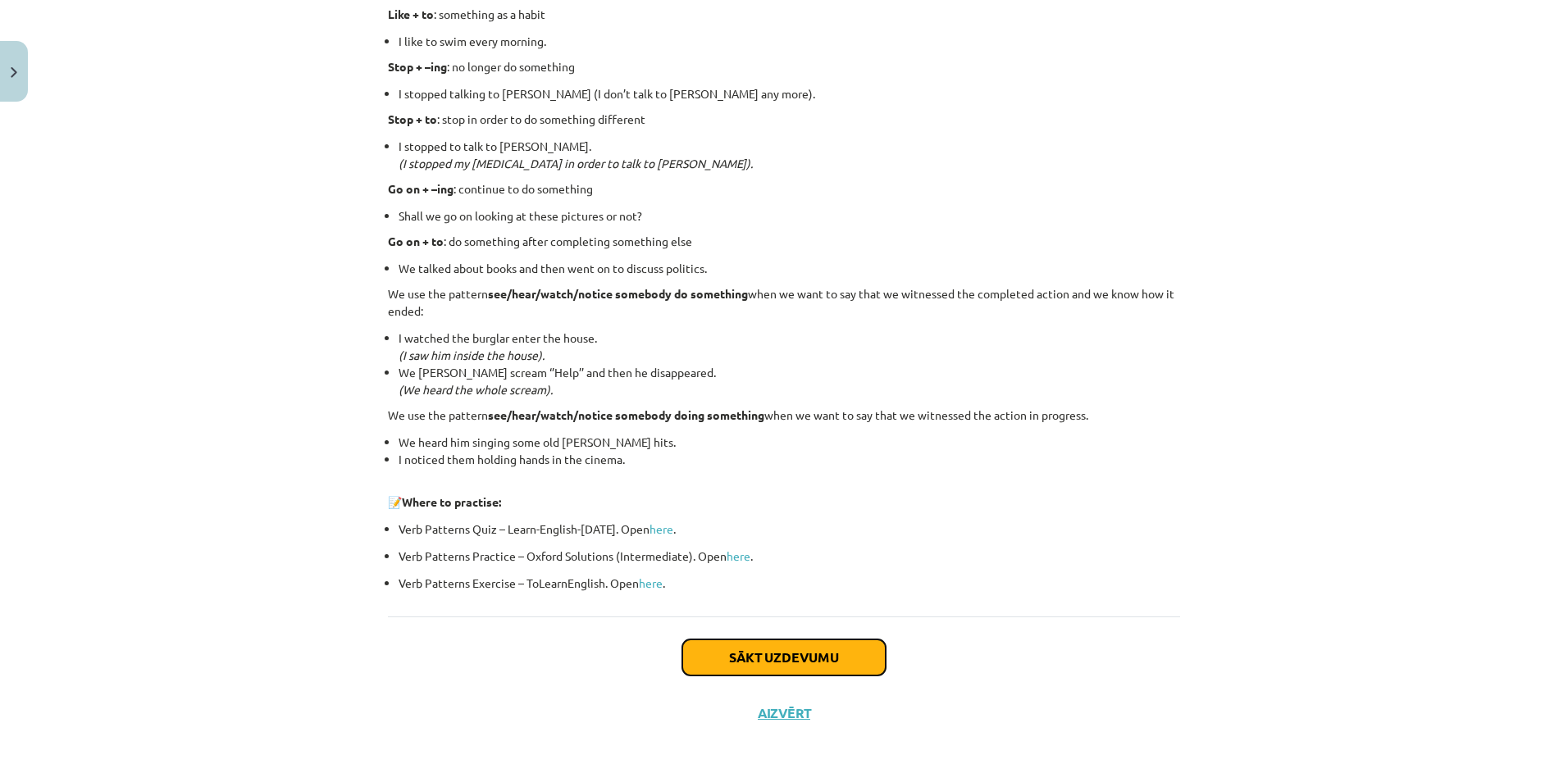
click at [800, 658] on button "Sākt uzdevumu" at bounding box center [783, 658] width 203 height 36
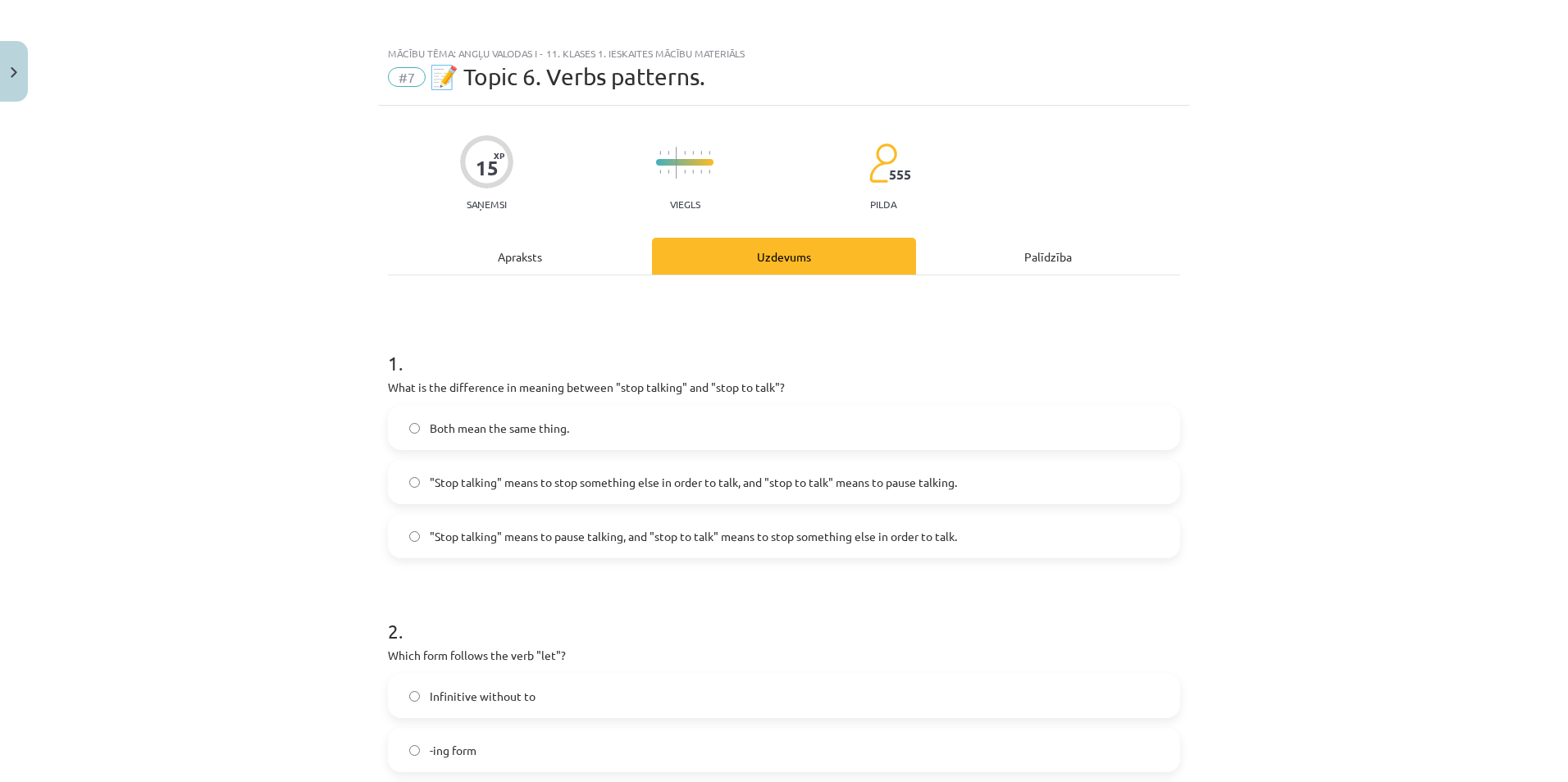
scroll to position [0, 0]
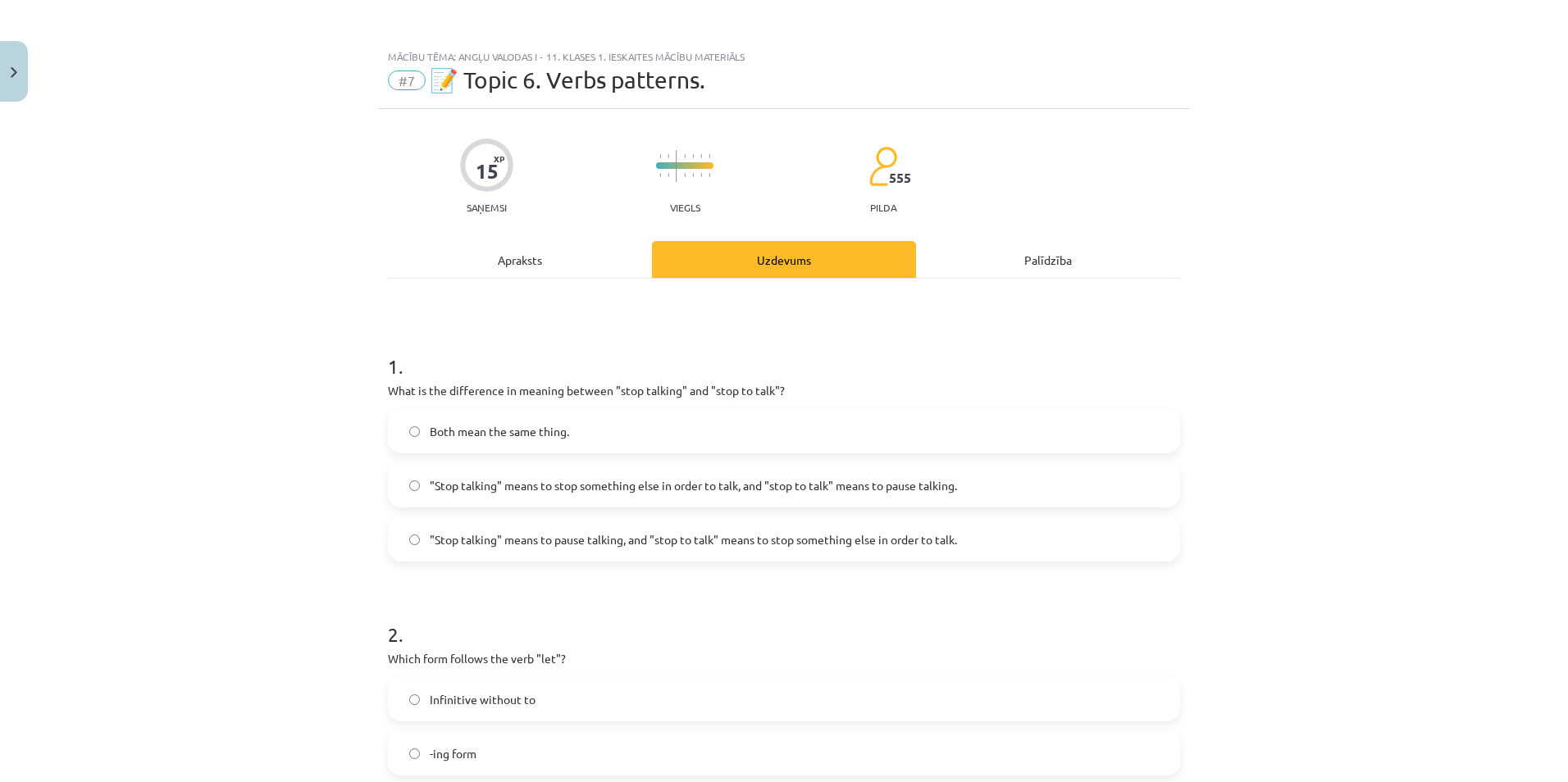
drag, startPoint x: 374, startPoint y: 390, endPoint x: 823, endPoint y: 374, distance: 449.3
click at [229, 348] on div "Mācību tēma: Angļu valodas i - 11. klases 1. ieskaites mācību materiāls #7 📝 To…" at bounding box center [784, 391] width 1568 height 782
drag, startPoint x: 374, startPoint y: 385, endPoint x: 835, endPoint y: 382, distance: 461.0
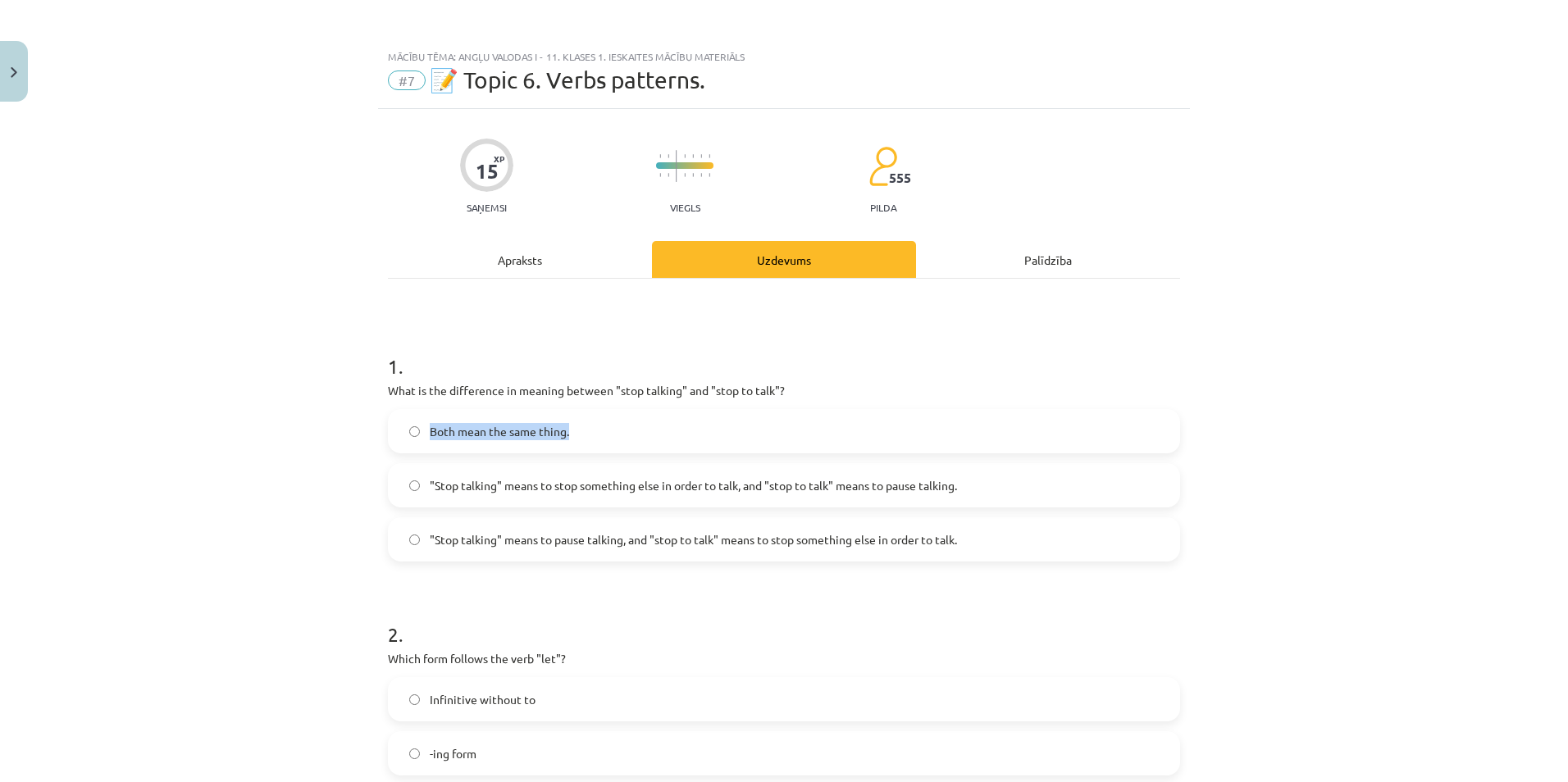
drag, startPoint x: 418, startPoint y: 429, endPoint x: 589, endPoint y: 429, distance: 171.0
click at [589, 429] on label "Both mean the same thing." at bounding box center [784, 430] width 789 height 41
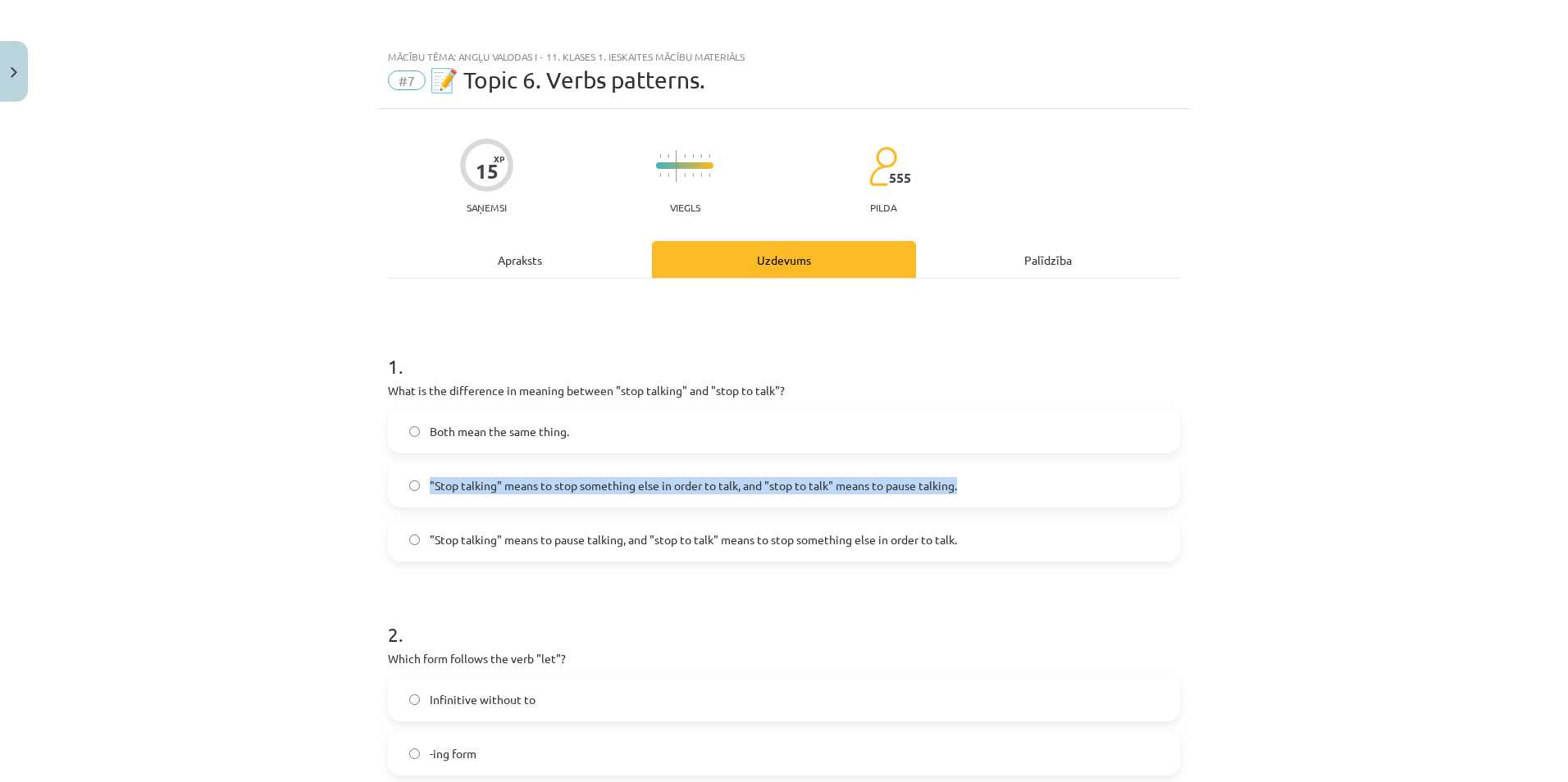
drag, startPoint x: 420, startPoint y: 483, endPoint x: 1011, endPoint y: 474, distance: 591.1
click at [1011, 474] on label ""Stop talking" means to stop something else in order to talk, and "stop to talk…" at bounding box center [784, 484] width 789 height 41
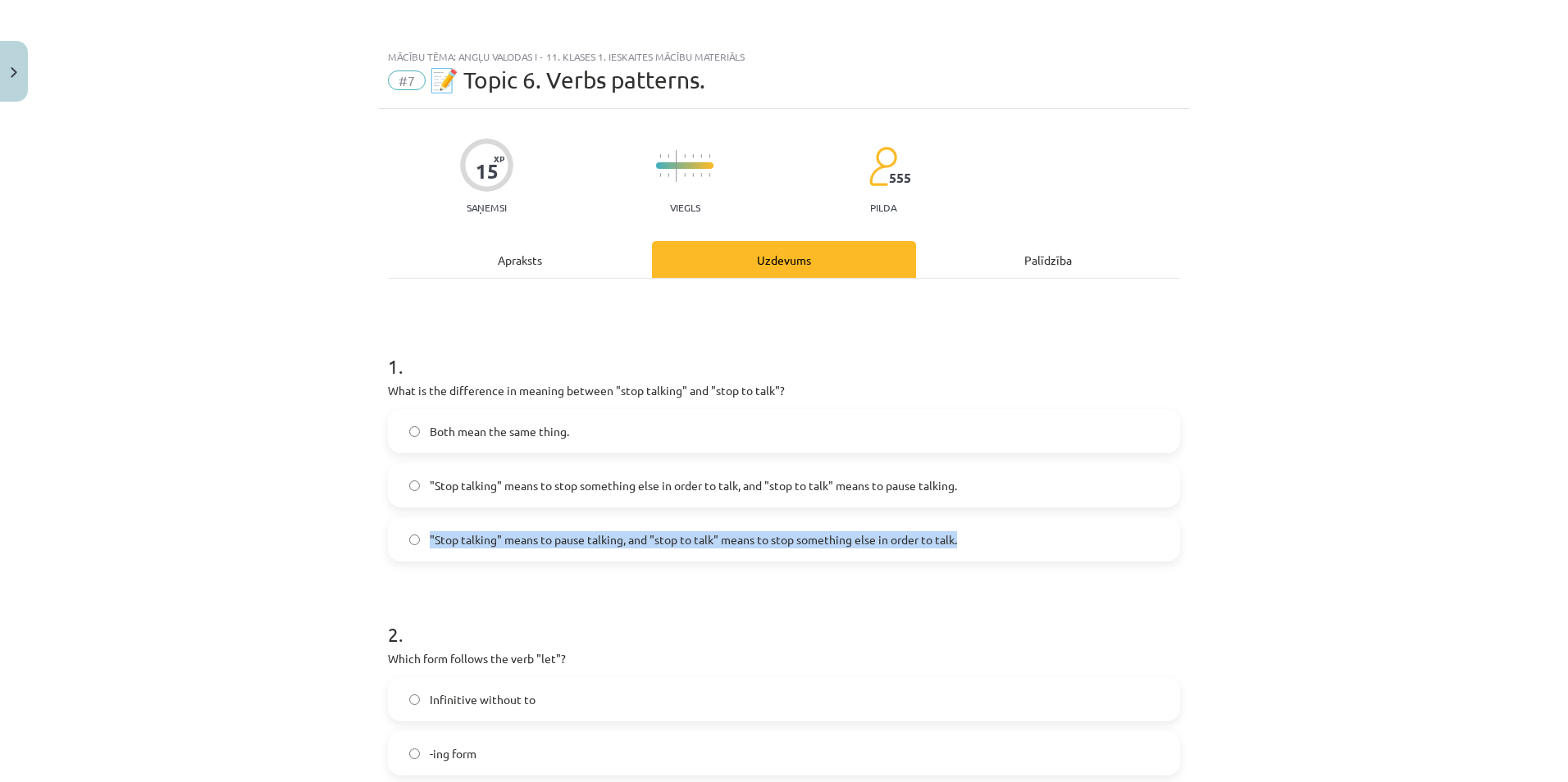
drag, startPoint x: 417, startPoint y: 536, endPoint x: 1036, endPoint y: 548, distance: 619.1
click at [1036, 548] on label ""Stop talking" means to pause talking, and "stop to talk" means to stop somethi…" at bounding box center [784, 538] width 789 height 41
click at [37, 453] on div "Mācību tēma: Angļu valodas i - 11. klases 1. ieskaites mācību materiāls #7 📝 To…" at bounding box center [784, 391] width 1568 height 782
click at [634, 544] on span ""Stop talking" means to pause talking, and "stop to talk" means to stop somethi…" at bounding box center [693, 539] width 527 height 17
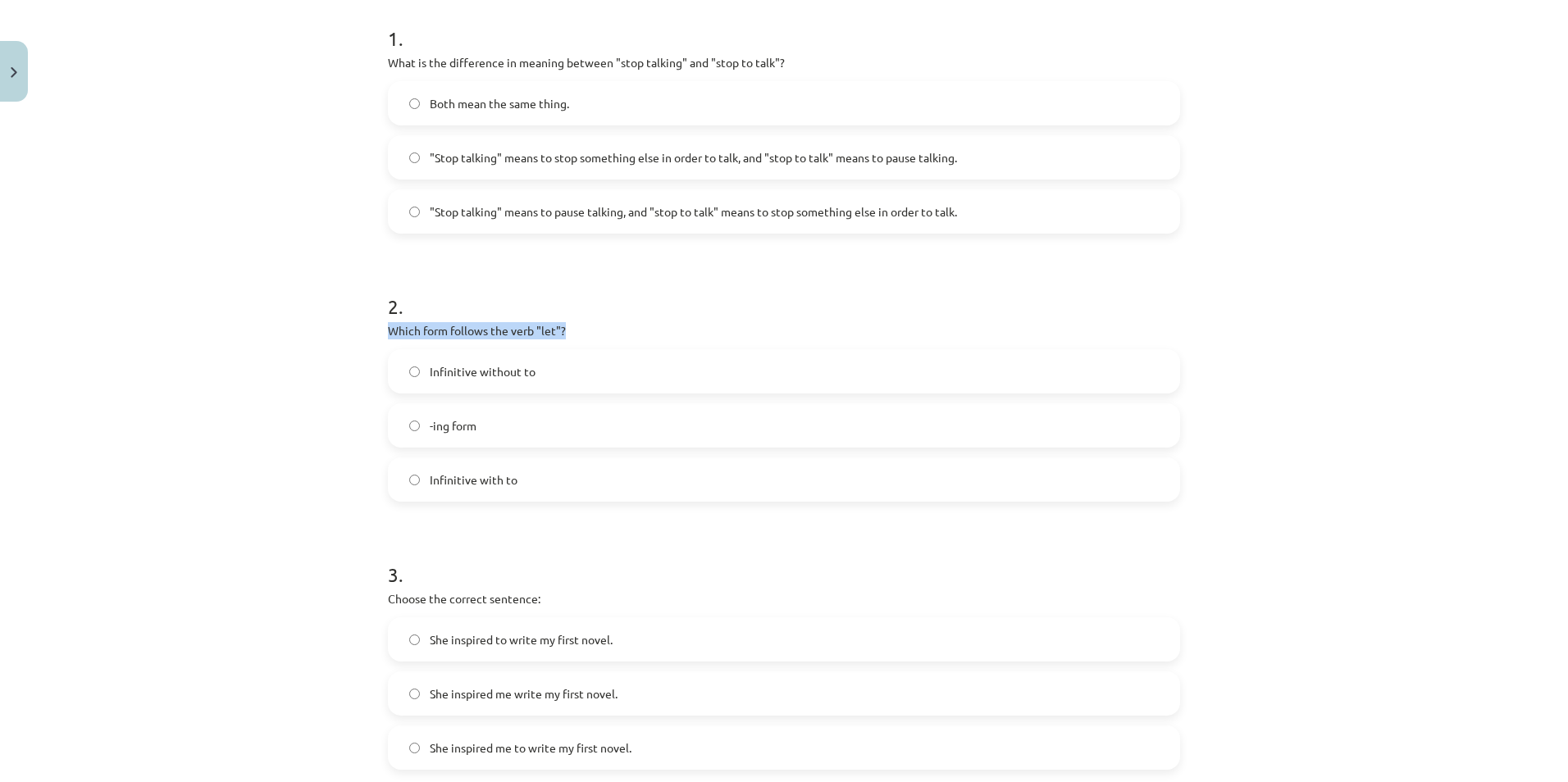
drag, startPoint x: 378, startPoint y: 327, endPoint x: 619, endPoint y: 327, distance: 241.0
click at [617, 327] on div "15 XP Saņemsi Viegls 555 pilda Apraksts Uzdevums Palīdzība 1 . What is the diff…" at bounding box center [784, 618] width 812 height 1674
drag, startPoint x: 416, startPoint y: 371, endPoint x: 562, endPoint y: 368, distance: 146.0
click at [562, 368] on label "Infinitive without to" at bounding box center [784, 371] width 789 height 41
drag, startPoint x: 417, startPoint y: 428, endPoint x: 514, endPoint y: 428, distance: 97.0
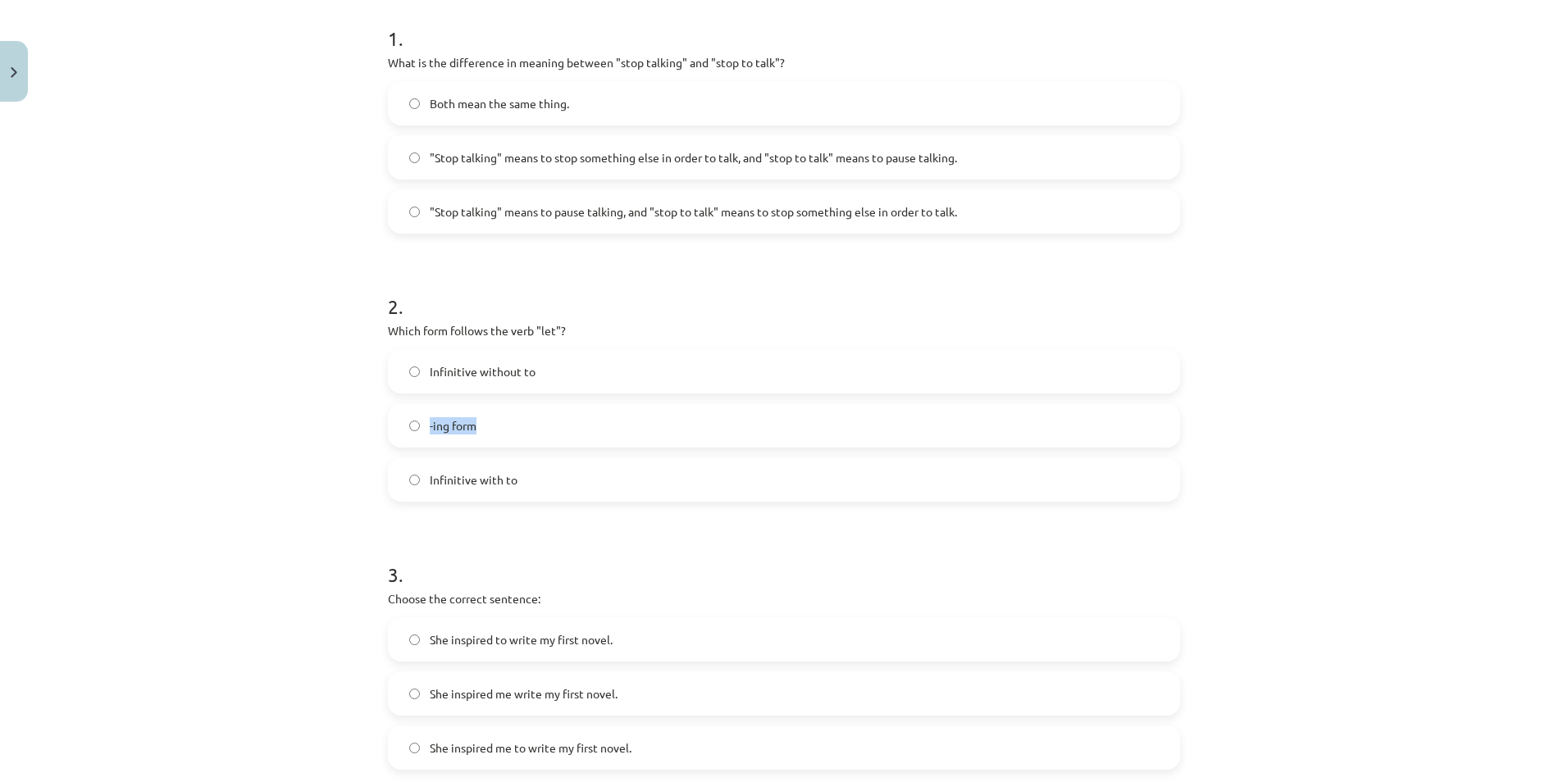
click at [514, 428] on label "-ing form" at bounding box center [784, 425] width 789 height 41
drag, startPoint x: 418, startPoint y: 483, endPoint x: 538, endPoint y: 480, distance: 120.0
click at [538, 480] on label "Infinitive with to" at bounding box center [784, 479] width 789 height 41
click at [517, 373] on span "Infinitive without to" at bounding box center [482, 372] width 106 height 17
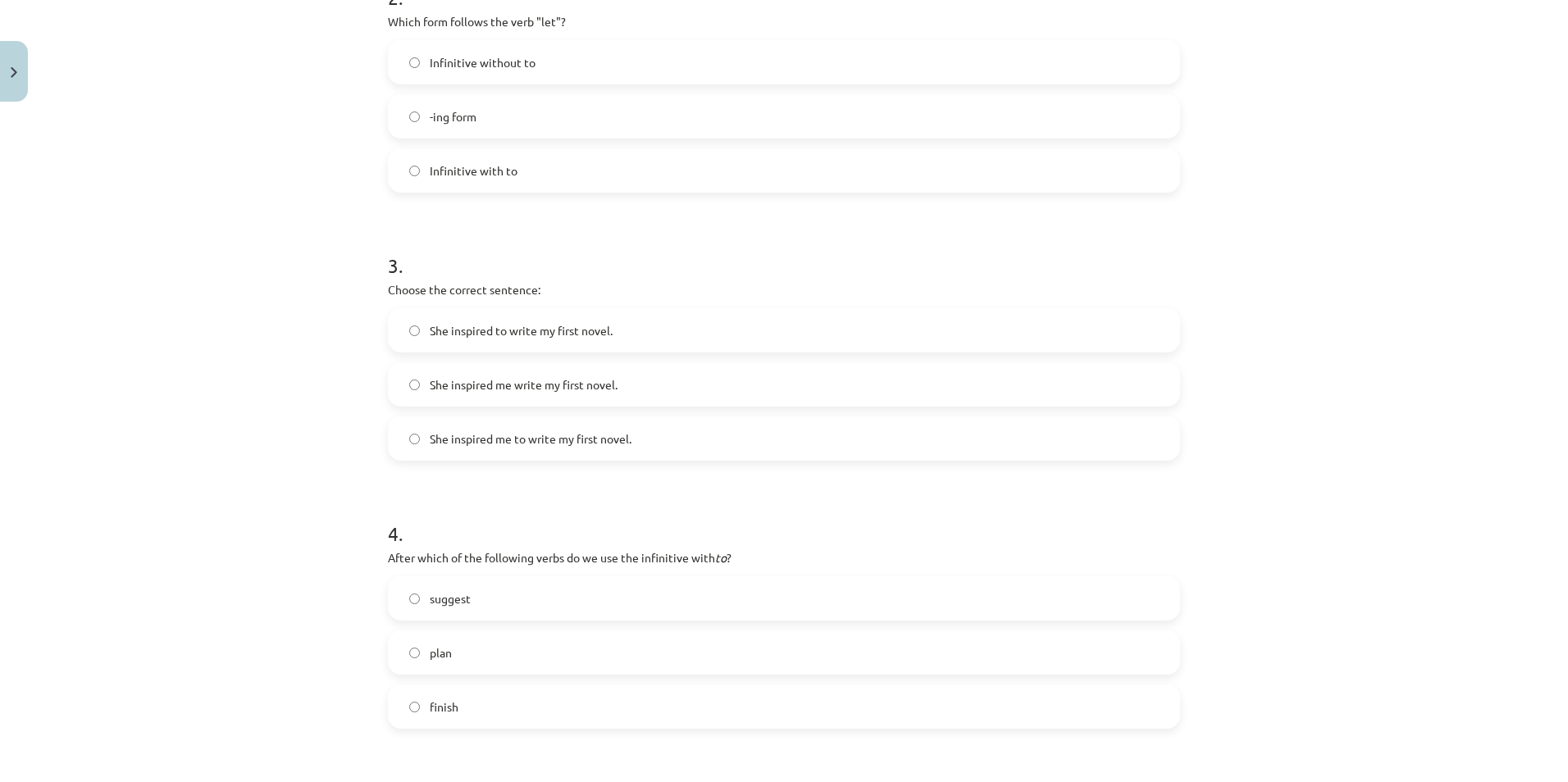
scroll to position [820, 0]
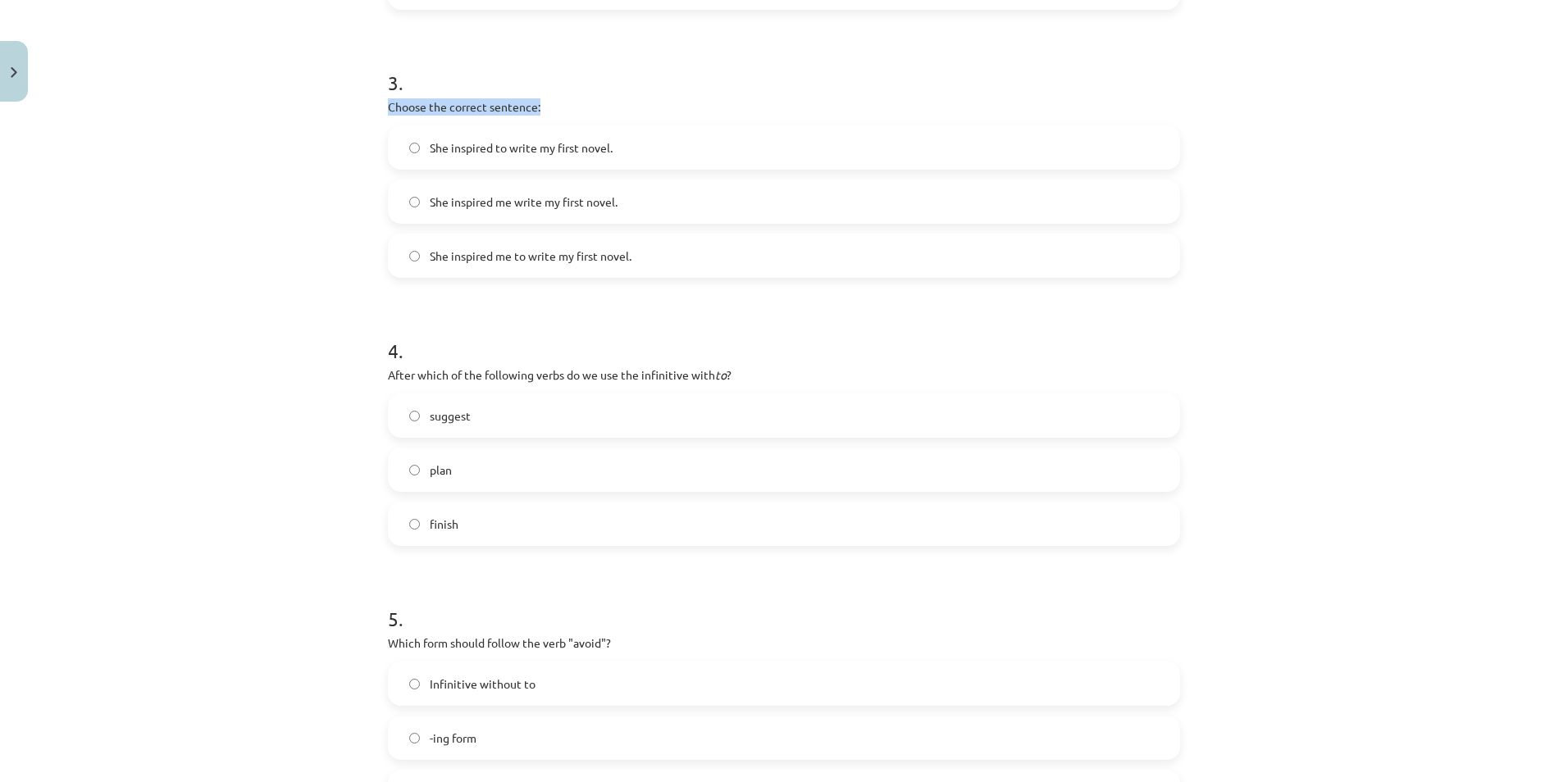
drag, startPoint x: 367, startPoint y: 100, endPoint x: 598, endPoint y: 100, distance: 231.0
click at [598, 100] on div "Mācību tēma: Angļu valodas i - 11. klases 1. ieskaites mācību materiāls #7 📝 To…" at bounding box center [784, 391] width 1568 height 782
drag, startPoint x: 419, startPoint y: 147, endPoint x: 631, endPoint y: 152, distance: 212.1
click at [631, 152] on label "She inspired to write my first novel." at bounding box center [784, 147] width 789 height 41
drag, startPoint x: 420, startPoint y: 197, endPoint x: 653, endPoint y: 193, distance: 233.0
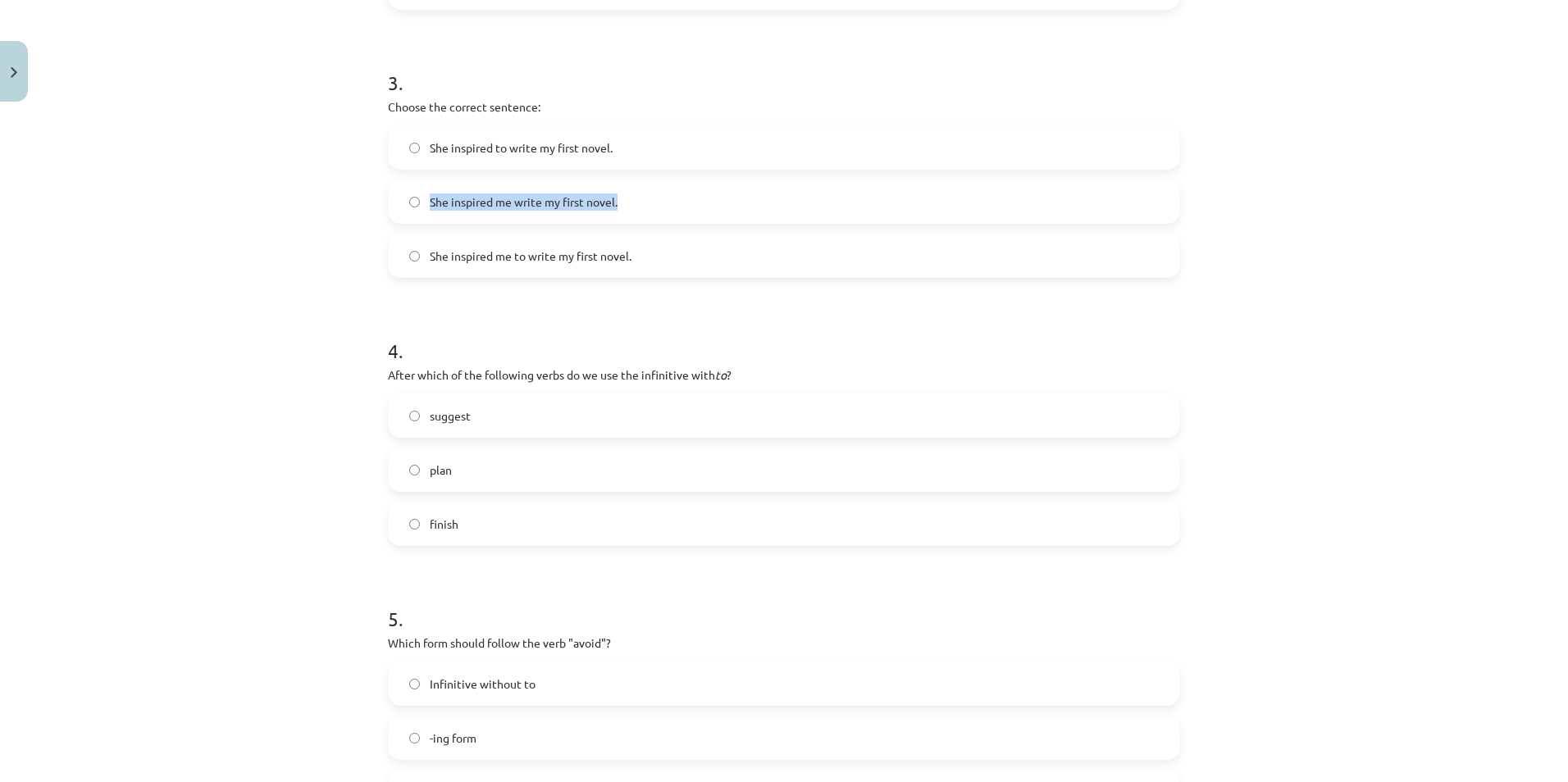
click at [653, 193] on label "She inspired me write my first novel." at bounding box center [784, 201] width 789 height 41
drag, startPoint x: 416, startPoint y: 253, endPoint x: 649, endPoint y: 254, distance: 233.0
click at [649, 254] on label "She inspired me to write my first novel." at bounding box center [784, 255] width 789 height 41
click at [183, 226] on div "Mācību tēma: Angļu valodas i - 11. klases 1. ieskaites mācību materiāls #7 📝 To…" at bounding box center [784, 391] width 1568 height 782
click at [475, 259] on span "She inspired me to write my first novel." at bounding box center [530, 255] width 202 height 17
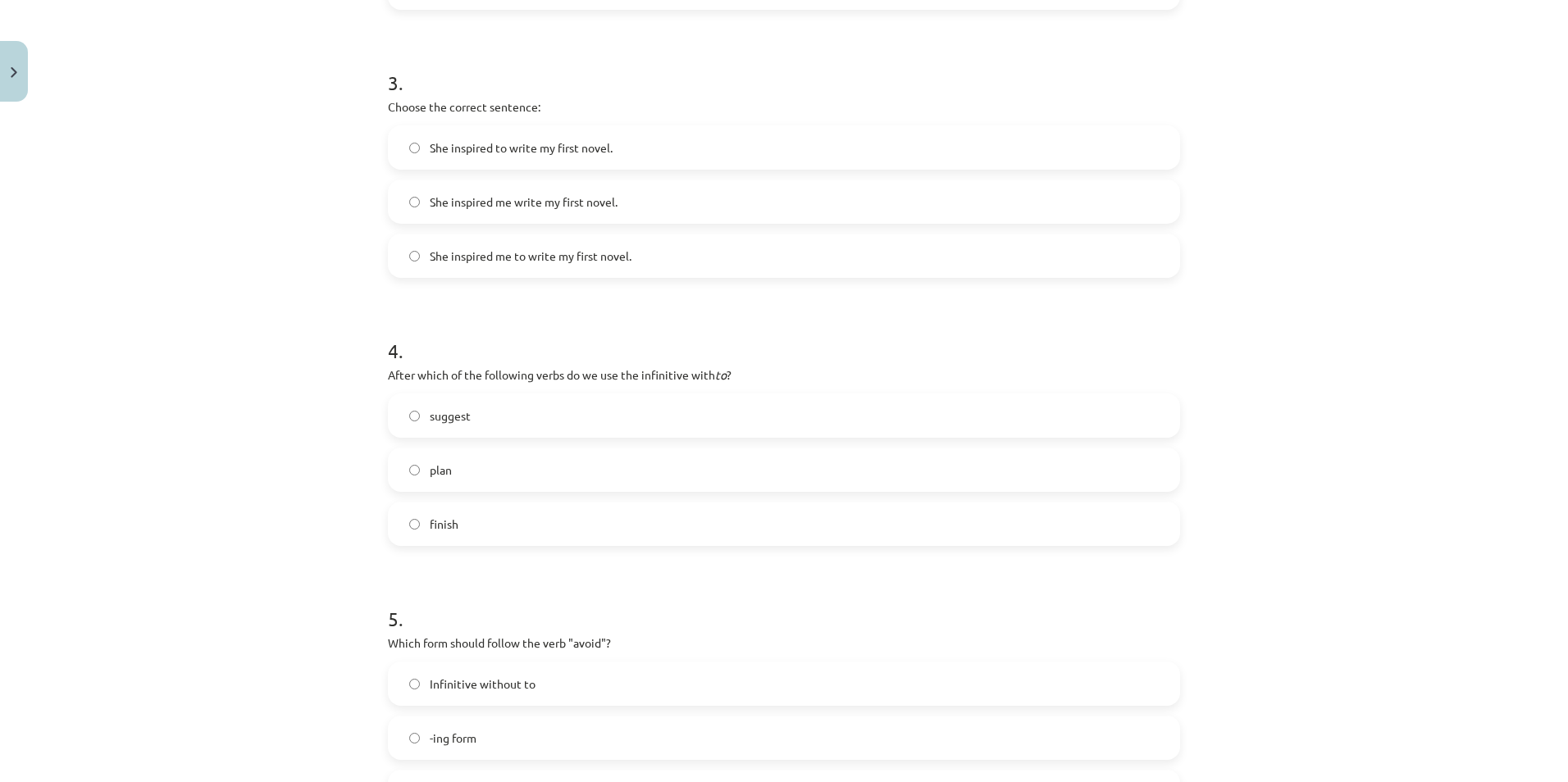
scroll to position [1042, 0]
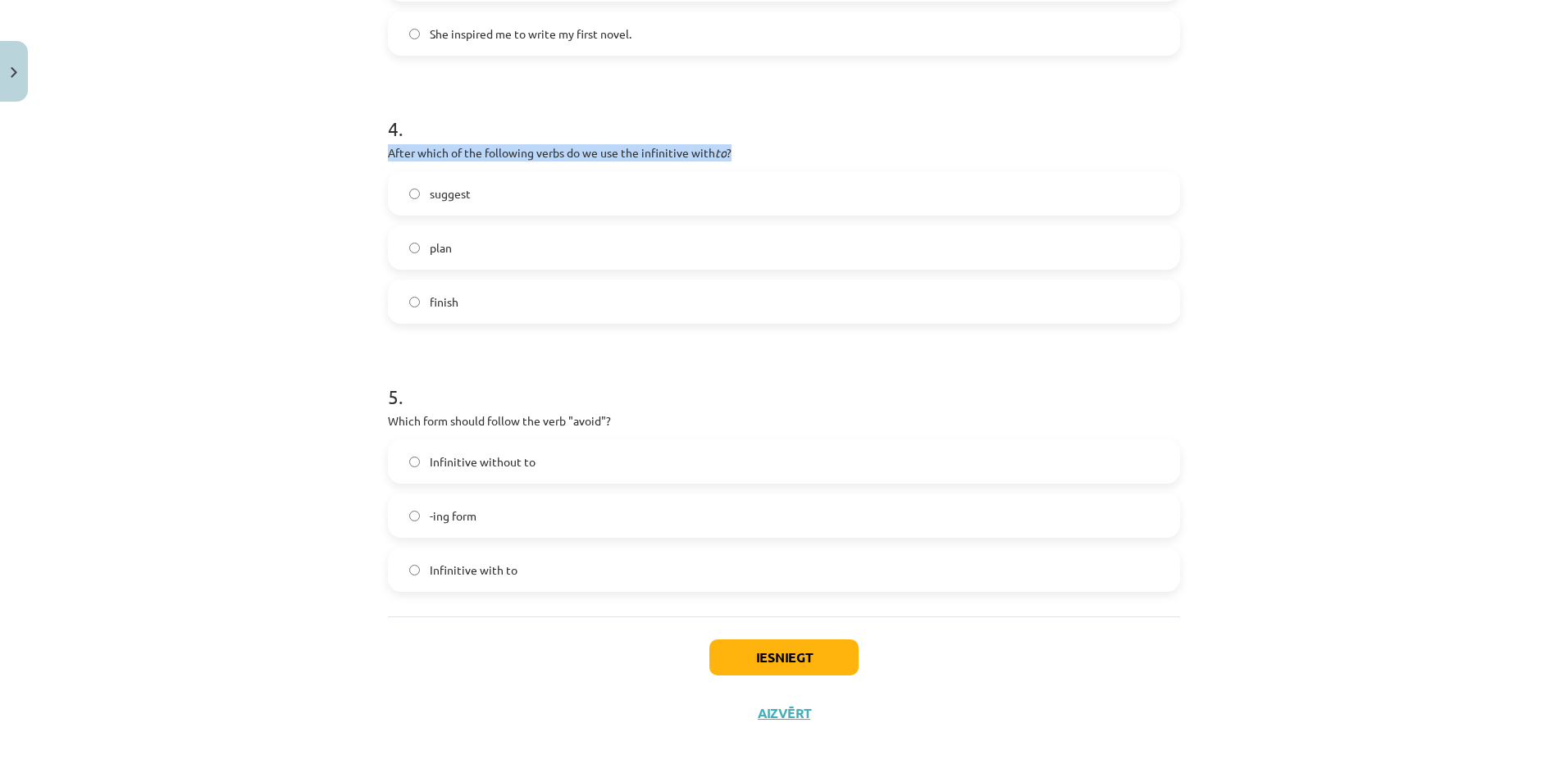
drag, startPoint x: 375, startPoint y: 153, endPoint x: 757, endPoint y: 149, distance: 382.0
drag, startPoint x: 422, startPoint y: 195, endPoint x: 482, endPoint y: 197, distance: 60.0
click at [482, 197] on label "suggest" at bounding box center [784, 193] width 789 height 41
drag, startPoint x: 417, startPoint y: 248, endPoint x: 463, endPoint y: 250, distance: 46.0
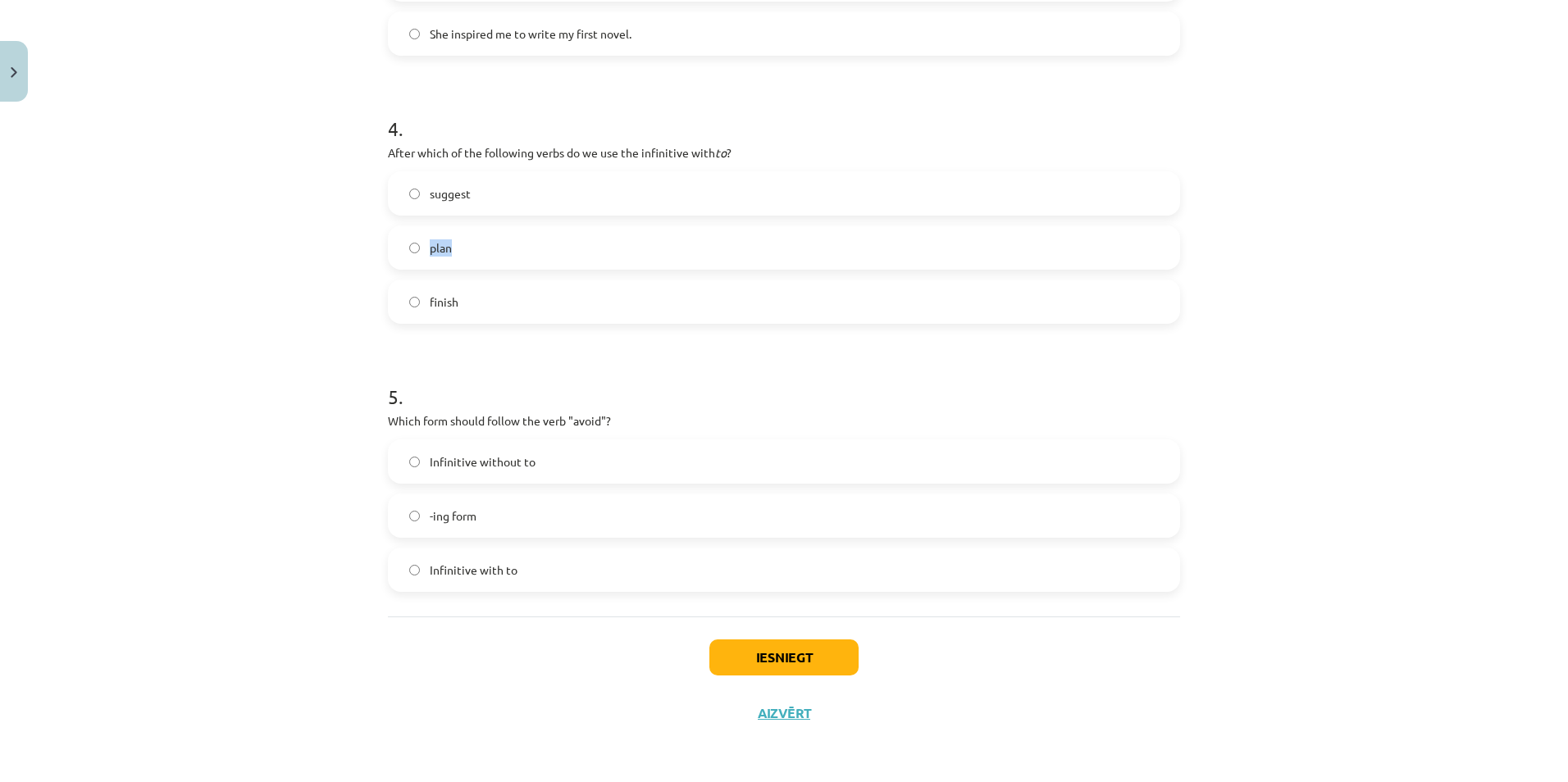
click at [463, 250] on label "plan" at bounding box center [784, 247] width 789 height 41
drag, startPoint x: 419, startPoint y: 301, endPoint x: 479, endPoint y: 301, distance: 60.0
click at [478, 301] on label "finish" at bounding box center [784, 301] width 789 height 41
click at [559, 256] on label "plan" at bounding box center [784, 247] width 789 height 41
drag, startPoint x: 370, startPoint y: 418, endPoint x: 634, endPoint y: 414, distance: 264.0
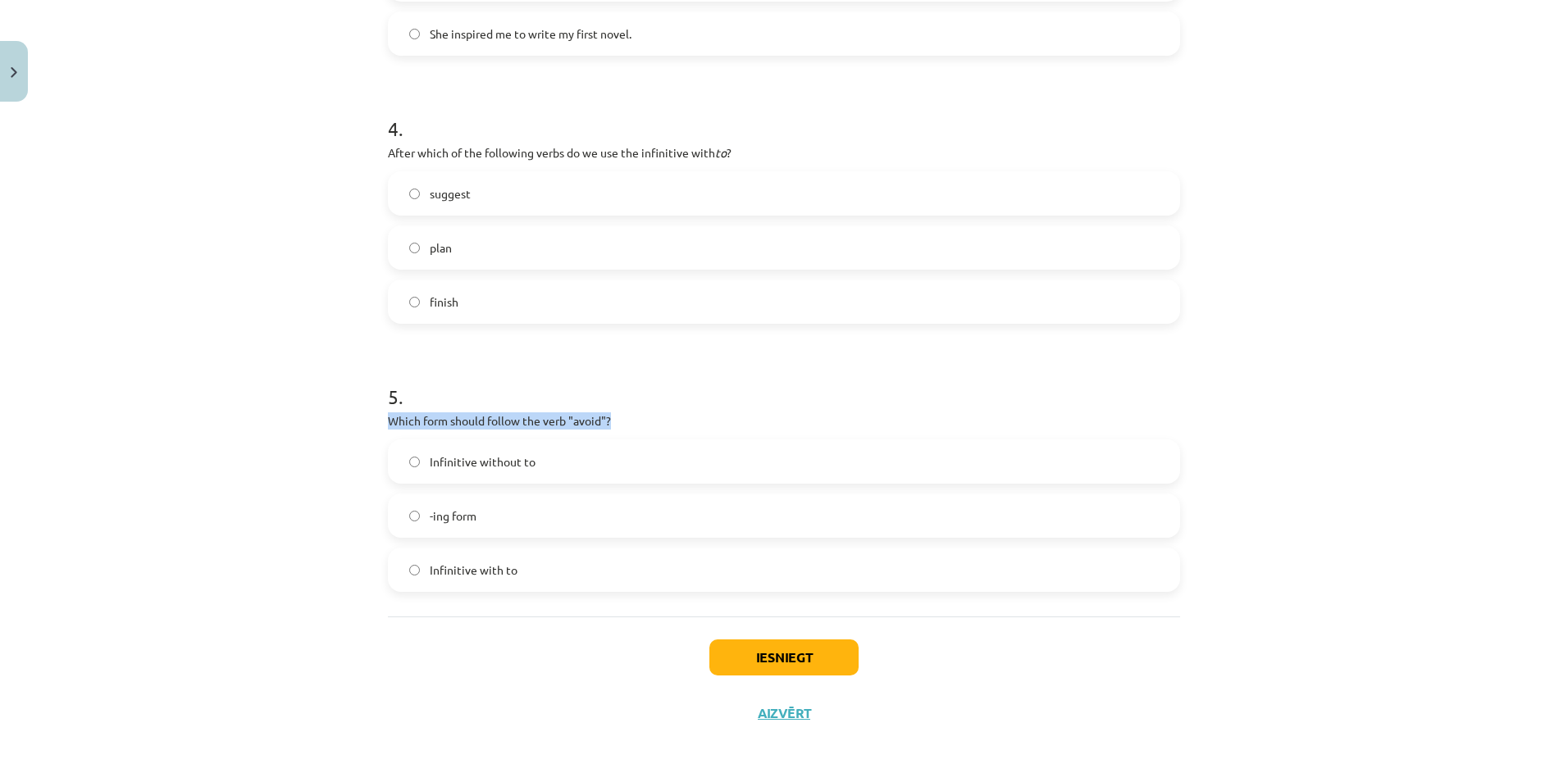
click at [634, 414] on div "Mācību tēma: Angļu valodas i - 11. klases 1. ieskaites mācību materiāls #7 📝 To…" at bounding box center [784, 391] width 1568 height 782
drag, startPoint x: 416, startPoint y: 457, endPoint x: 549, endPoint y: 464, distance: 133.2
click at [549, 464] on label "Infinitive without to" at bounding box center [784, 461] width 789 height 41
drag, startPoint x: 417, startPoint y: 516, endPoint x: 486, endPoint y: 517, distance: 69.0
click at [486, 517] on label "-ing form" at bounding box center [784, 515] width 789 height 41
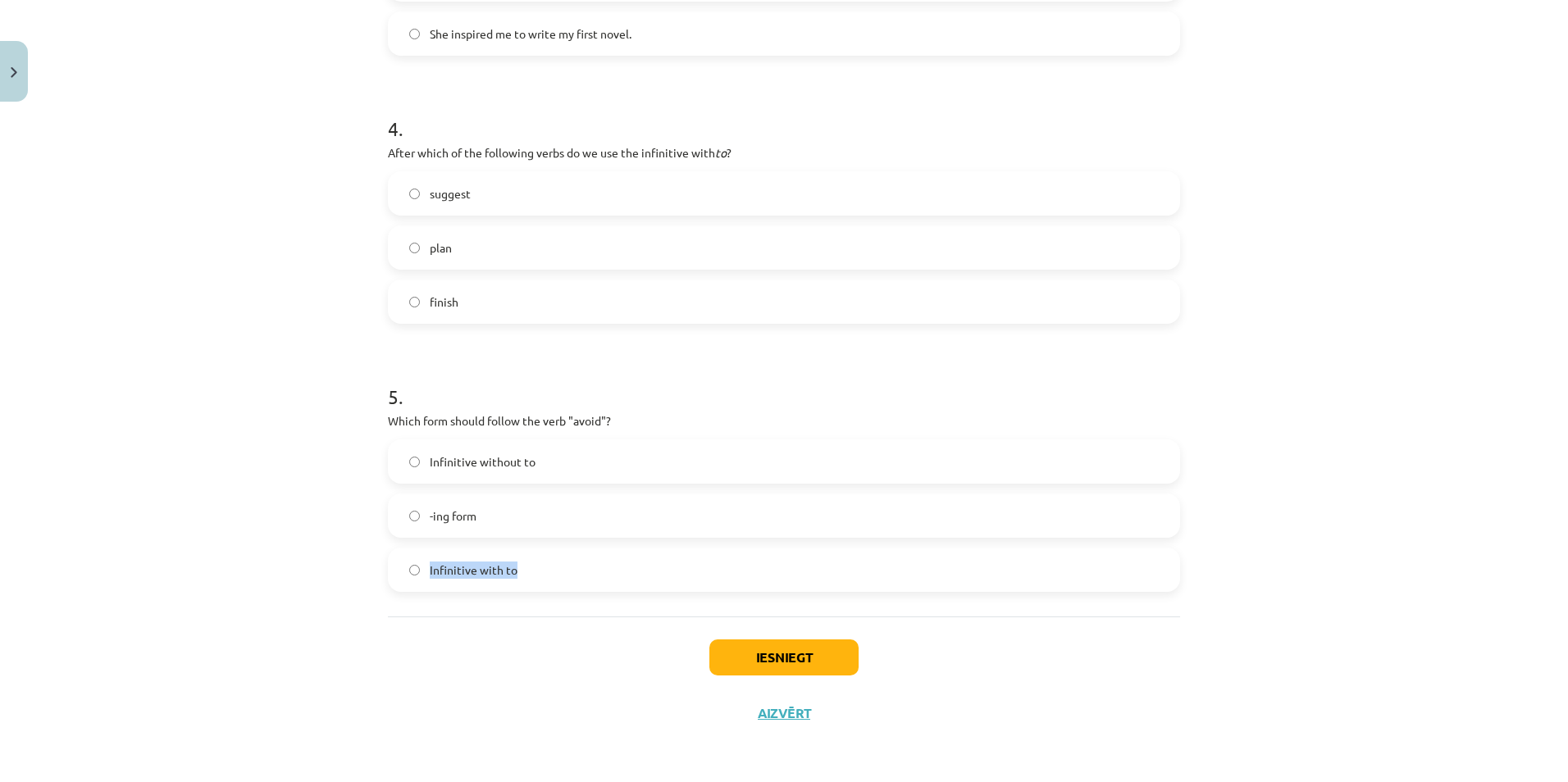
drag, startPoint x: 418, startPoint y: 571, endPoint x: 517, endPoint y: 580, distance: 99.4
click at [517, 580] on label "Infinitive with to" at bounding box center [784, 569] width 789 height 41
click at [507, 523] on label "-ing form" at bounding box center [784, 515] width 789 height 41
click at [717, 663] on button "Iesniegt" at bounding box center [783, 658] width 149 height 36
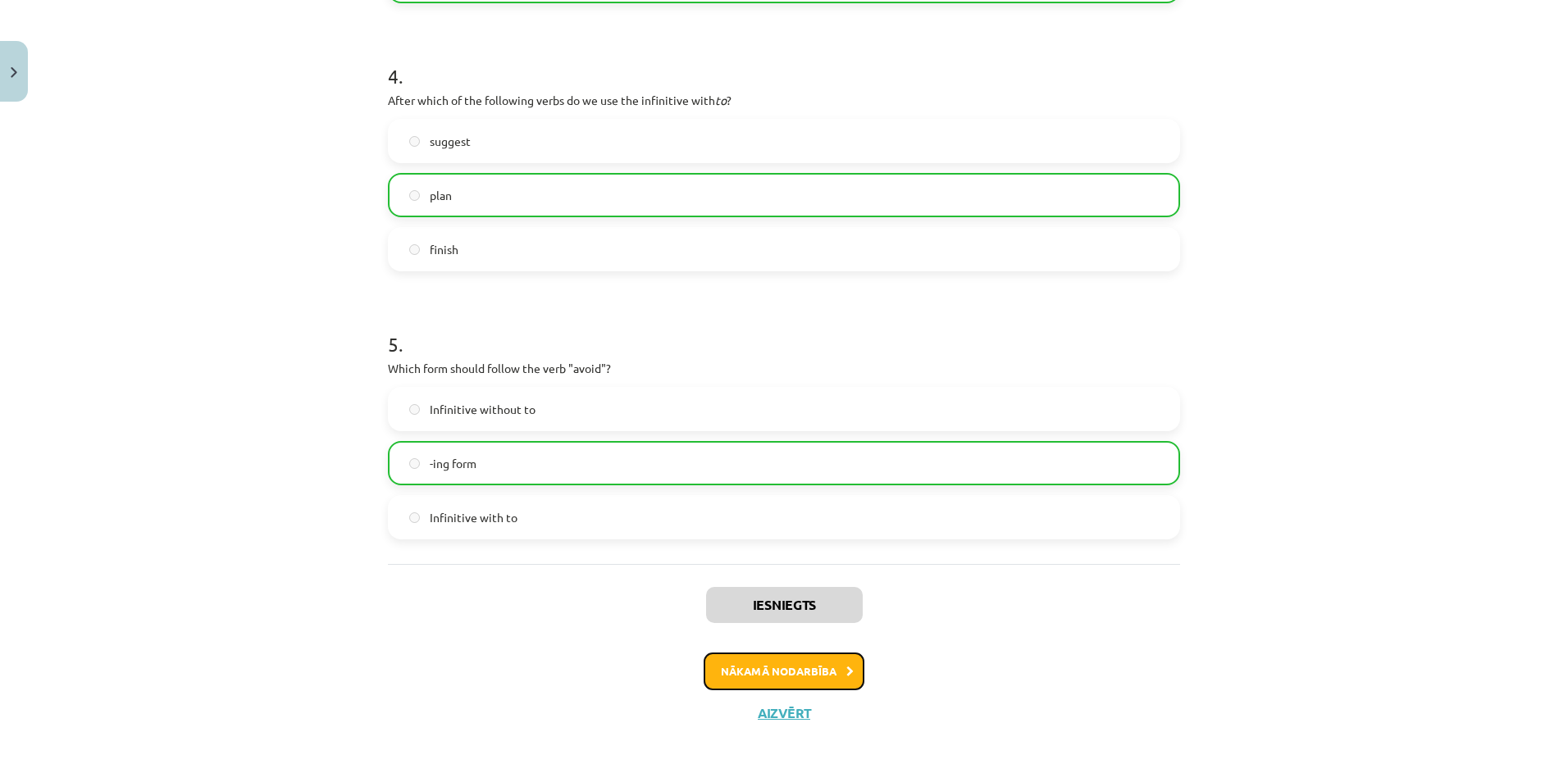
click at [812, 676] on button "Nākamā nodarbība" at bounding box center [784, 671] width 161 height 38
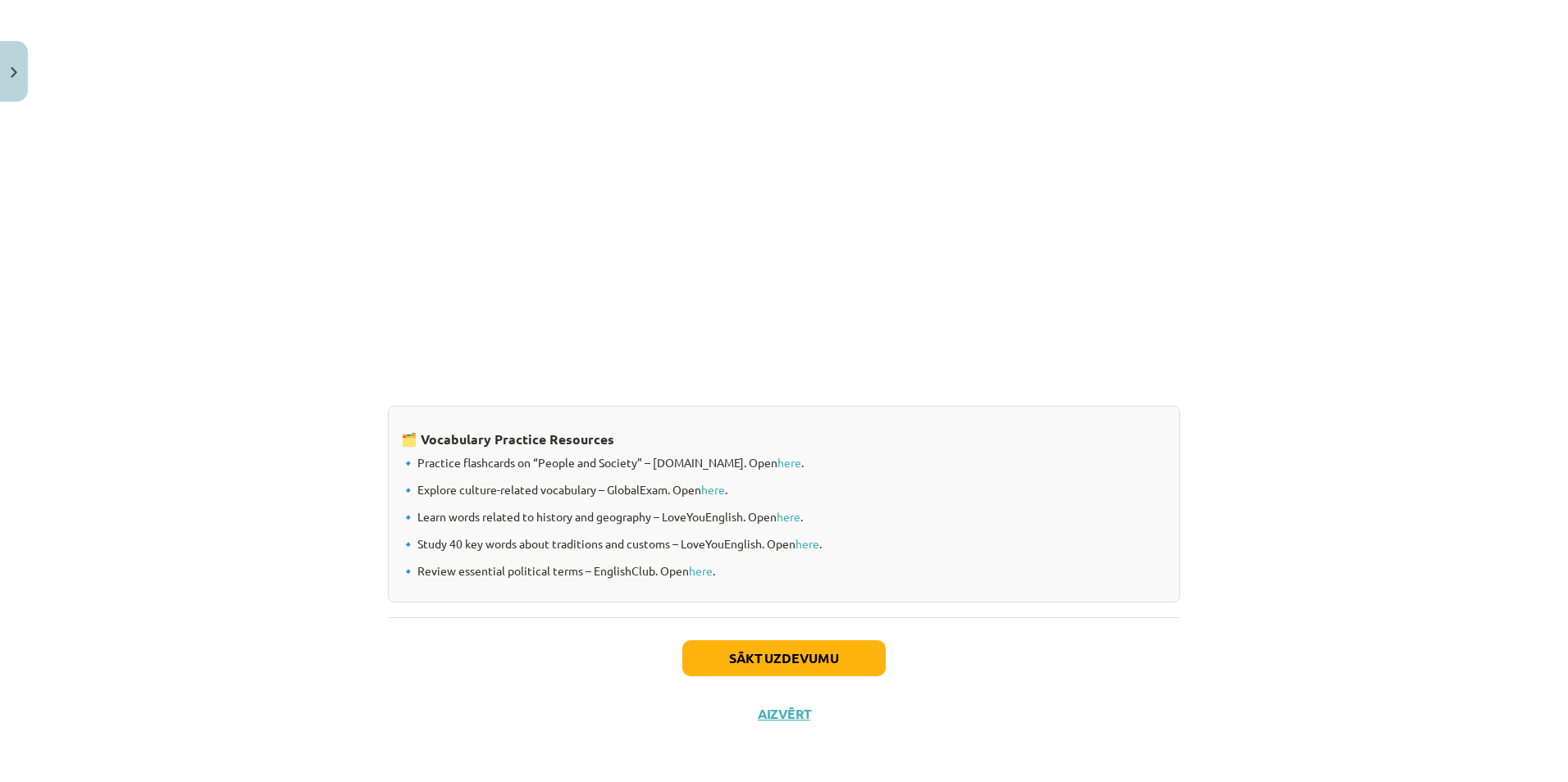
scroll to position [1047, 0]
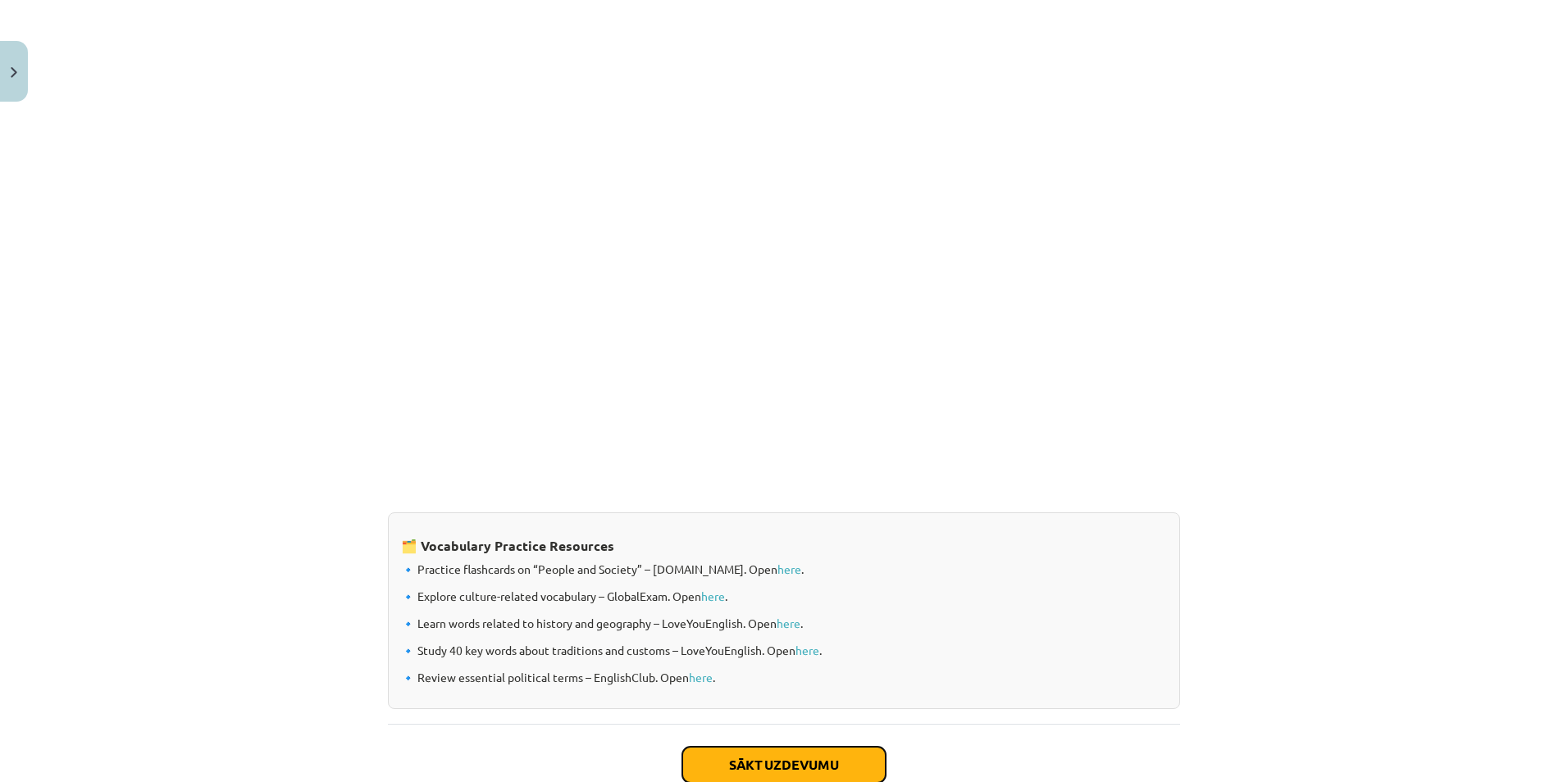
click at [853, 763] on button "Sākt uzdevumu" at bounding box center [783, 765] width 203 height 36
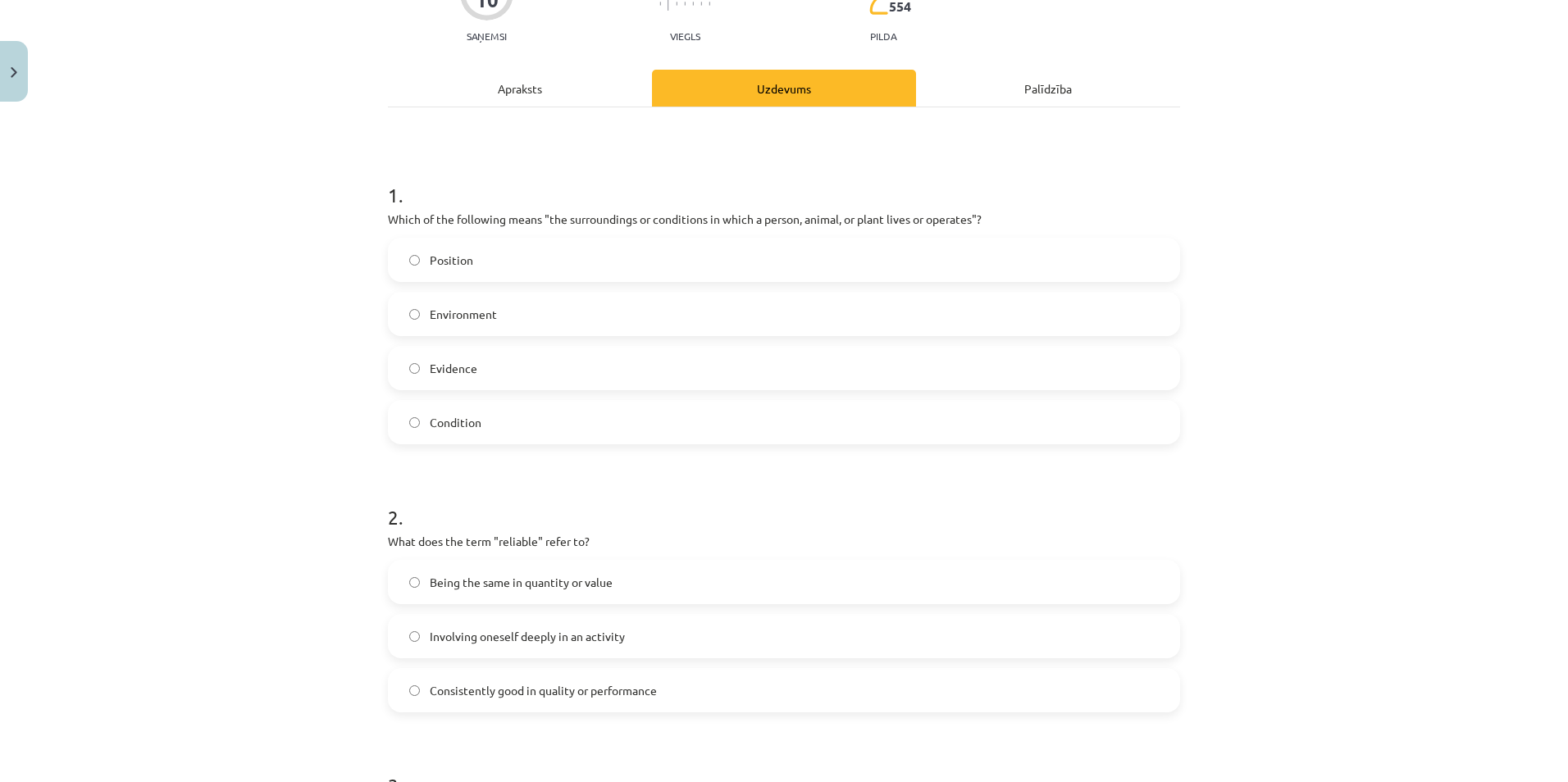
scroll to position [0, 0]
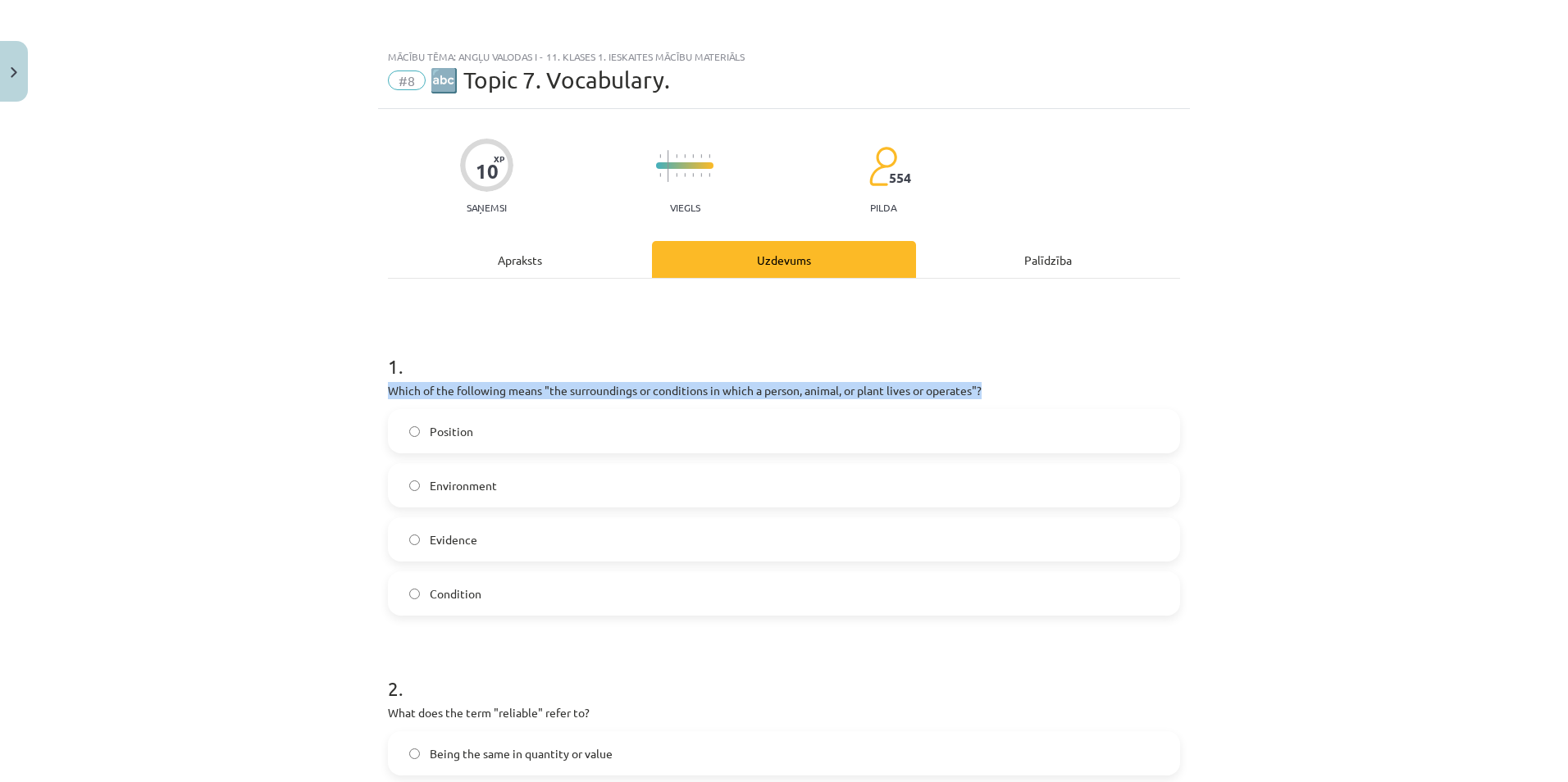
drag, startPoint x: 369, startPoint y: 389, endPoint x: 1042, endPoint y: 388, distance: 673.0
click at [1042, 388] on div "Mācību tēma: Angļu valodas i - 11. klases 1. ieskaites mācību materiāls #8 🔤 To…" at bounding box center [784, 391] width 1568 height 782
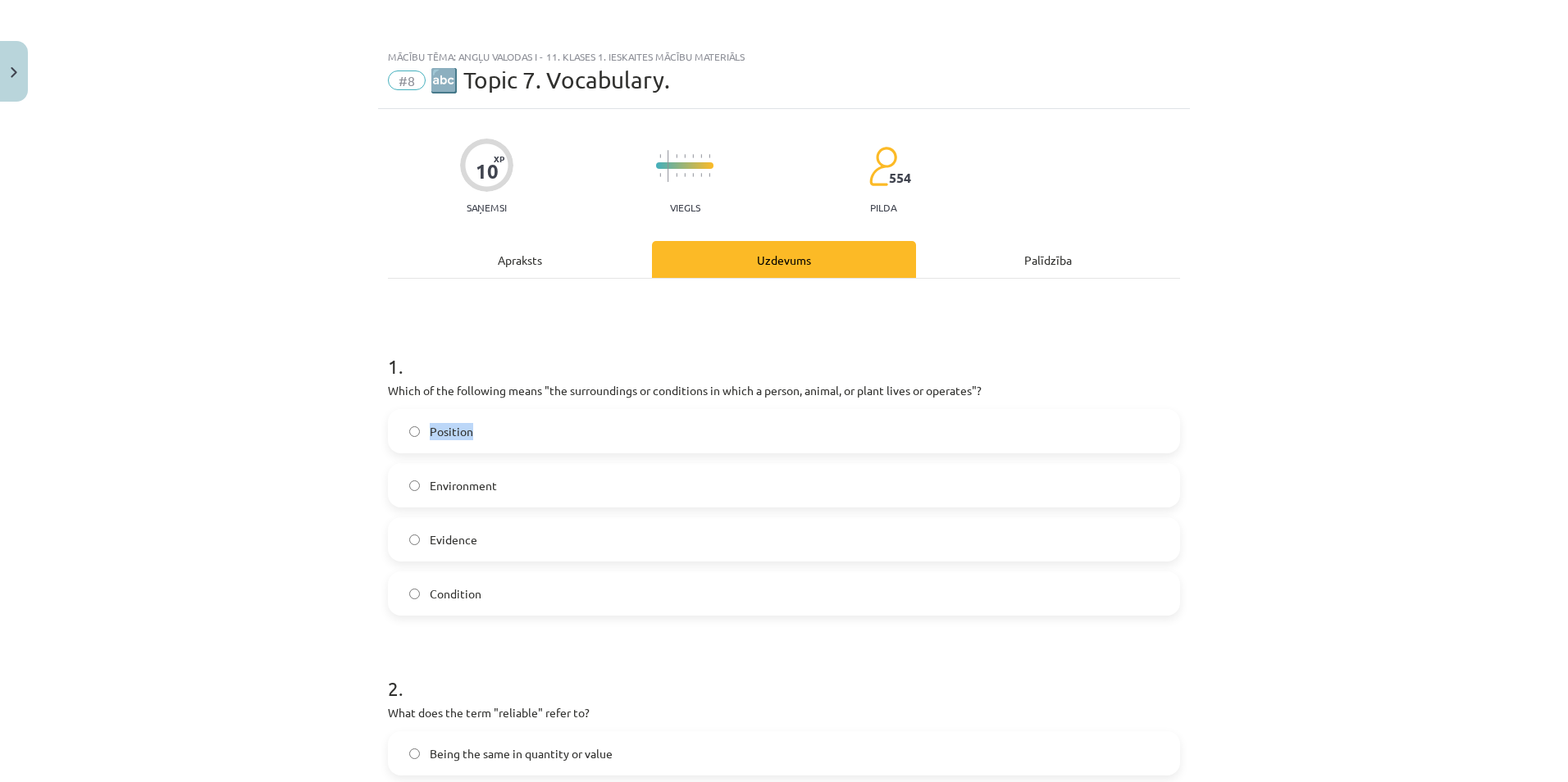
drag, startPoint x: 417, startPoint y: 434, endPoint x: 480, endPoint y: 436, distance: 63.0
click at [480, 436] on label "Position" at bounding box center [784, 430] width 789 height 41
drag, startPoint x: 419, startPoint y: 482, endPoint x: 511, endPoint y: 492, distance: 92.5
click at [511, 492] on label "Environment" at bounding box center [784, 484] width 789 height 41
drag, startPoint x: 415, startPoint y: 539, endPoint x: 504, endPoint y: 543, distance: 89.1
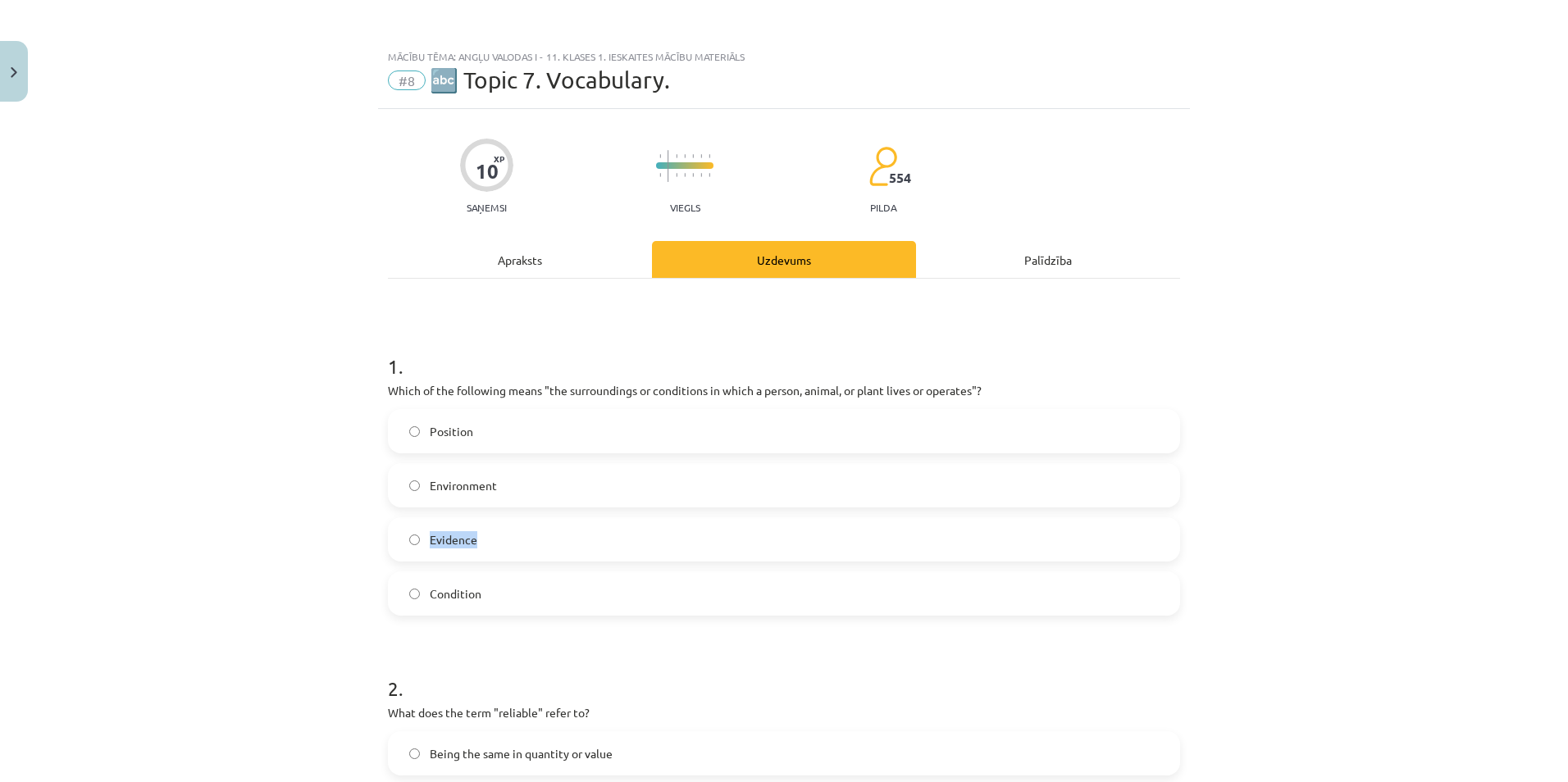
click at [503, 543] on label "Evidence" at bounding box center [784, 538] width 789 height 41
drag, startPoint x: 419, startPoint y: 593, endPoint x: 491, endPoint y: 593, distance: 72.0
click at [491, 593] on label "Condition" at bounding box center [784, 593] width 789 height 41
click at [483, 481] on span "Environment" at bounding box center [463, 485] width 68 height 17
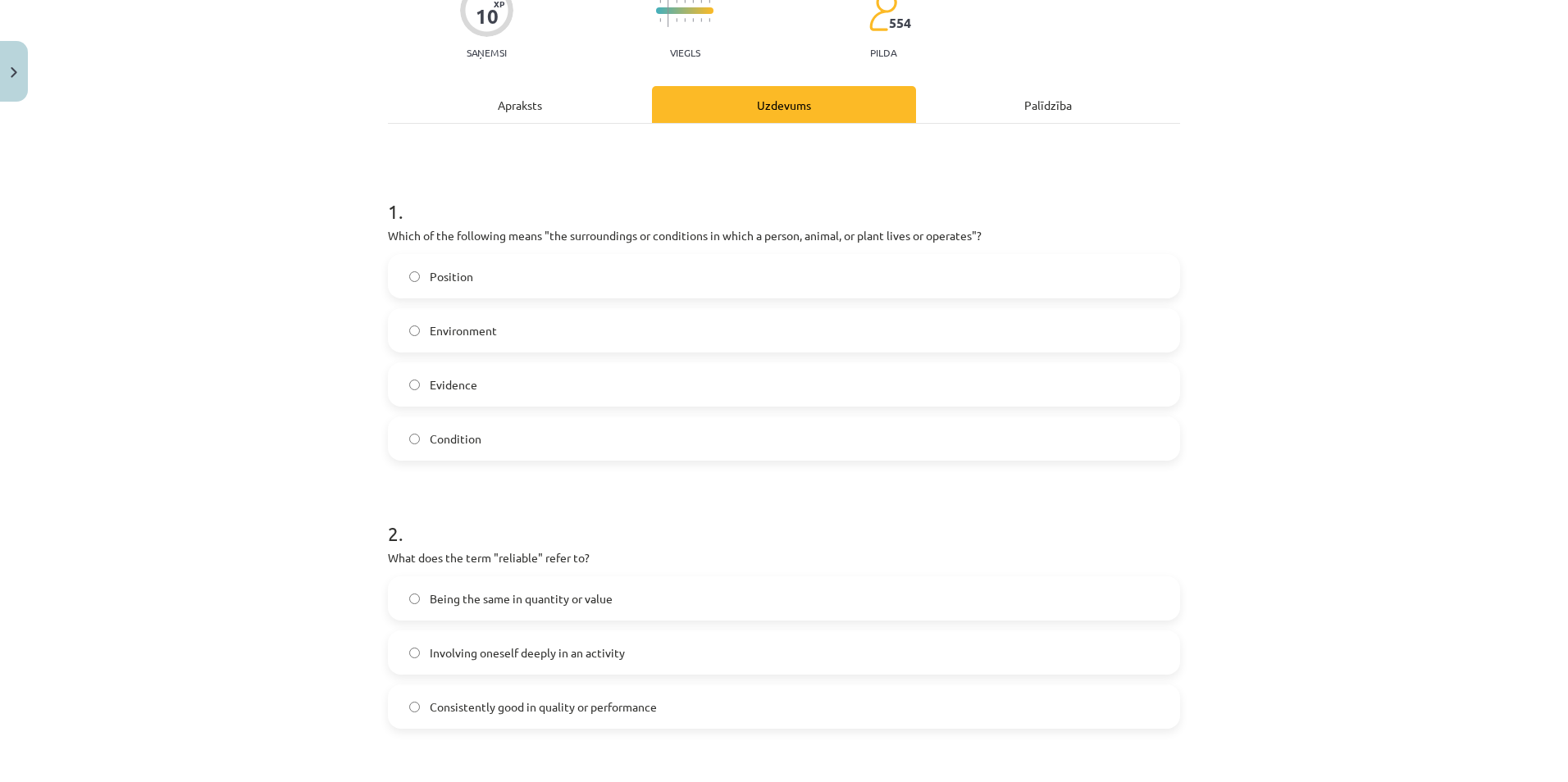
scroll to position [409, 0]
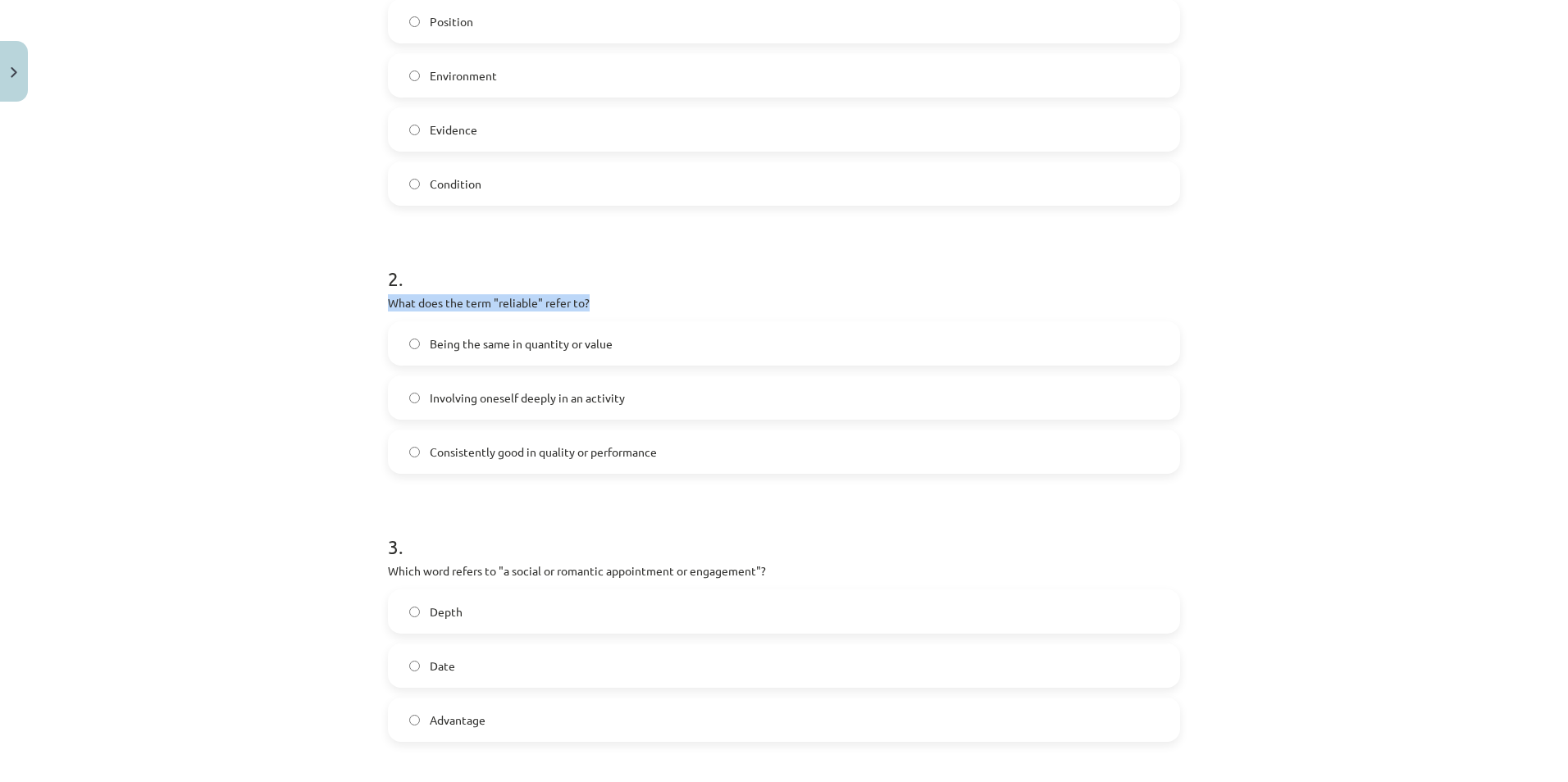
drag, startPoint x: 370, startPoint y: 300, endPoint x: 661, endPoint y: 292, distance: 291.1
click at [661, 292] on div "Mācību tēma: Angļu valodas i - 11. klases 1. ieskaites mācību materiāls #8 🔤 To…" at bounding box center [784, 391] width 1568 height 782
drag, startPoint x: 421, startPoint y: 345, endPoint x: 607, endPoint y: 338, distance: 186.1
click at [607, 338] on label "Being the same in quantity or value" at bounding box center [784, 343] width 789 height 41
click at [512, 390] on label "Involving oneself deeply in an activity" at bounding box center [784, 397] width 789 height 41
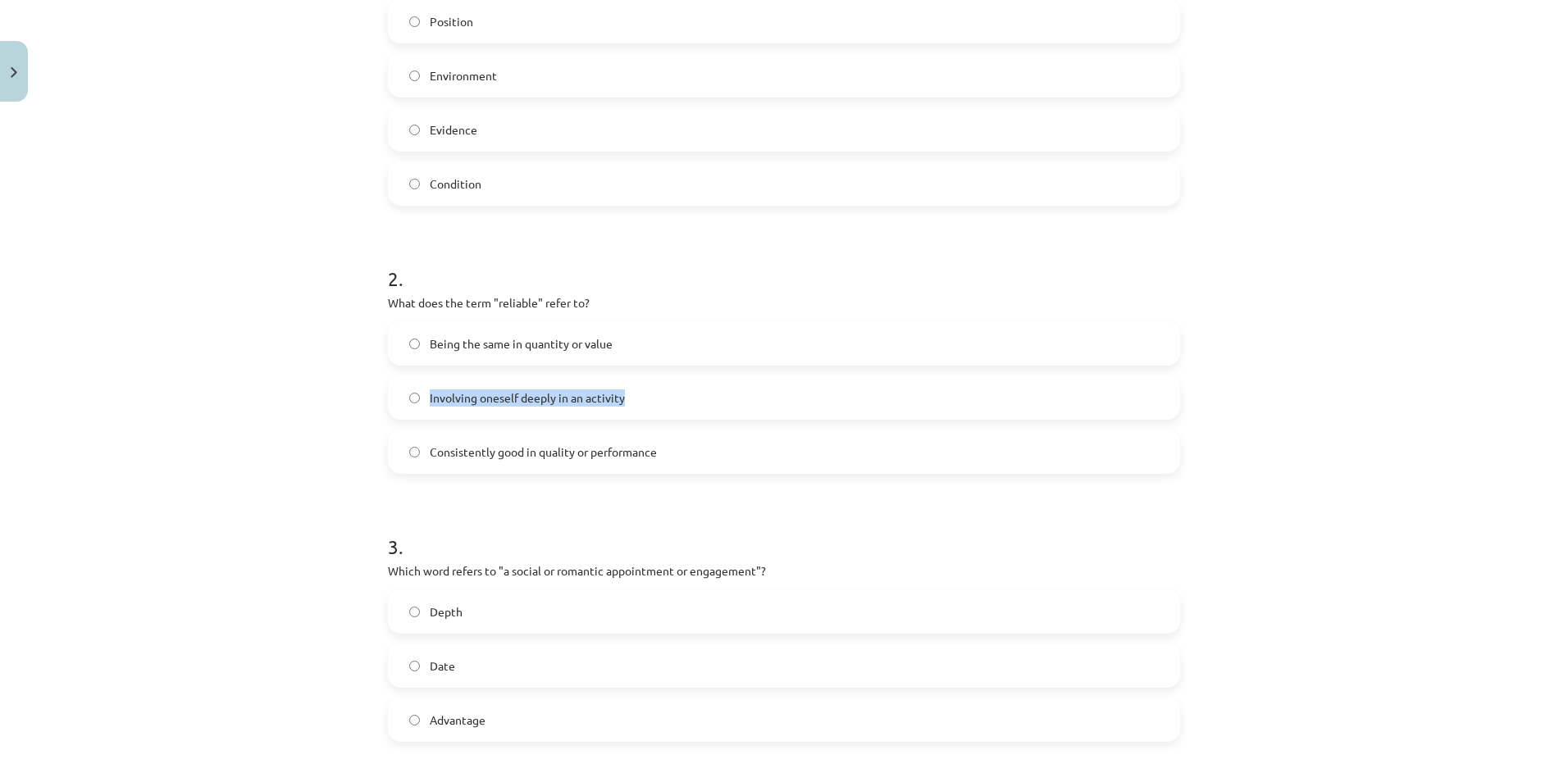
drag, startPoint x: 420, startPoint y: 396, endPoint x: 656, endPoint y: 382, distance: 236.4
click at [656, 382] on label "Involving oneself deeply in an activity" at bounding box center [784, 397] width 789 height 41
drag, startPoint x: 419, startPoint y: 445, endPoint x: 674, endPoint y: 436, distance: 255.2
click at [673, 436] on label "Consistently good in quality or performance" at bounding box center [784, 451] width 789 height 41
click at [769, 447] on label "Consistently good in quality or performance" at bounding box center [784, 451] width 789 height 41
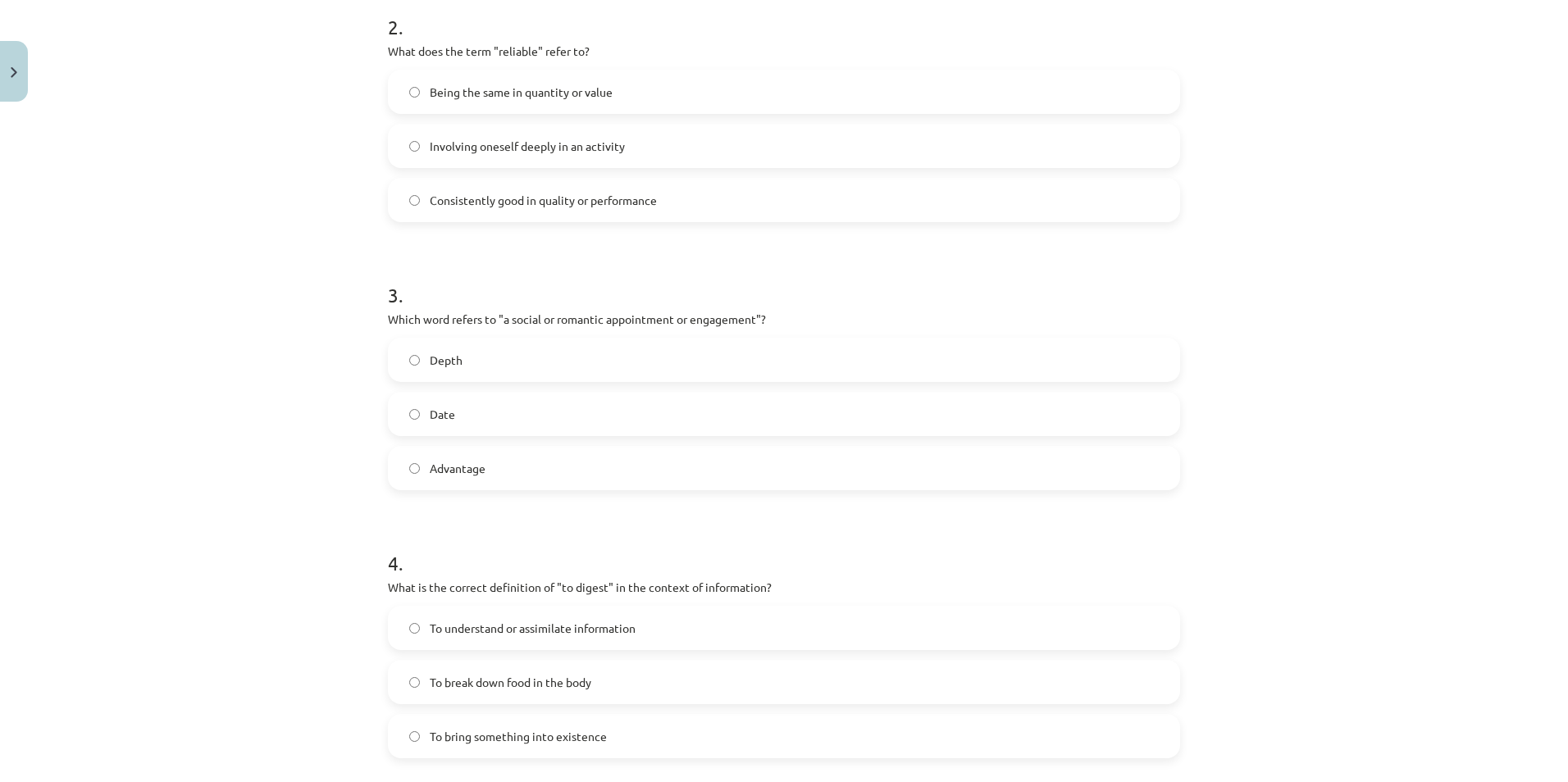
scroll to position [738, 0]
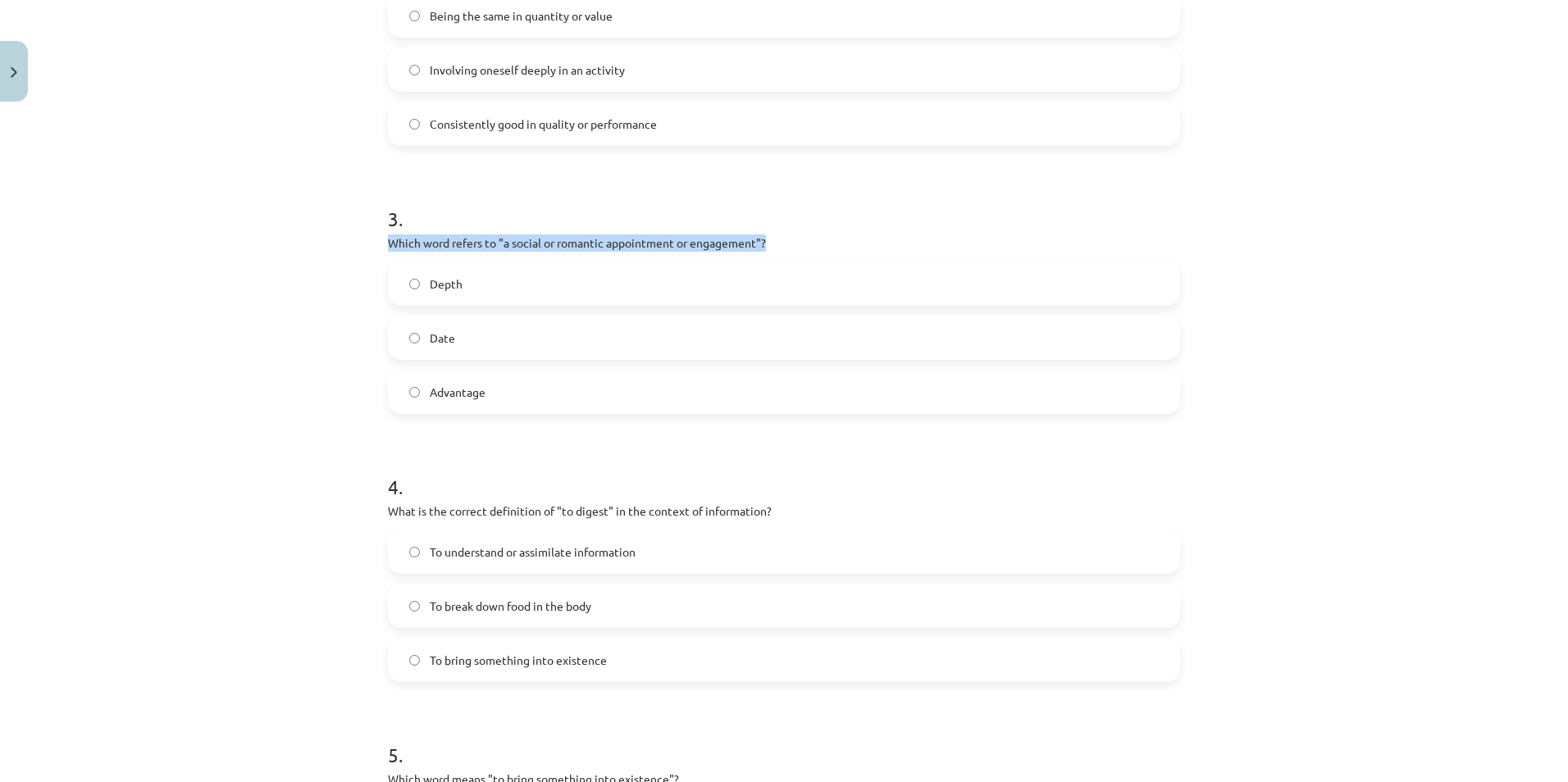
drag, startPoint x: 365, startPoint y: 241, endPoint x: 799, endPoint y: 244, distance: 434.0
click at [799, 244] on div "Mācību tēma: Angļu valodas i - 11. klases 1. ieskaites mācību materiāls #8 🔤 To…" at bounding box center [784, 391] width 1568 height 782
drag, startPoint x: 418, startPoint y: 282, endPoint x: 471, endPoint y: 281, distance: 53.0
click at [471, 281] on label "Depth" at bounding box center [784, 283] width 789 height 41
drag, startPoint x: 418, startPoint y: 336, endPoint x: 455, endPoint y: 341, distance: 37.3
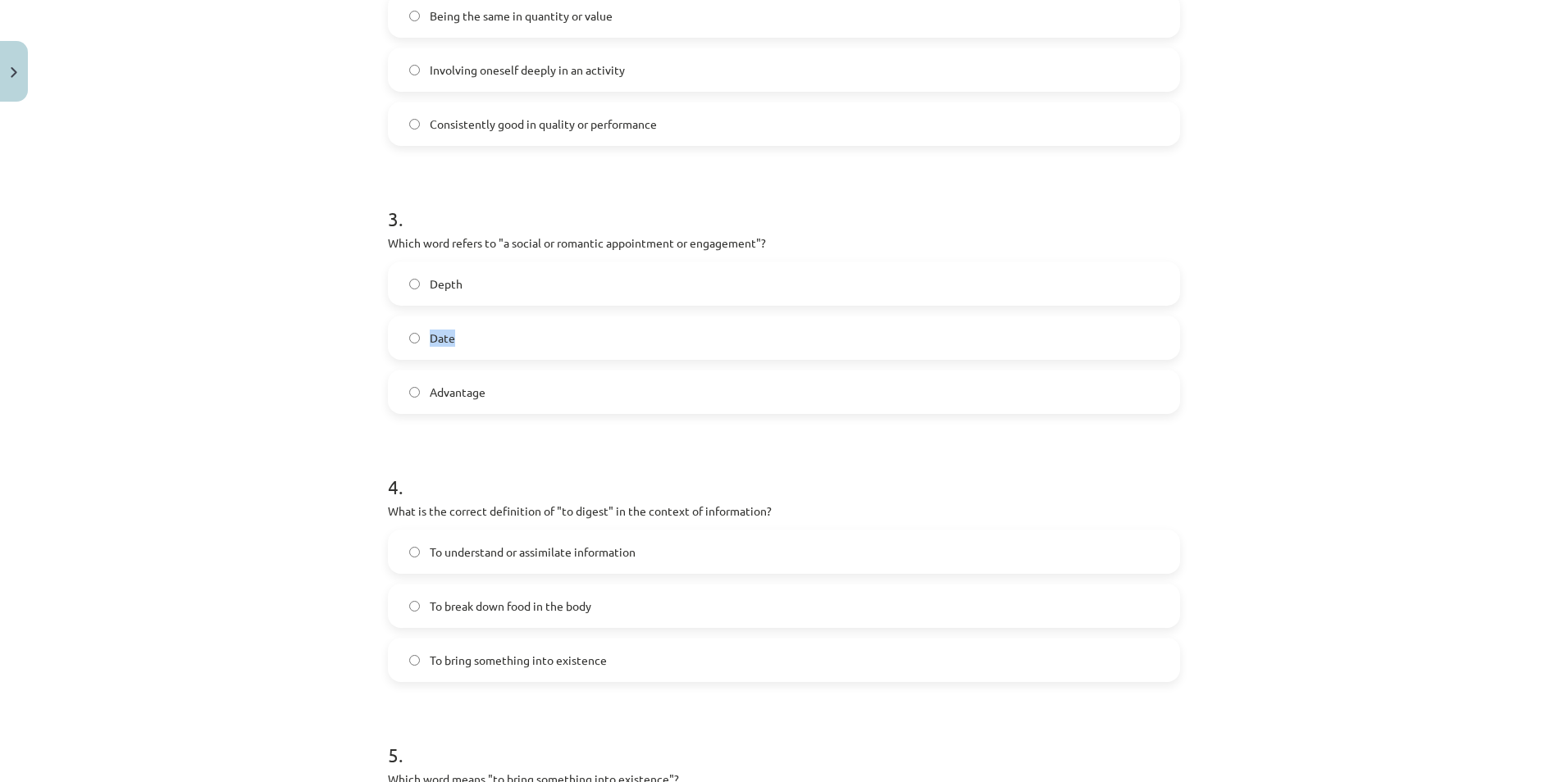
click at [455, 341] on label "Date" at bounding box center [784, 337] width 789 height 41
drag, startPoint x: 418, startPoint y: 390, endPoint x: 505, endPoint y: 390, distance: 87.0
click at [505, 390] on label "Advantage" at bounding box center [784, 391] width 789 height 41
click at [516, 339] on label "Date" at bounding box center [784, 337] width 789 height 41
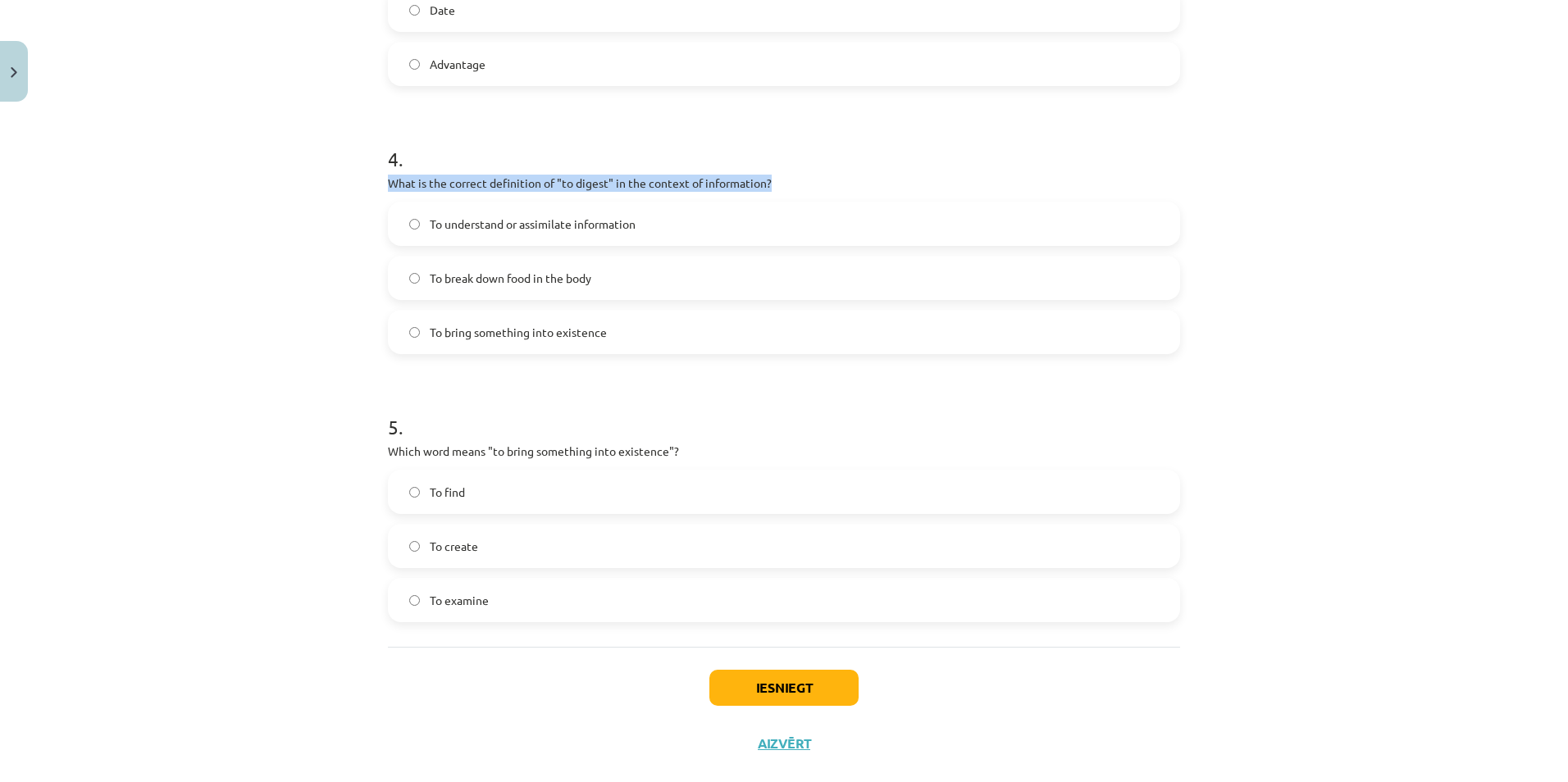
drag, startPoint x: 372, startPoint y: 184, endPoint x: 837, endPoint y: 183, distance: 465.0
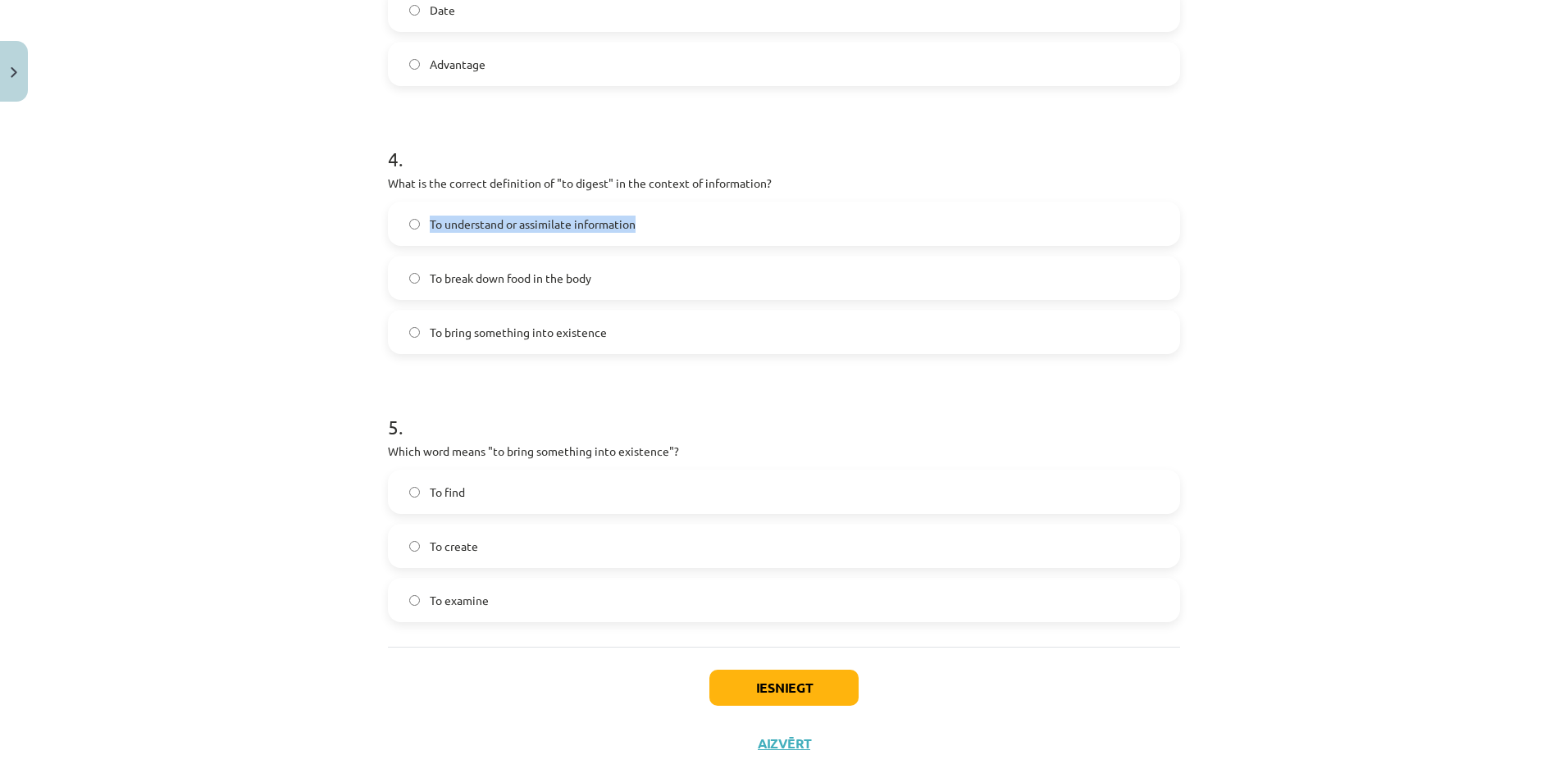
drag, startPoint x: 418, startPoint y: 217, endPoint x: 648, endPoint y: 219, distance: 230.0
click at [648, 219] on label "To understand or assimilate information" at bounding box center [784, 223] width 789 height 41
drag, startPoint x: 420, startPoint y: 275, endPoint x: 621, endPoint y: 278, distance: 201.0
click at [621, 278] on label "To break down food in the body" at bounding box center [784, 277] width 789 height 41
drag, startPoint x: 416, startPoint y: 325, endPoint x: 650, endPoint y: 337, distance: 234.3
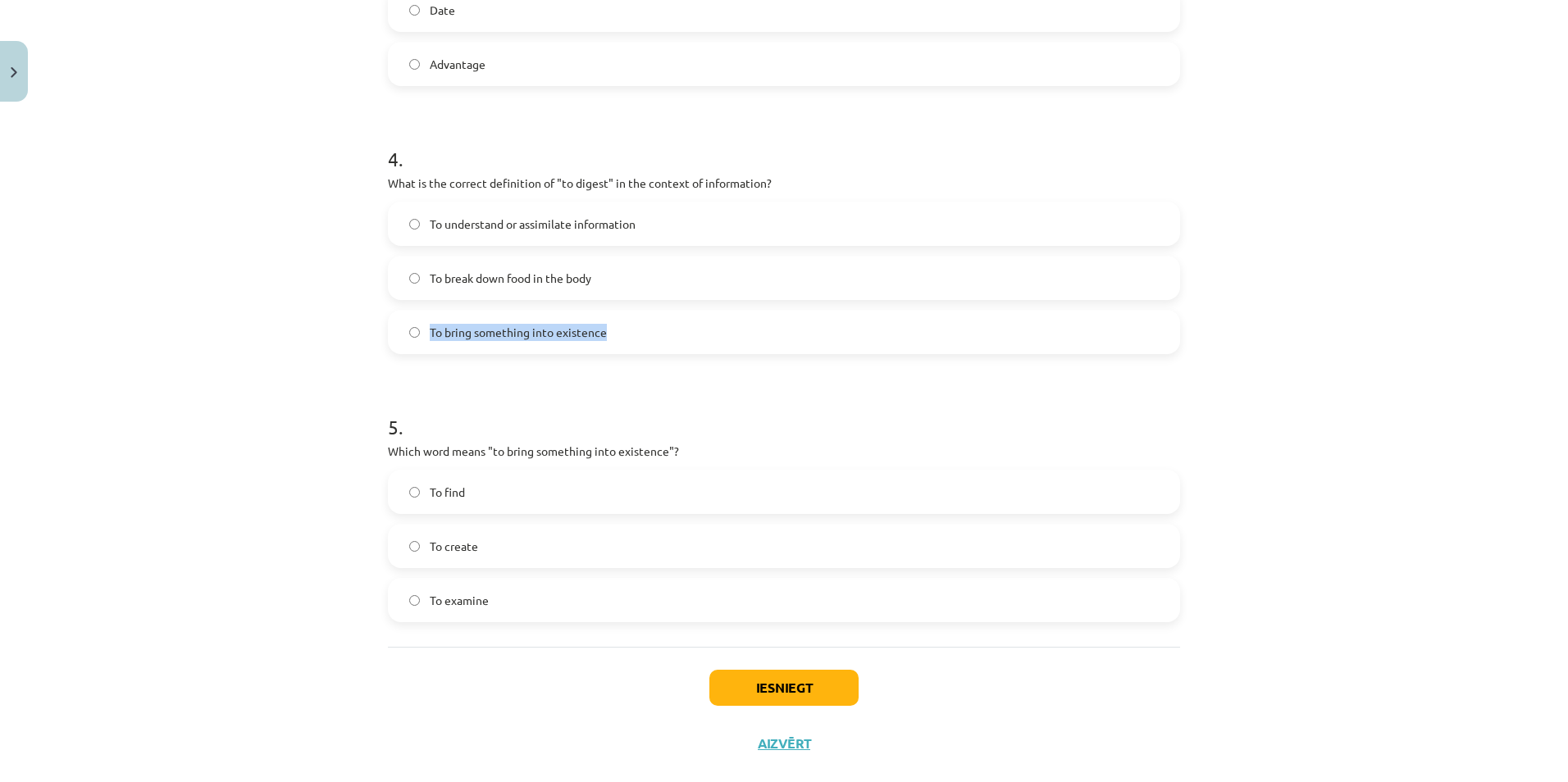
click at [650, 337] on label "To bring something into existence" at bounding box center [784, 331] width 789 height 41
click at [721, 218] on label "To understand or assimilate information" at bounding box center [784, 223] width 789 height 41
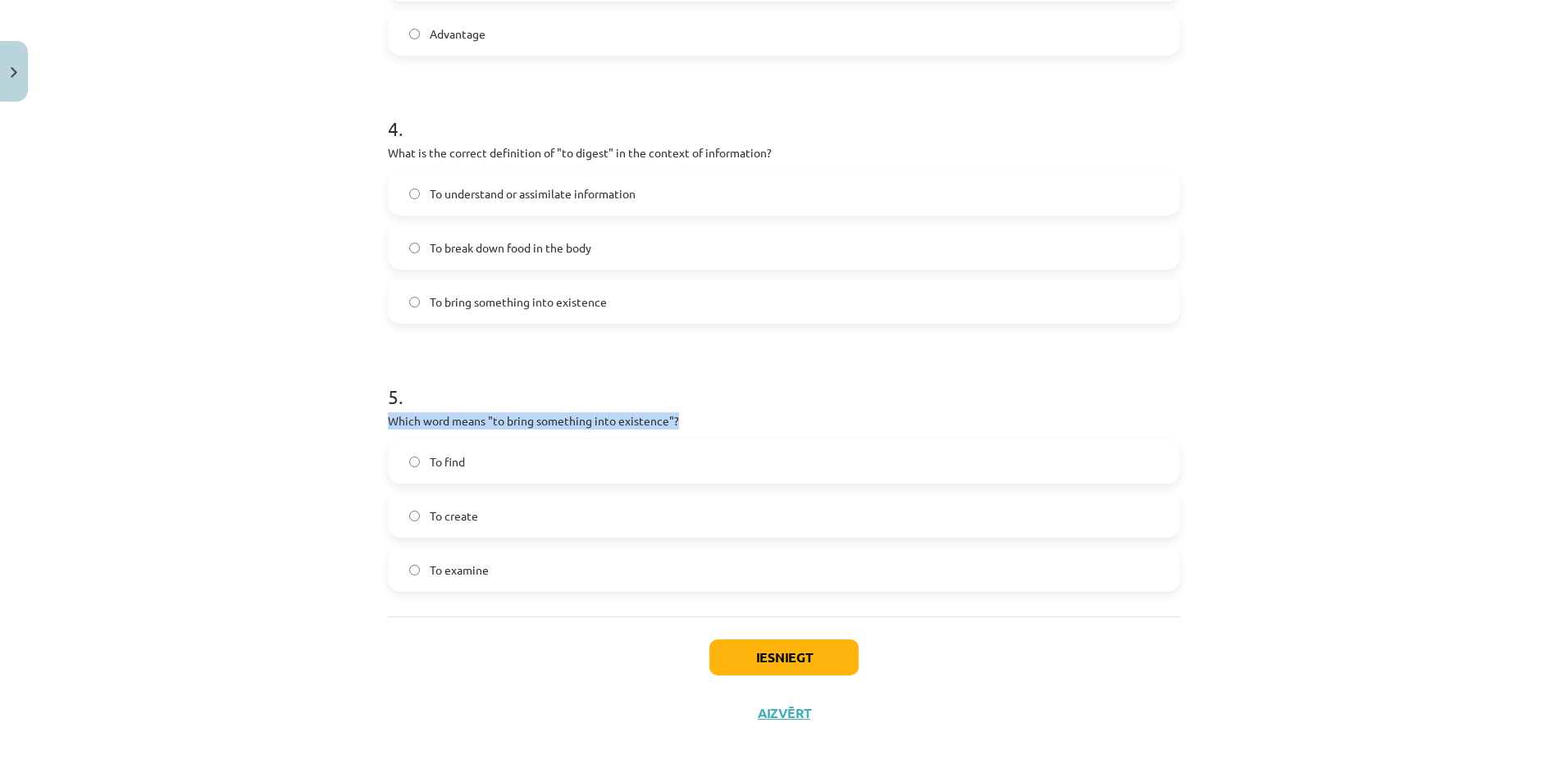
drag, startPoint x: 377, startPoint y: 419, endPoint x: 736, endPoint y: 409, distance: 359.1
drag, startPoint x: 421, startPoint y: 458, endPoint x: 486, endPoint y: 460, distance: 65.0
click at [486, 460] on label "To find" at bounding box center [784, 461] width 789 height 41
drag, startPoint x: 419, startPoint y: 513, endPoint x: 489, endPoint y: 517, distance: 70.1
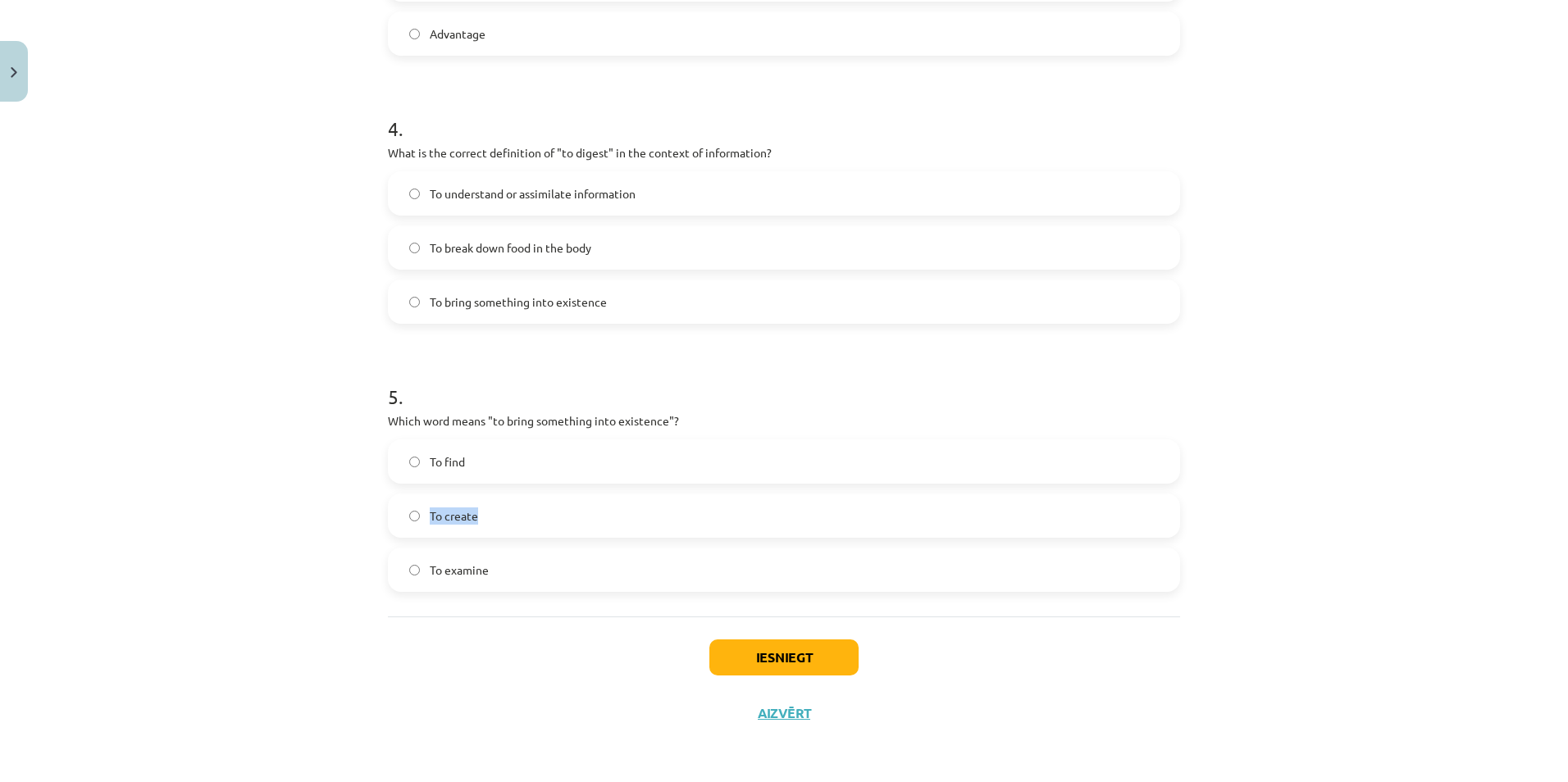
click at [489, 517] on label "To create" at bounding box center [784, 515] width 789 height 41
drag, startPoint x: 417, startPoint y: 570, endPoint x: 496, endPoint y: 575, distance: 79.2
click at [496, 575] on label "To examine" at bounding box center [784, 569] width 789 height 41
click at [505, 521] on label "To create" at bounding box center [784, 515] width 789 height 41
click at [747, 652] on button "Iesniegt" at bounding box center [783, 658] width 149 height 36
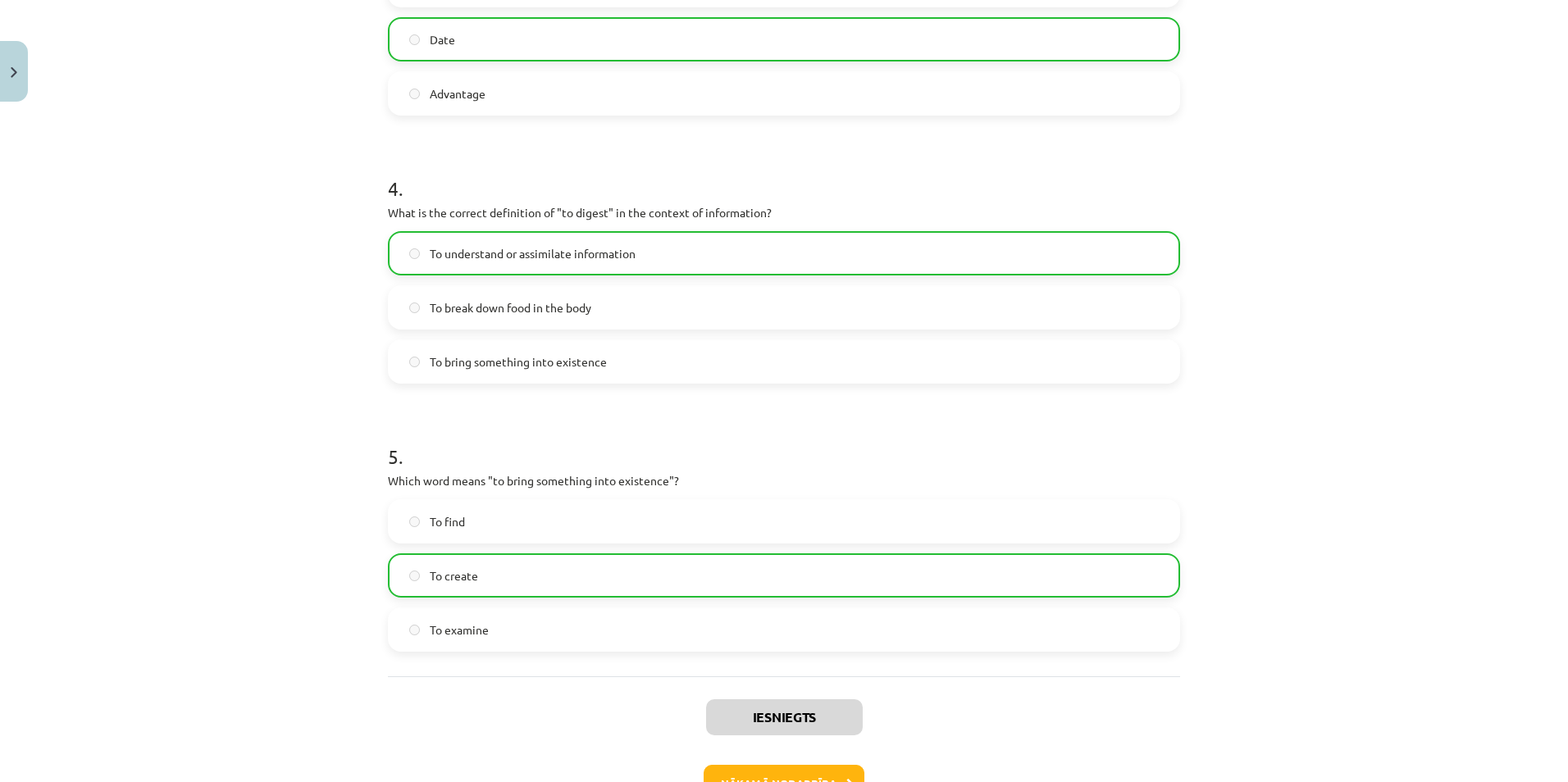
scroll to position [1148, 0]
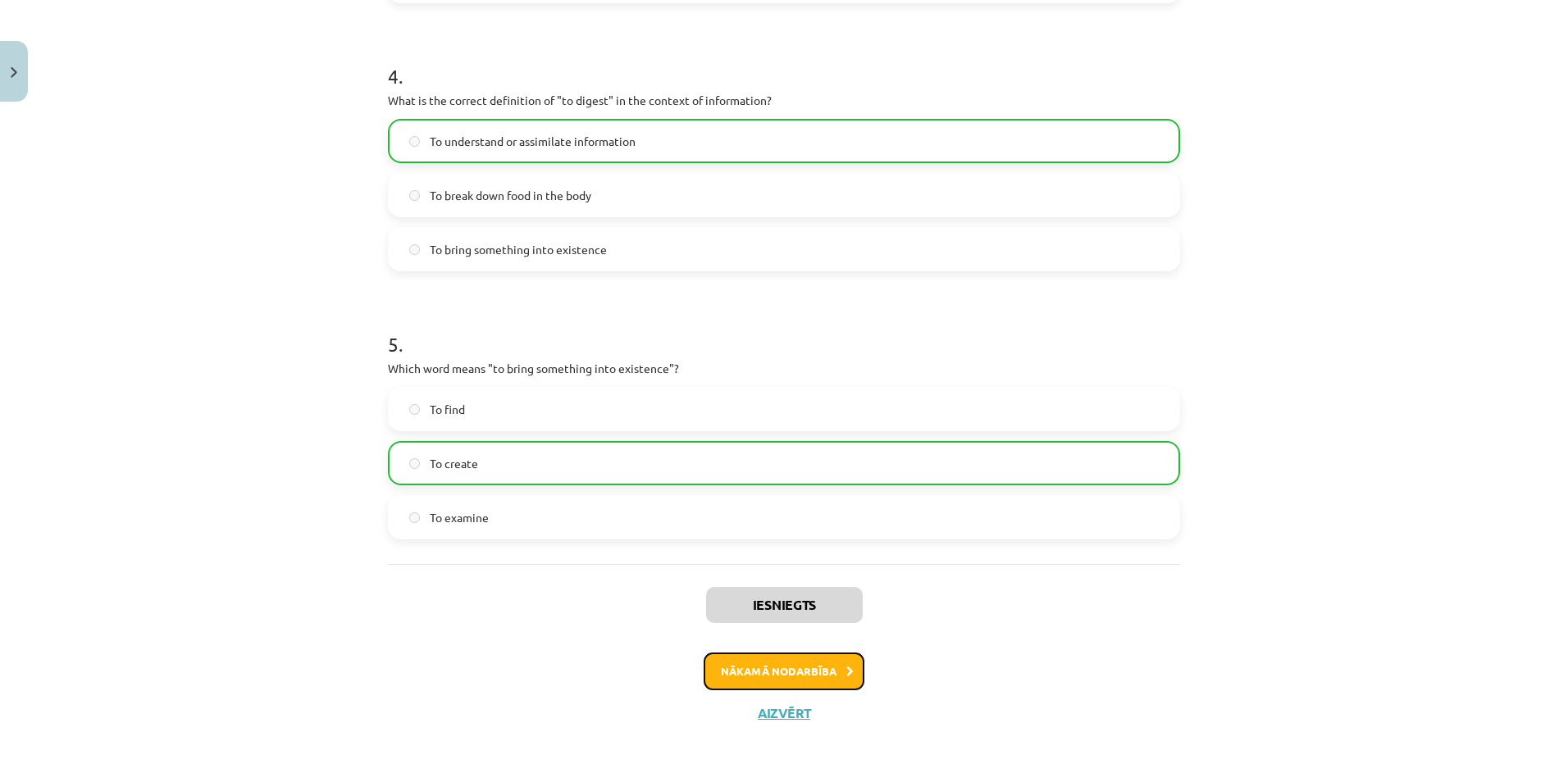
click at [822, 681] on button "Nākamā nodarbība" at bounding box center [784, 671] width 161 height 38
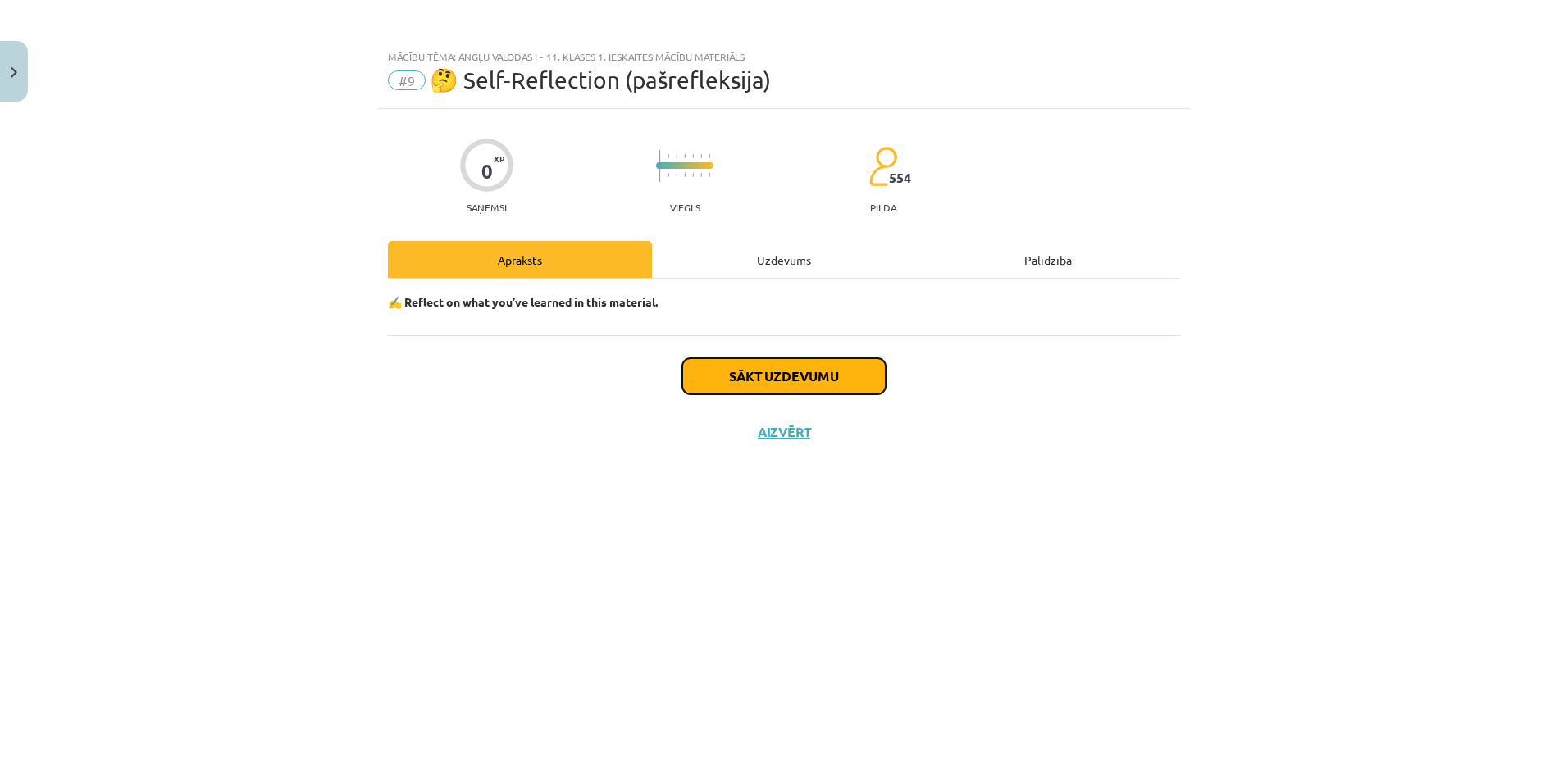
click at [739, 367] on button "Sākt uzdevumu" at bounding box center [783, 376] width 203 height 36
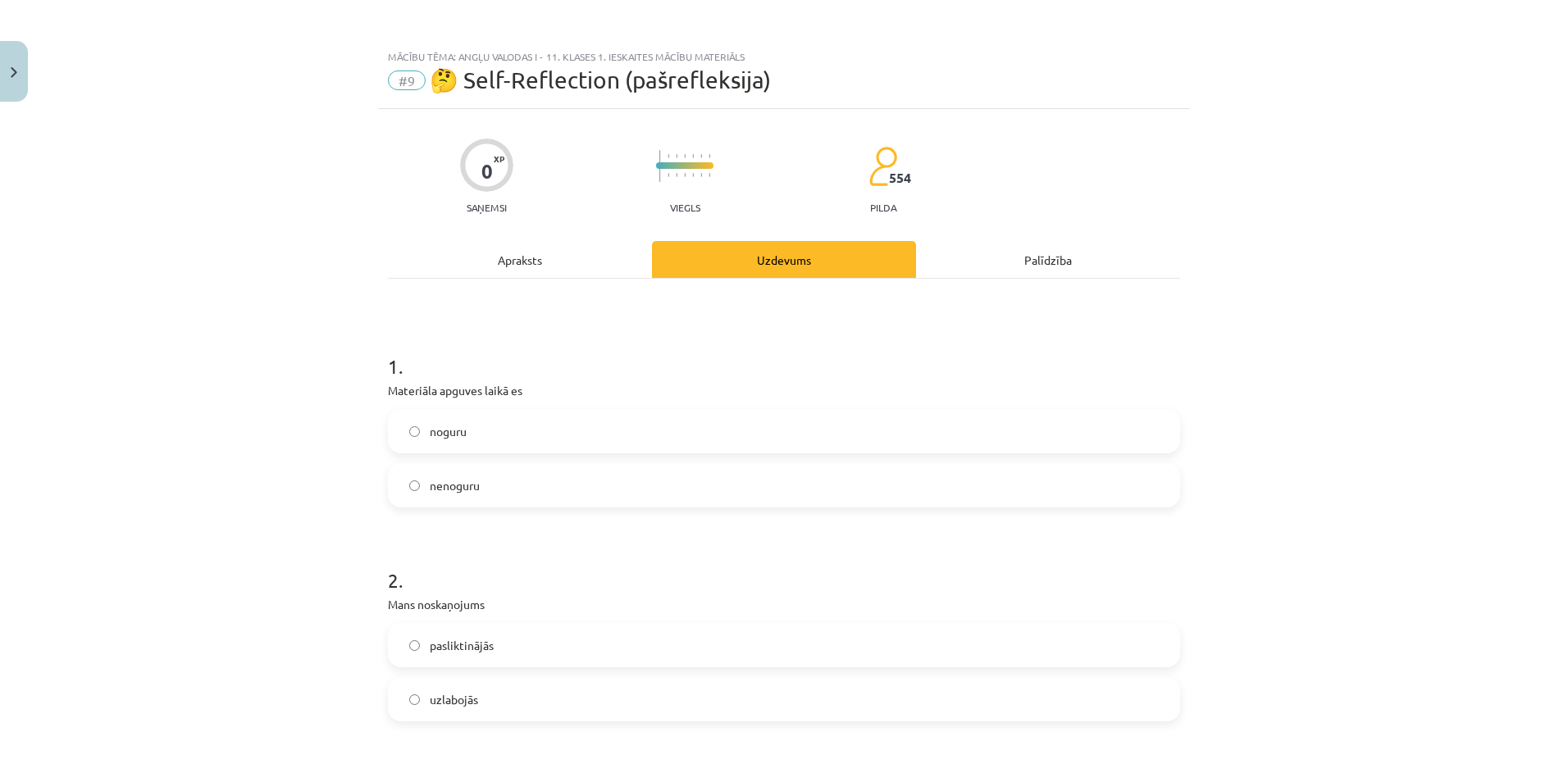
scroll to position [328, 0]
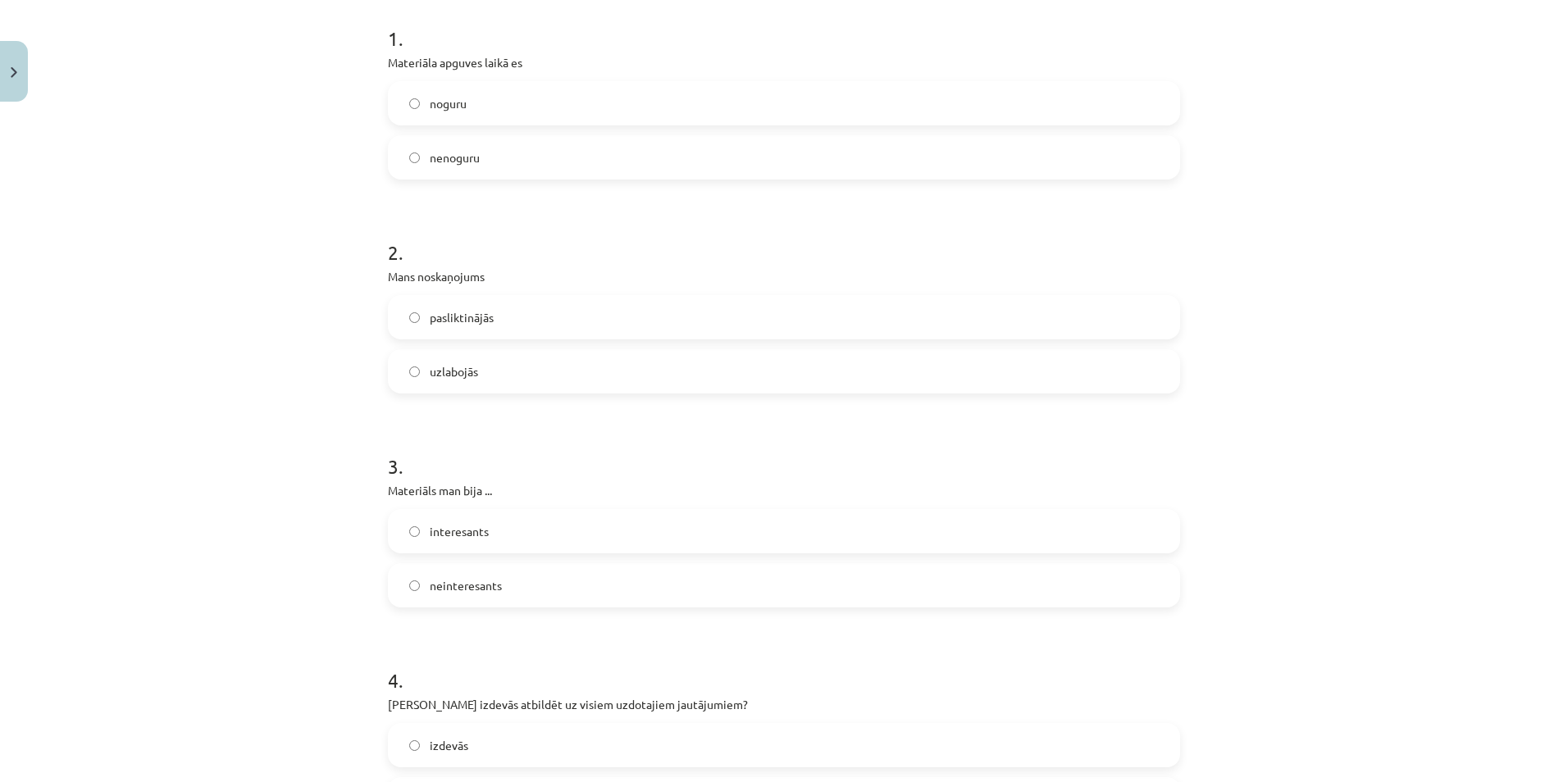
click at [571, 157] on label "nenoguru" at bounding box center [784, 157] width 789 height 41
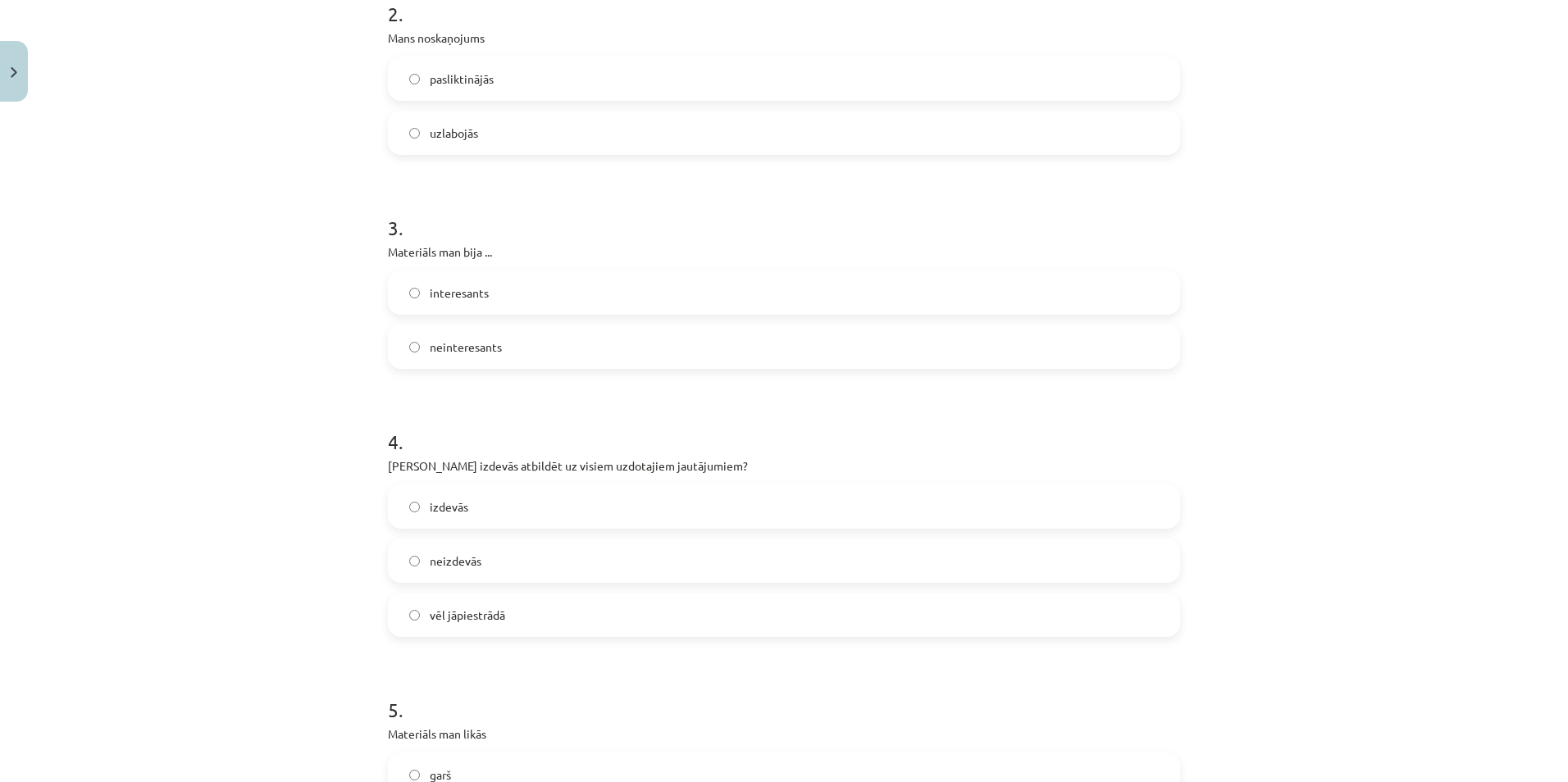
scroll to position [574, 0]
click at [521, 124] on label "uzlabojās" at bounding box center [784, 124] width 789 height 41
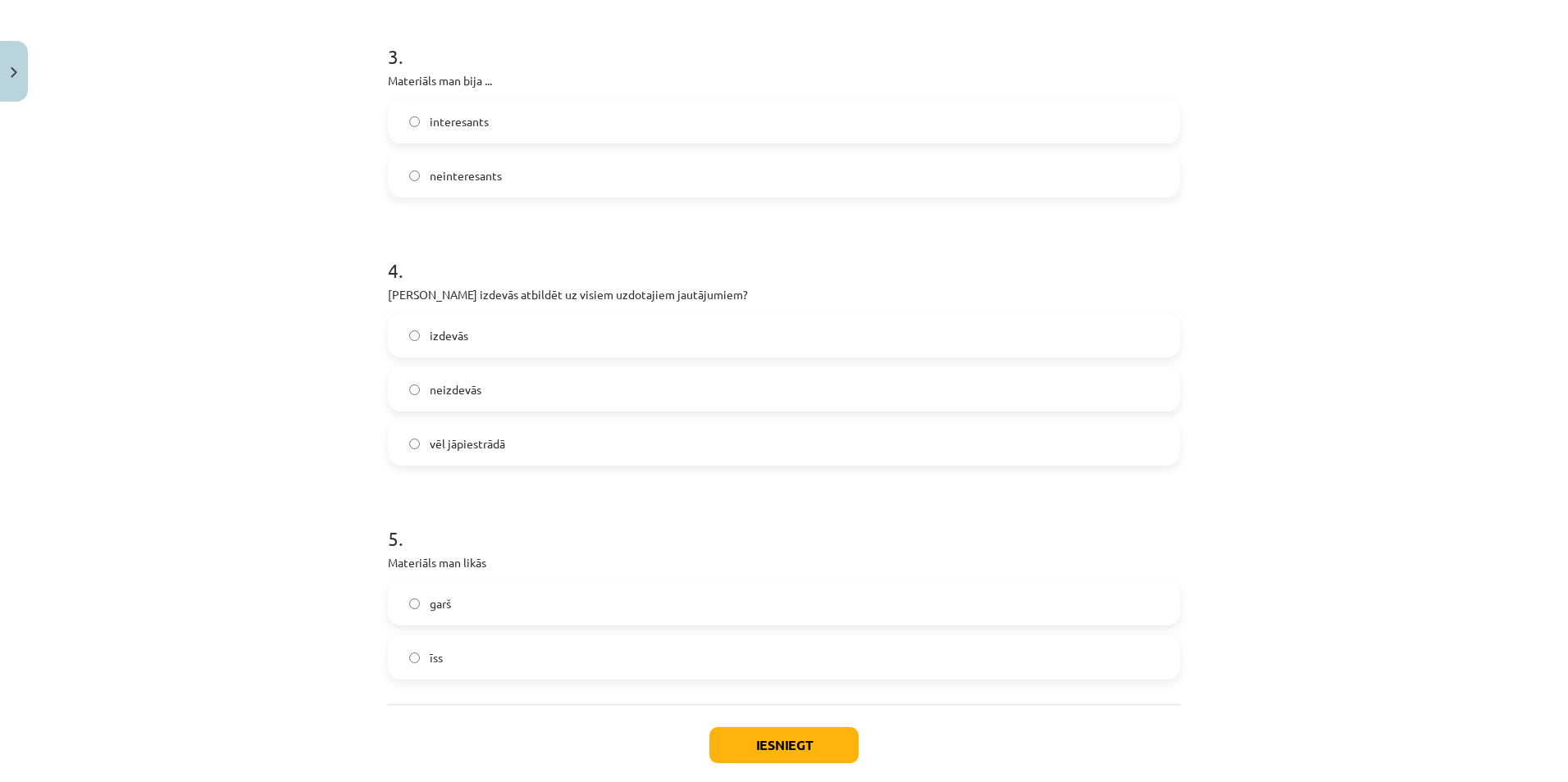
click at [530, 123] on label "interesants" at bounding box center [784, 121] width 789 height 41
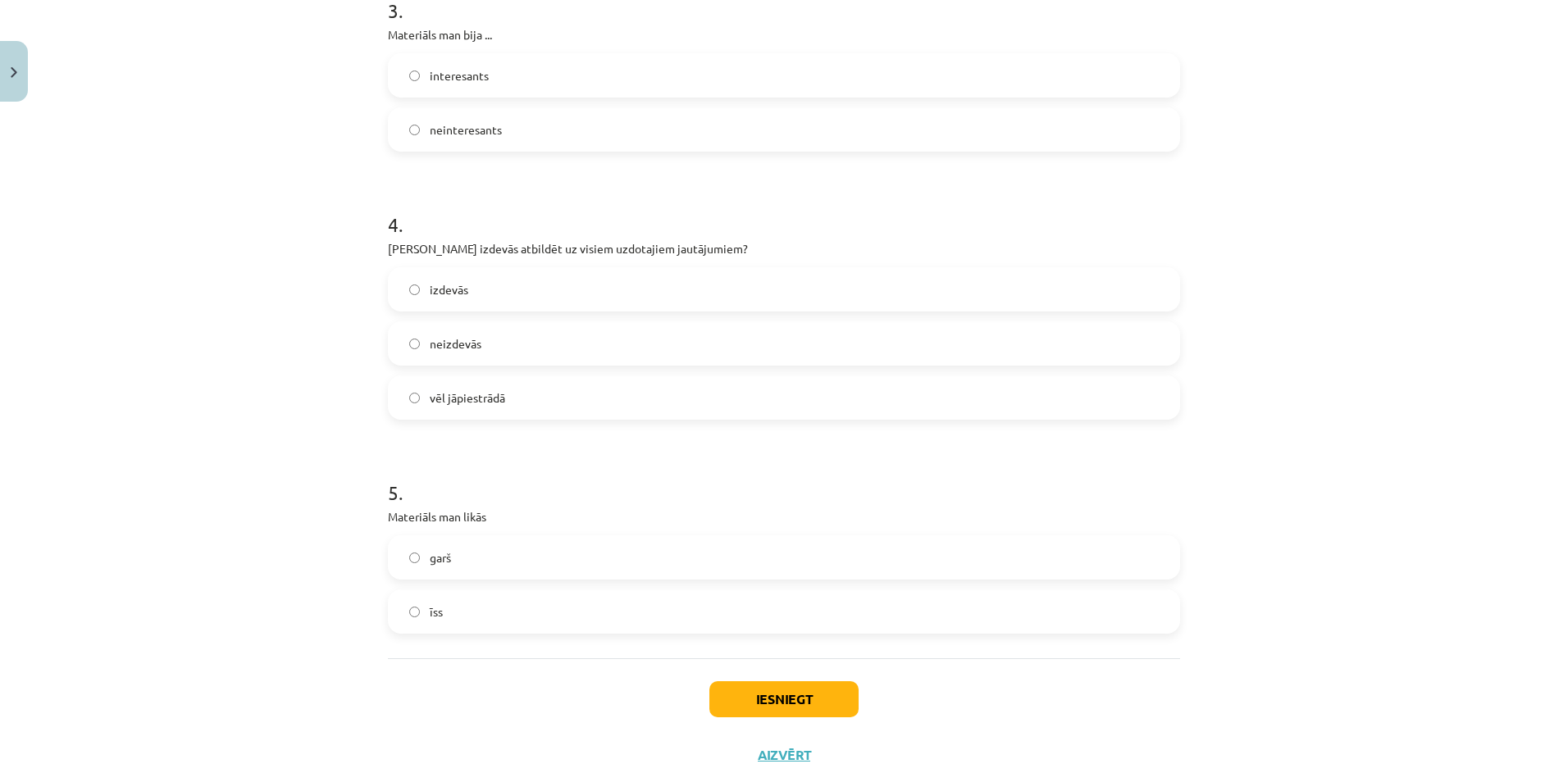
scroll to position [825, 0]
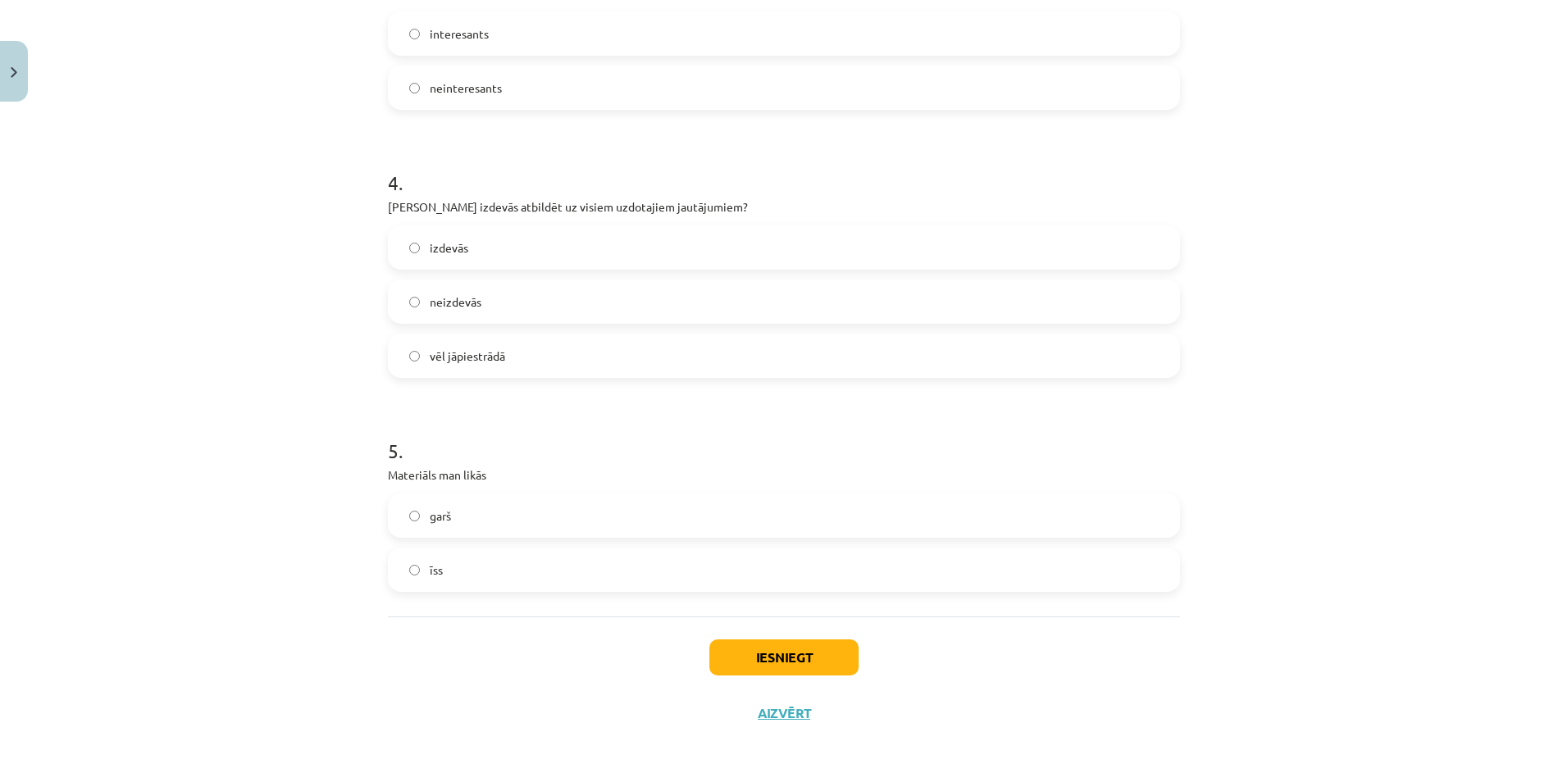
click at [615, 244] on label "izdevās" at bounding box center [784, 247] width 789 height 41
click at [615, 570] on label "īss" at bounding box center [784, 569] width 789 height 41
click at [789, 657] on button "Iesniegt" at bounding box center [783, 658] width 149 height 36
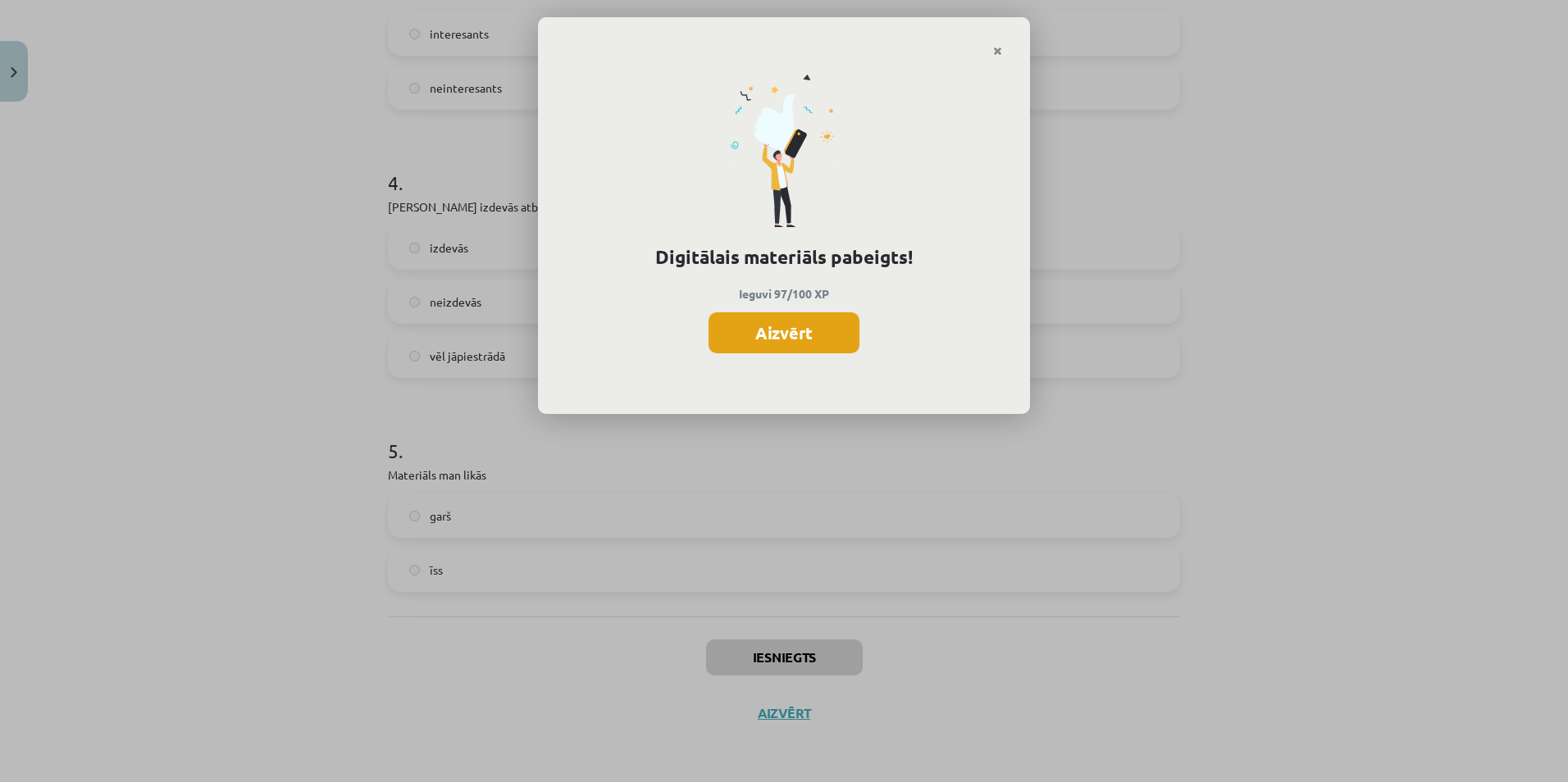
click at [805, 339] on button "Aizvērt" at bounding box center [783, 332] width 151 height 41
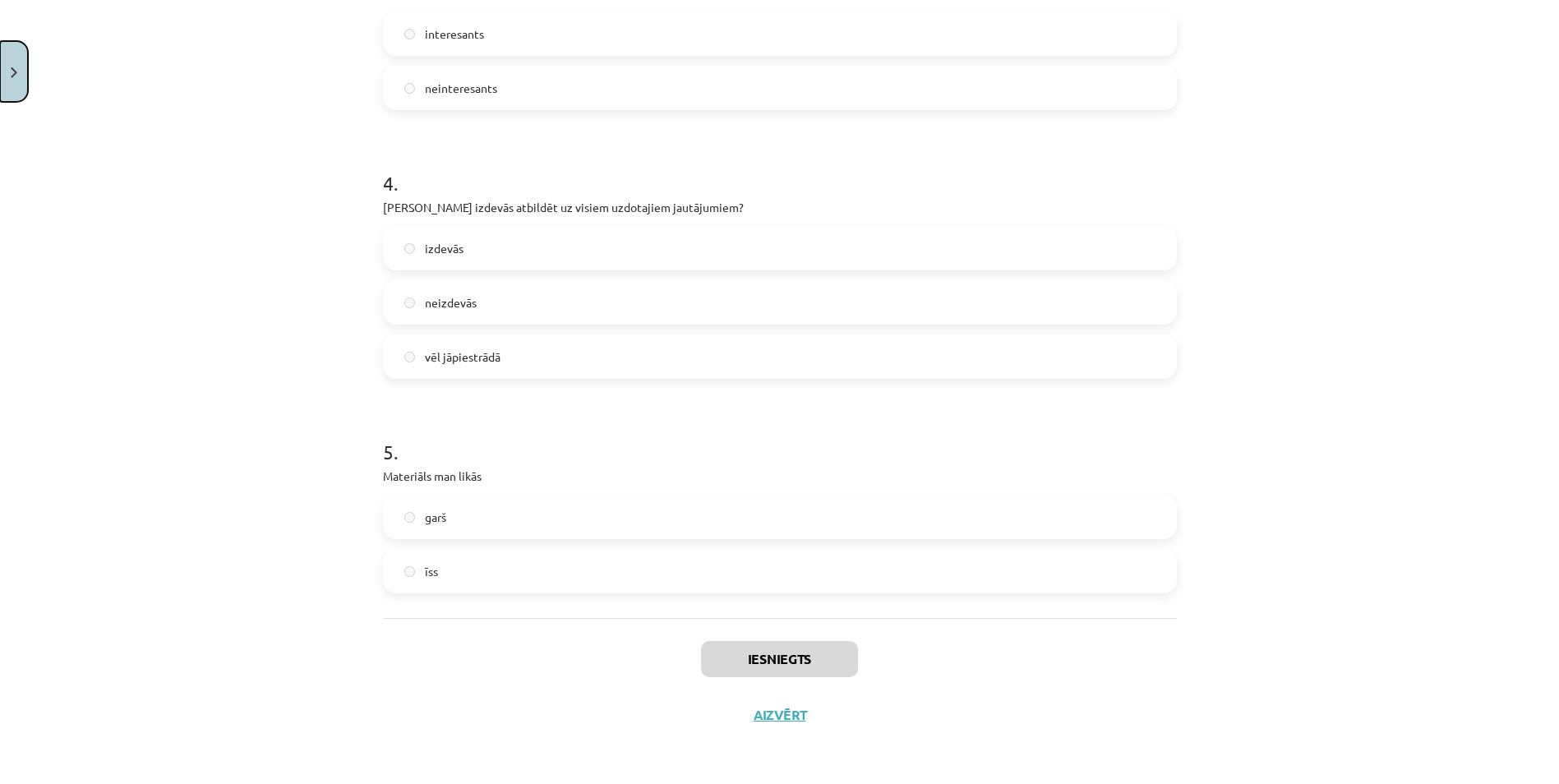
click at [13, 91] on button "Close" at bounding box center [14, 71] width 28 height 61
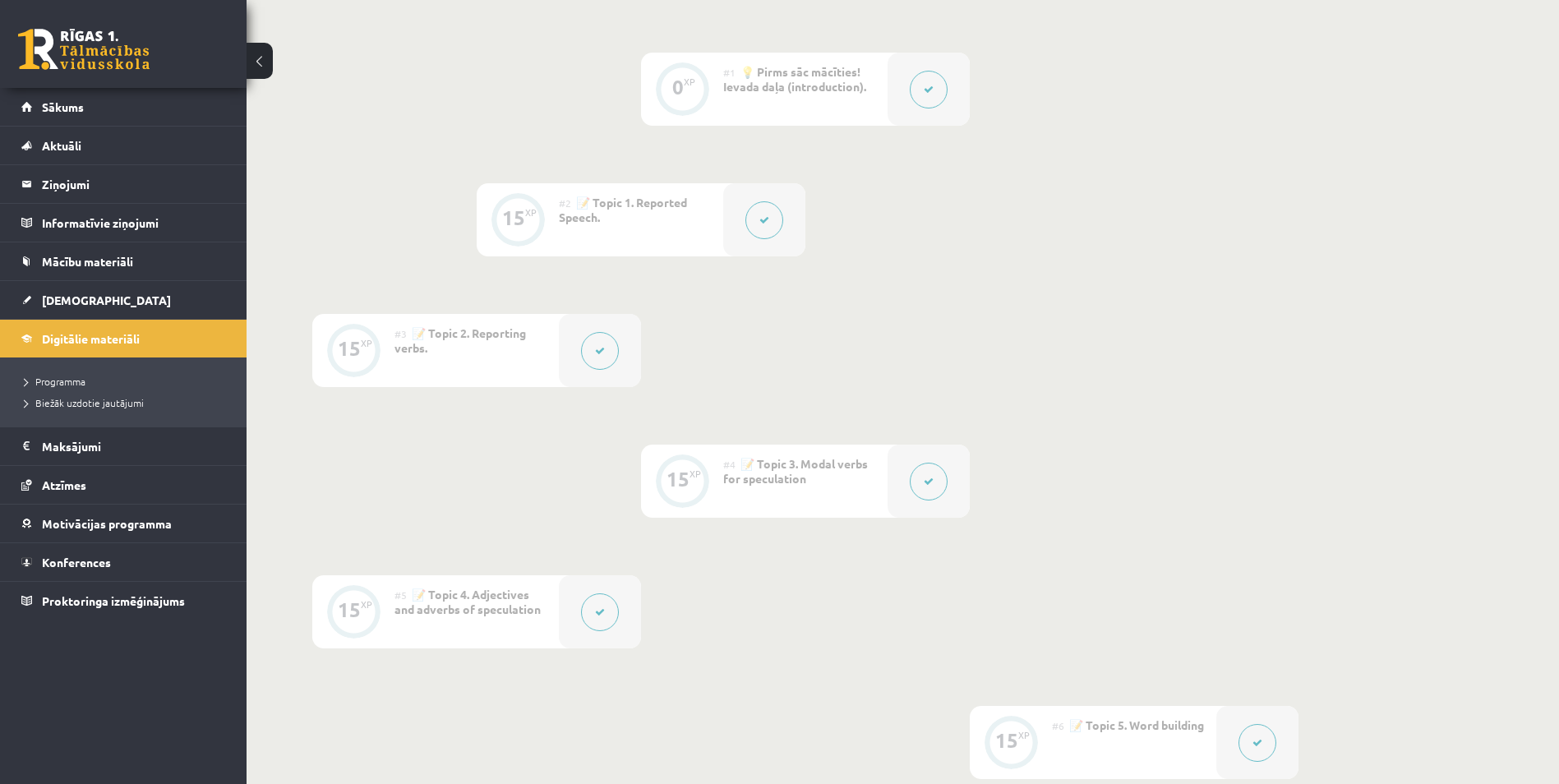
click at [86, 53] on link at bounding box center [83, 49] width 131 height 41
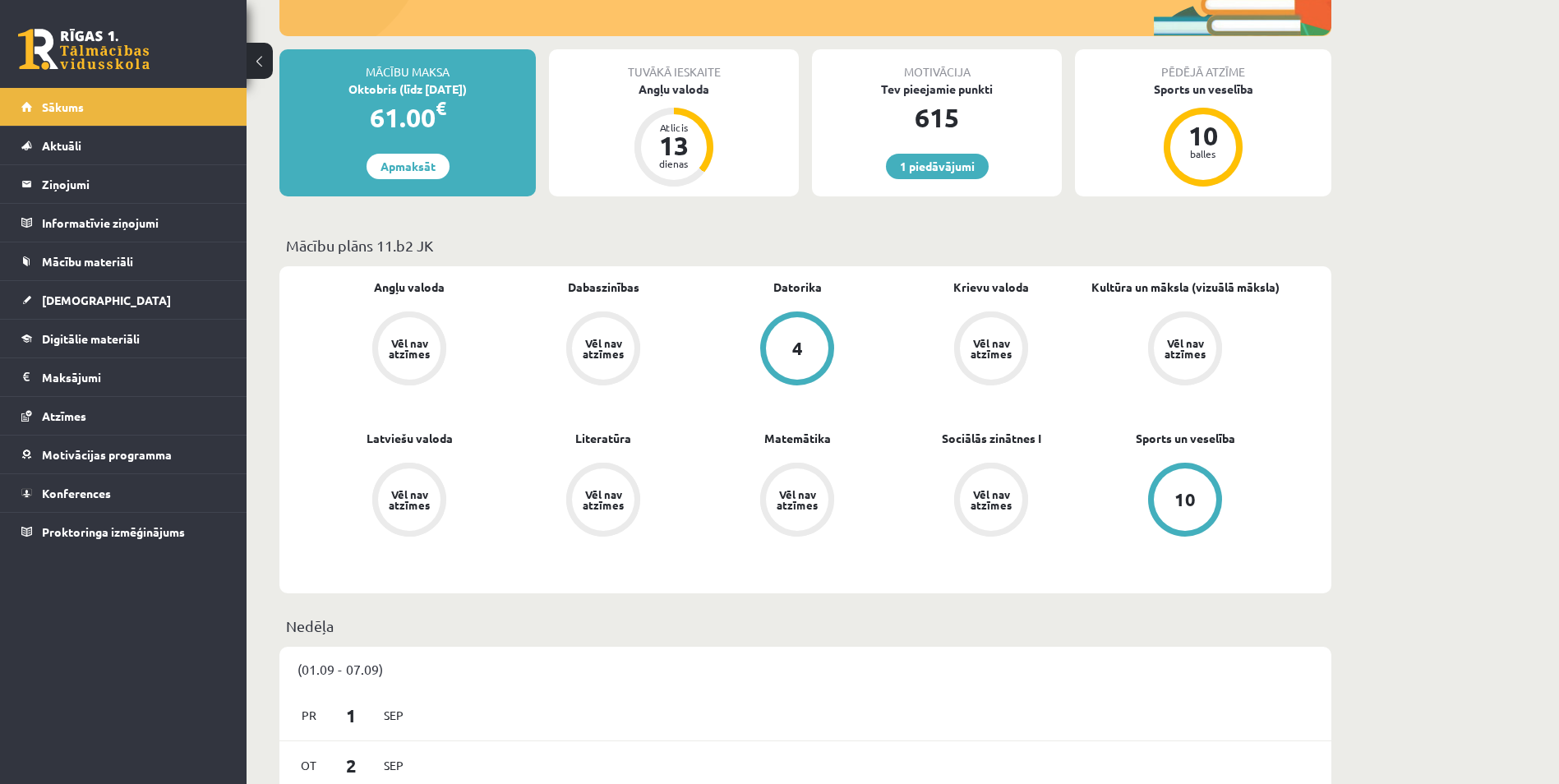
scroll to position [165, 0]
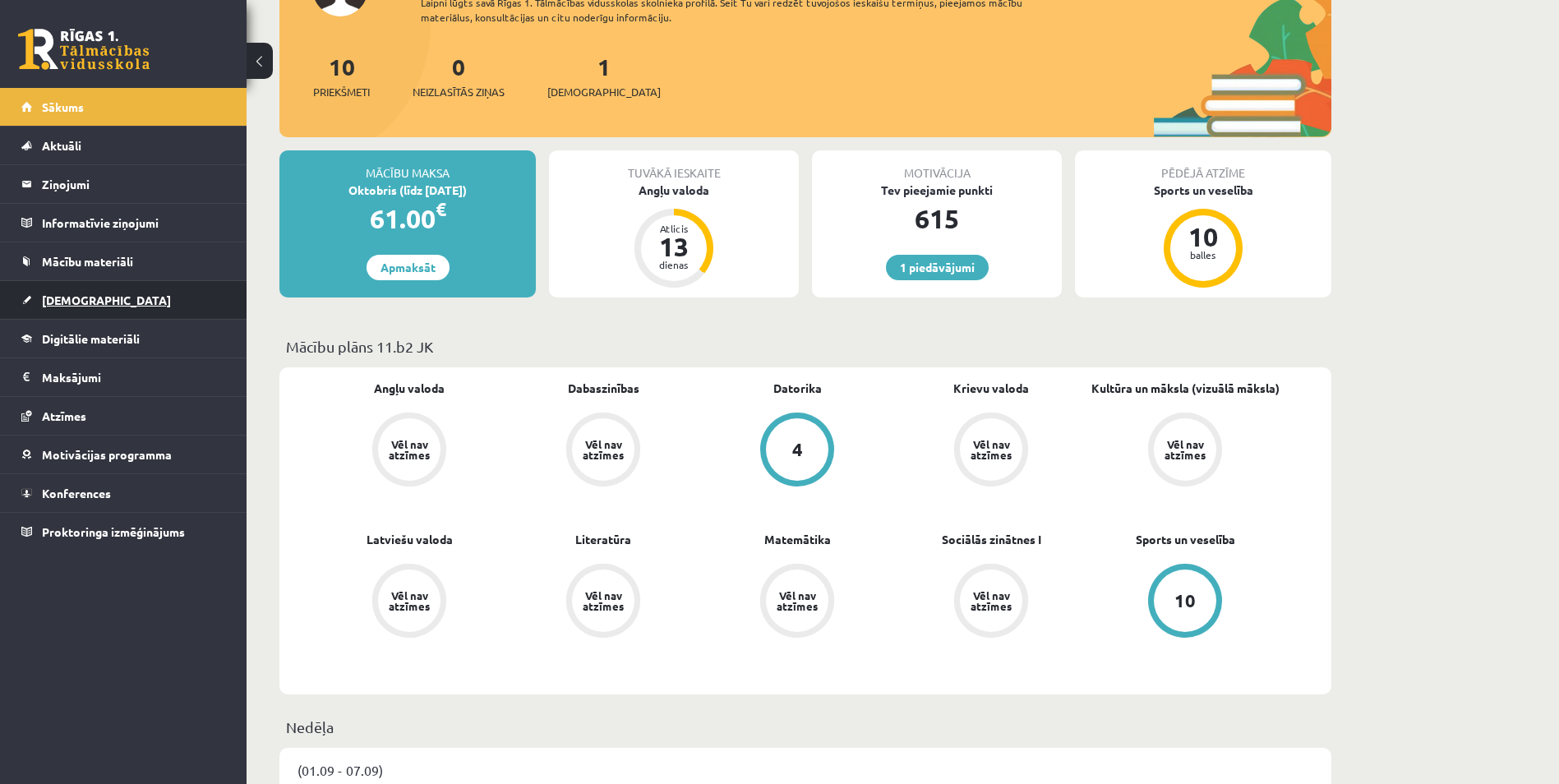
click at [125, 299] on link "[DEMOGRAPHIC_DATA]" at bounding box center [124, 300] width 204 height 38
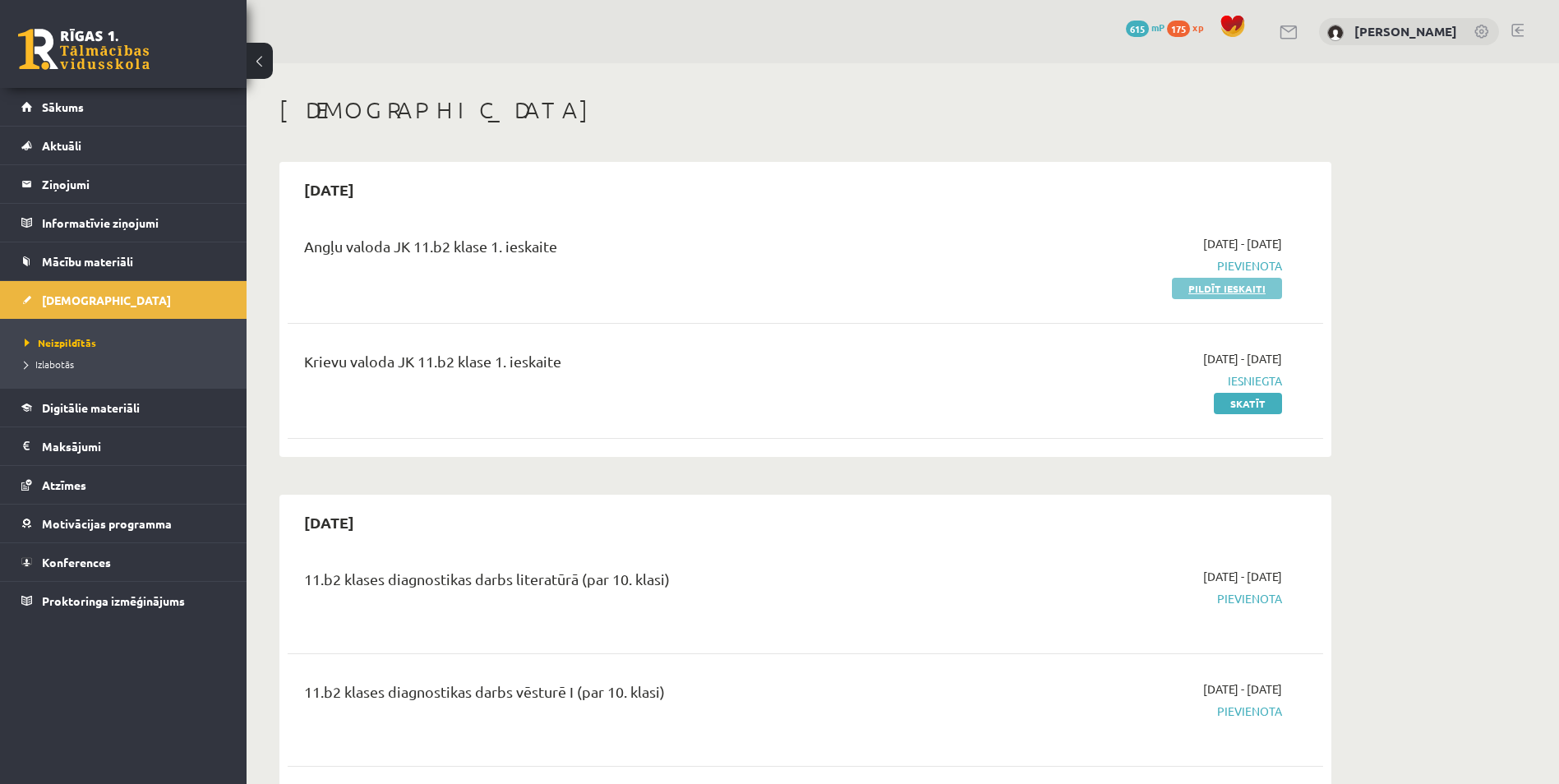
click at [1228, 287] on link "Pildīt ieskaiti" at bounding box center [1227, 288] width 110 height 22
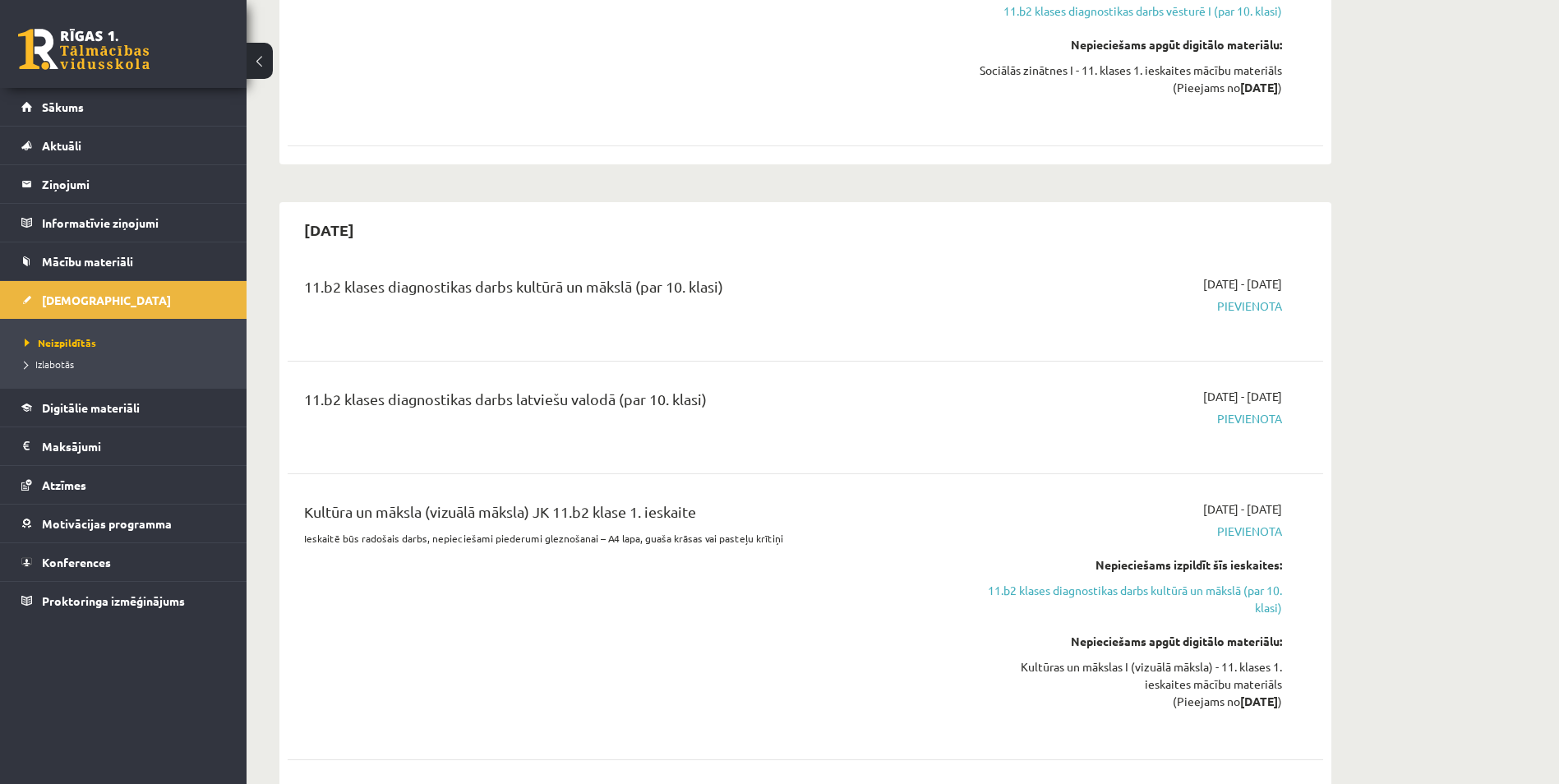
scroll to position [1479, 0]
